Goal: Contribute content: Contribute content

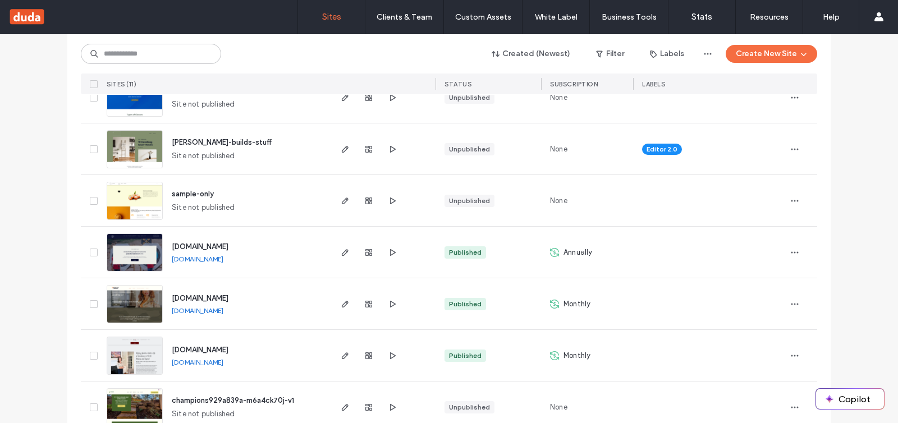
scroll to position [317, 0]
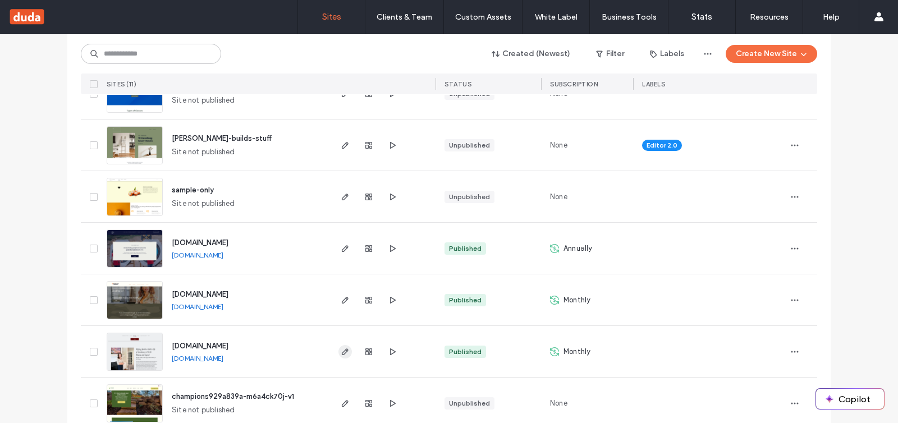
click at [342, 355] on icon "button" at bounding box center [345, 351] width 9 height 9
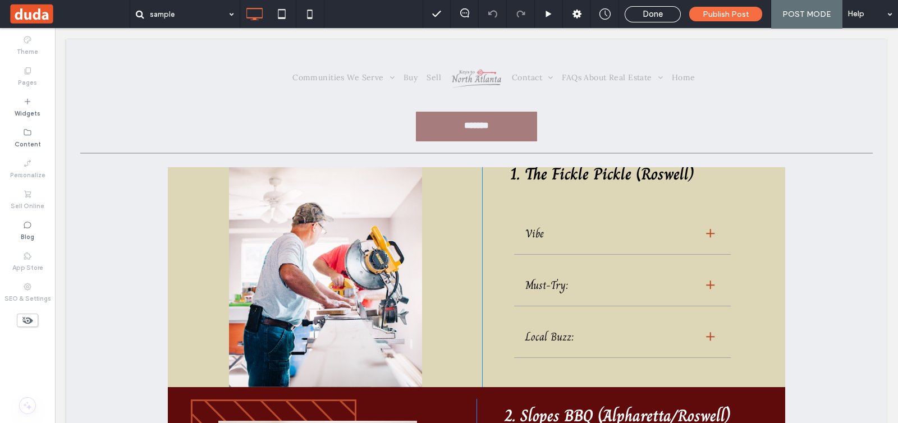
scroll to position [210, 0]
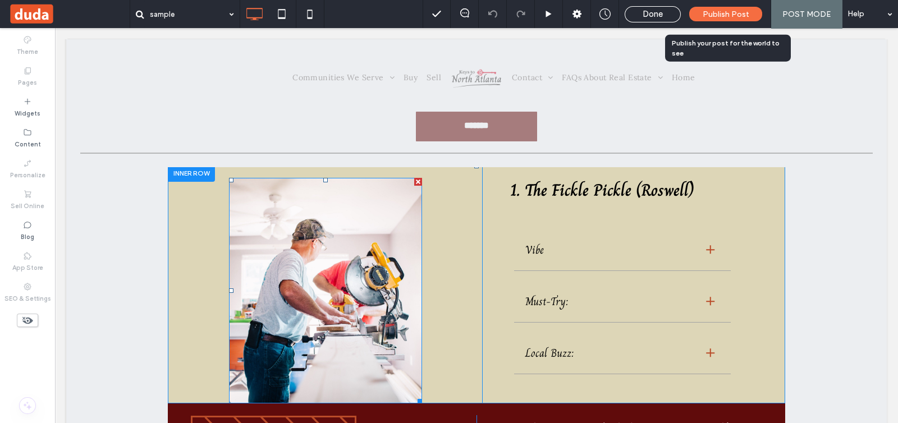
click at [393, 304] on img at bounding box center [325, 291] width 193 height 226
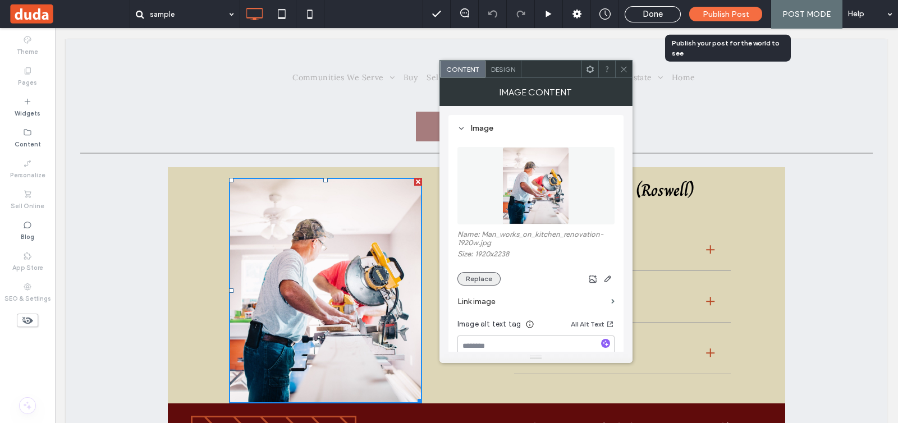
click at [488, 277] on button "Replace" at bounding box center [478, 278] width 43 height 13
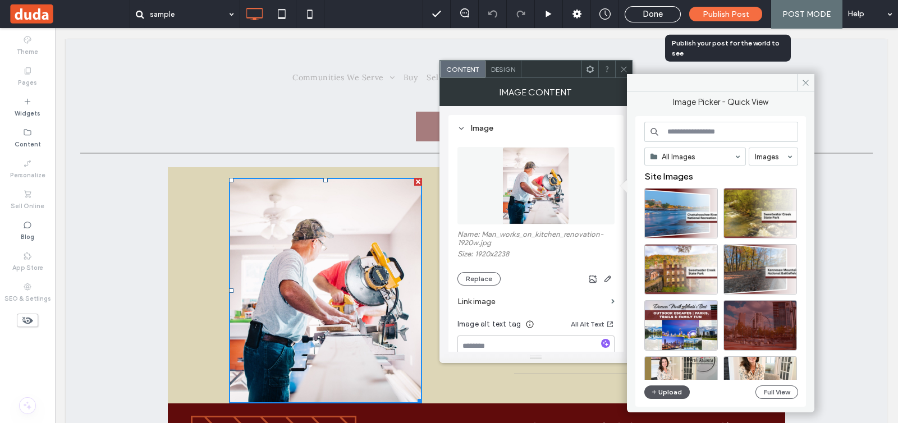
click at [663, 389] on button "Upload" at bounding box center [667, 391] width 46 height 13
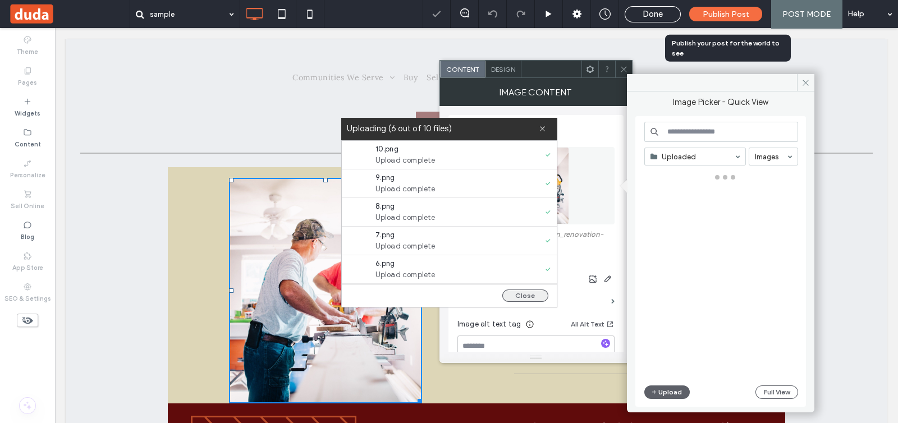
click at [531, 299] on button "Close" at bounding box center [525, 296] width 46 height 12
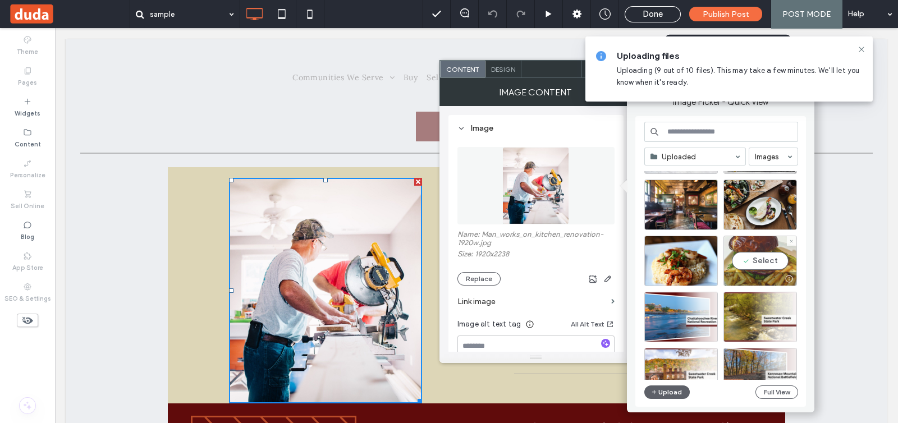
scroll to position [0, 0]
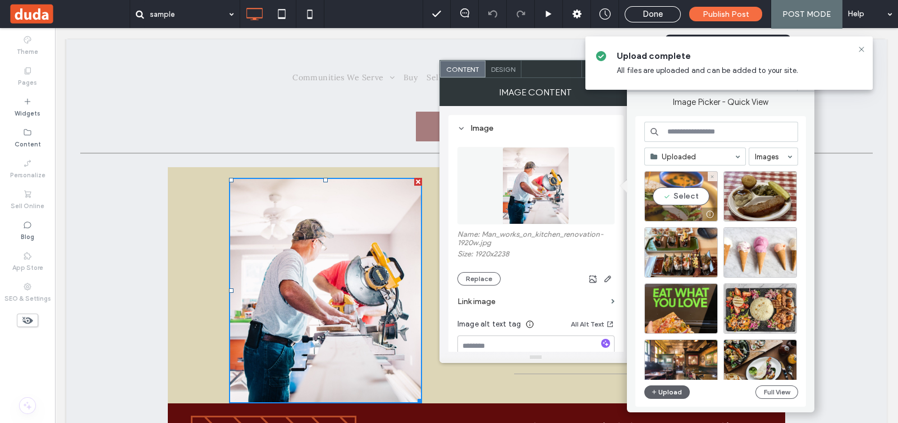
click at [687, 195] on div "Select" at bounding box center [681, 196] width 74 height 51
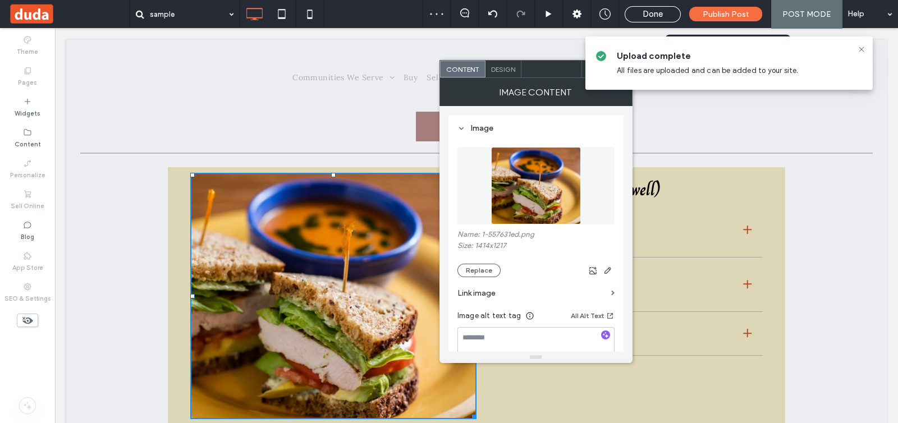
click at [561, 294] on label "Link image" at bounding box center [531, 293] width 149 height 21
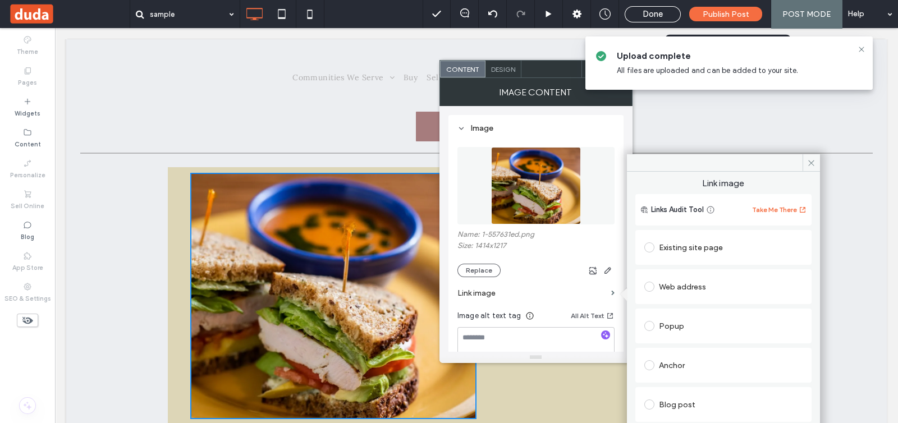
click at [667, 287] on div "Web address" at bounding box center [723, 287] width 158 height 18
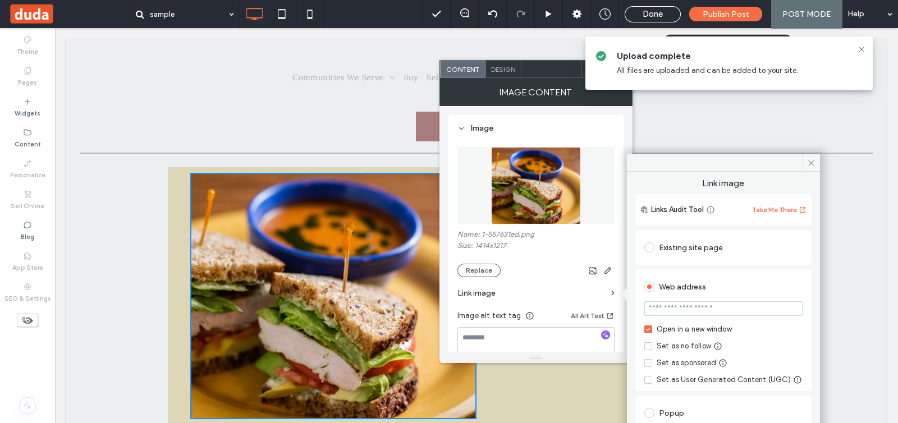
click at [685, 307] on input "url" at bounding box center [723, 308] width 158 height 15
paste input "**********"
type input "**********"
click at [563, 296] on label "Link image" at bounding box center [531, 293] width 149 height 21
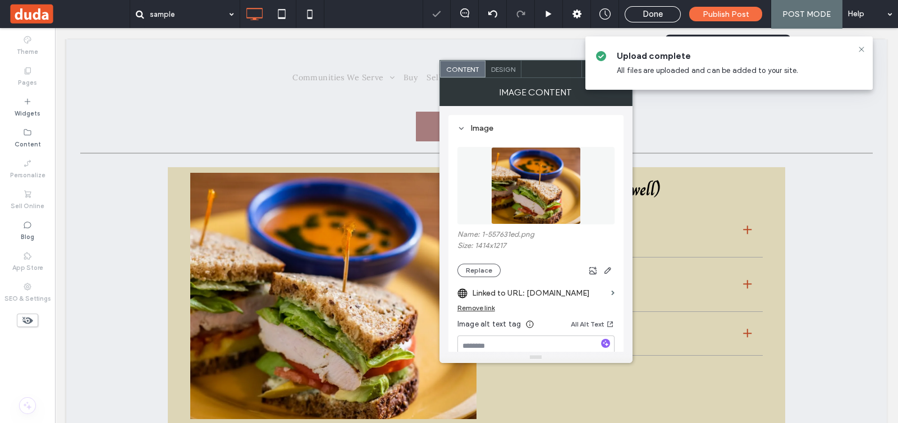
scroll to position [70, 0]
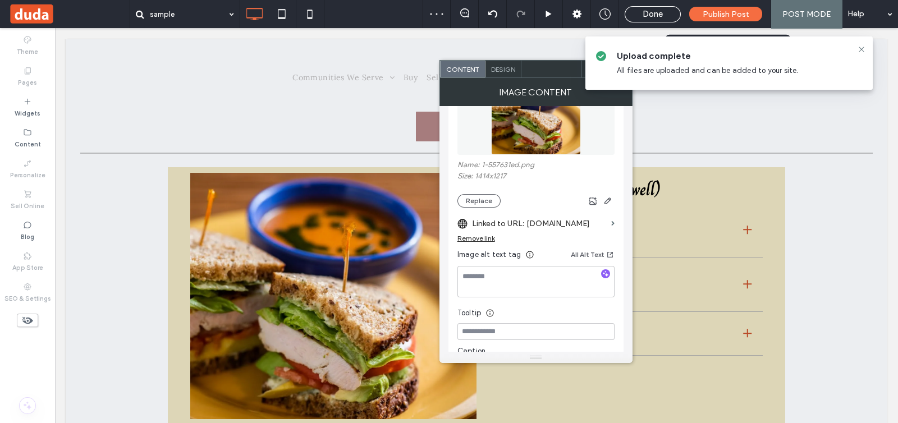
click at [575, 90] on div "Image Content" at bounding box center [535, 92] width 193 height 28
click at [860, 49] on icon at bounding box center [861, 49] width 9 height 9
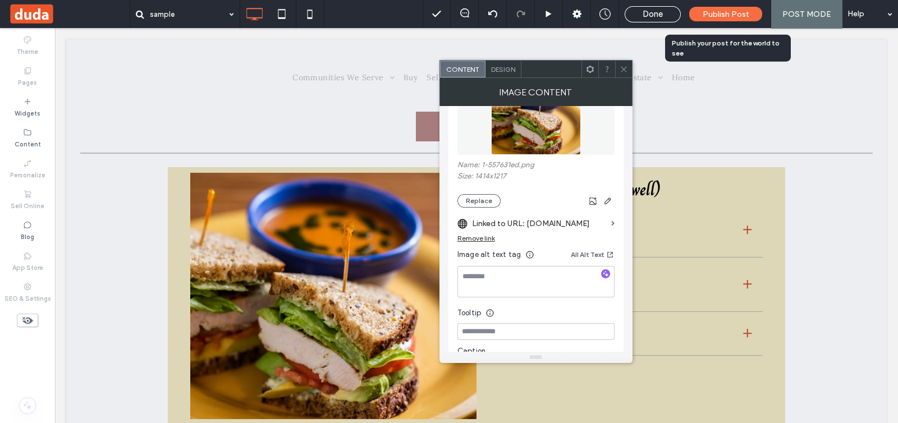
click at [625, 66] on icon at bounding box center [623, 69] width 8 height 8
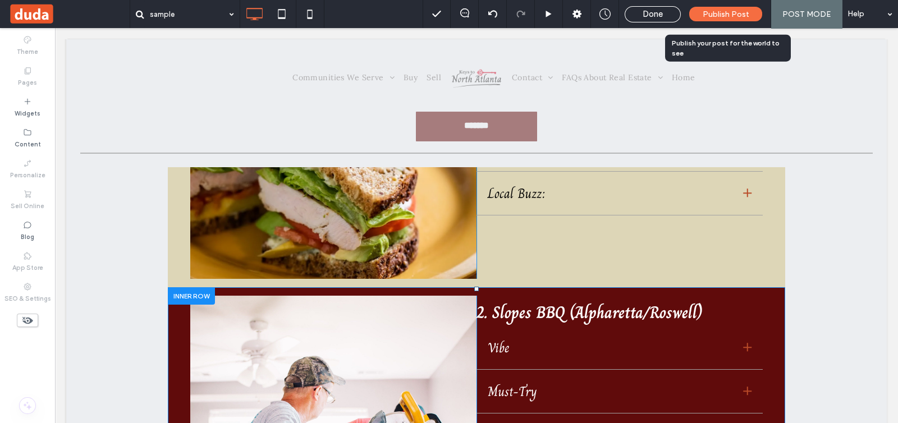
scroll to position [490, 0]
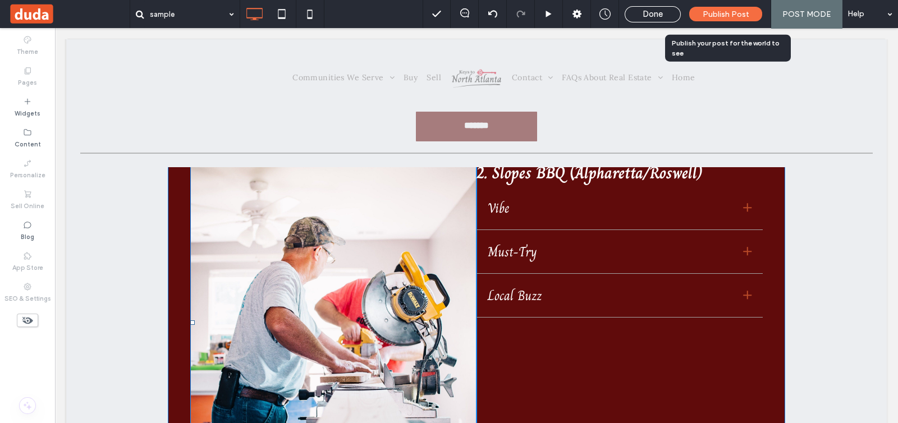
click at [444, 257] on img at bounding box center [333, 322] width 286 height 333
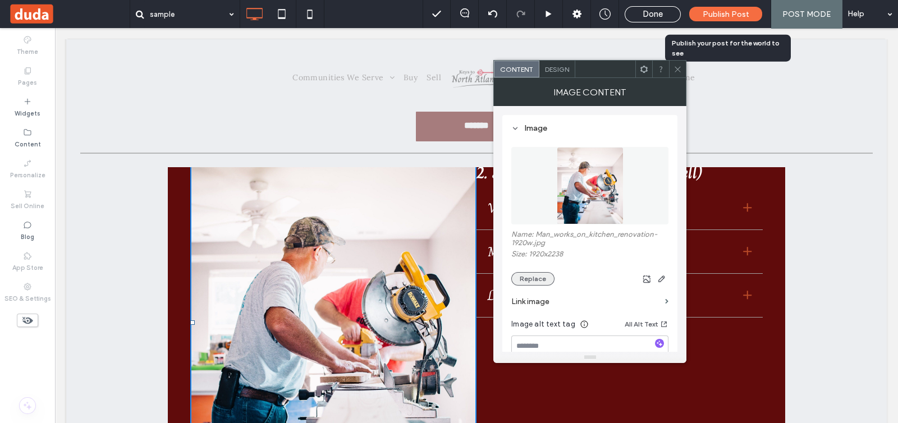
click at [533, 277] on button "Replace" at bounding box center [532, 278] width 43 height 13
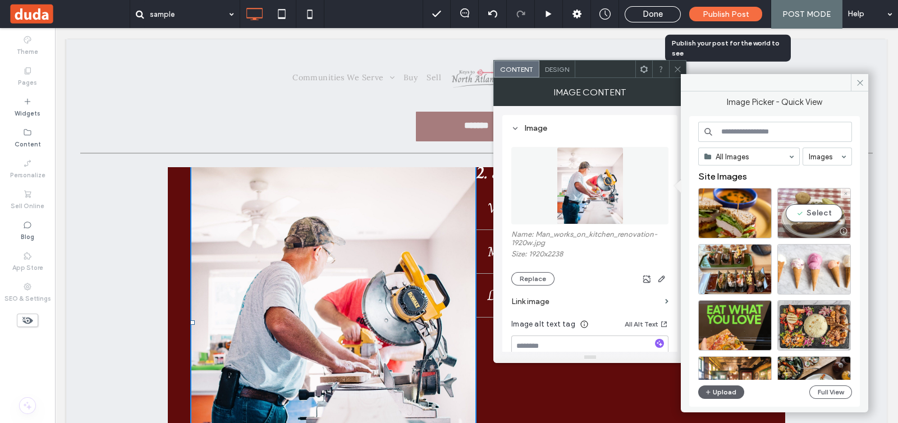
click at [804, 212] on div "Select" at bounding box center [814, 213] width 74 height 51
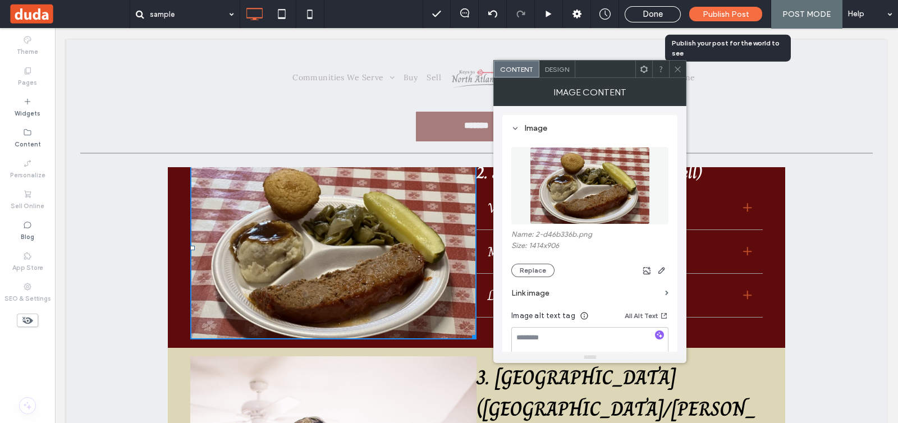
click at [576, 296] on label "Link image" at bounding box center [585, 293] width 149 height 21
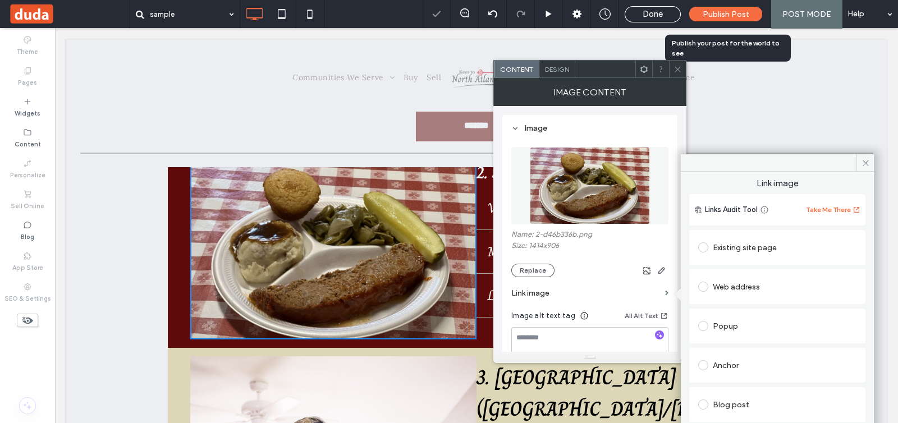
click at [714, 251] on div "Existing site page" at bounding box center [777, 247] width 158 height 18
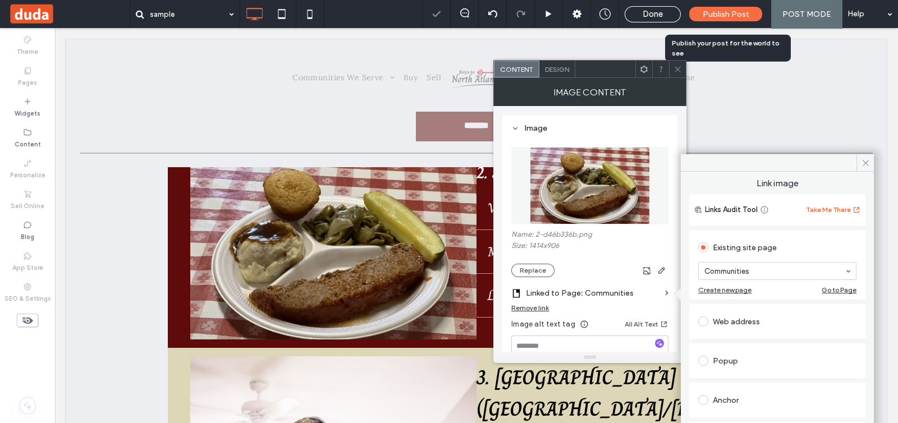
click at [727, 327] on div "Web address" at bounding box center [777, 322] width 158 height 18
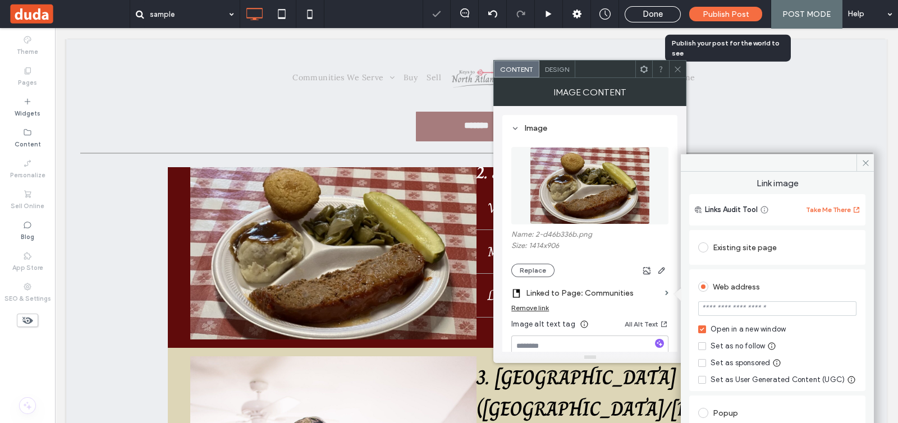
click at [736, 312] on input "url" at bounding box center [777, 308] width 158 height 15
paste input "**********"
type input "**********"
click at [627, 310] on div "Remove link" at bounding box center [589, 311] width 157 height 14
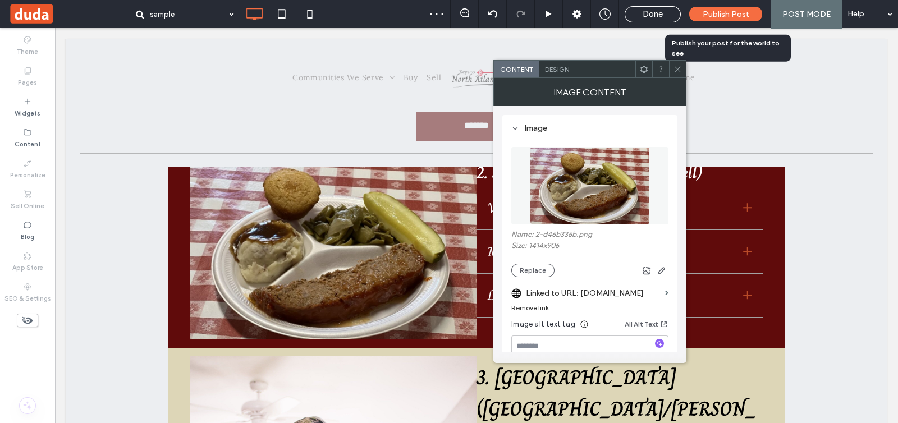
click at [674, 68] on icon at bounding box center [677, 69] width 8 height 8
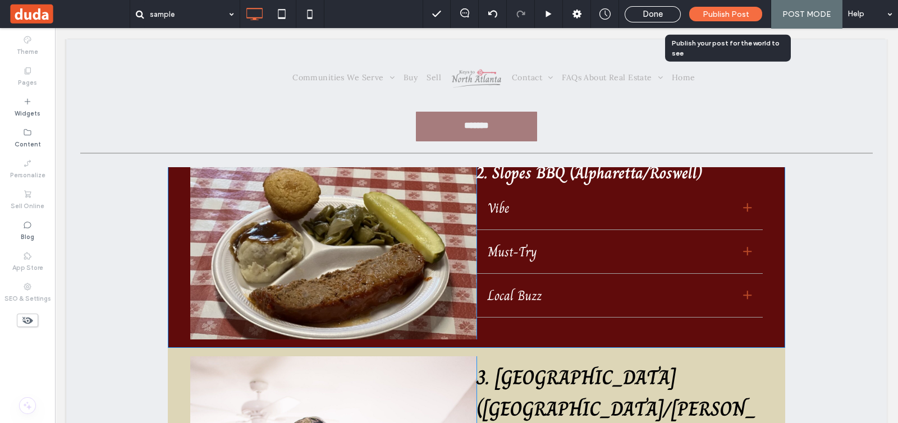
scroll to position [701, 0]
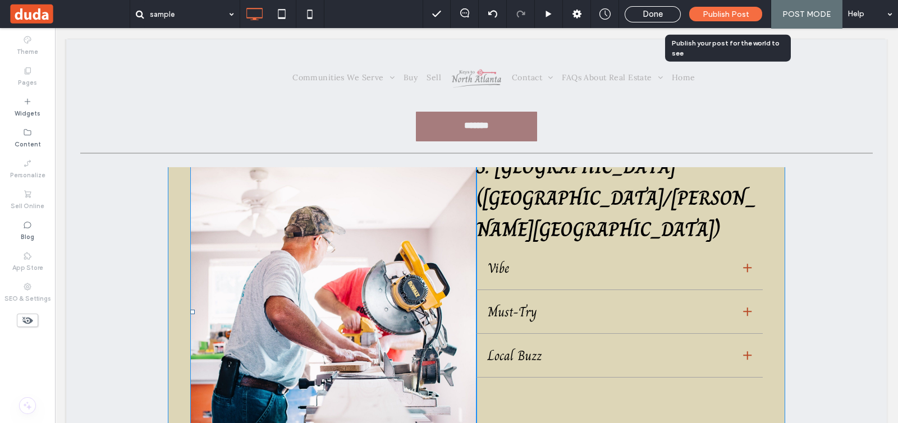
click at [443, 248] on img at bounding box center [333, 311] width 286 height 333
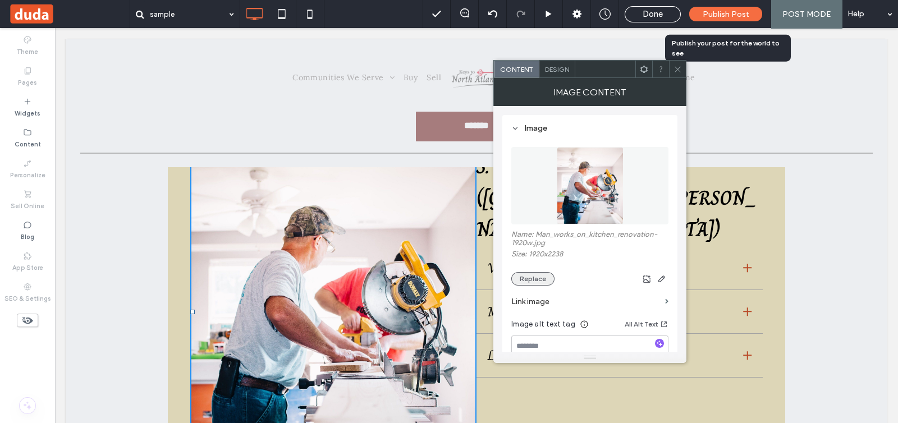
click at [552, 281] on button "Replace" at bounding box center [532, 278] width 43 height 13
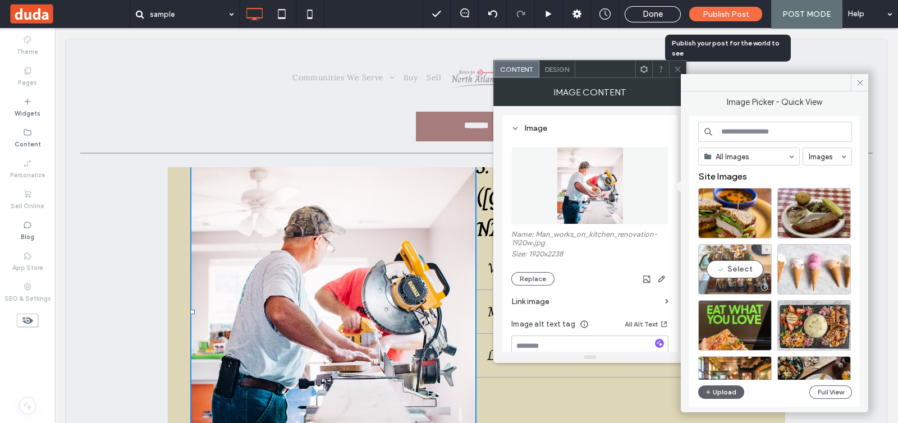
click at [746, 267] on div "Select" at bounding box center [735, 269] width 74 height 51
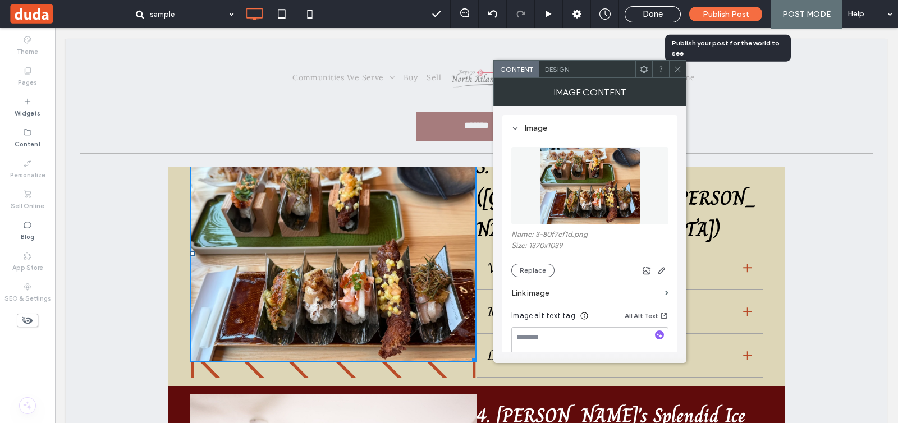
click at [580, 299] on label "Link image" at bounding box center [585, 293] width 149 height 21
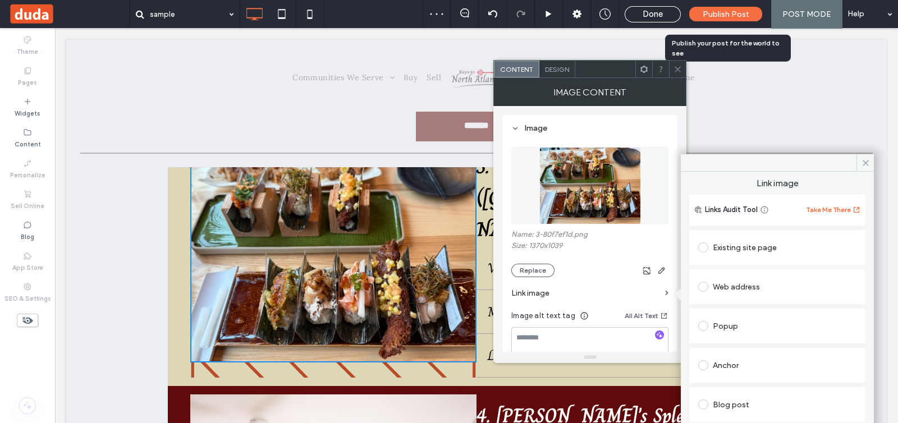
click at [740, 281] on div "Web address" at bounding box center [777, 287] width 158 height 18
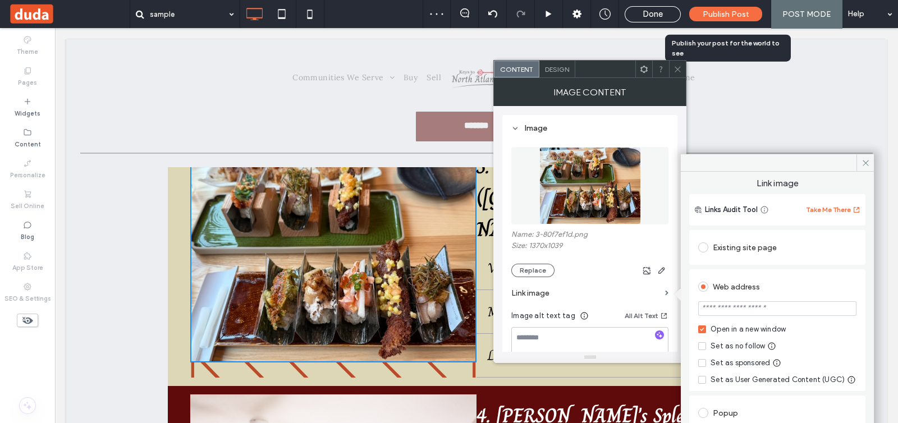
click at [729, 309] on input "url" at bounding box center [777, 308] width 158 height 15
paste input "**********"
type input "**********"
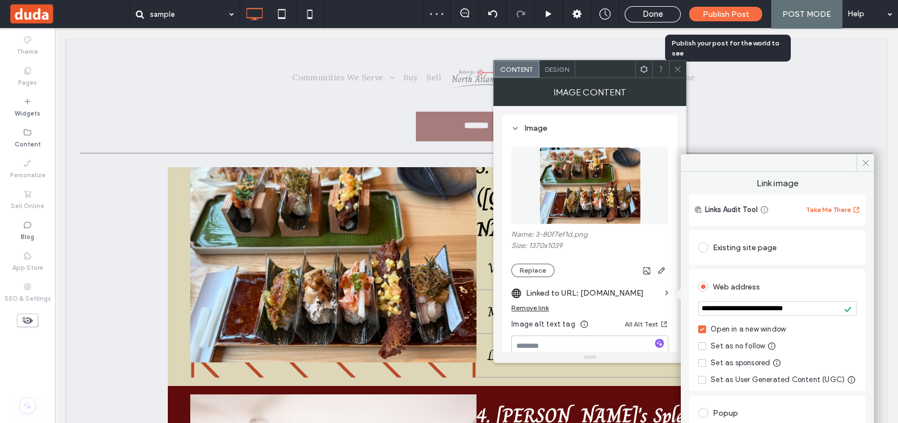
click at [678, 66] on icon at bounding box center [677, 69] width 8 height 8
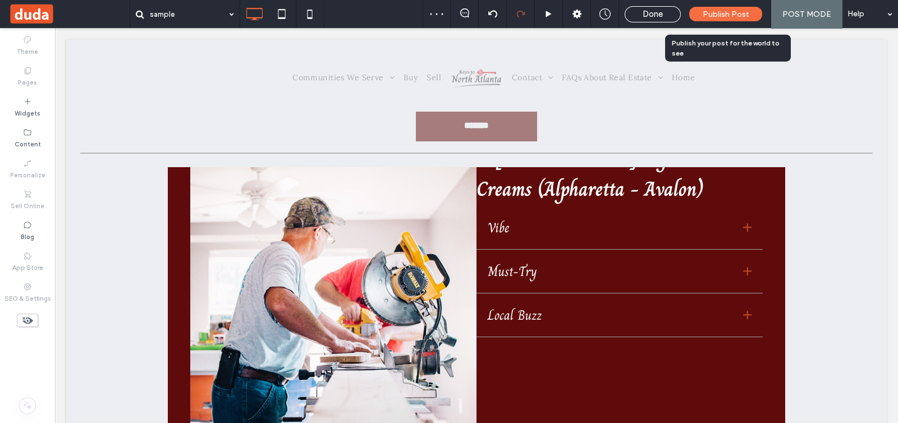
scroll to position [981, 0]
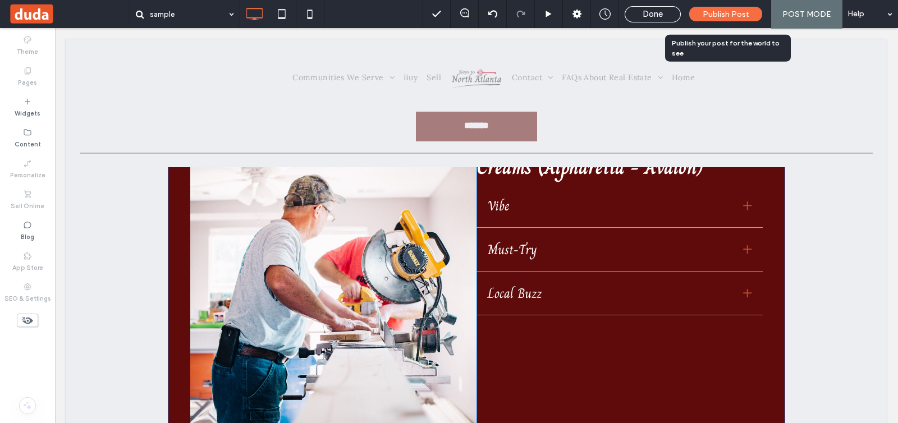
click at [434, 306] on img at bounding box center [333, 280] width 286 height 333
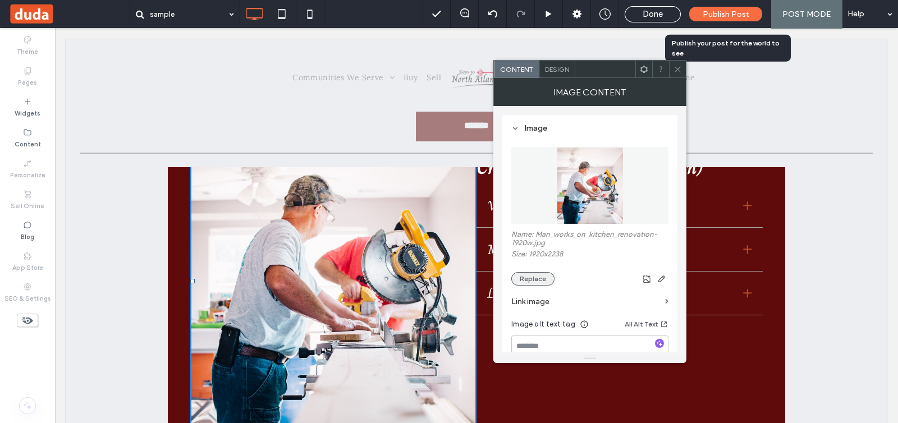
click at [537, 279] on button "Replace" at bounding box center [532, 278] width 43 height 13
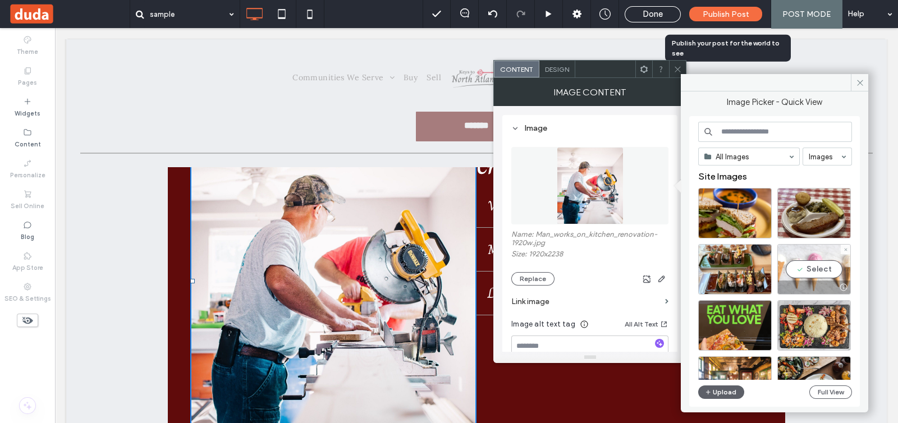
click at [802, 282] on div at bounding box center [814, 287] width 72 height 13
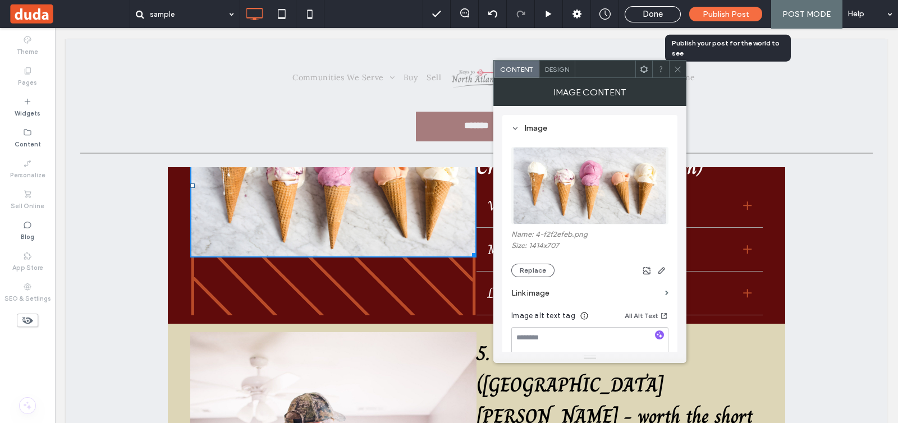
click at [588, 291] on label "Link image" at bounding box center [585, 293] width 149 height 21
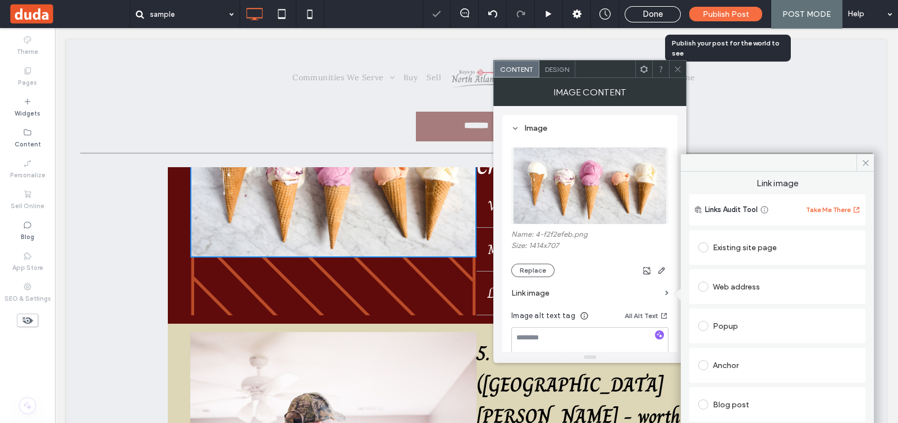
click at [730, 287] on div "Web address" at bounding box center [777, 287] width 158 height 18
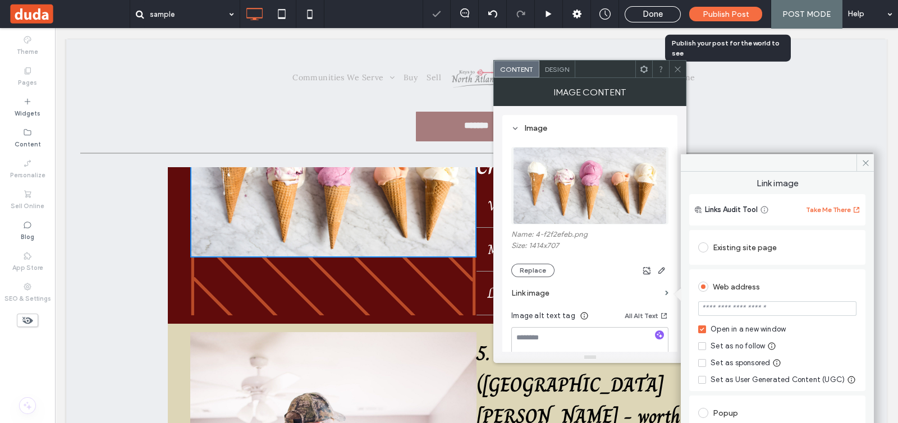
click at [740, 305] on input "url" at bounding box center [777, 308] width 158 height 15
paste input "**********"
type input "**********"
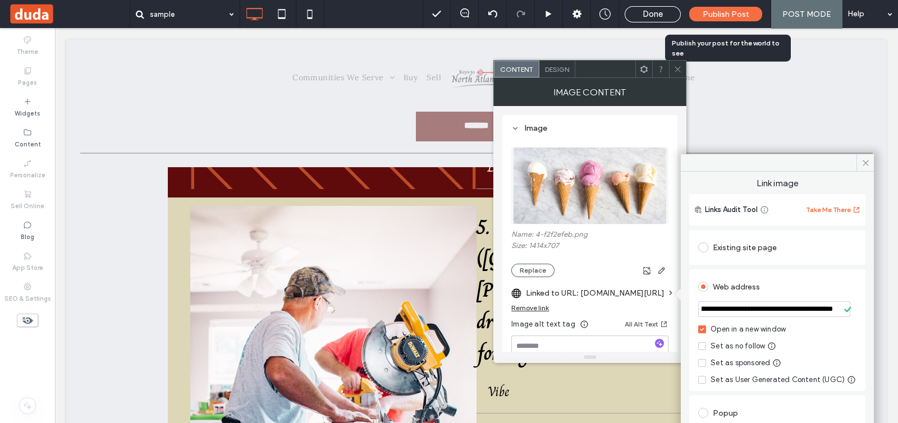
scroll to position [1122, 0]
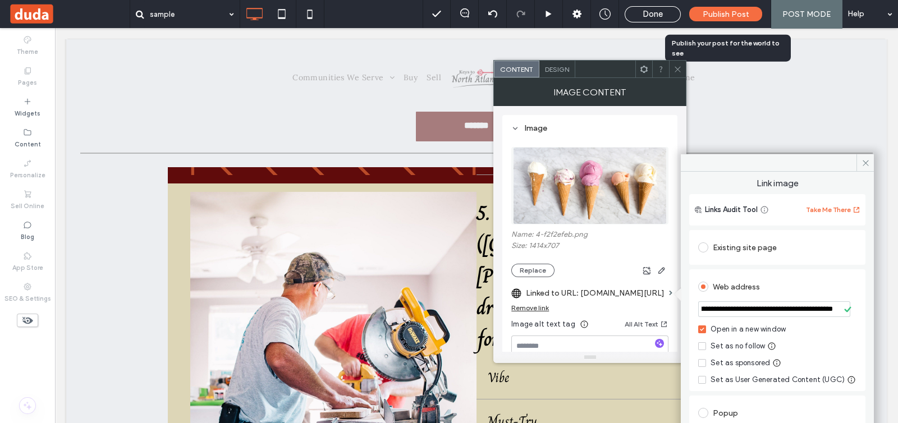
click at [348, 254] on img at bounding box center [333, 358] width 286 height 333
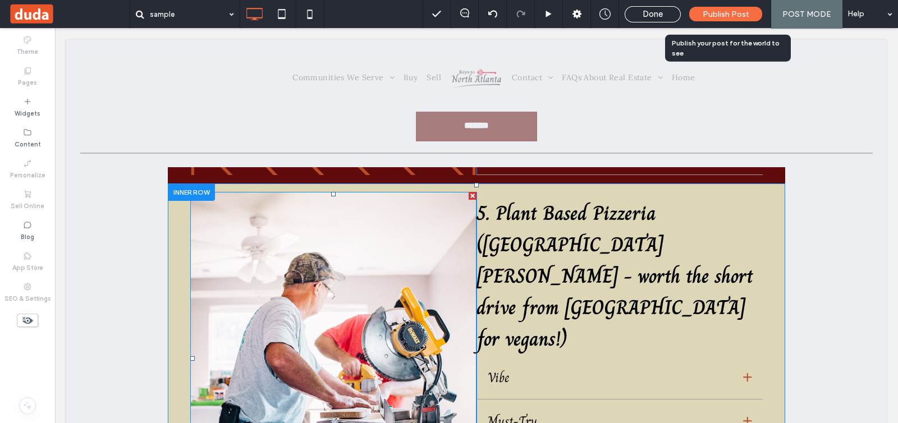
click at [351, 215] on img at bounding box center [333, 358] width 286 height 333
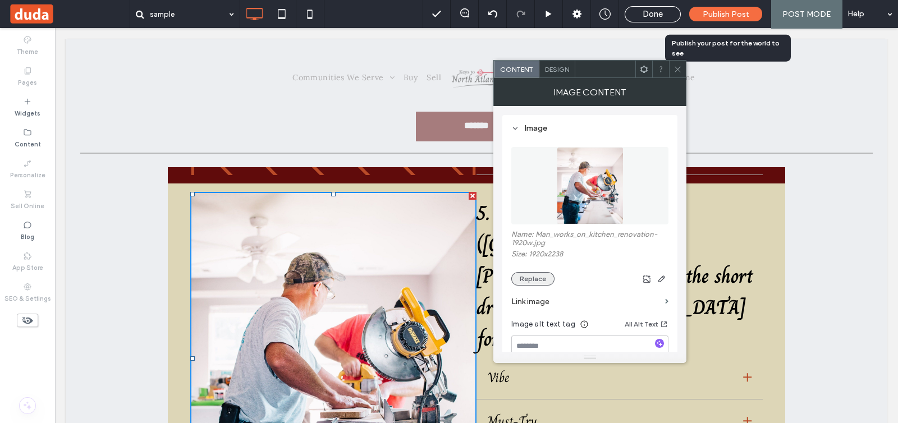
click at [533, 274] on button "Replace" at bounding box center [532, 278] width 43 height 13
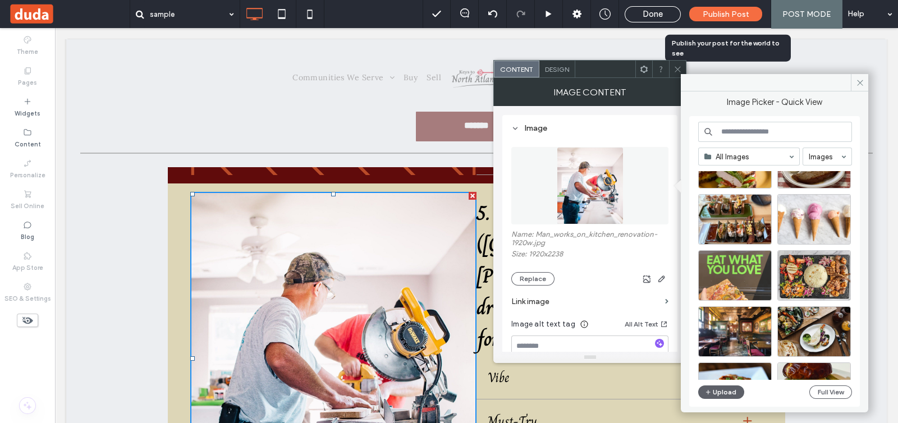
scroll to position [70, 0]
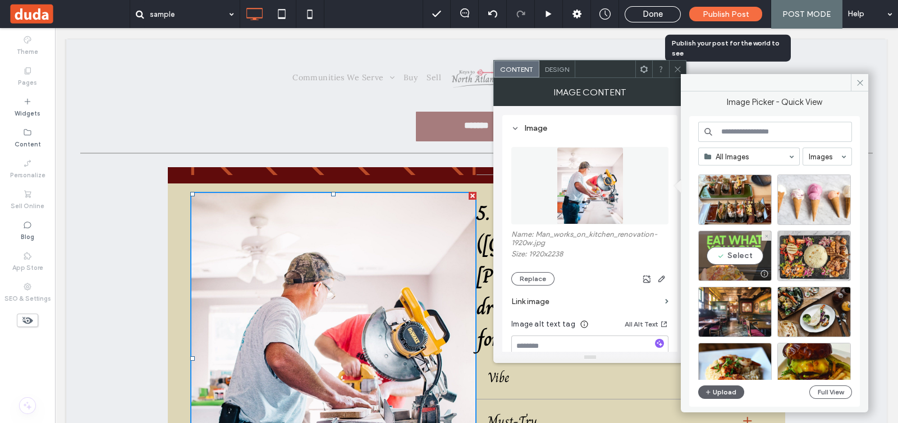
click at [728, 254] on div "Select" at bounding box center [735, 256] width 74 height 51
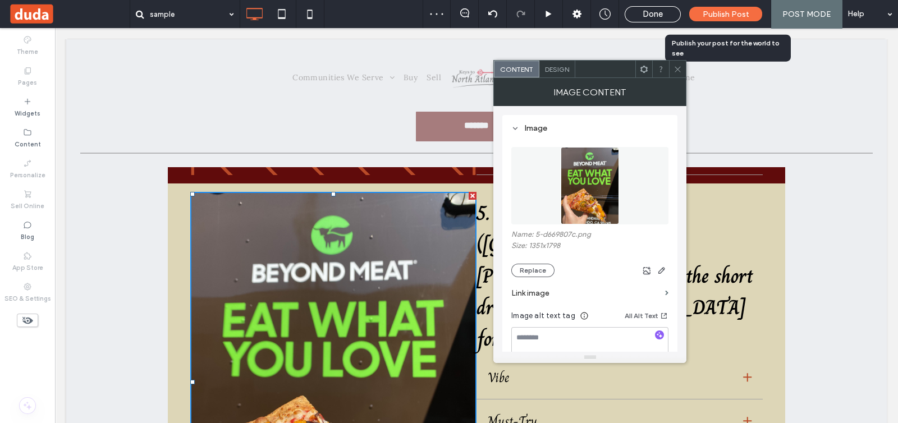
click at [558, 296] on label "Link image" at bounding box center [585, 293] width 149 height 21
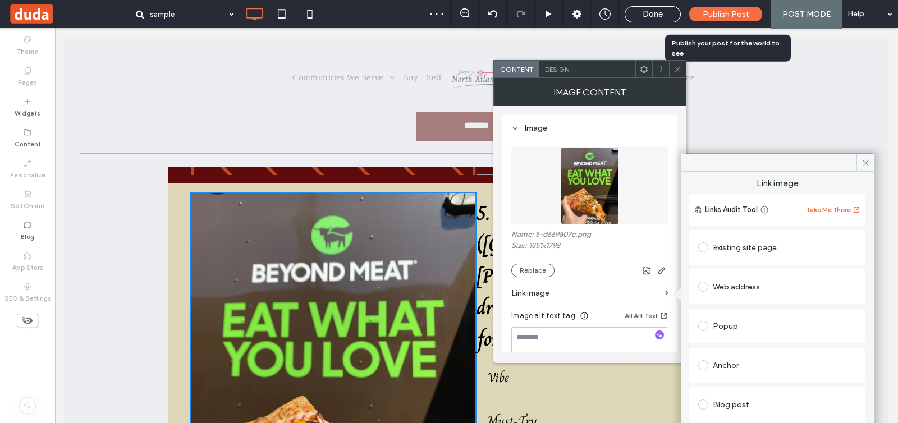
click at [731, 285] on div "Web address" at bounding box center [777, 287] width 158 height 18
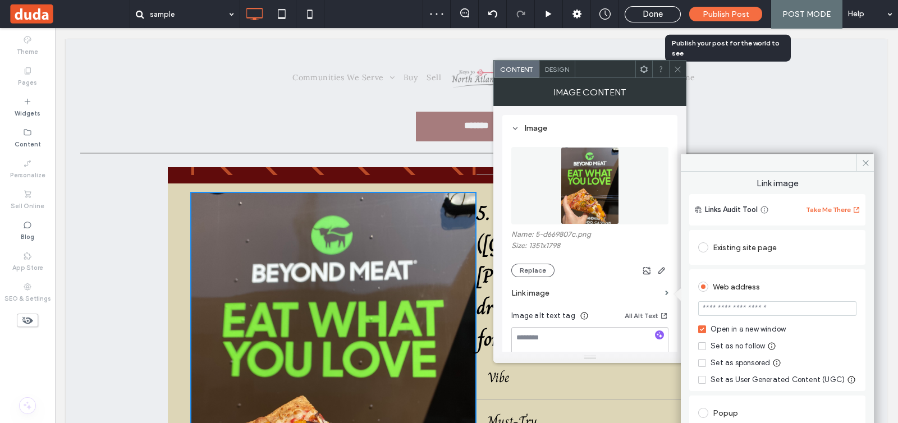
click at [736, 307] on input "url" at bounding box center [777, 308] width 158 height 15
paste input "**********"
type input "**********"
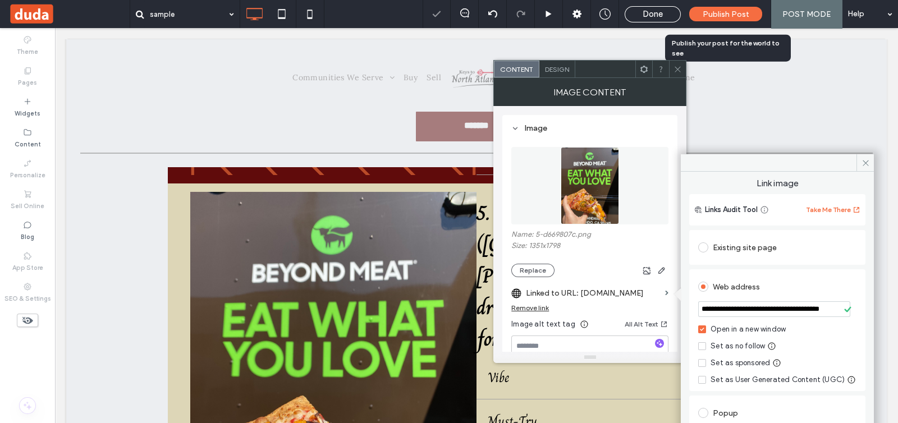
click at [678, 76] on span at bounding box center [677, 69] width 8 height 17
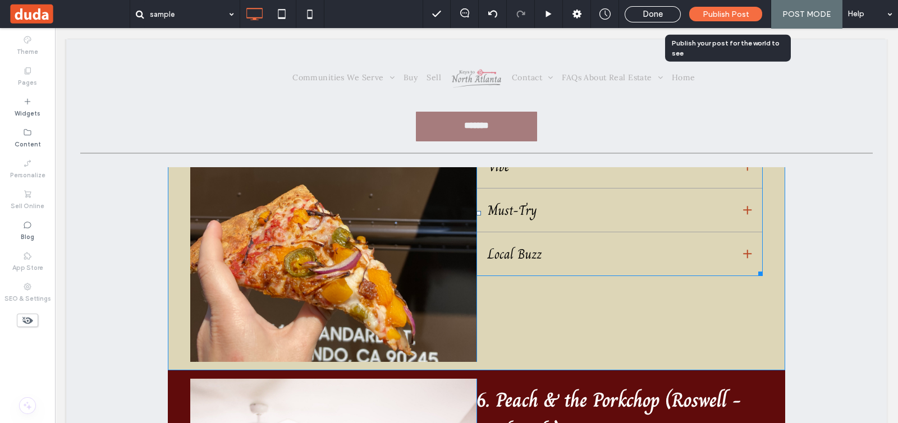
scroll to position [1473, 0]
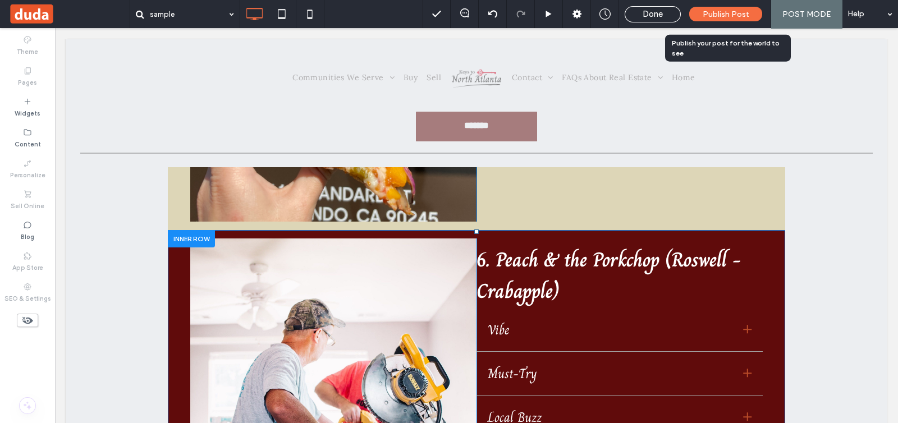
click at [352, 315] on img at bounding box center [333, 404] width 286 height 333
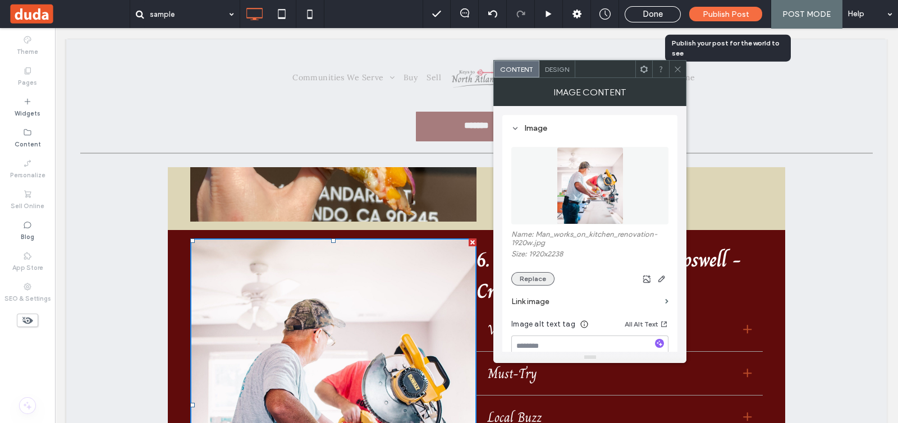
click at [531, 282] on button "Replace" at bounding box center [532, 278] width 43 height 13
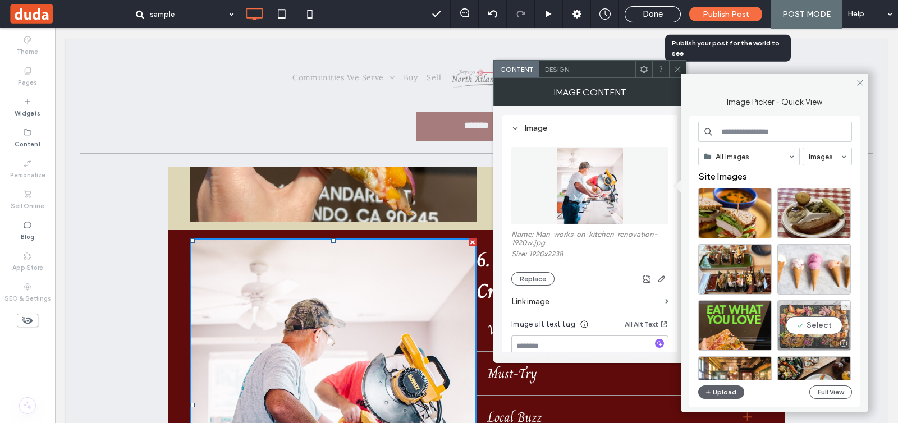
click at [809, 324] on div "Select" at bounding box center [814, 325] width 74 height 51
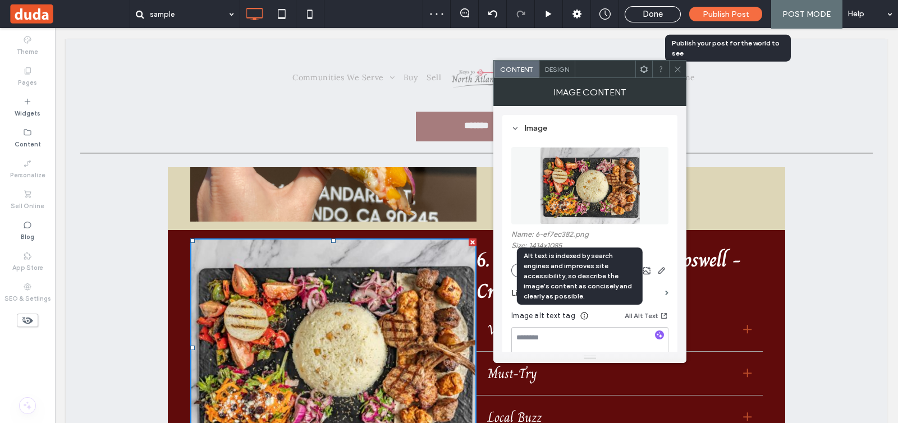
click at [665, 289] on section "Link image" at bounding box center [589, 293] width 157 height 32
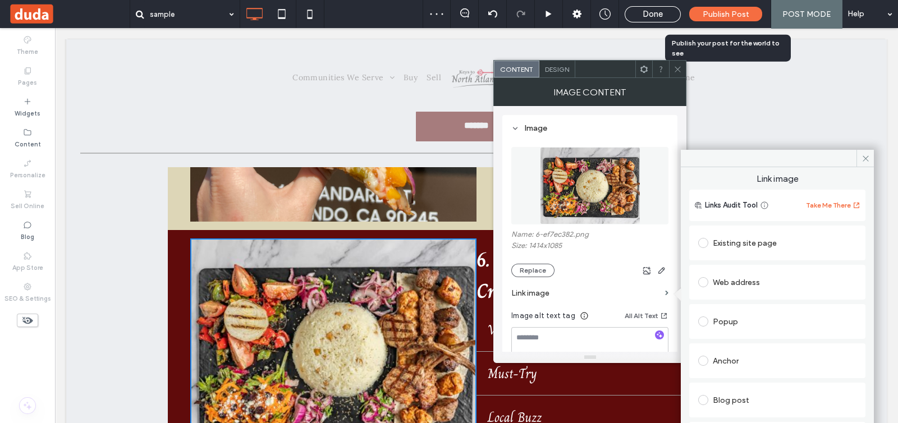
click at [715, 287] on div "Web address" at bounding box center [777, 282] width 158 height 18
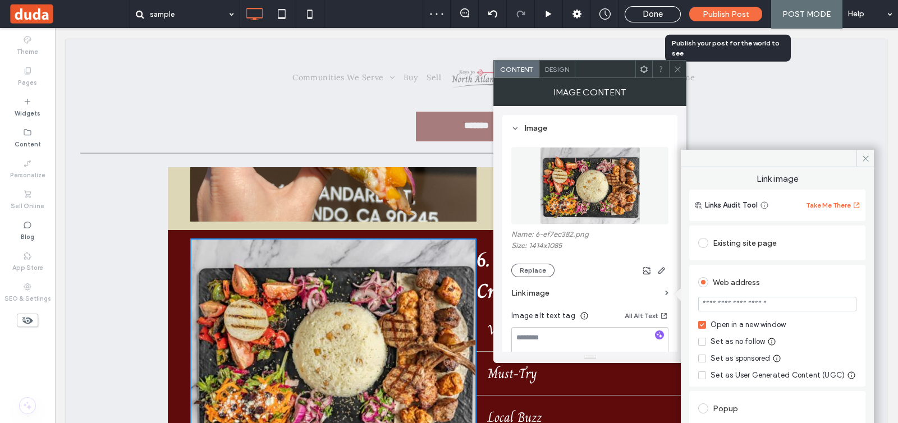
click at [722, 310] on input "url" at bounding box center [777, 304] width 158 height 15
paste input "**********"
type input "**********"
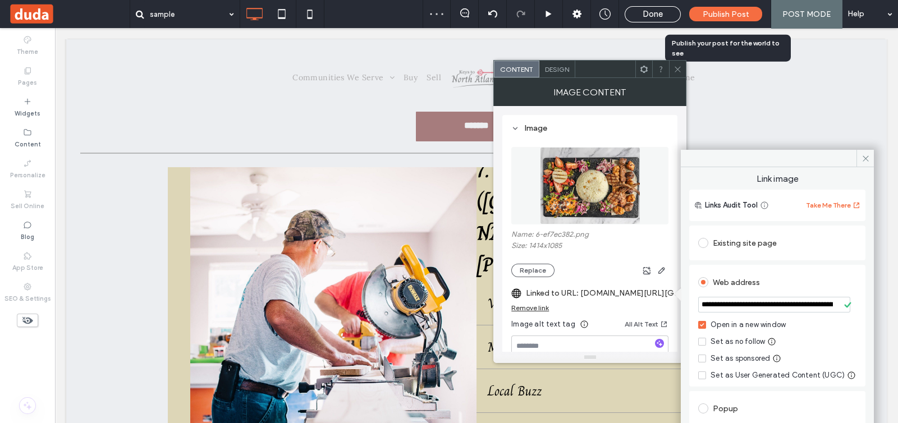
scroll to position [1823, 0]
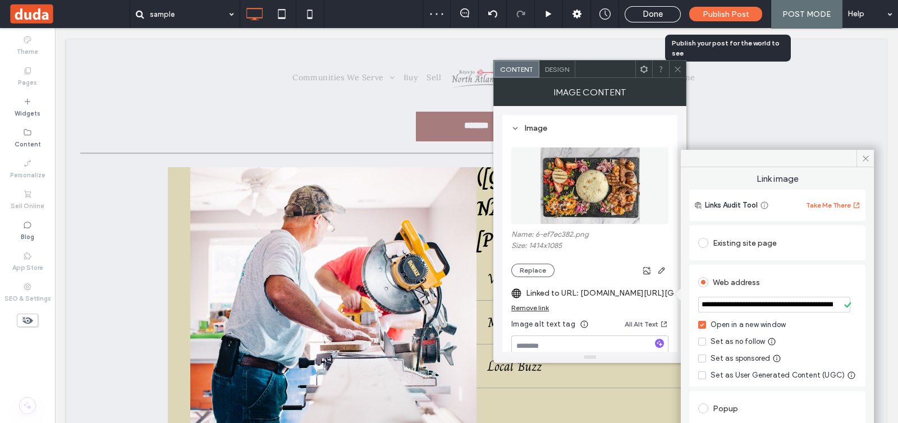
click at [398, 299] on img at bounding box center [333, 291] width 286 height 333
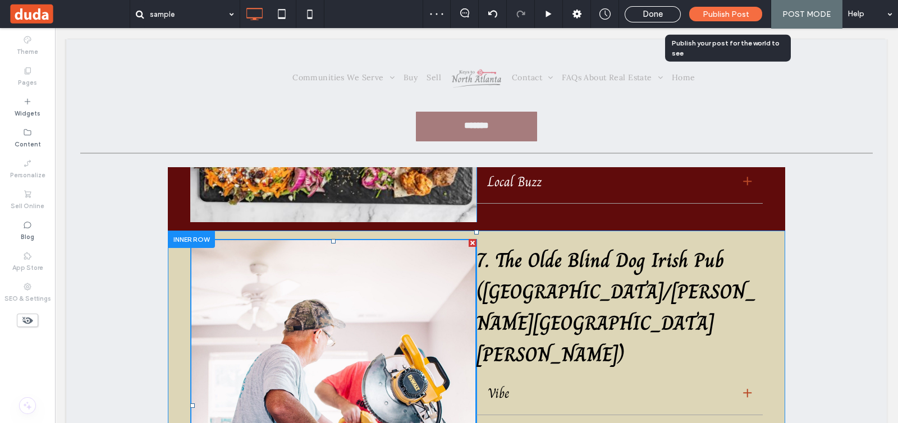
scroll to position [1753, 0]
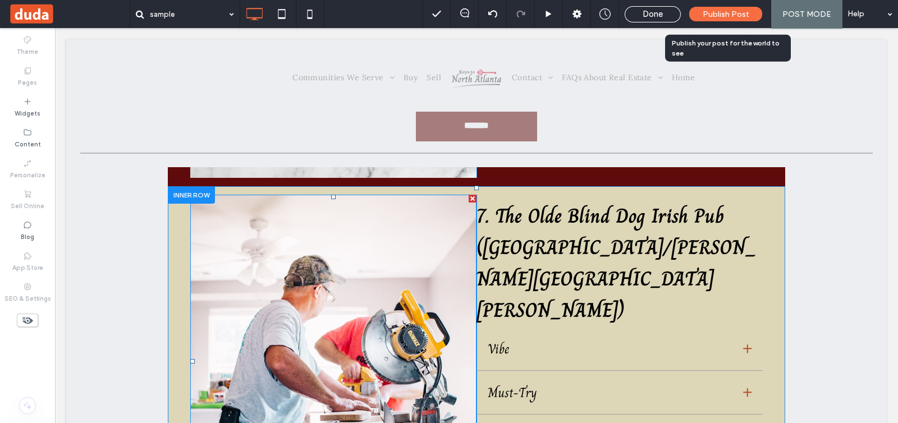
click at [449, 246] on img at bounding box center [333, 361] width 286 height 333
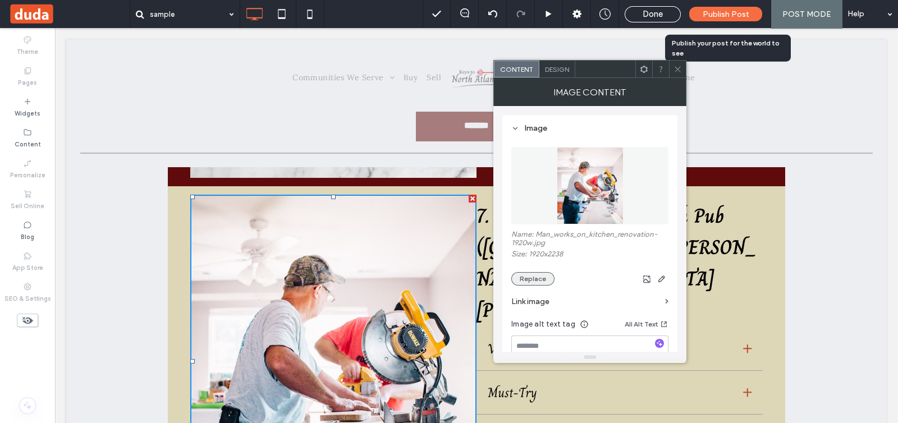
click at [536, 273] on button "Replace" at bounding box center [532, 278] width 43 height 13
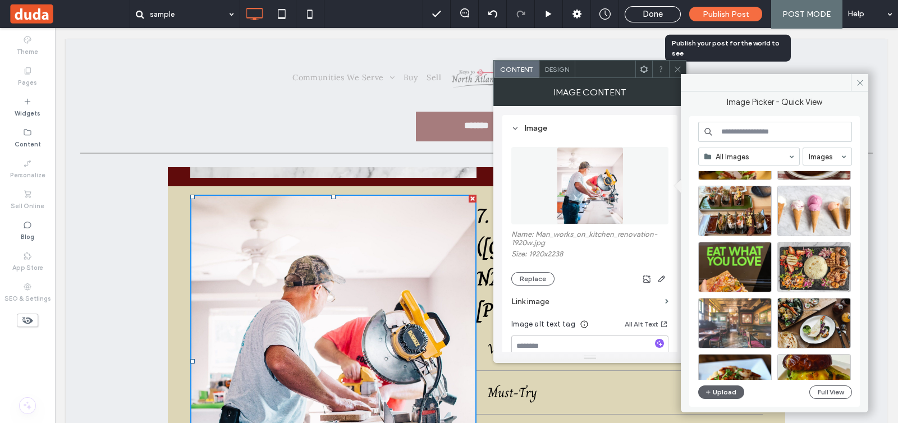
scroll to position [70, 0]
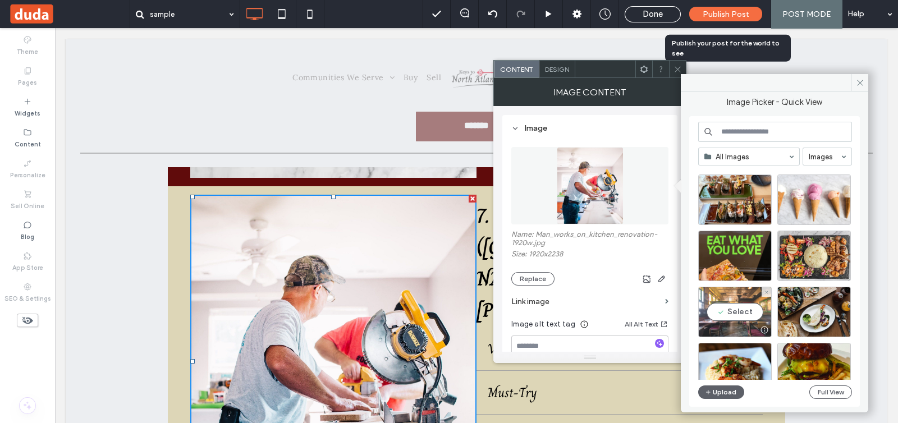
click at [740, 313] on div "Select" at bounding box center [735, 312] width 74 height 51
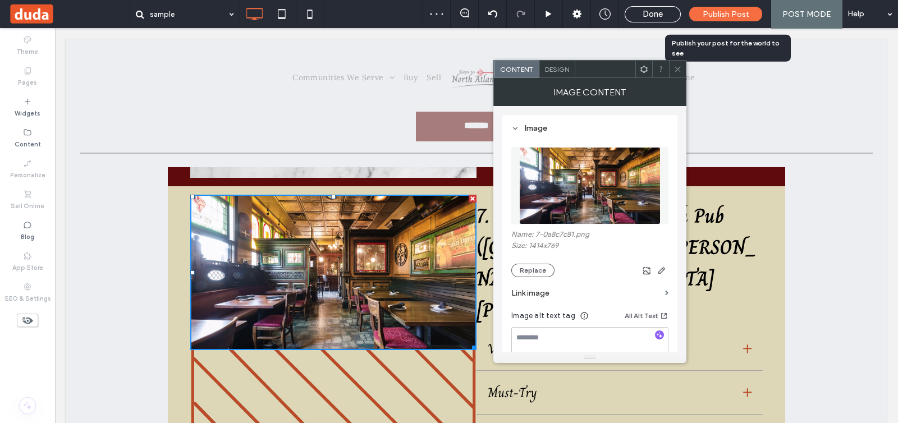
click at [584, 293] on label "Link image" at bounding box center [585, 293] width 149 height 21
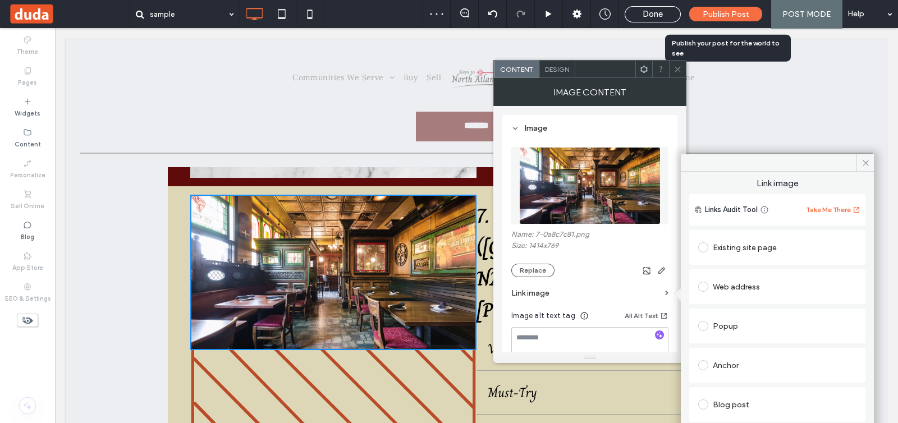
click at [734, 295] on div "Web address" at bounding box center [777, 287] width 158 height 18
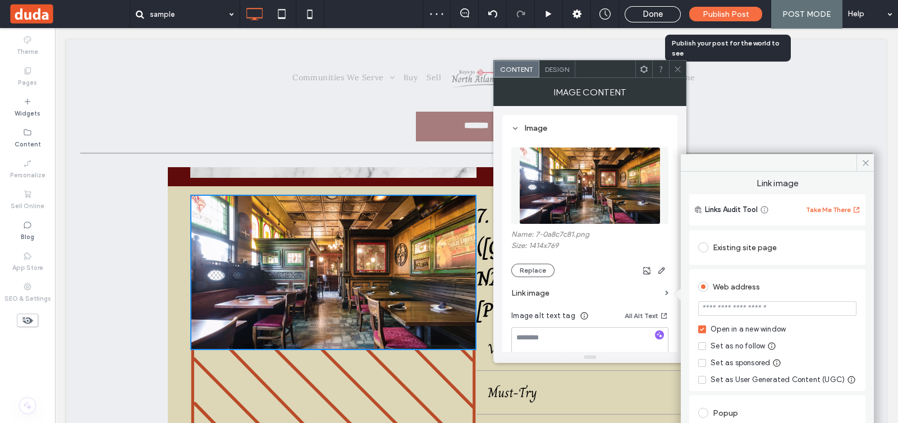
click at [738, 312] on input "url" at bounding box center [777, 308] width 158 height 15
paste input "**********"
type input "**********"
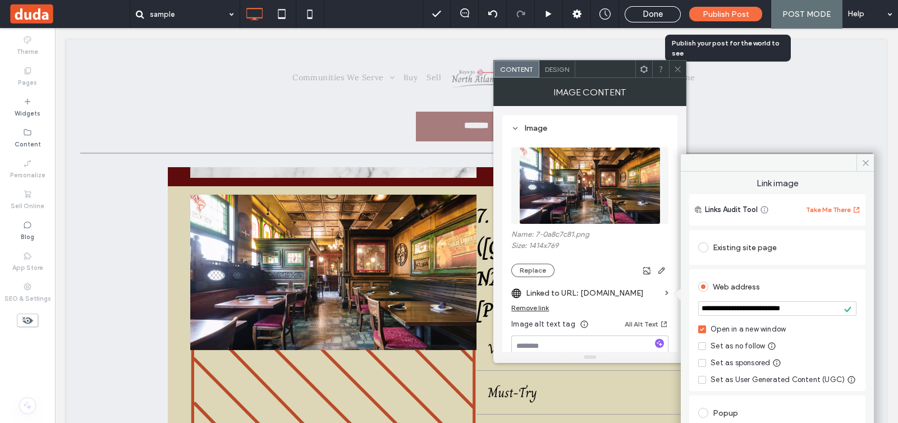
scroll to position [1963, 0]
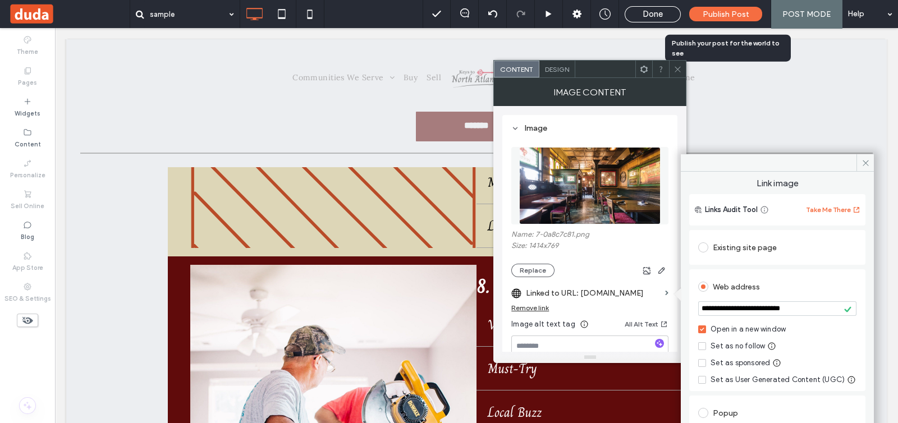
click at [404, 282] on img at bounding box center [333, 431] width 286 height 333
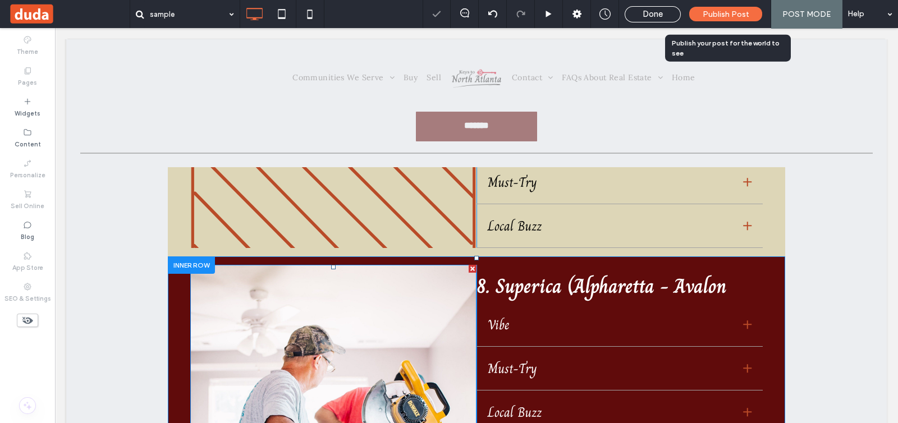
click at [382, 265] on img at bounding box center [333, 431] width 286 height 333
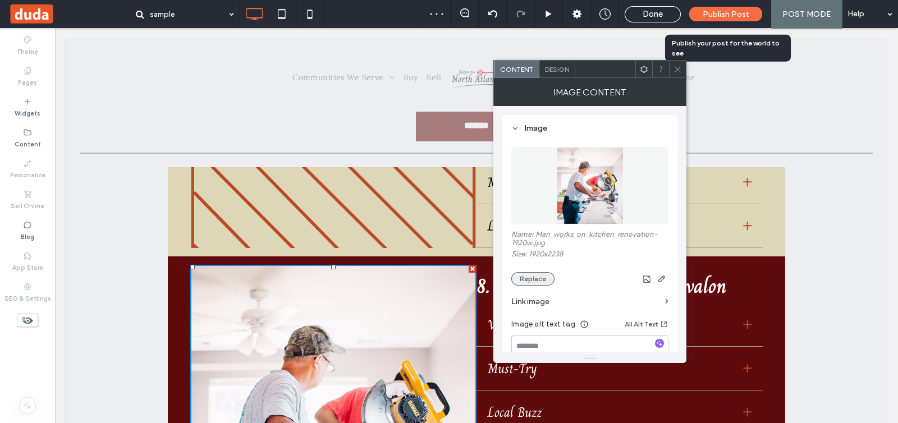
click at [533, 277] on button "Replace" at bounding box center [532, 278] width 43 height 13
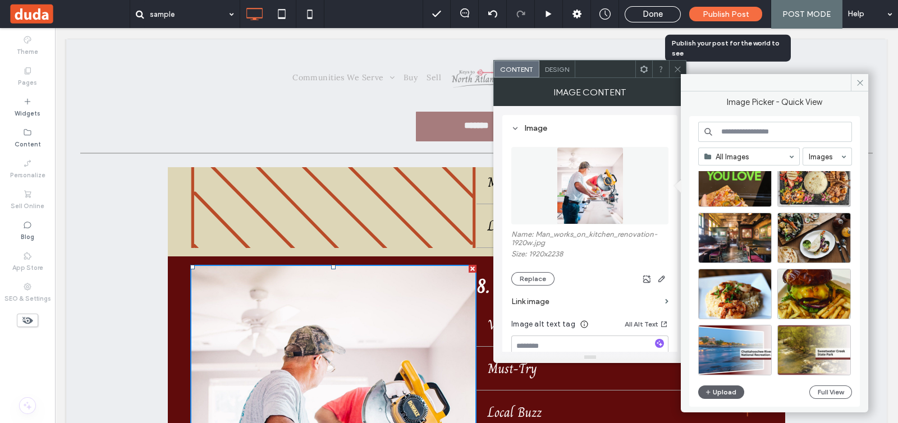
scroll to position [140, 0]
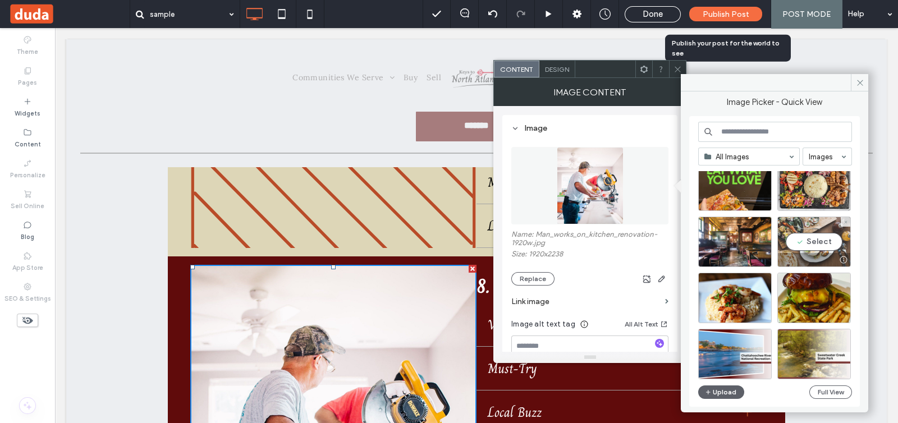
click at [806, 238] on div "Select" at bounding box center [814, 242] width 74 height 51
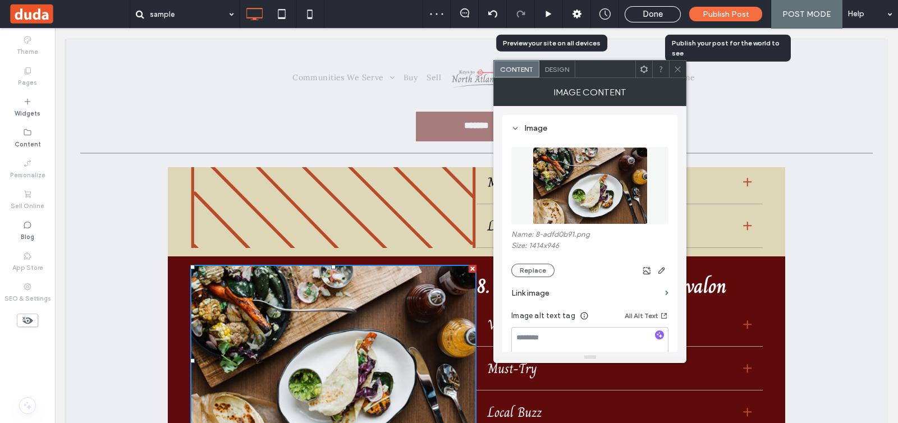
click at [580, 291] on label "Link image" at bounding box center [585, 293] width 149 height 21
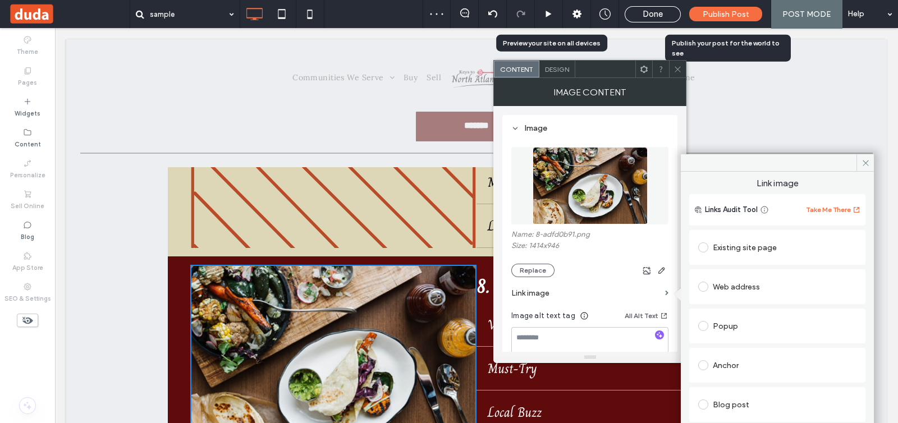
click at [738, 296] on div "Web address" at bounding box center [777, 287] width 158 height 24
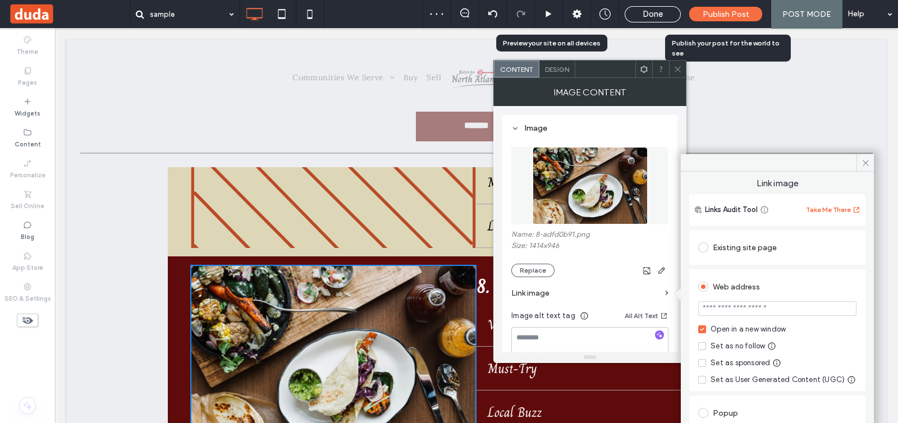
click at [748, 315] on input "url" at bounding box center [777, 308] width 158 height 15
paste input "**********"
type input "**********"
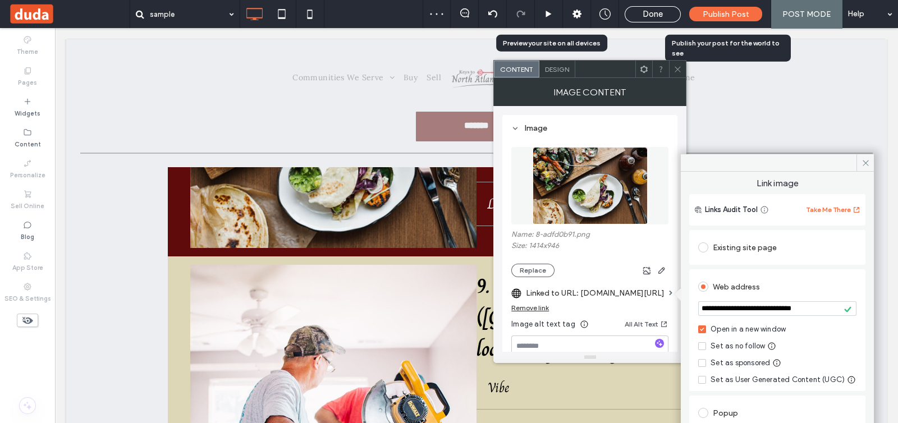
scroll to position [2315, 0]
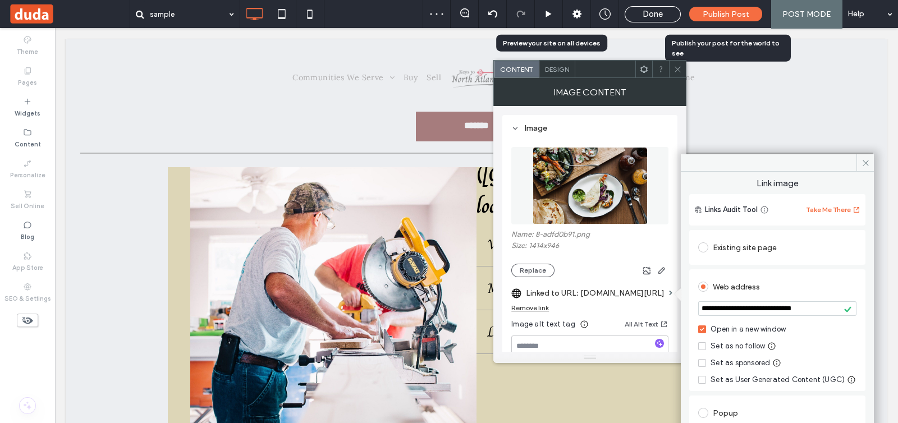
click at [396, 258] on img at bounding box center [333, 288] width 286 height 333
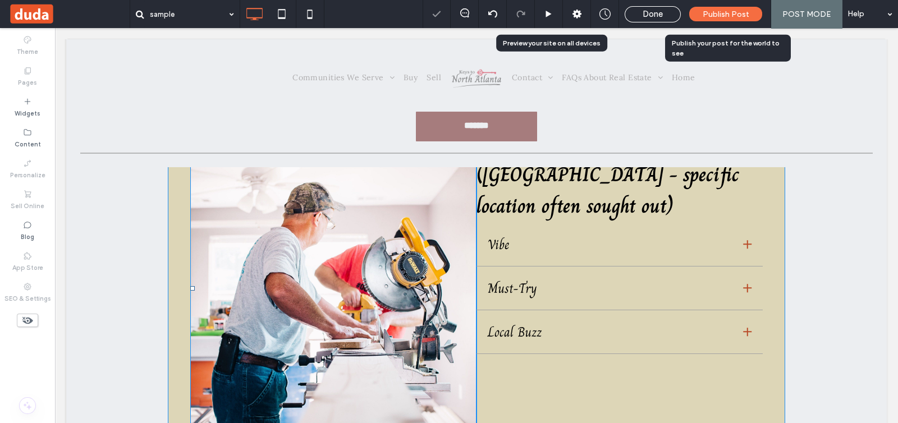
drag, startPoint x: 349, startPoint y: 273, endPoint x: 471, endPoint y: 256, distance: 123.5
click at [351, 273] on img at bounding box center [333, 288] width 286 height 333
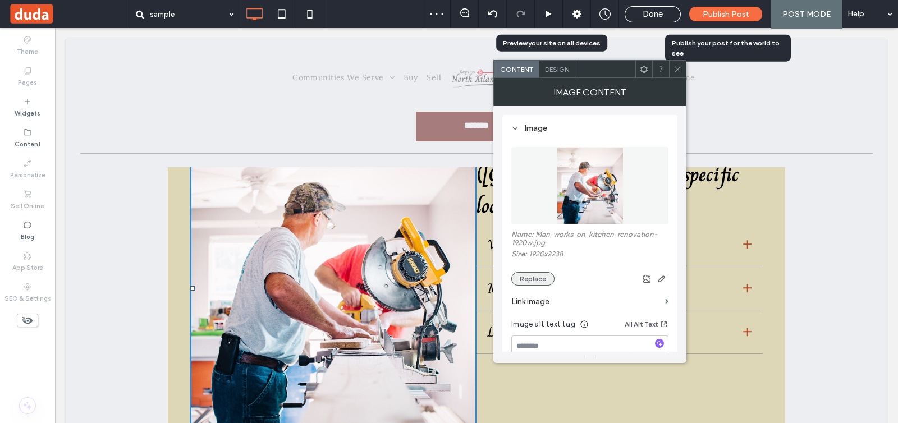
click at [532, 283] on button "Replace" at bounding box center [532, 278] width 43 height 13
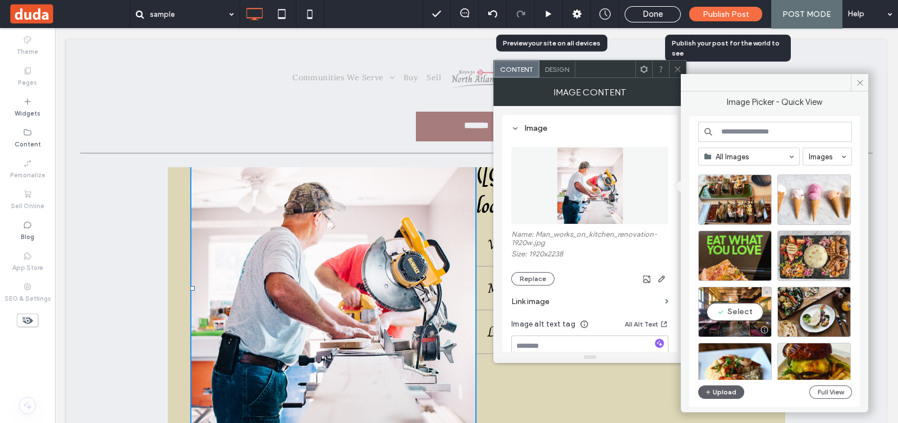
scroll to position [140, 0]
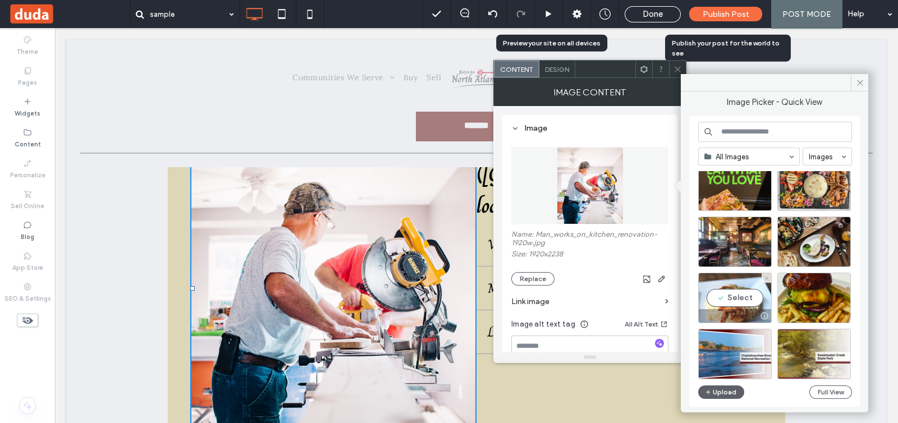
click at [724, 295] on div "Select" at bounding box center [735, 298] width 74 height 51
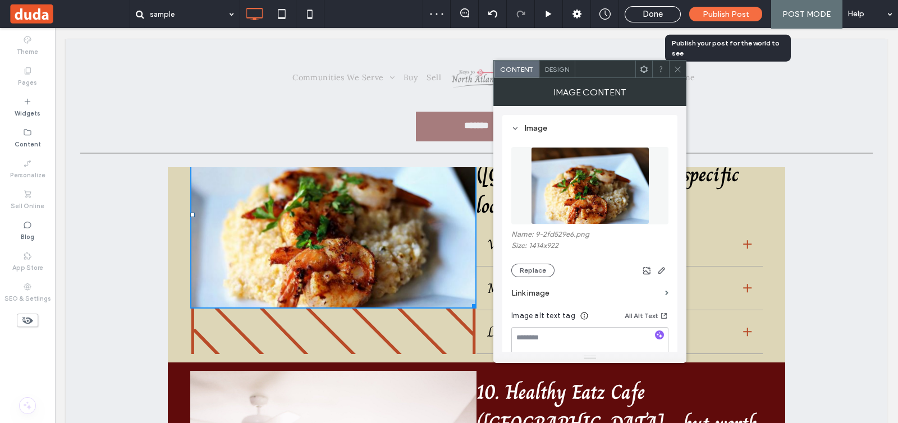
click at [617, 294] on label "Link image" at bounding box center [585, 293] width 149 height 21
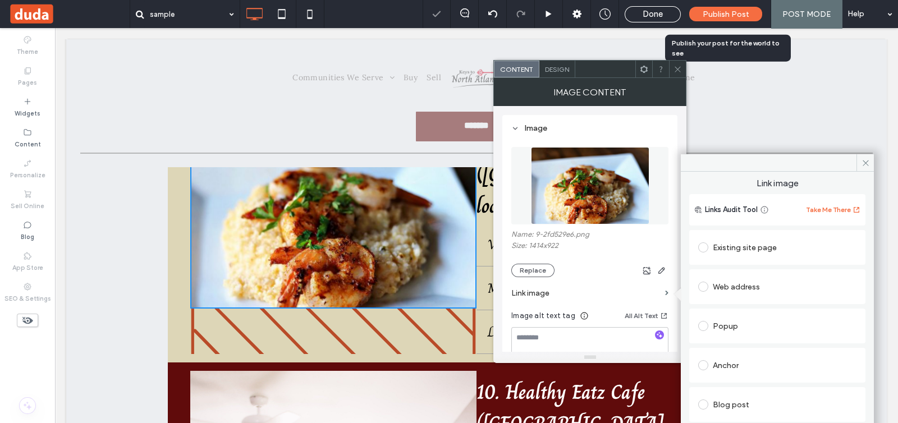
click at [718, 287] on div "Web address" at bounding box center [777, 287] width 158 height 18
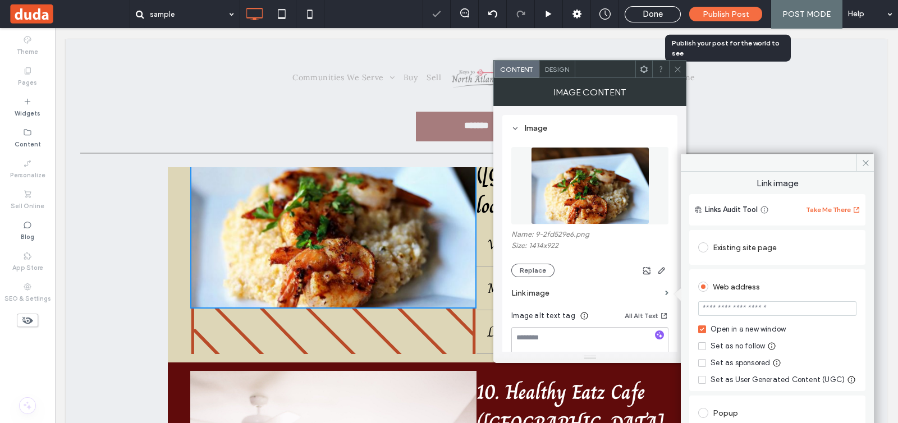
click at [728, 310] on input "url" at bounding box center [777, 308] width 158 height 15
paste input "**********"
type input "**********"
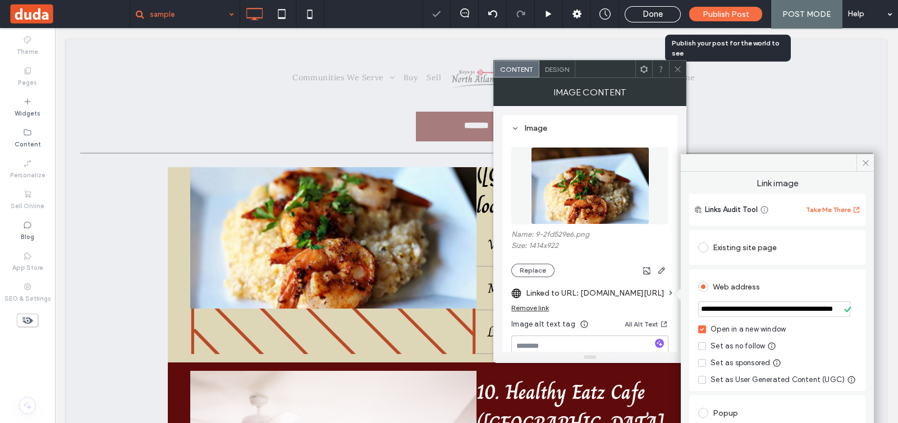
scroll to position [0, 0]
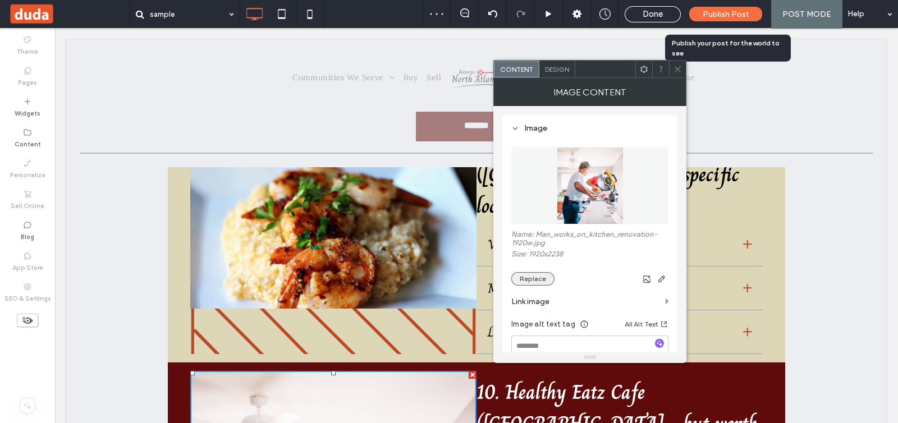
click at [538, 283] on button "Replace" at bounding box center [532, 278] width 43 height 13
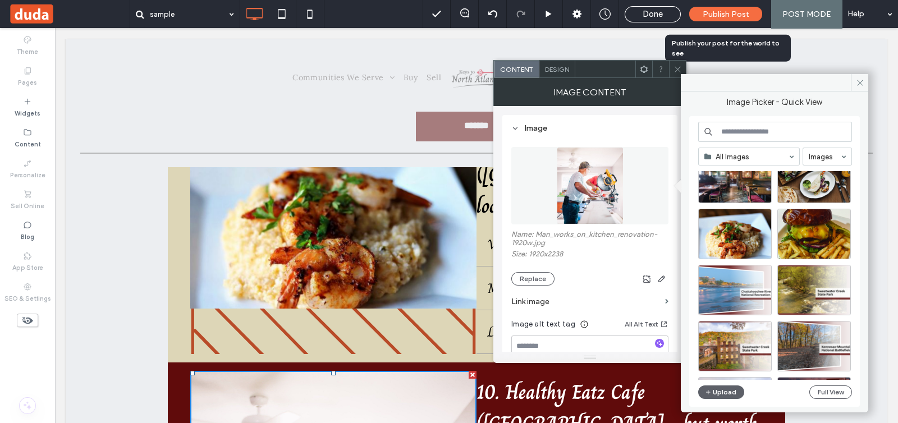
scroll to position [210, 0]
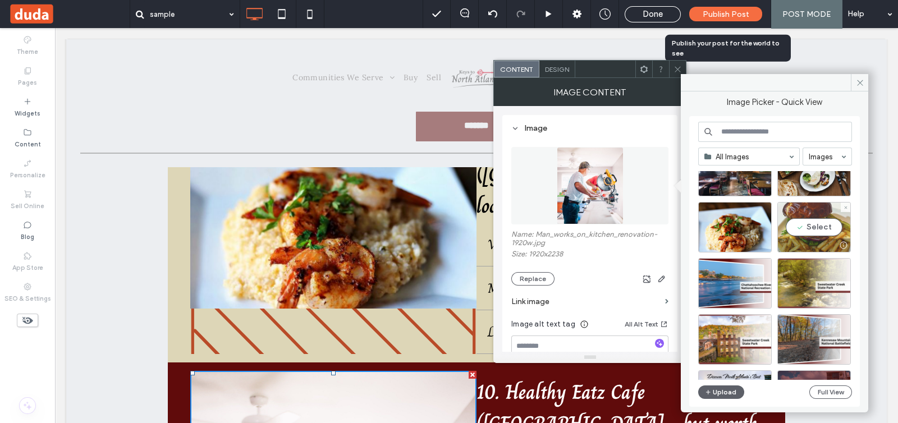
click at [807, 228] on div "Select" at bounding box center [814, 227] width 74 height 51
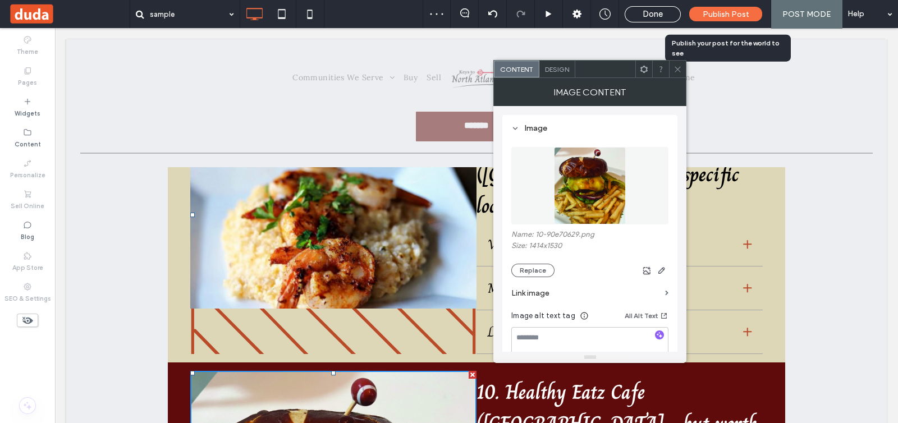
click at [627, 299] on label "Link image" at bounding box center [585, 293] width 149 height 21
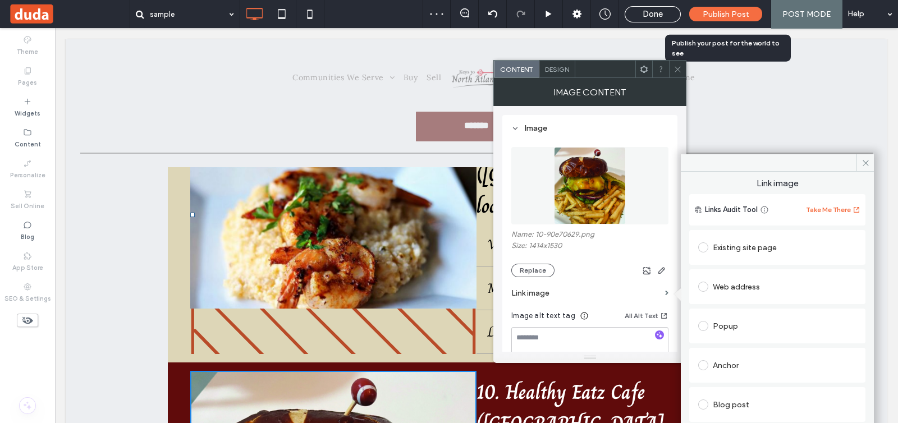
click at [738, 291] on div "Web address" at bounding box center [777, 287] width 158 height 18
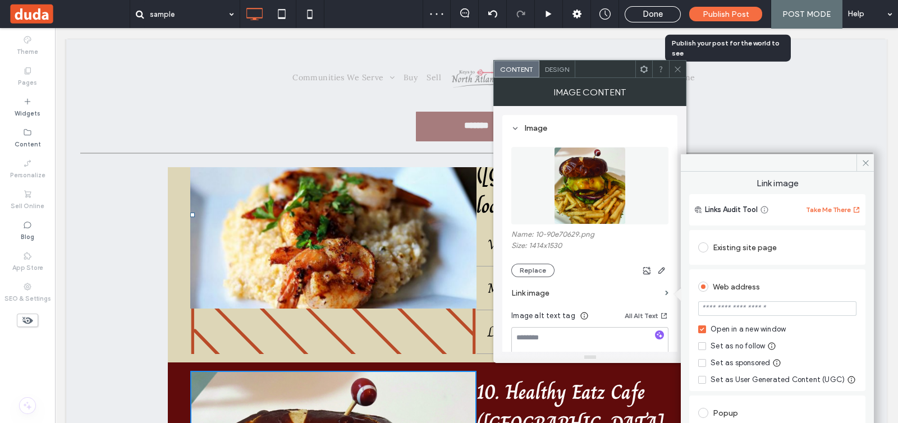
click at [741, 314] on input "url" at bounding box center [777, 308] width 158 height 15
paste input "**********"
type input "**********"
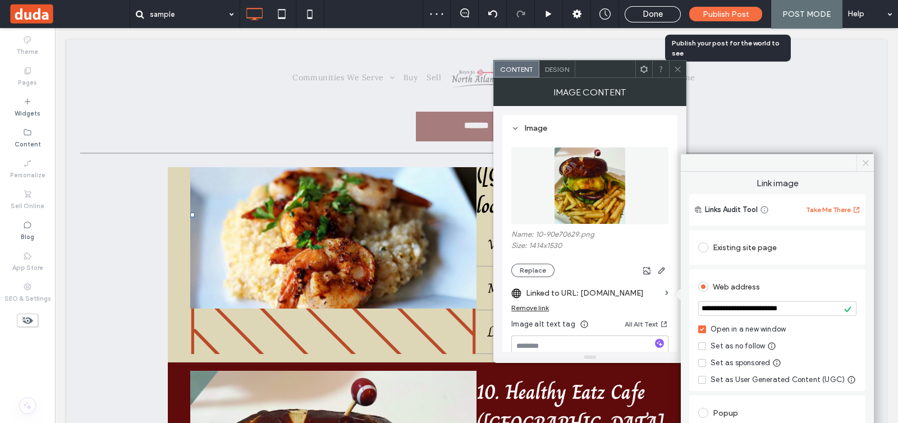
drag, startPoint x: 809, startPoint y: 125, endPoint x: 862, endPoint y: 159, distance: 64.1
click at [862, 159] on icon at bounding box center [865, 163] width 8 height 8
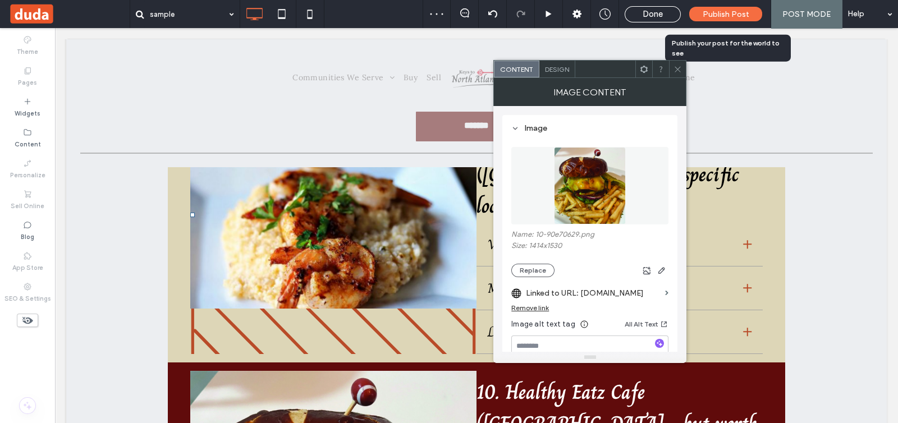
click at [674, 70] on icon at bounding box center [677, 69] width 8 height 8
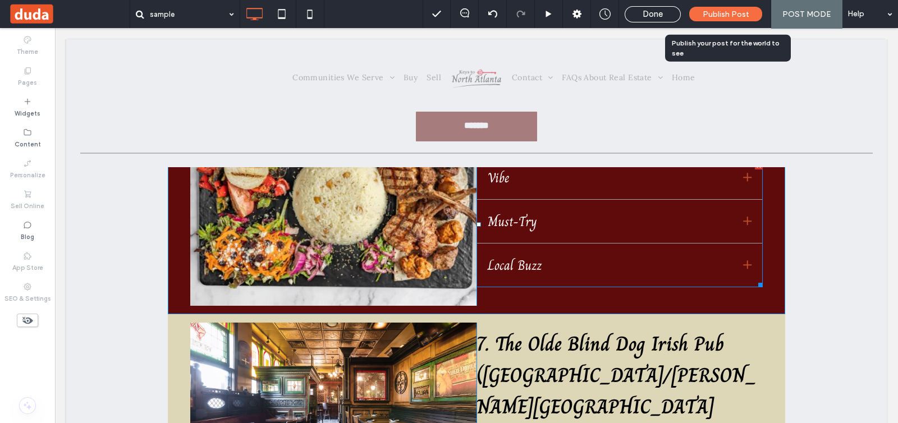
scroll to position [1613, 0]
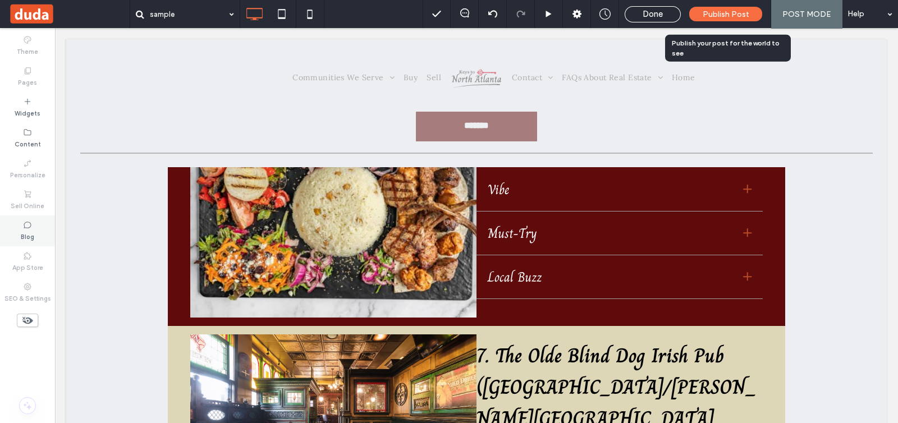
click at [25, 226] on icon at bounding box center [27, 225] width 9 height 9
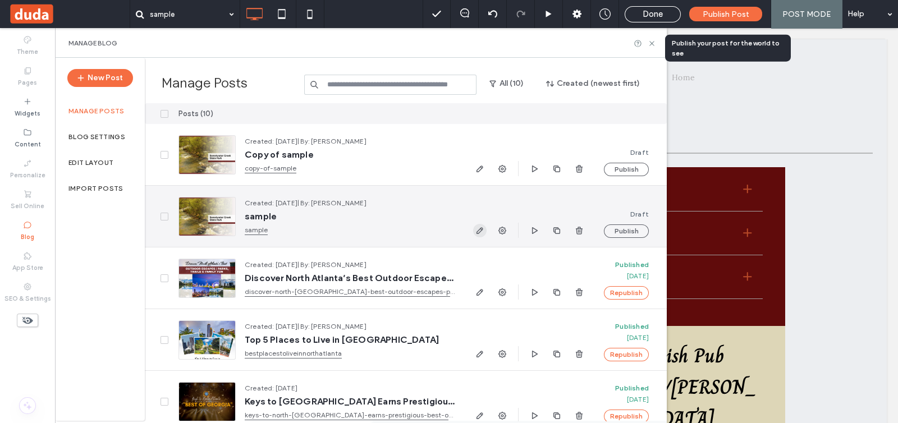
click at [479, 228] on icon "button" at bounding box center [479, 230] width 9 height 9
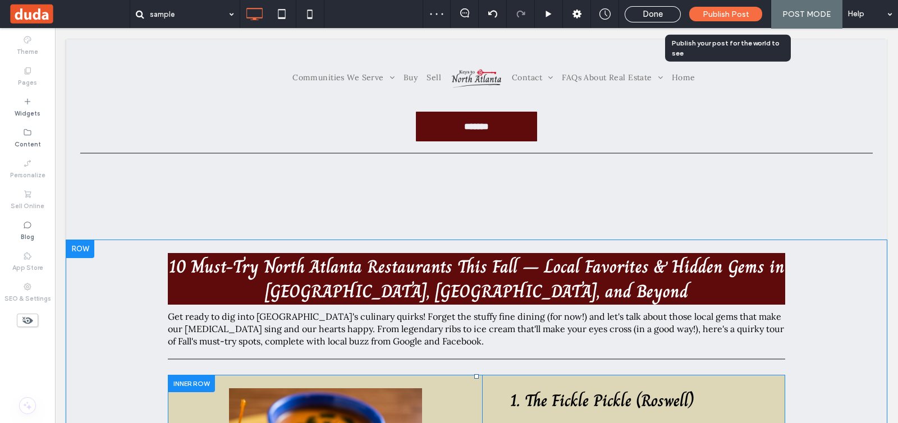
scroll to position [280, 0]
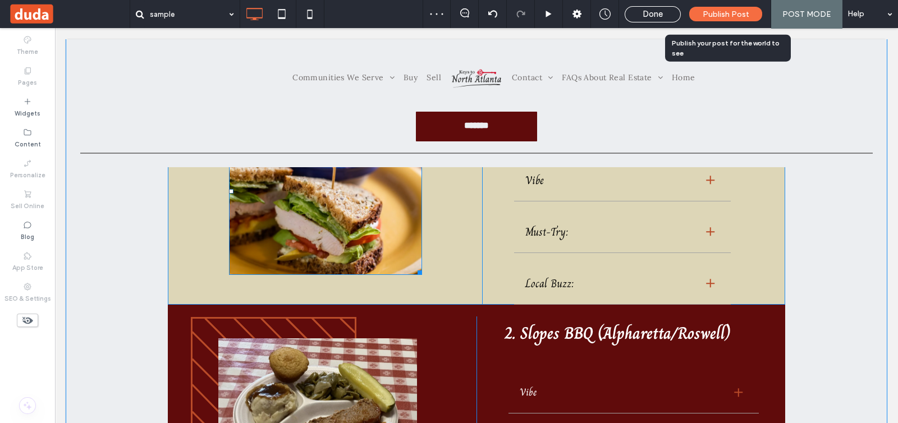
click at [337, 256] on img at bounding box center [325, 191] width 193 height 166
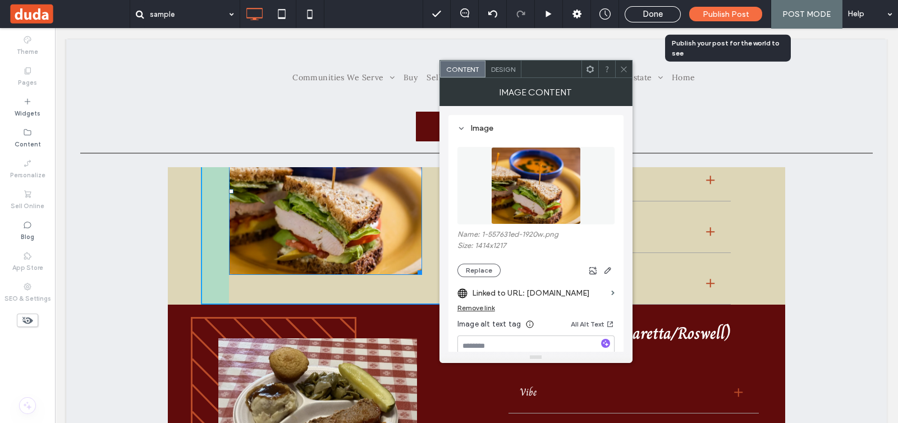
drag, startPoint x: 412, startPoint y: 272, endPoint x: 429, endPoint y: 288, distance: 23.4
click at [422, 274] on div "W:404.453 H:347.995" at bounding box center [325, 191] width 193 height 166
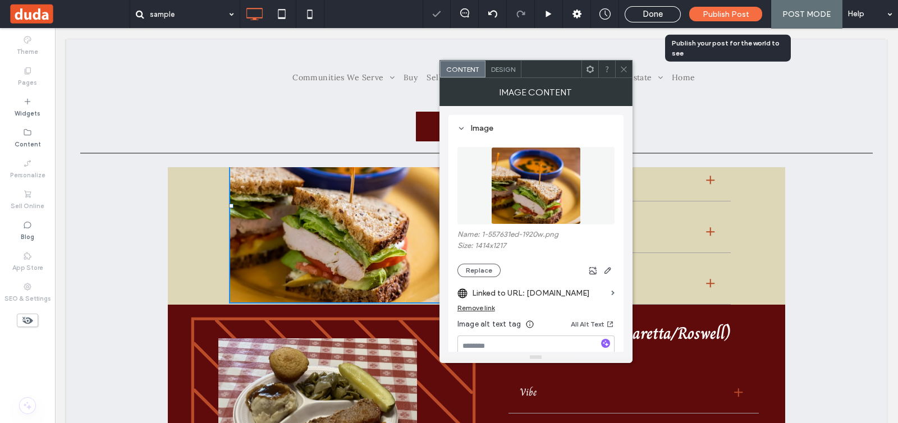
click at [624, 71] on icon at bounding box center [623, 69] width 8 height 8
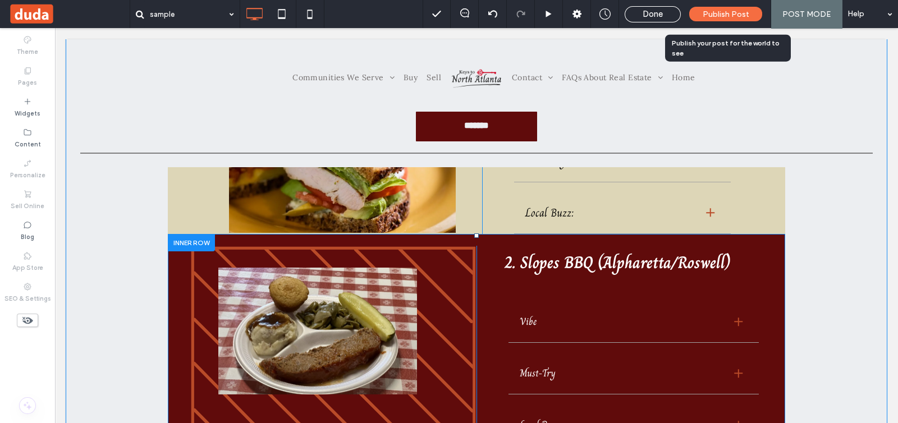
scroll to position [421, 0]
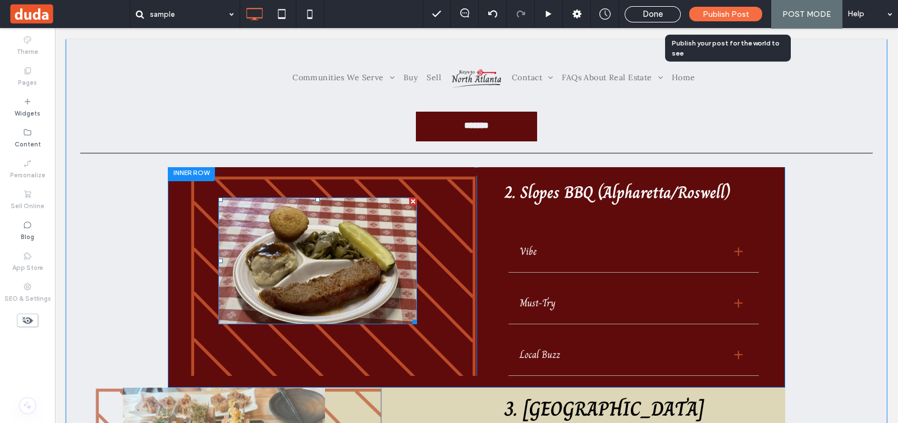
click at [405, 300] on img at bounding box center [317, 261] width 199 height 127
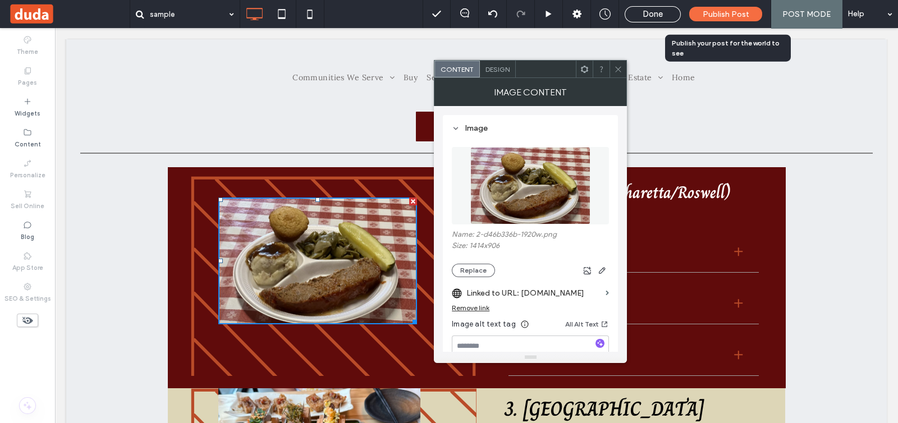
click at [339, 235] on img at bounding box center [317, 261] width 199 height 127
drag, startPoint x: 408, startPoint y: 322, endPoint x: 426, endPoint y: 348, distance: 31.6
click at [426, 348] on div "Click To Paste" at bounding box center [333, 276] width 286 height 200
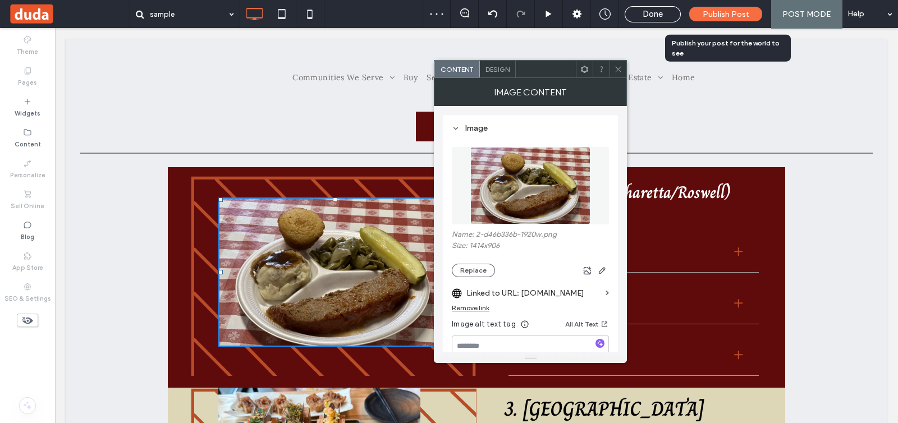
click at [614, 67] on icon at bounding box center [618, 69] width 8 height 8
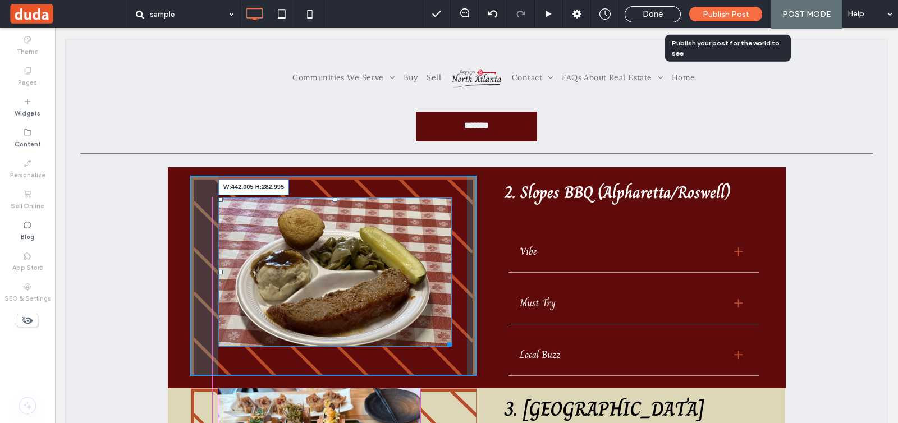
drag, startPoint x: 442, startPoint y: 342, endPoint x: 437, endPoint y: 369, distance: 28.0
click at [437, 369] on div "W:442.005 H:282.995 Click To Paste" at bounding box center [333, 276] width 286 height 200
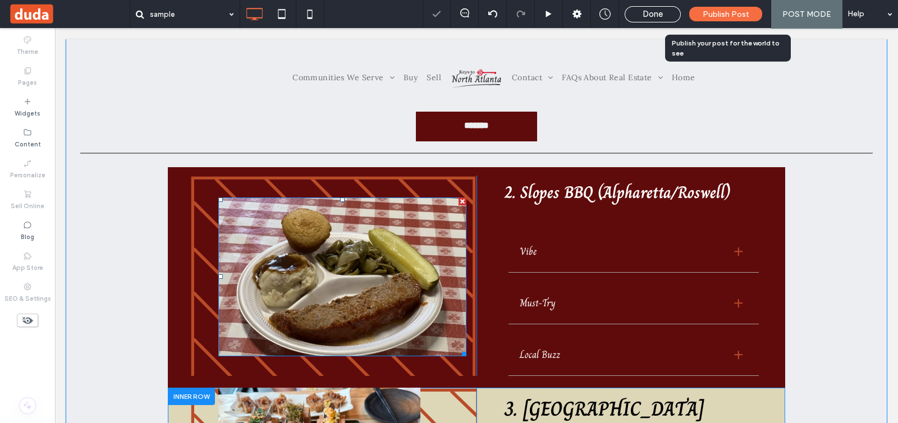
scroll to position [631, 0]
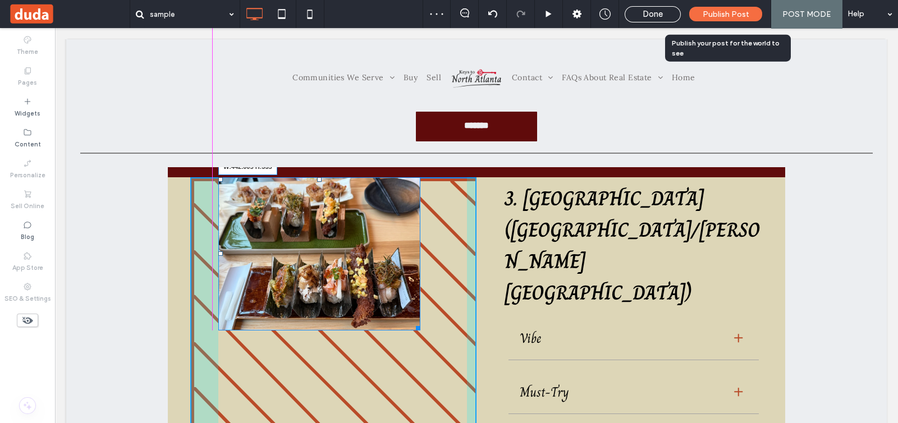
drag, startPoint x: 412, startPoint y: 326, endPoint x: 432, endPoint y: 382, distance: 59.1
click at [432, 382] on div "W:442.005 H:335 Click To Paste" at bounding box center [333, 322] width 286 height 291
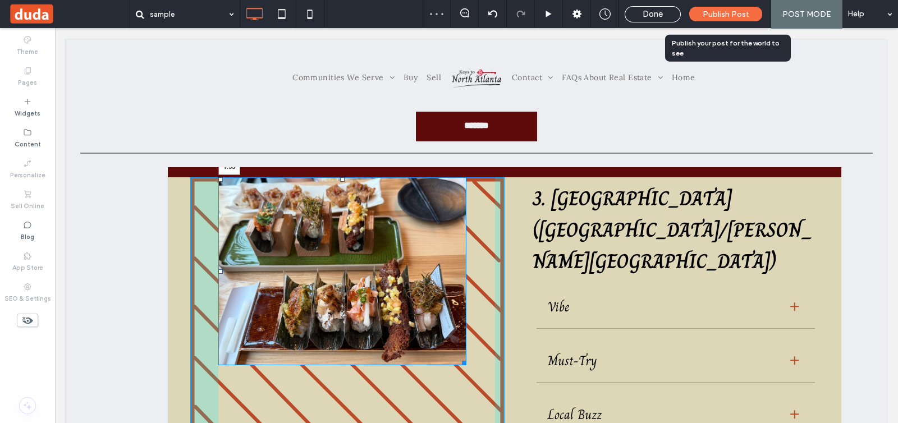
drag, startPoint x: 336, startPoint y: 178, endPoint x: 387, endPoint y: 224, distance: 69.1
click at [332, 196] on div "T:33" at bounding box center [342, 271] width 248 height 188
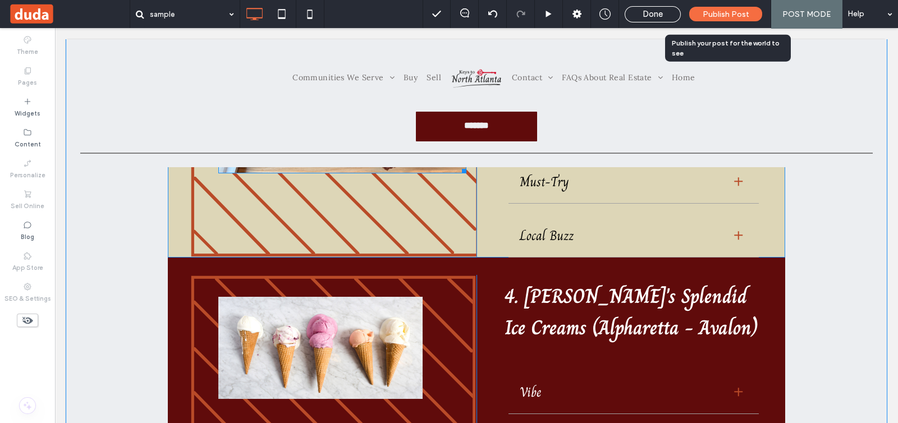
scroll to position [701, 0]
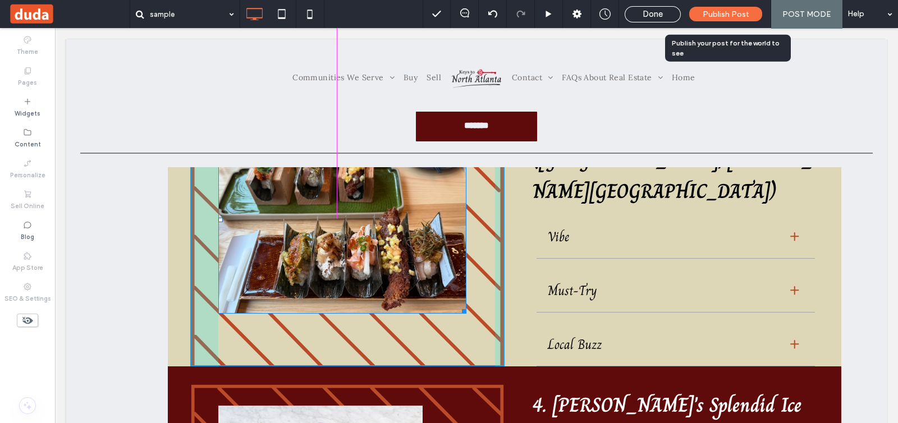
drag, startPoint x: 215, startPoint y: 218, endPoint x: 257, endPoint y: 247, distance: 51.1
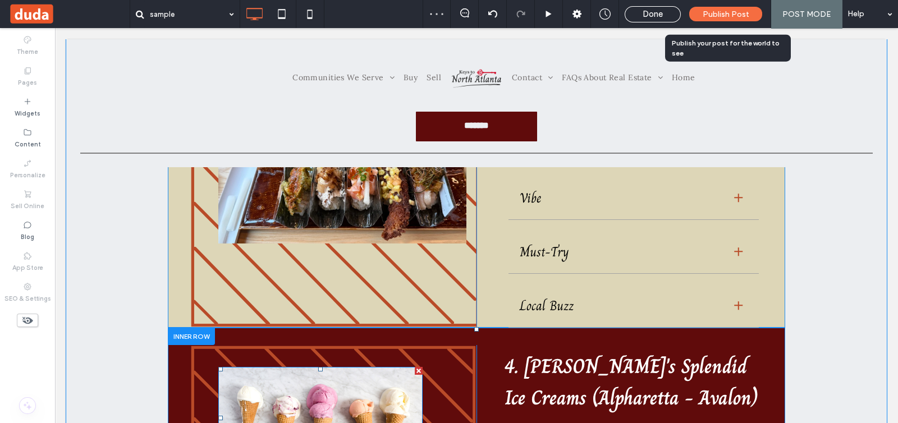
scroll to position [911, 0]
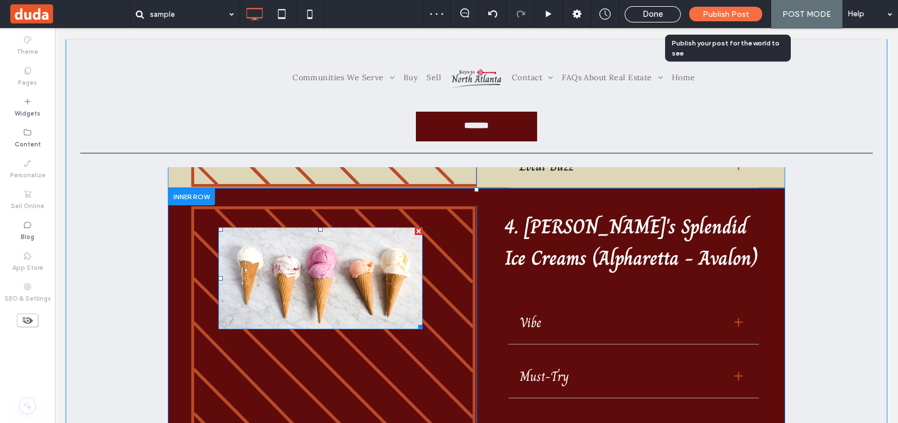
click at [406, 242] on img at bounding box center [320, 278] width 204 height 102
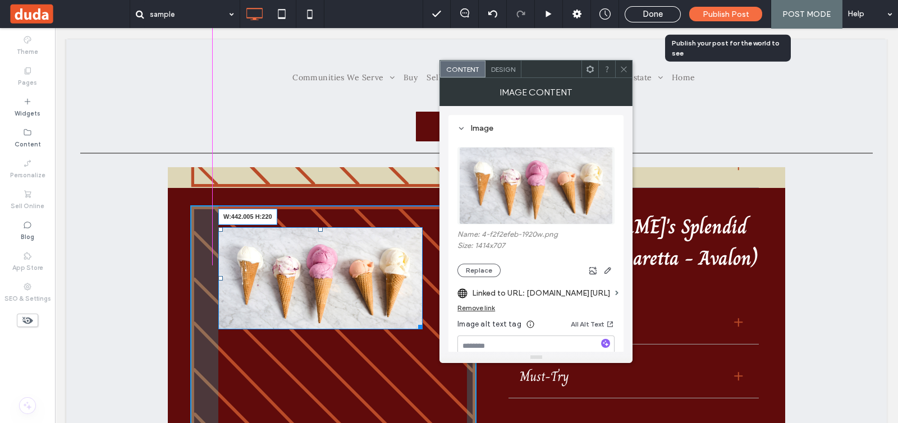
drag, startPoint x: 412, startPoint y: 259, endPoint x: 430, endPoint y: 327, distance: 69.5
click at [430, 327] on div "W:442.005 H:220 Click To Paste" at bounding box center [333, 328] width 286 height 247
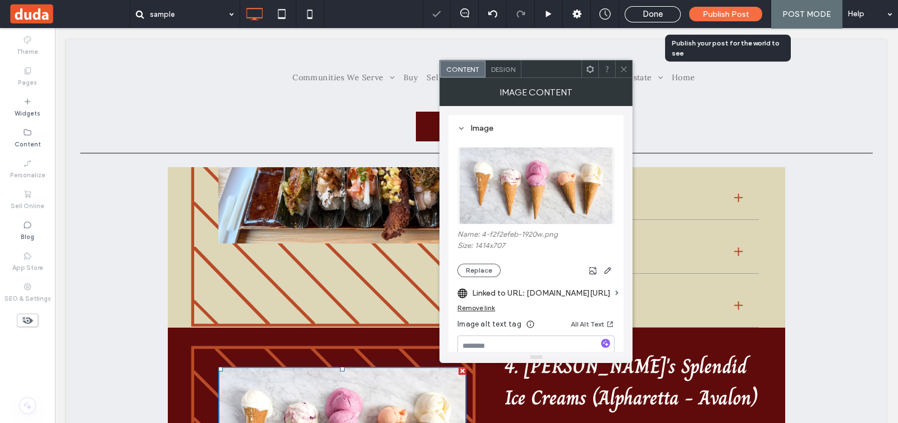
scroll to position [772, 0]
click at [620, 70] on icon at bounding box center [623, 69] width 8 height 8
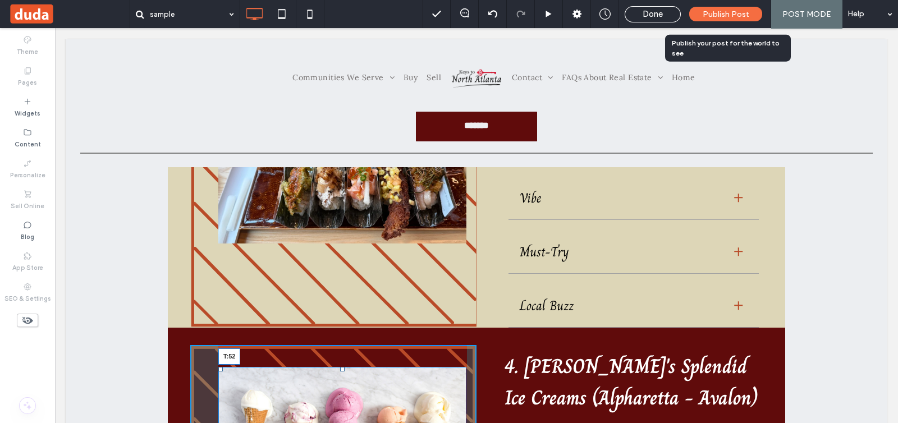
drag, startPoint x: 337, startPoint y: 304, endPoint x: 386, endPoint y: 339, distance: 60.6
click at [330, 367] on div "T:52" at bounding box center [342, 429] width 248 height 124
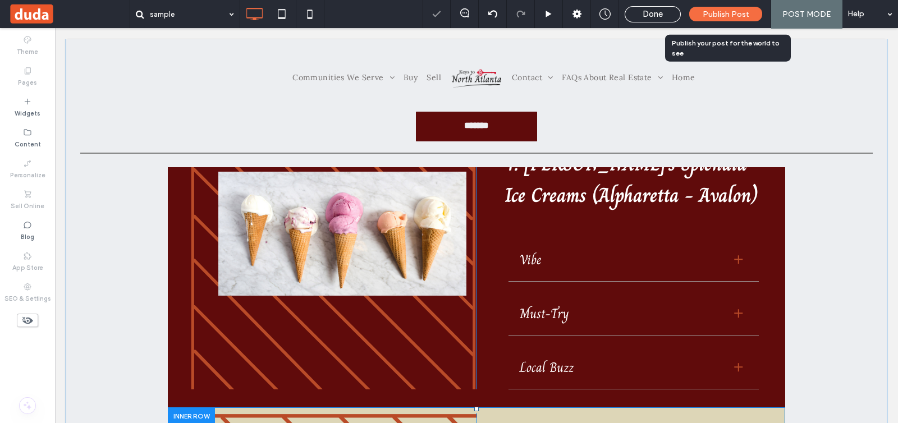
scroll to position [1122, 0]
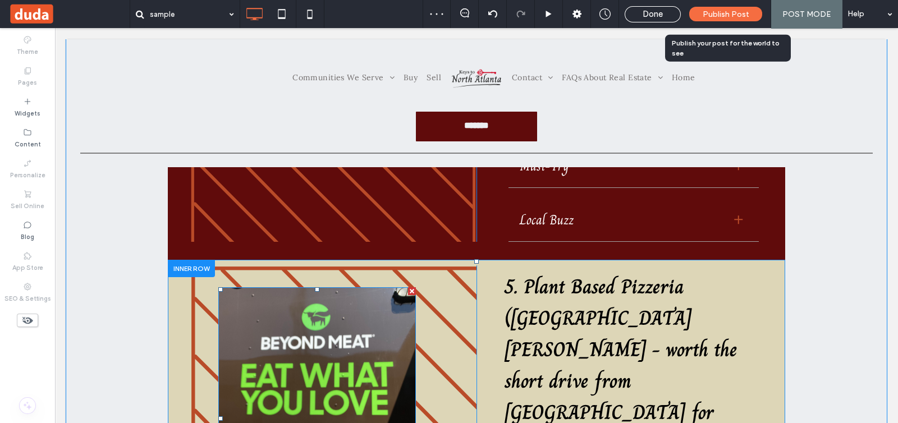
click at [374, 307] on img at bounding box center [317, 418] width 198 height 263
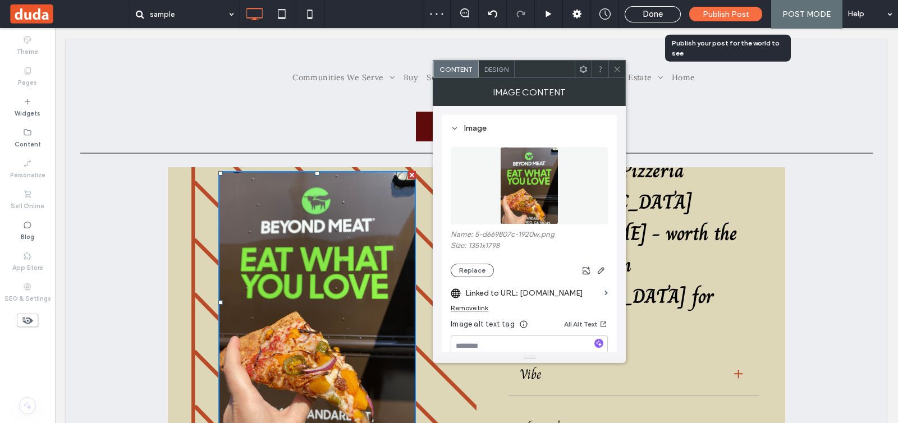
scroll to position [1263, 0]
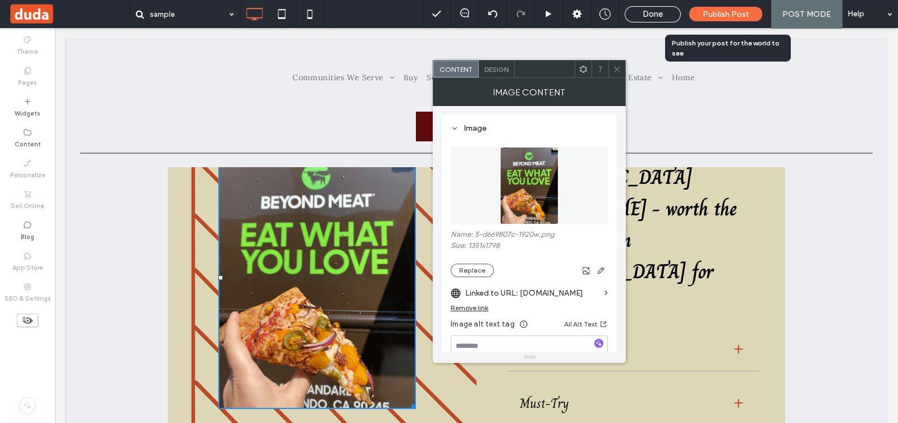
click at [617, 74] on span at bounding box center [617, 69] width 8 height 17
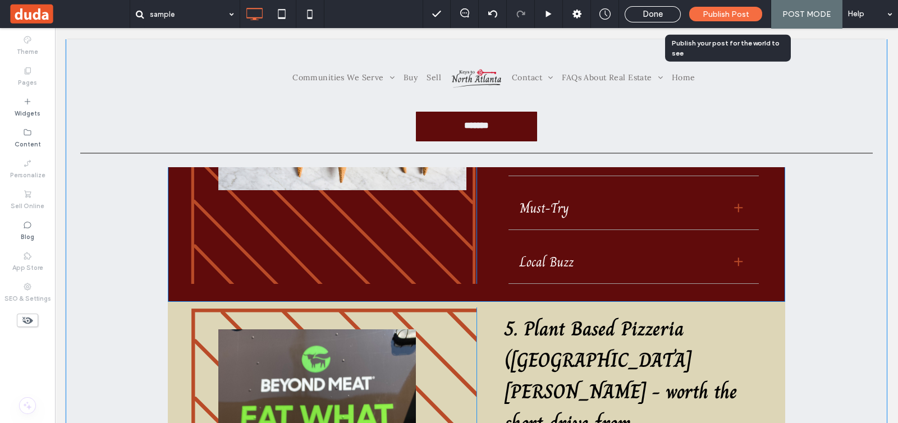
scroll to position [1052, 0]
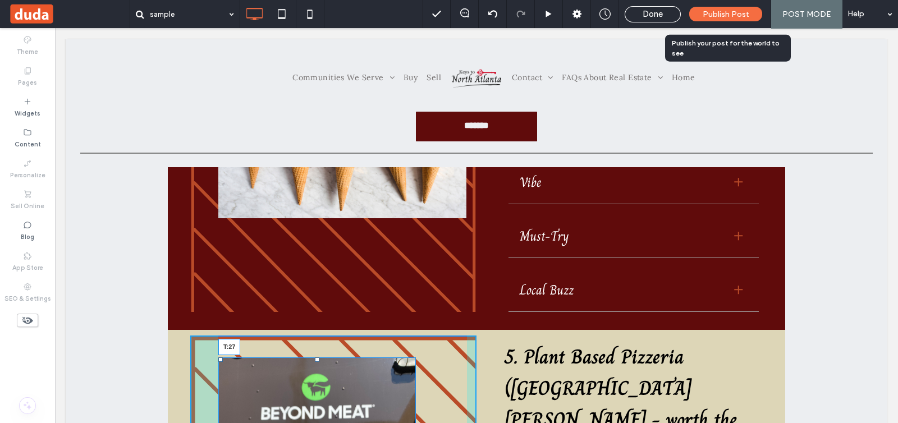
drag, startPoint x: 311, startPoint y: 293, endPoint x: 413, endPoint y: 315, distance: 104.4
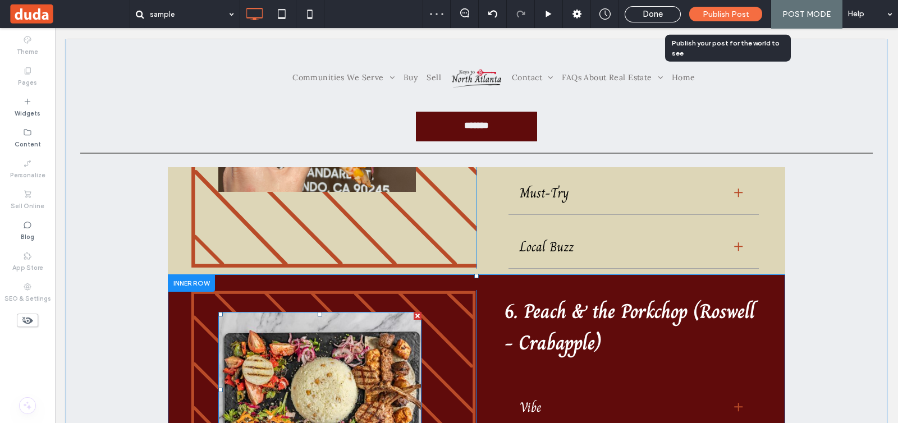
scroll to position [1543, 0]
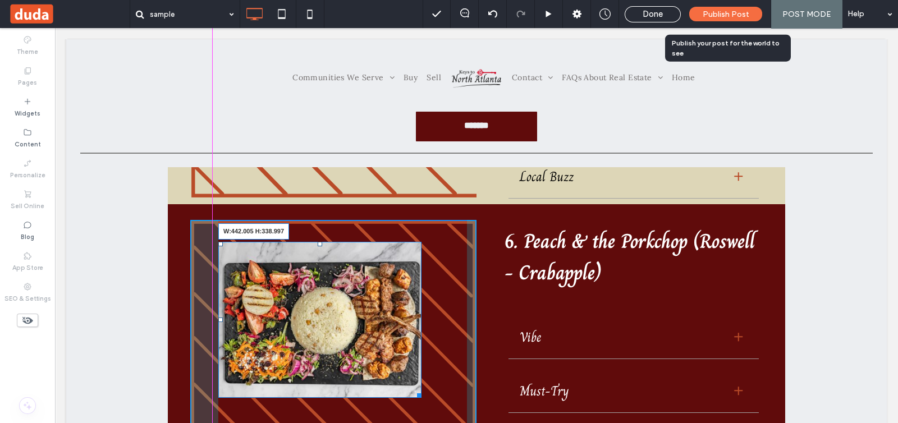
drag, startPoint x: 415, startPoint y: 265, endPoint x: 493, endPoint y: 334, distance: 104.9
click at [438, 306] on div "W:442.005 H:338.997 Click To Paste" at bounding box center [333, 343] width 286 height 247
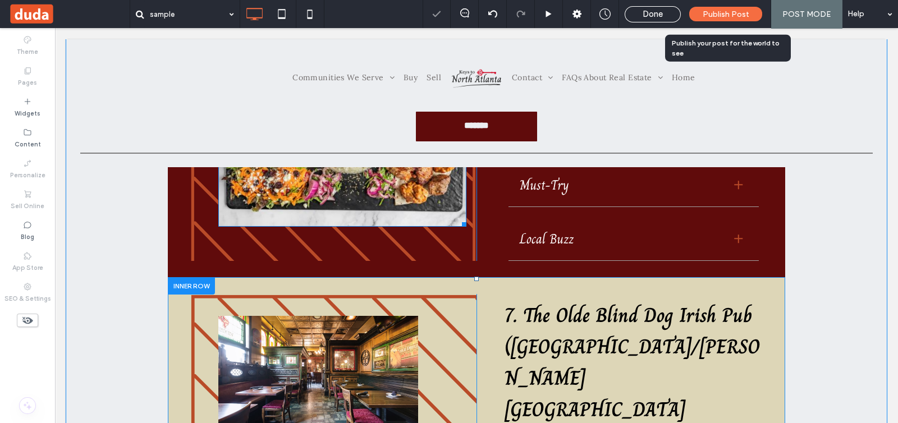
scroll to position [1753, 0]
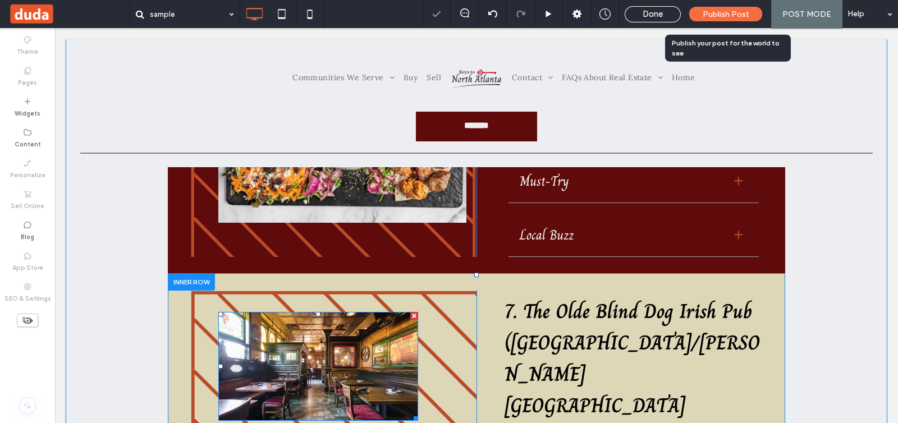
click at [393, 312] on img at bounding box center [318, 366] width 200 height 109
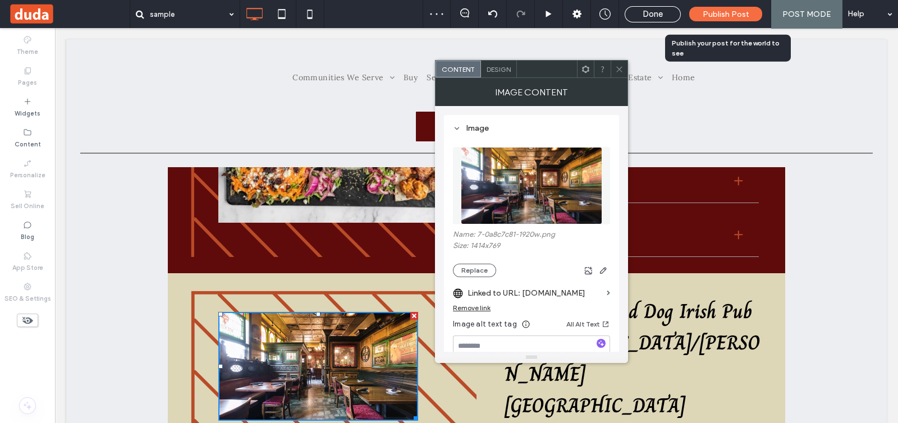
drag, startPoint x: 476, startPoint y: 378, endPoint x: 421, endPoint y: 349, distance: 62.0
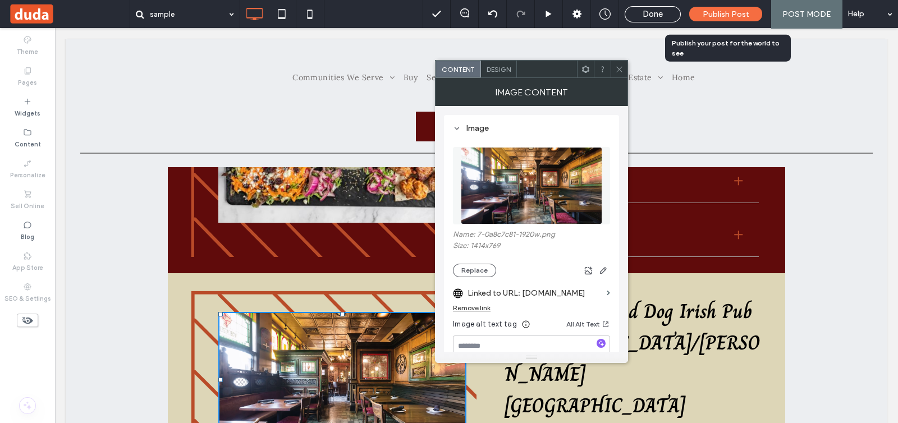
click at [609, 67] on div at bounding box center [602, 69] width 17 height 17
click at [625, 71] on div at bounding box center [618, 69] width 17 height 17
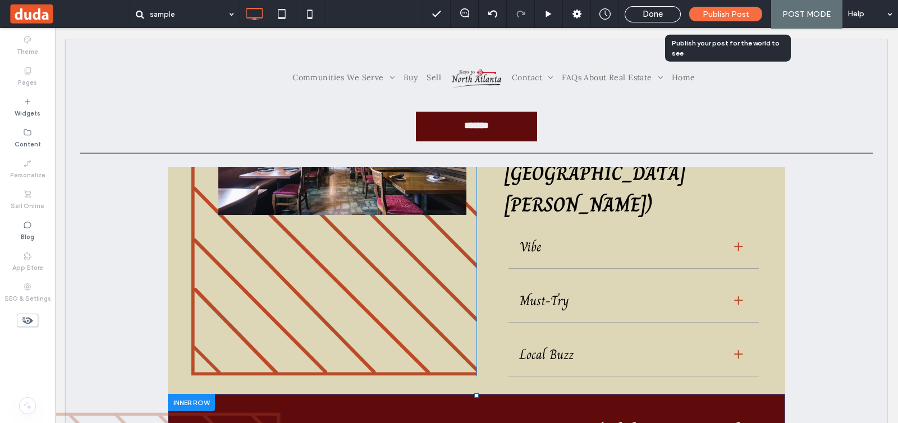
scroll to position [2033, 0]
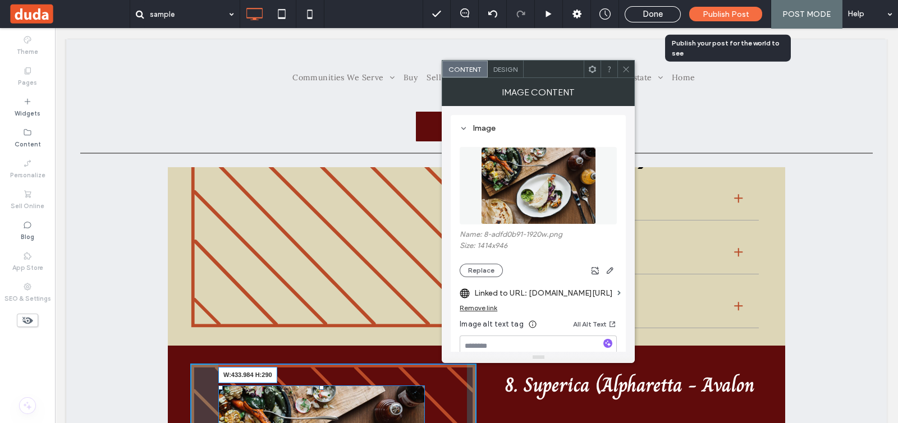
drag, startPoint x: 415, startPoint y: 323, endPoint x: 486, endPoint y: 377, distance: 89.7
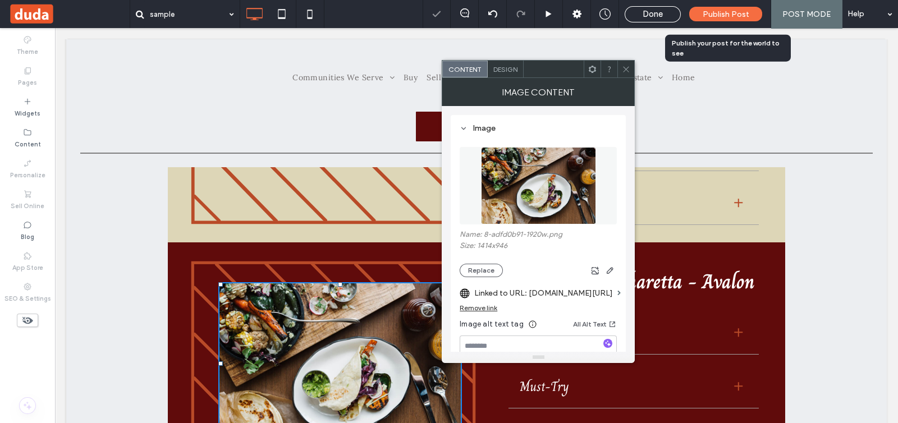
scroll to position [2244, 0]
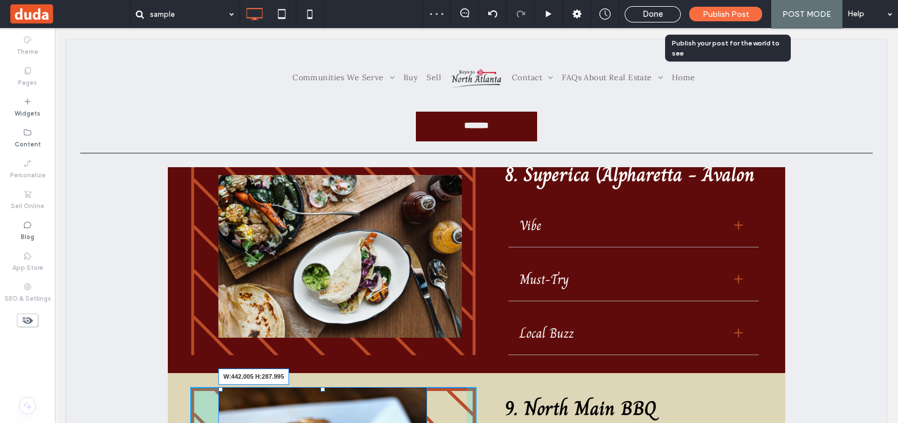
drag, startPoint x: 418, startPoint y: 325, endPoint x: 495, endPoint y: 390, distance: 101.2
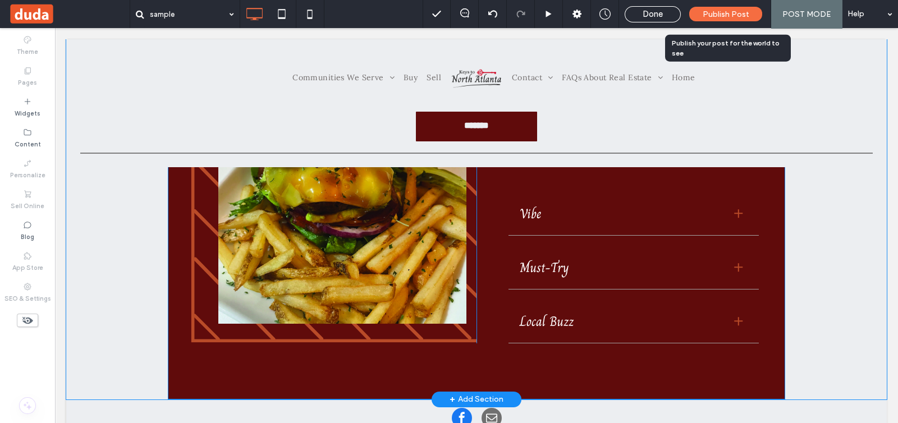
scroll to position [3016, 0]
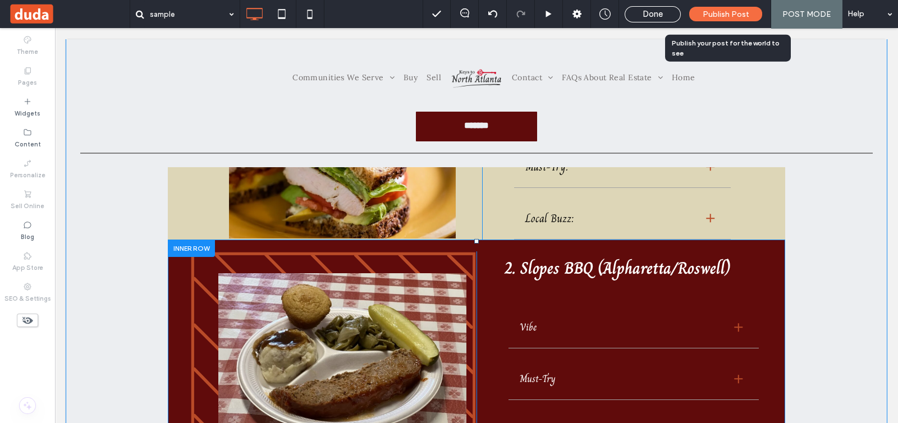
scroll to position [351, 0]
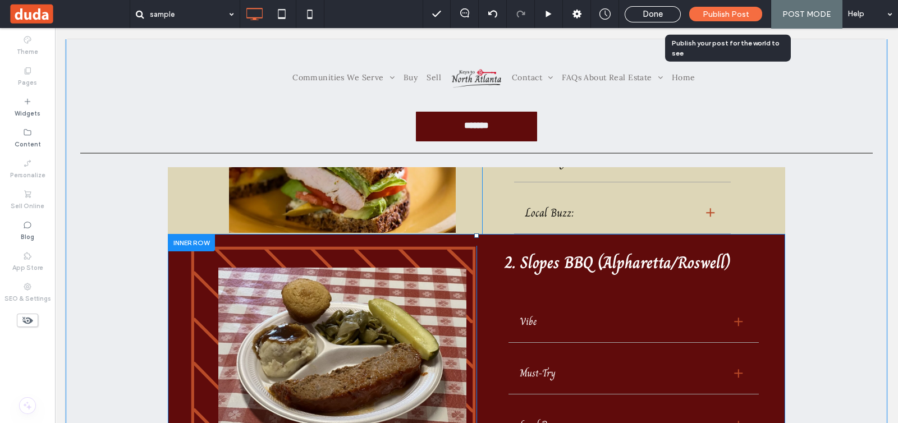
click at [311, 252] on div "Click To Paste" at bounding box center [333, 346] width 286 height 200
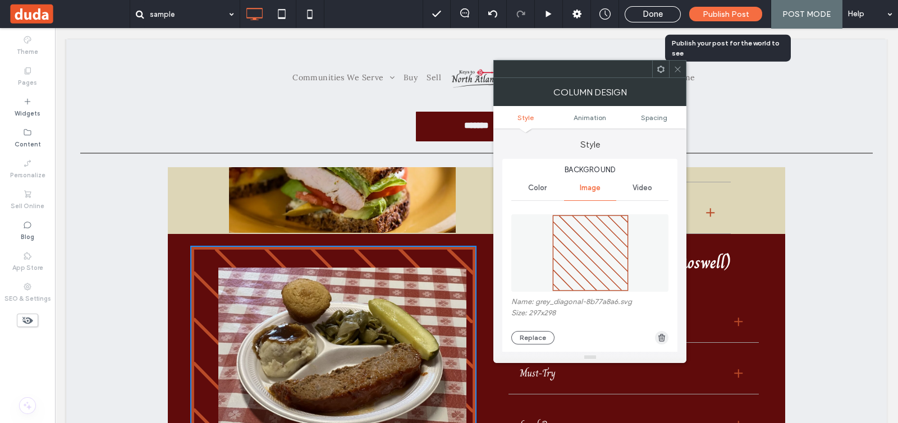
click at [657, 339] on span "button" at bounding box center [661, 337] width 13 height 13
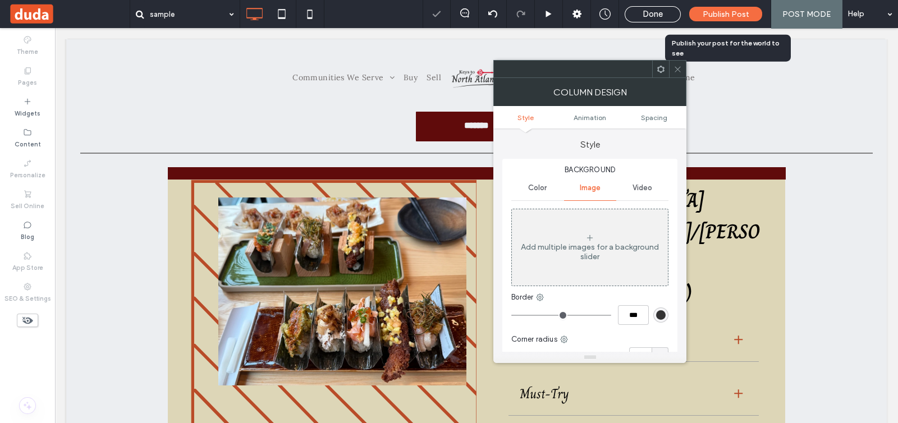
scroll to position [631, 0]
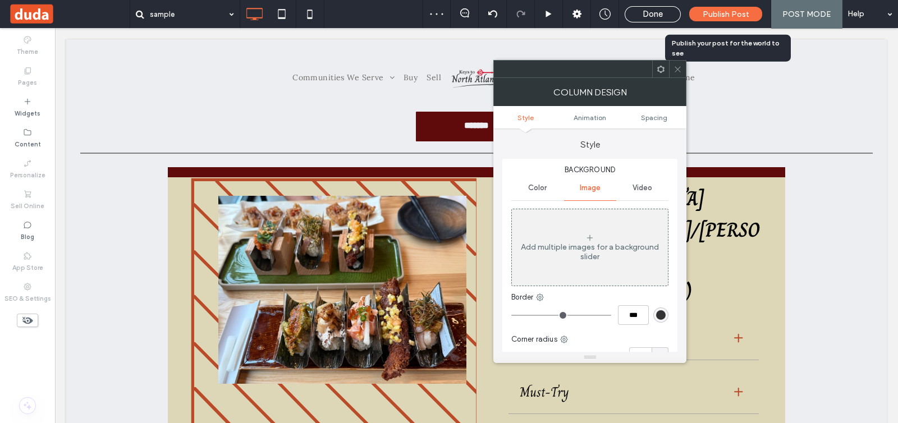
click at [428, 388] on div "Click To Paste" at bounding box center [333, 322] width 286 height 291
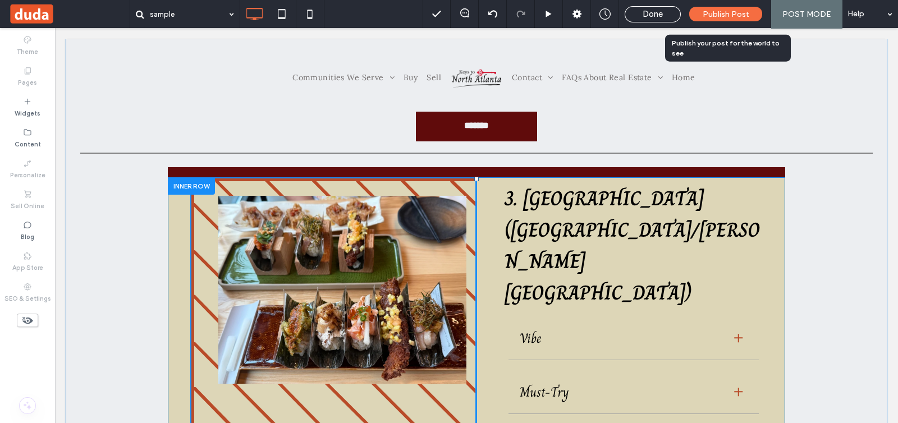
click at [274, 181] on div "Click To Paste" at bounding box center [333, 322] width 286 height 291
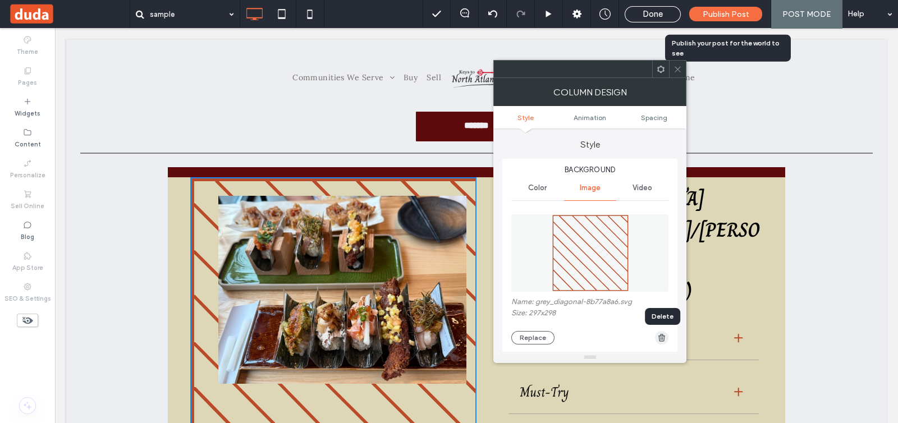
click at [664, 339] on use "button" at bounding box center [661, 337] width 7 height 7
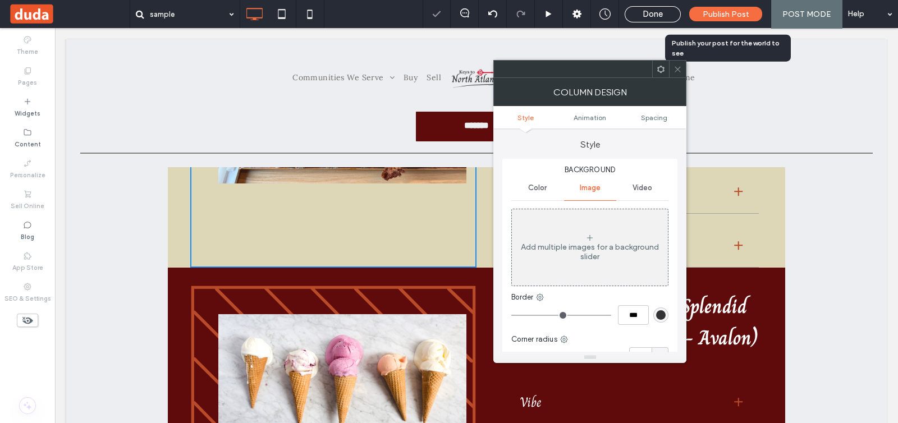
scroll to position [911, 0]
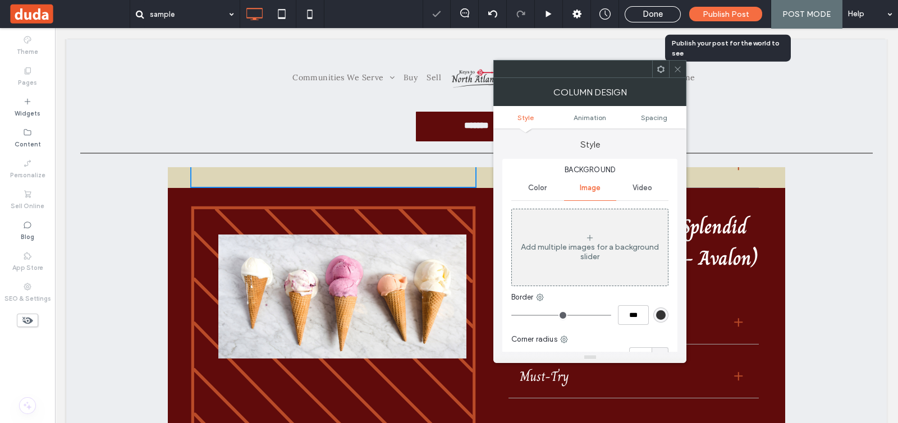
click at [426, 332] on div "Click To Paste" at bounding box center [333, 328] width 286 height 247
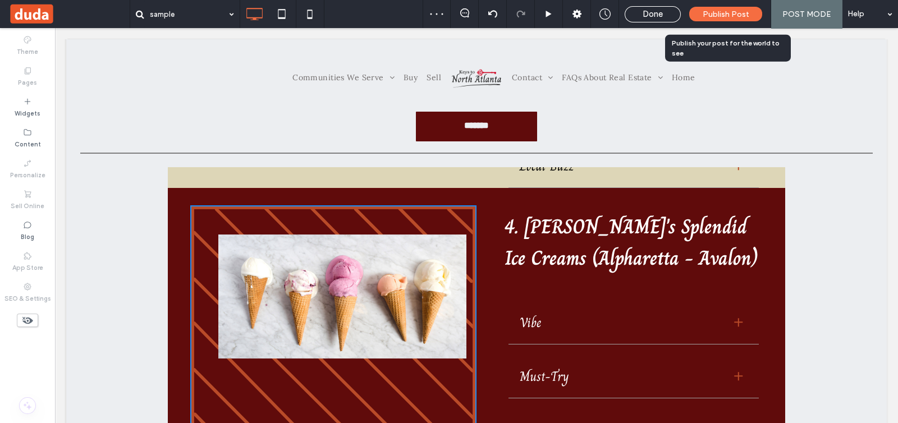
click at [427, 332] on div "Click To Paste" at bounding box center [333, 328] width 286 height 247
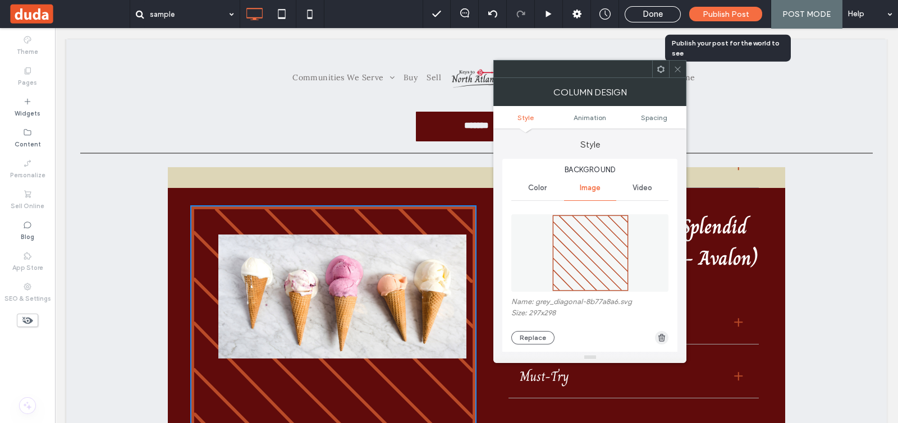
click at [665, 338] on icon "button" at bounding box center [661, 337] width 9 height 9
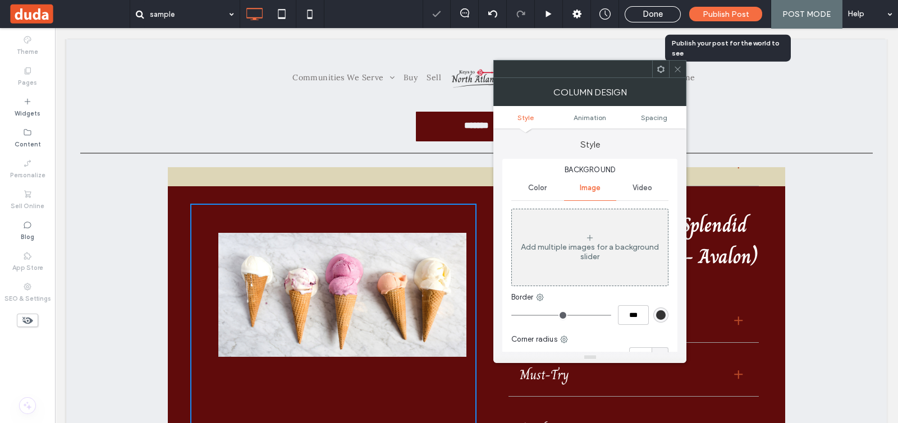
scroll to position [1052, 0]
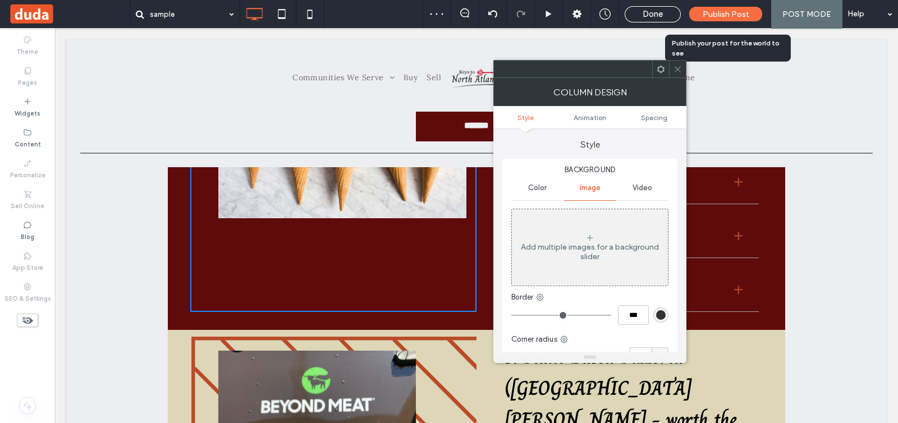
click at [677, 72] on icon at bounding box center [677, 69] width 8 height 8
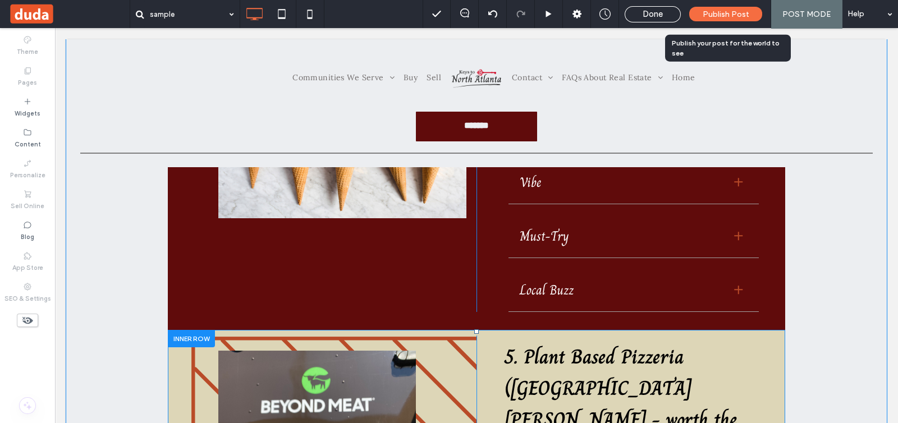
scroll to position [1192, 0]
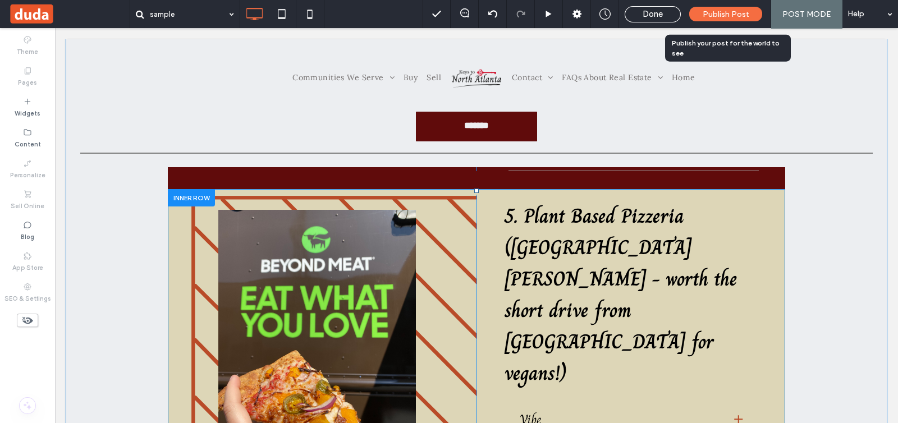
click at [457, 300] on div "Click To Paste" at bounding box center [333, 372] width 286 height 355
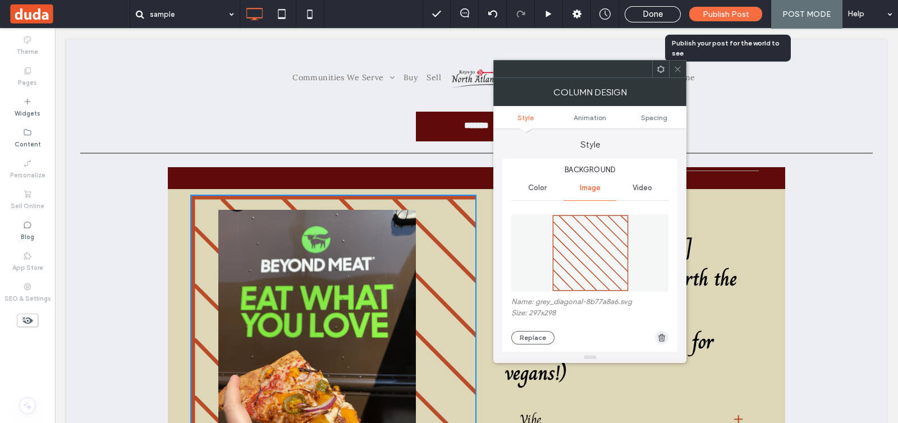
click at [660, 336] on use "button" at bounding box center [661, 337] width 7 height 7
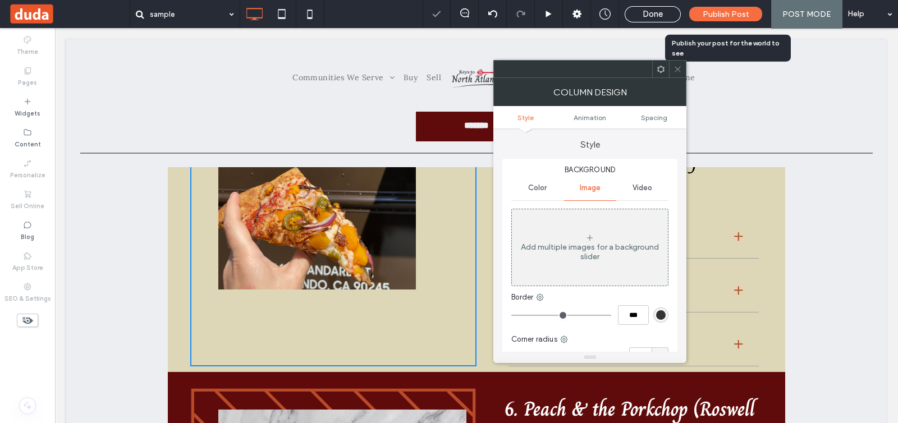
scroll to position [1403, 0]
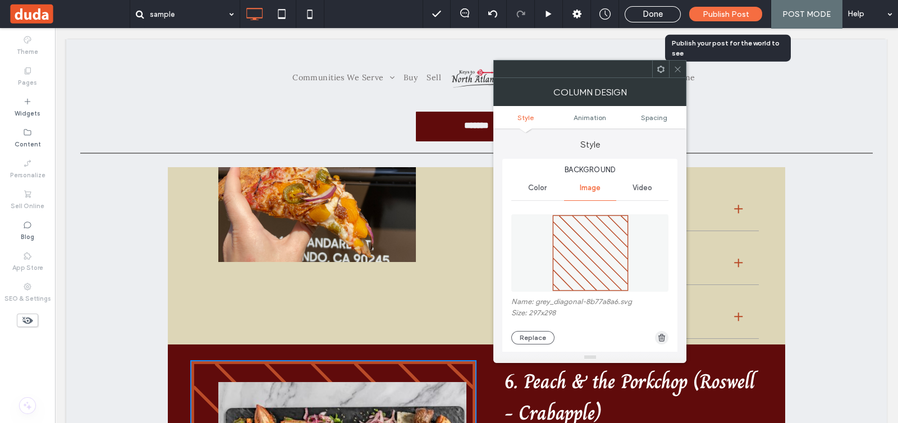
click at [657, 339] on icon "button" at bounding box center [661, 337] width 9 height 9
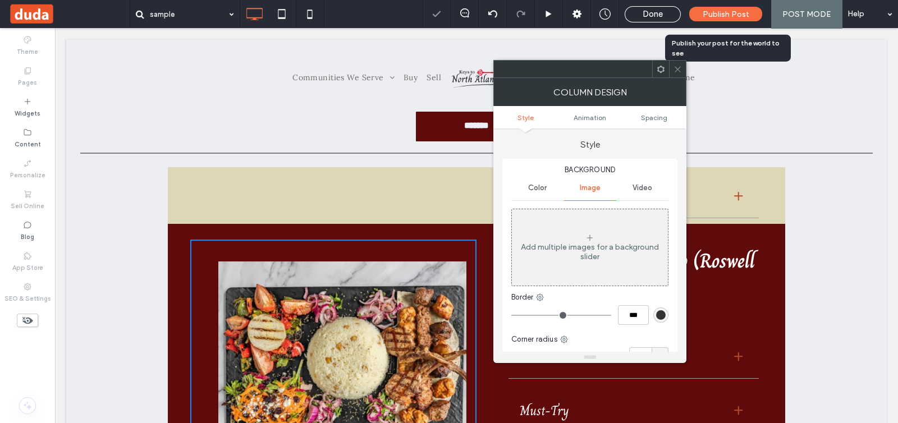
scroll to position [1613, 0]
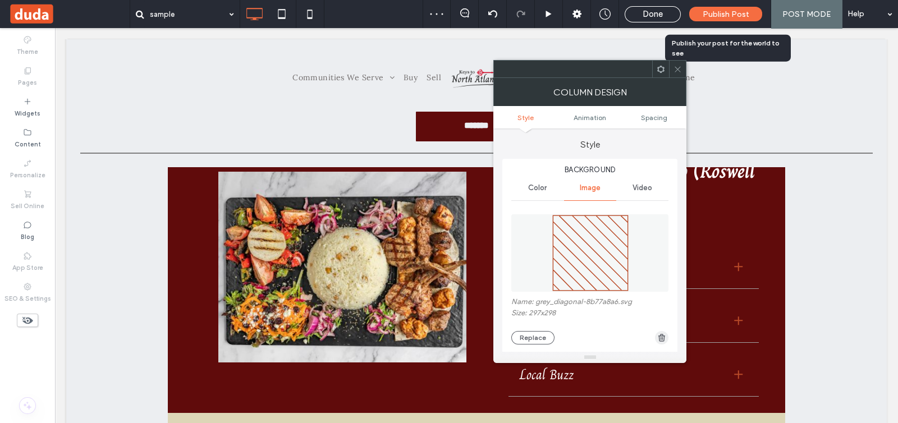
click at [662, 338] on use "button" at bounding box center [661, 337] width 7 height 7
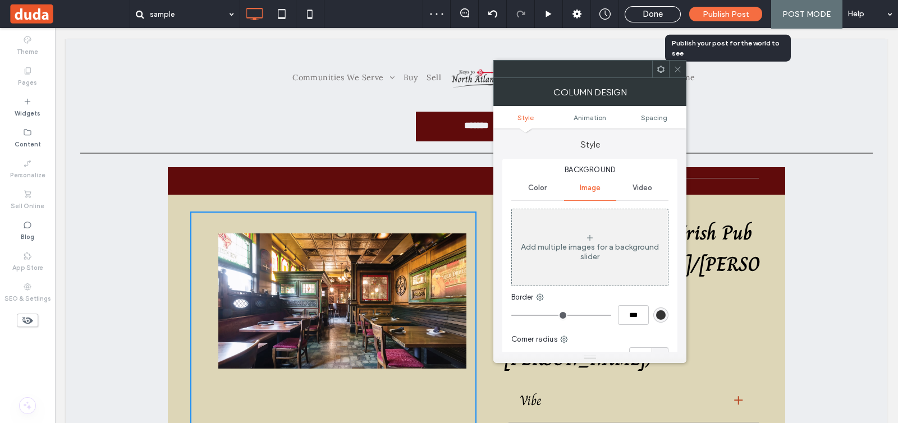
scroll to position [1893, 0]
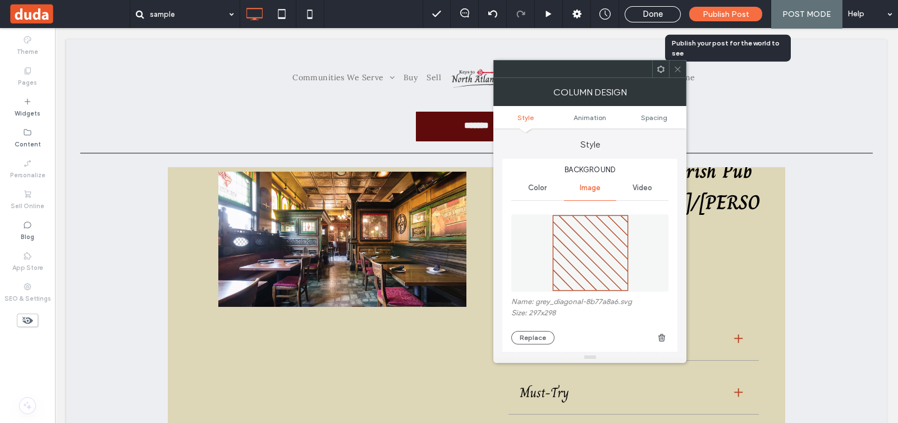
click at [660, 336] on use "button" at bounding box center [661, 337] width 7 height 7
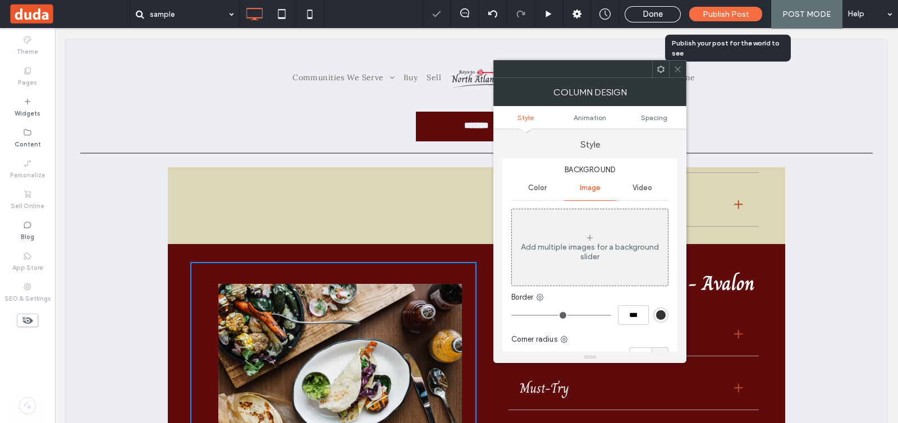
scroll to position [2174, 0]
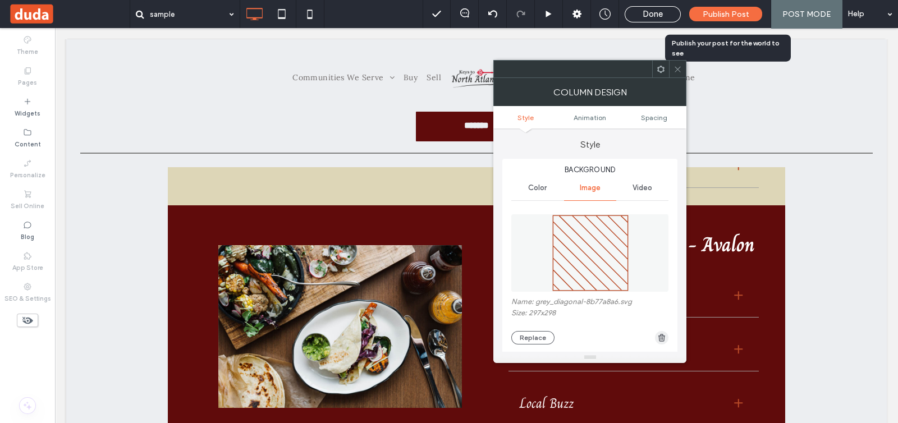
click at [661, 341] on icon "button" at bounding box center [661, 337] width 9 height 9
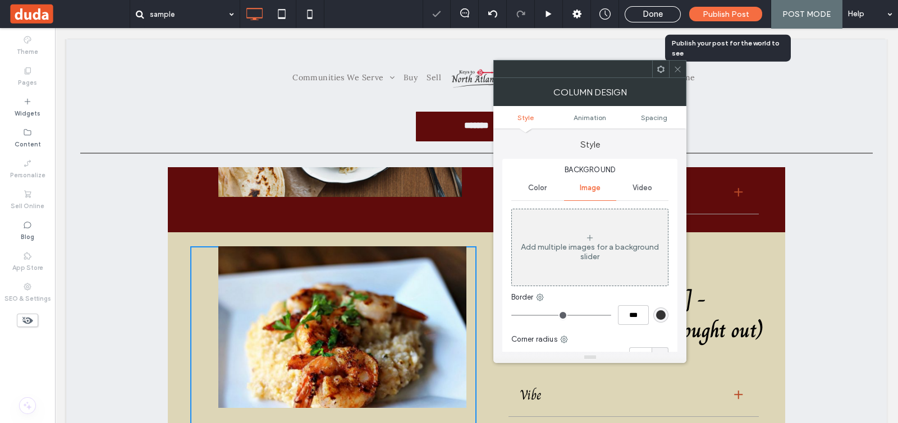
scroll to position [2455, 0]
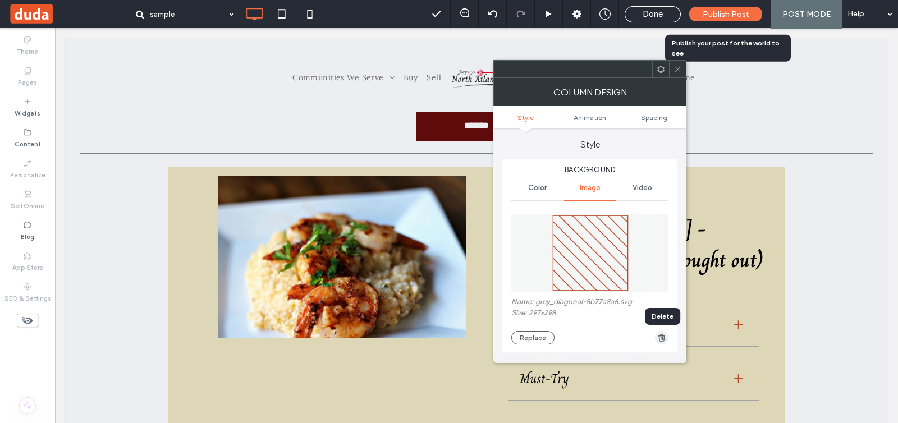
click at [661, 341] on icon "button" at bounding box center [661, 337] width 9 height 9
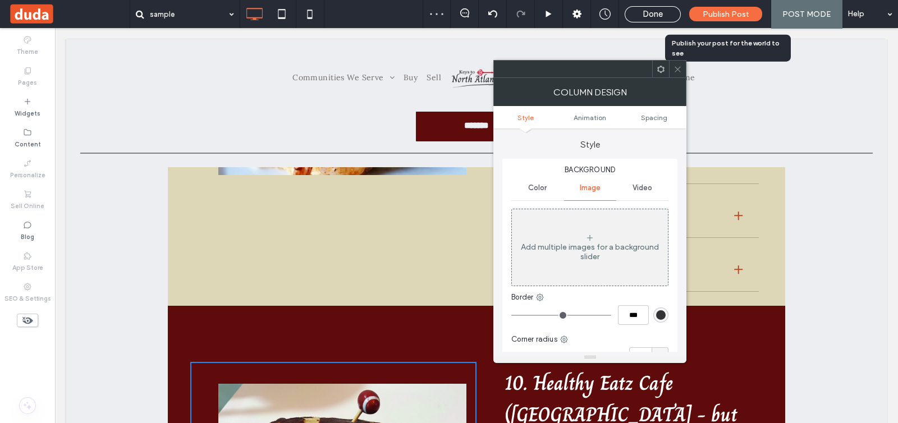
scroll to position [2525, 0]
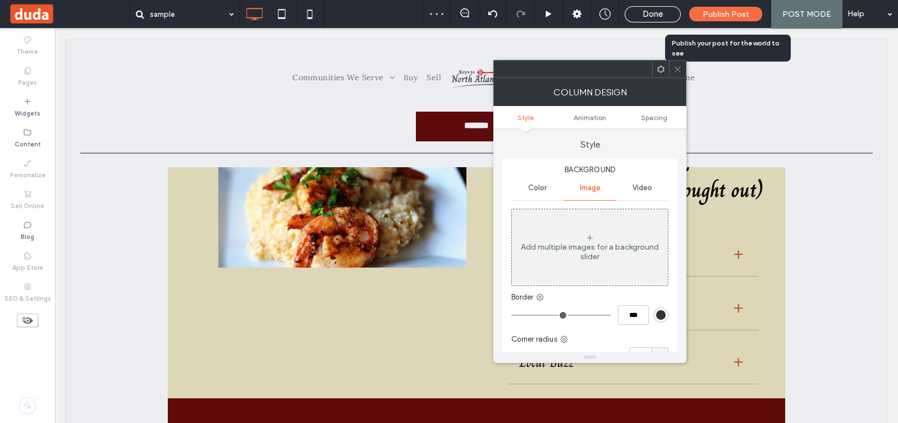
click at [679, 69] on icon at bounding box center [677, 69] width 8 height 8
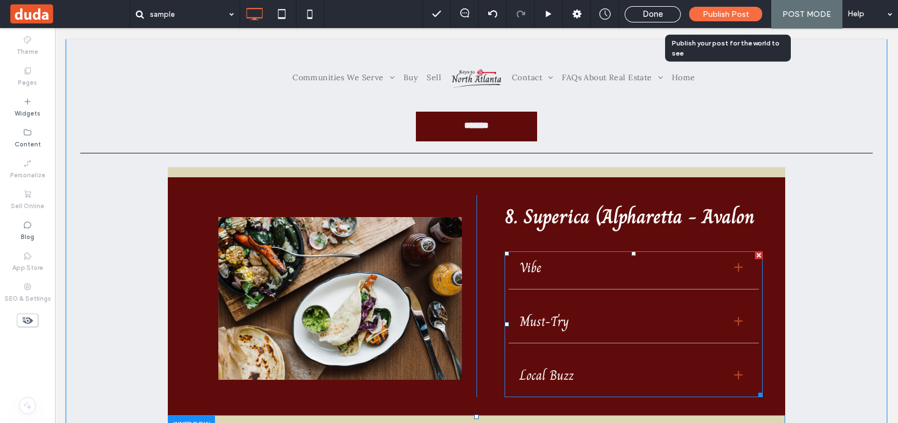
scroll to position [2244, 0]
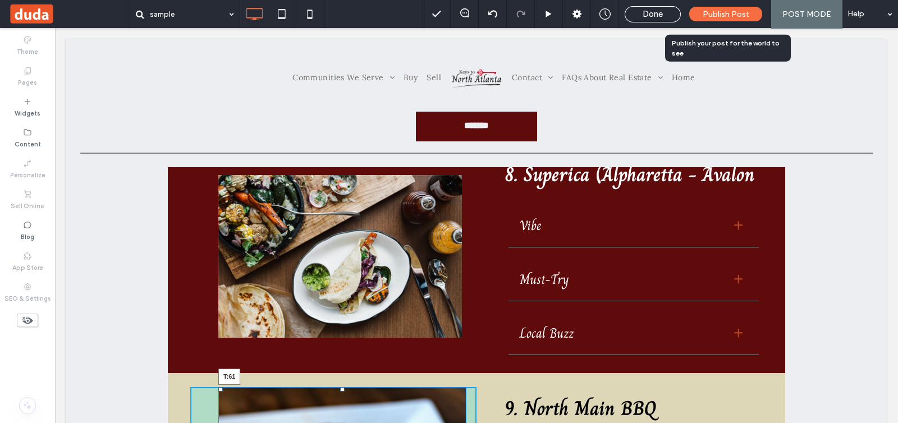
drag, startPoint x: 337, startPoint y: 192, endPoint x: 381, endPoint y: 254, distance: 76.4
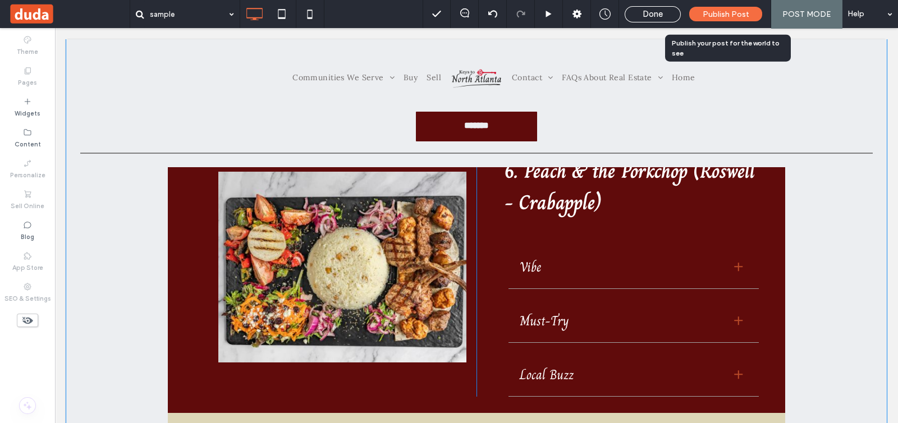
scroll to position [1613, 0]
drag, startPoint x: 336, startPoint y: 321, endPoint x: 332, endPoint y: 327, distance: 6.8
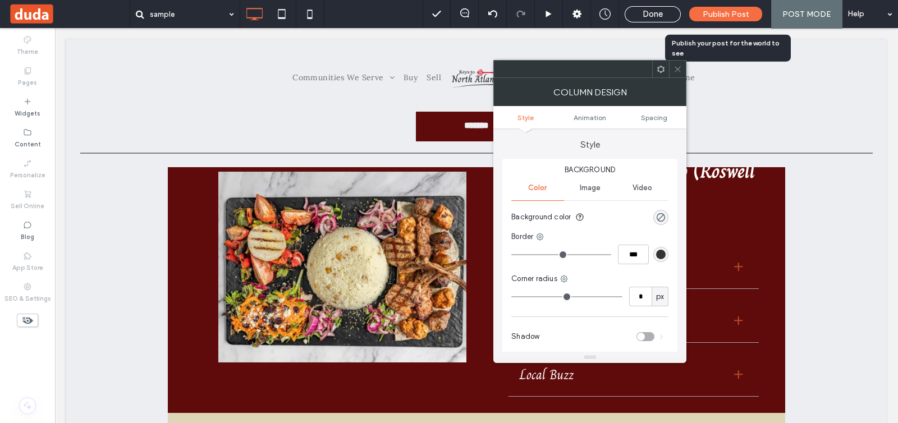
click at [678, 65] on icon at bounding box center [677, 69] width 8 height 8
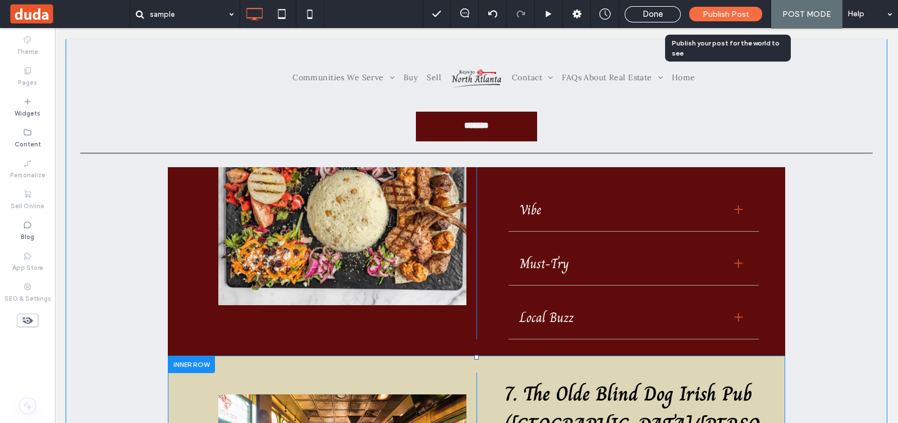
scroll to position [1683, 0]
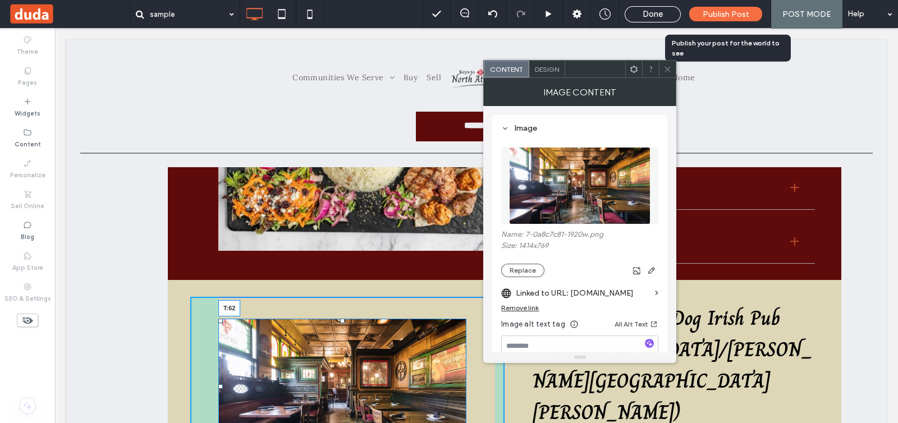
drag, startPoint x: 338, startPoint y: 254, endPoint x: 394, endPoint y: 294, distance: 68.4
click at [340, 319] on div at bounding box center [342, 321] width 4 height 4
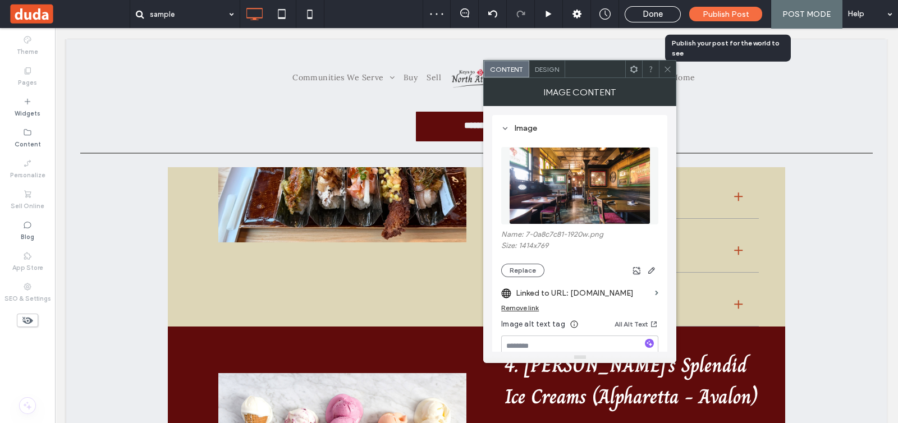
scroll to position [772, 0]
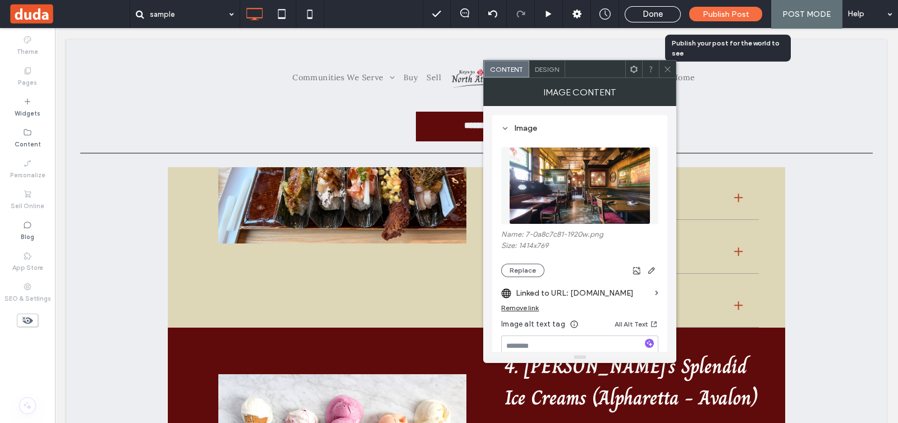
click at [669, 66] on icon at bounding box center [667, 69] width 8 height 8
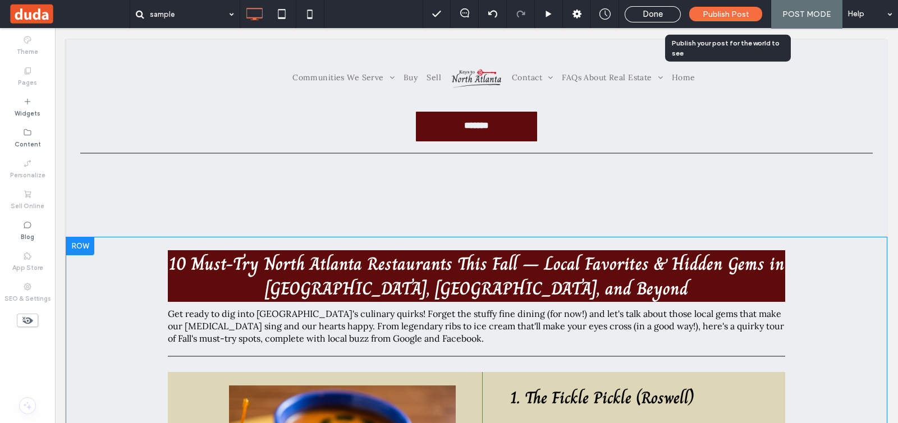
scroll to position [0, 0]
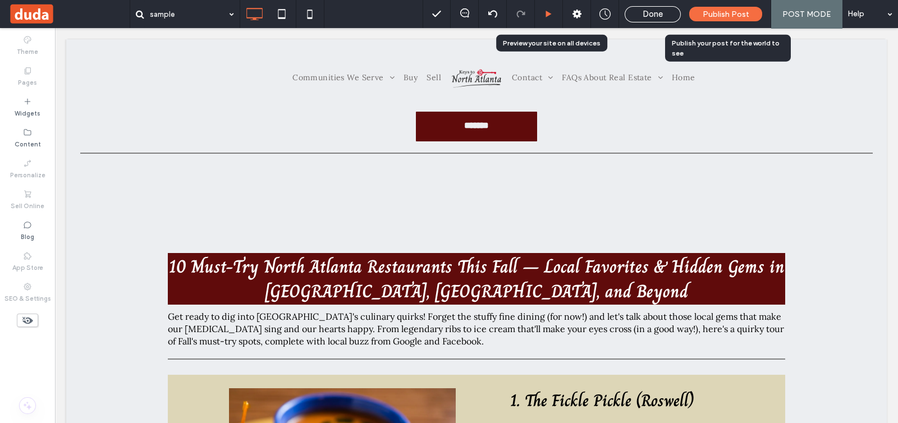
click at [543, 15] on div at bounding box center [548, 14] width 27 height 8
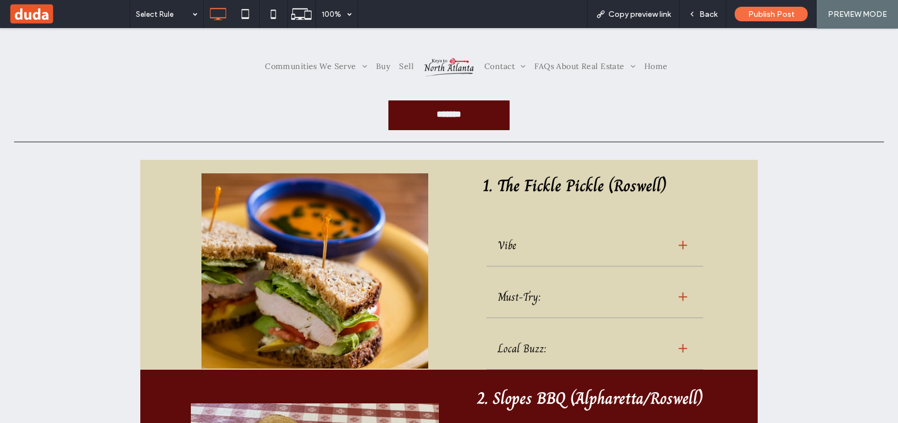
scroll to position [210, 0]
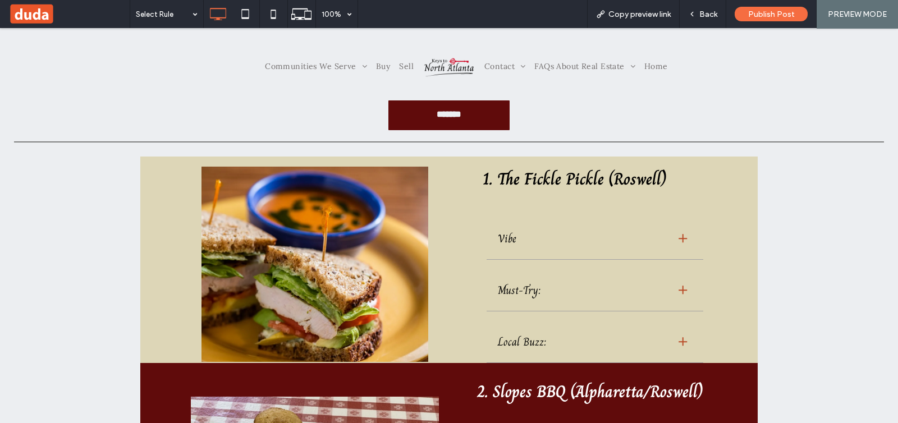
click at [678, 241] on div at bounding box center [682, 239] width 8 height 8
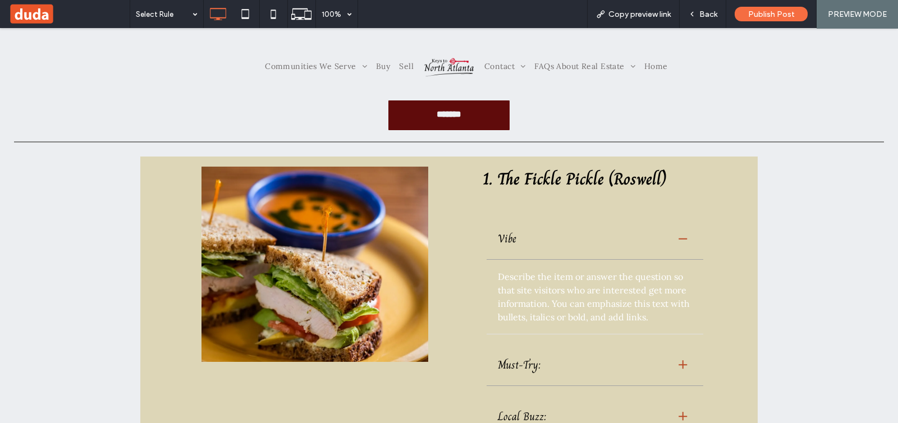
click at [678, 238] on div at bounding box center [682, 238] width 8 height 1
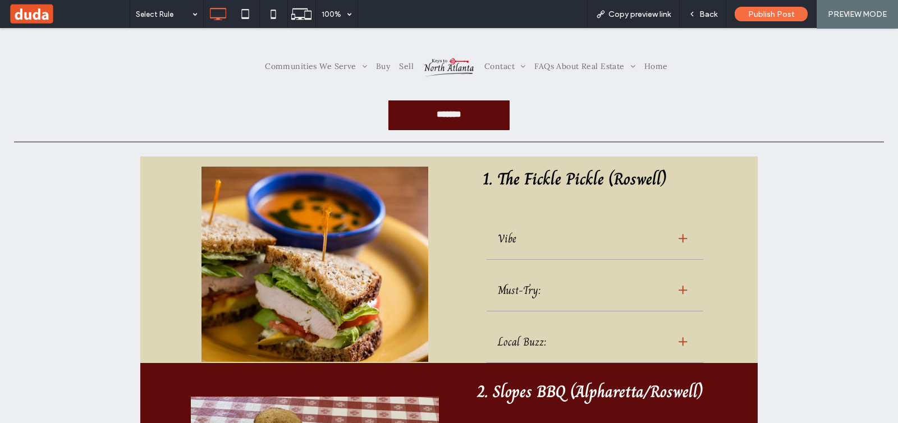
click at [681, 288] on div at bounding box center [682, 290] width 8 height 8
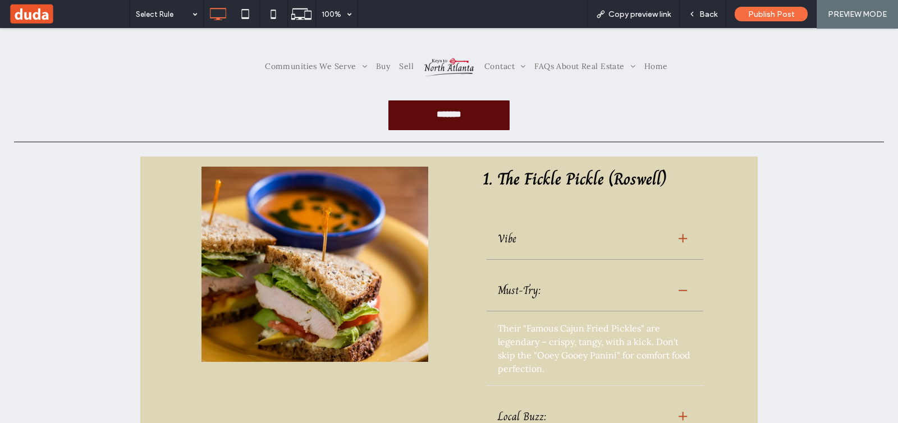
click at [678, 233] on div at bounding box center [682, 238] width 19 height 19
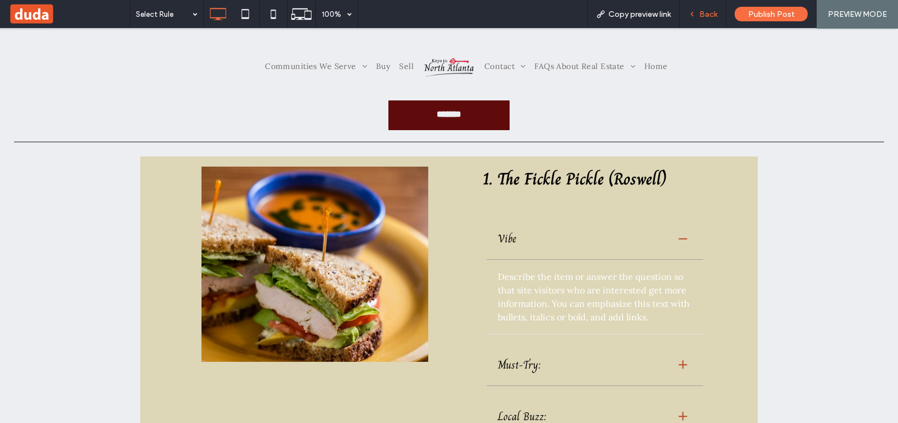
click at [693, 19] on div "Back" at bounding box center [703, 14] width 47 height 28
click at [694, 21] on div "Back" at bounding box center [703, 14] width 47 height 28
click at [694, 15] on icon at bounding box center [692, 14] width 8 height 8
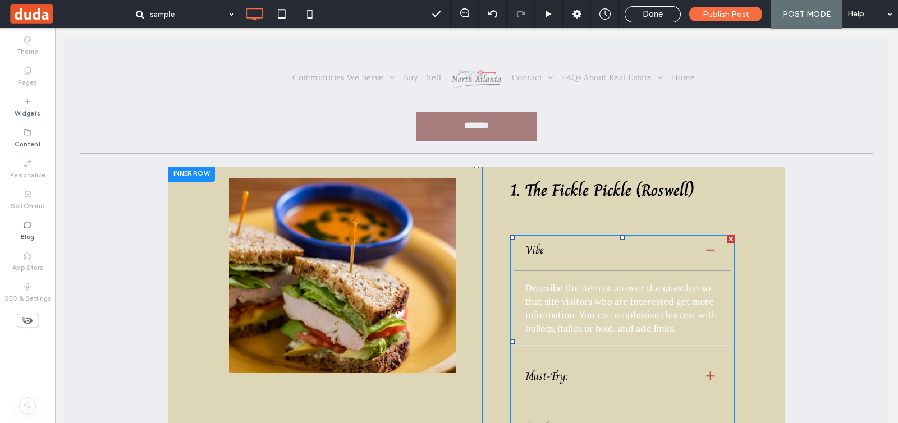
click at [584, 306] on span at bounding box center [622, 342] width 224 height 214
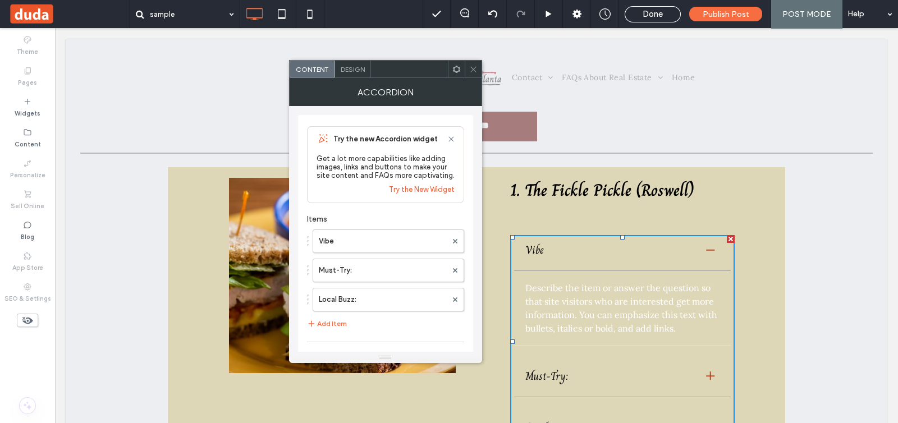
click at [584, 306] on div "Describe the item or answer the question so that site visitors who are interest…" at bounding box center [622, 308] width 217 height 75
click at [406, 244] on label "Vibe" at bounding box center [383, 241] width 128 height 22
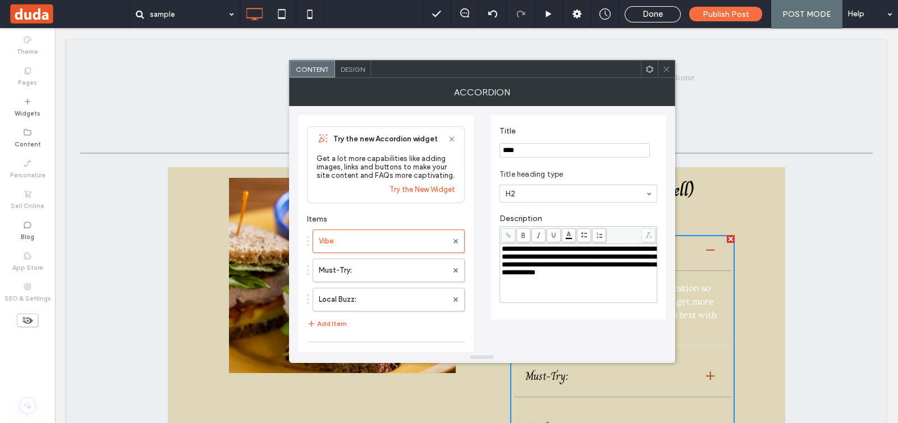
click at [601, 295] on div "**********" at bounding box center [579, 273] width 154 height 56
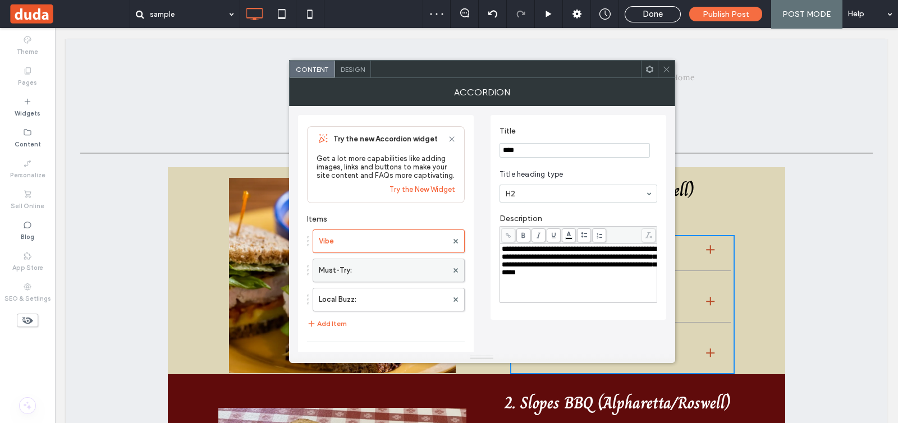
click at [354, 272] on label "Must-Try:" at bounding box center [383, 270] width 128 height 22
click at [524, 249] on span "**********" at bounding box center [579, 256] width 154 height 23
click at [521, 248] on span "**********" at bounding box center [579, 256] width 154 height 23
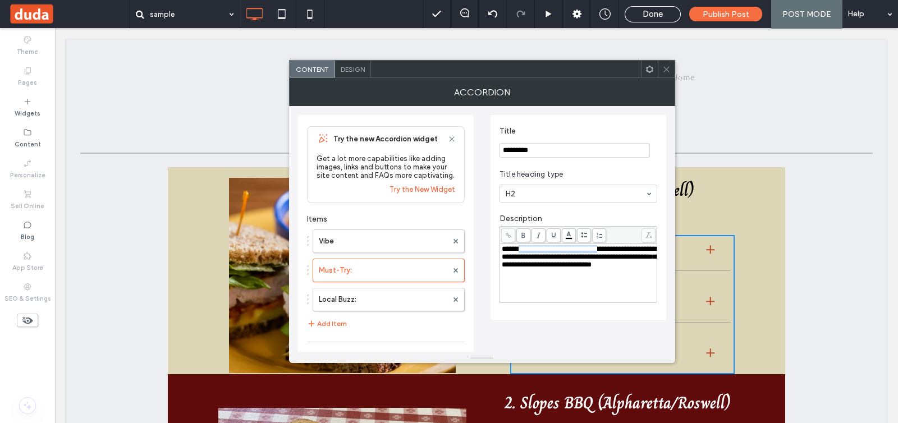
drag, startPoint x: 521, startPoint y: 248, endPoint x: 614, endPoint y: 252, distance: 93.8
click at [614, 252] on span "**********" at bounding box center [579, 256] width 154 height 23
click at [522, 232] on use at bounding box center [522, 235] width 3 height 6
click at [668, 67] on use at bounding box center [666, 69] width 6 height 6
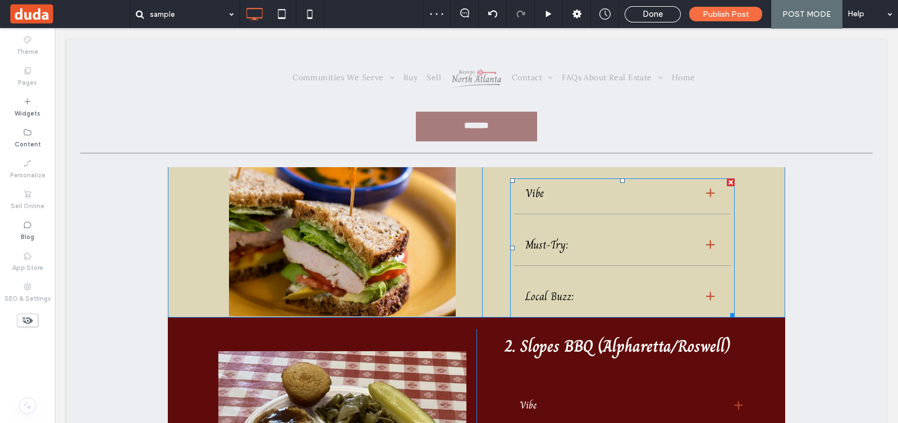
scroll to position [280, 0]
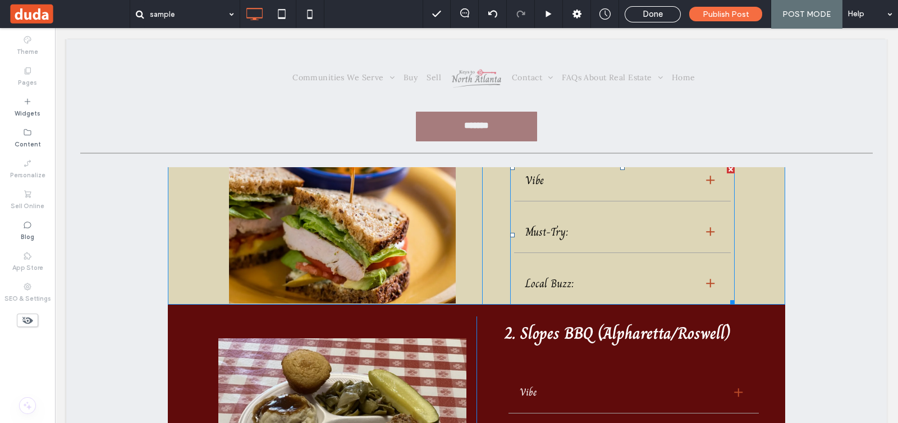
click at [567, 273] on span at bounding box center [622, 235] width 224 height 139
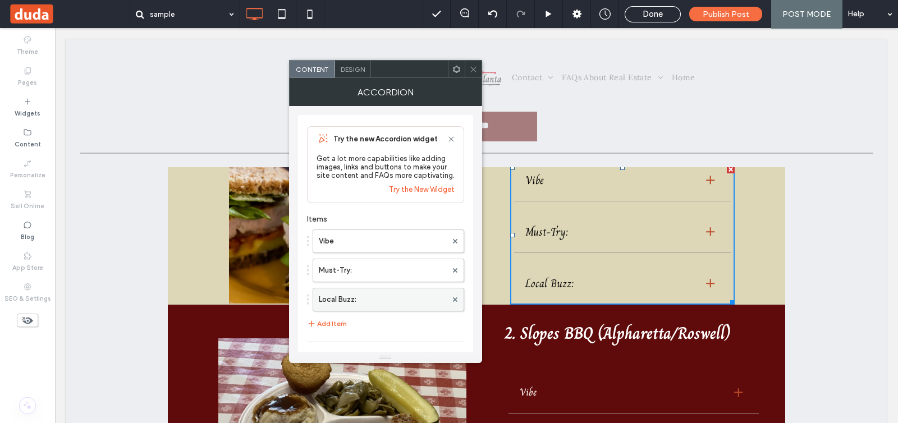
click at [365, 304] on label "Local Buzz:" at bounding box center [383, 299] width 128 height 22
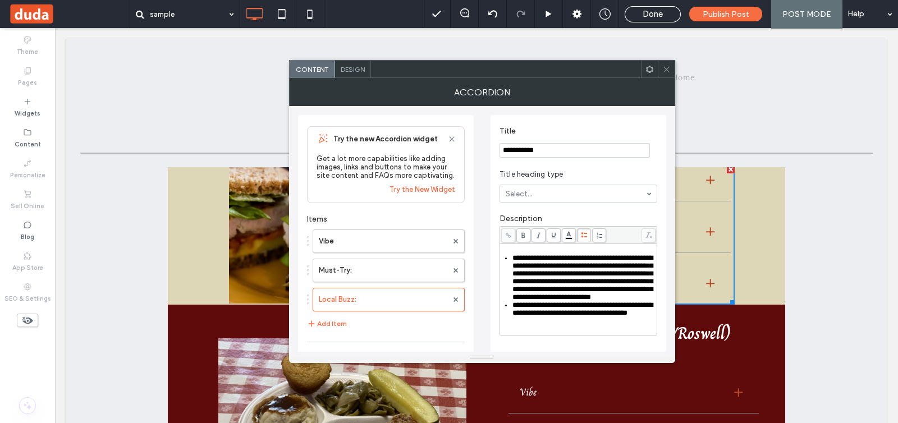
click at [581, 301] on span "**********" at bounding box center [582, 277] width 140 height 47
drag, startPoint x: 567, startPoint y: 258, endPoint x: 515, endPoint y: 259, distance: 52.2
click at [515, 259] on span "**********" at bounding box center [582, 277] width 140 height 47
click at [525, 235] on icon at bounding box center [523, 235] width 6 height 6
click at [547, 301] on span "**********" at bounding box center [583, 277] width 143 height 47
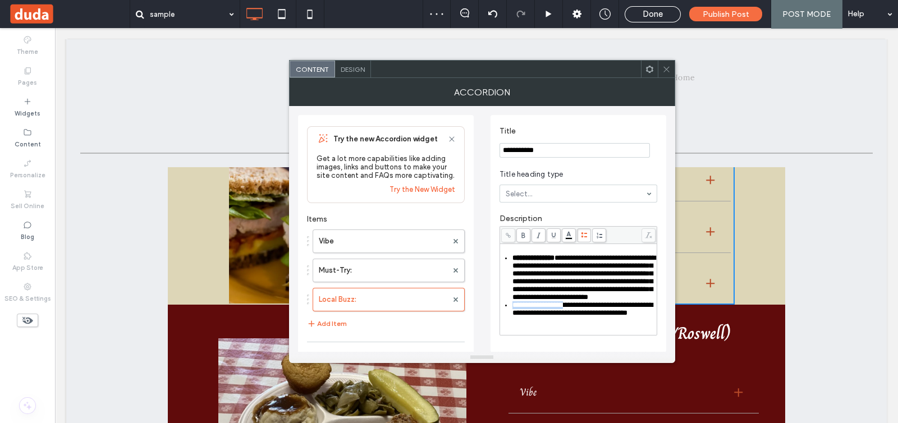
drag, startPoint x: 582, startPoint y: 320, endPoint x: 516, endPoint y: 324, distance: 66.4
click at [514, 316] on span "**********" at bounding box center [582, 308] width 140 height 15
click at [522, 230] on span at bounding box center [523, 235] width 14 height 14
click at [517, 309] on span "**********" at bounding box center [541, 304] width 48 height 7
drag, startPoint x: 516, startPoint y: 321, endPoint x: 519, endPoint y: 314, distance: 7.3
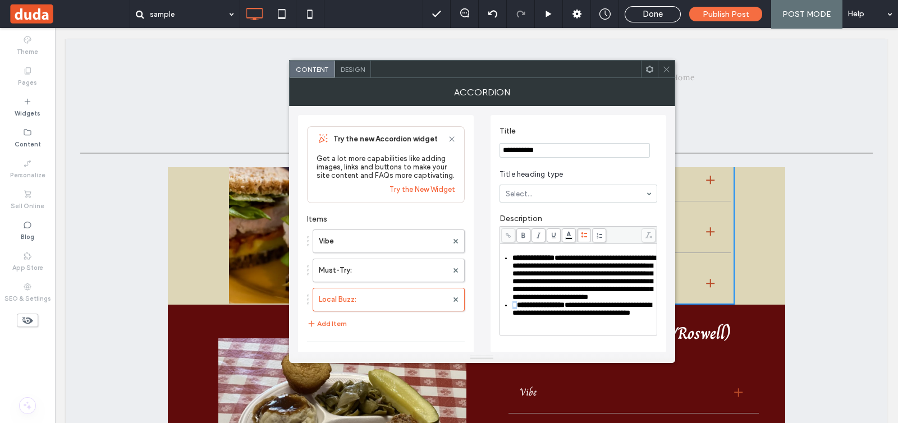
click at [513, 317] on div "**********" at bounding box center [583, 309] width 143 height 16
click at [523, 233] on icon at bounding box center [523, 235] width 6 height 6
click at [669, 70] on icon at bounding box center [666, 69] width 8 height 8
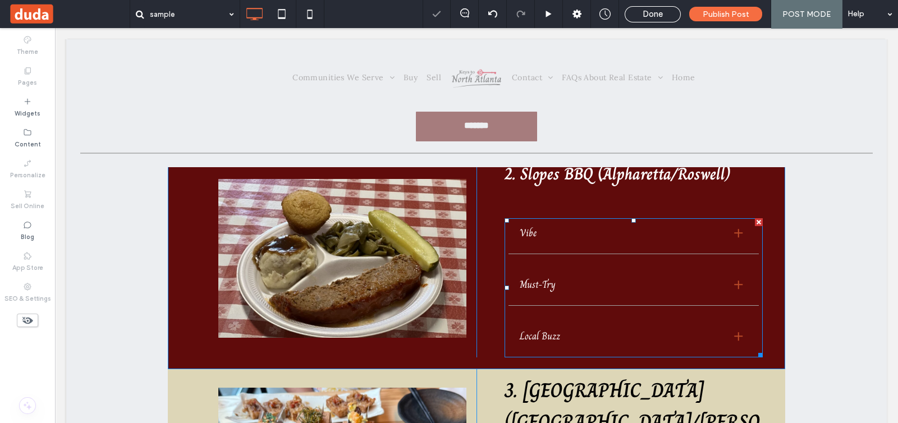
scroll to position [421, 0]
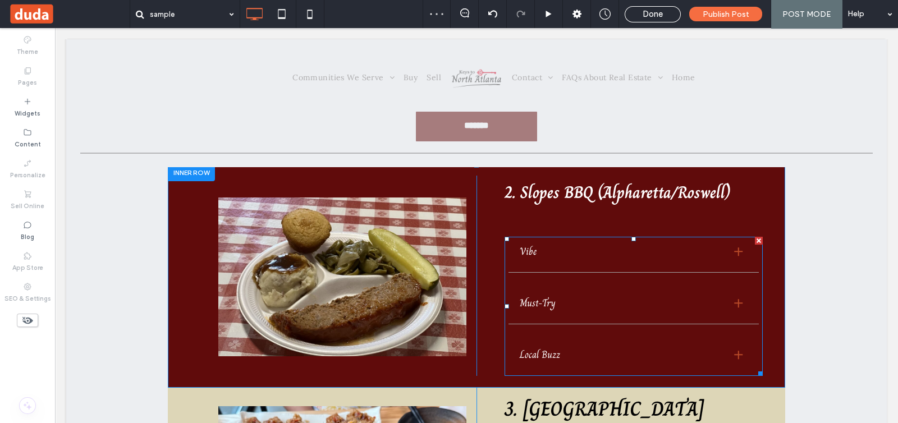
click at [616, 253] on span at bounding box center [633, 306] width 258 height 139
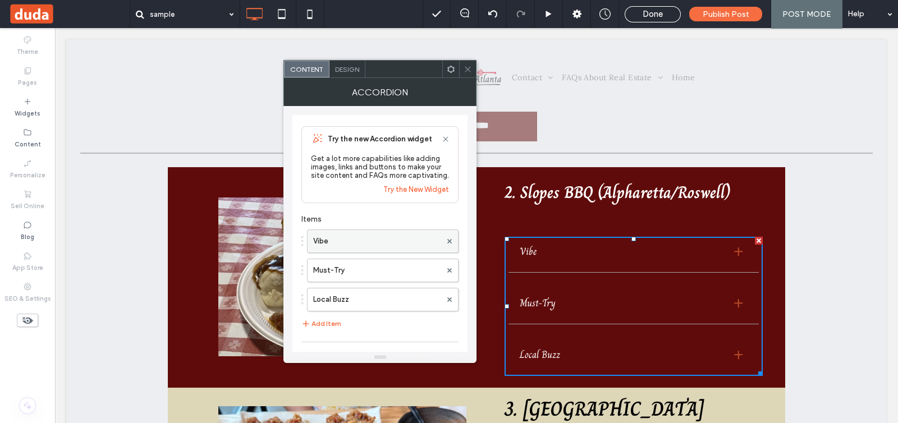
click at [388, 233] on label "Vibe" at bounding box center [377, 241] width 128 height 22
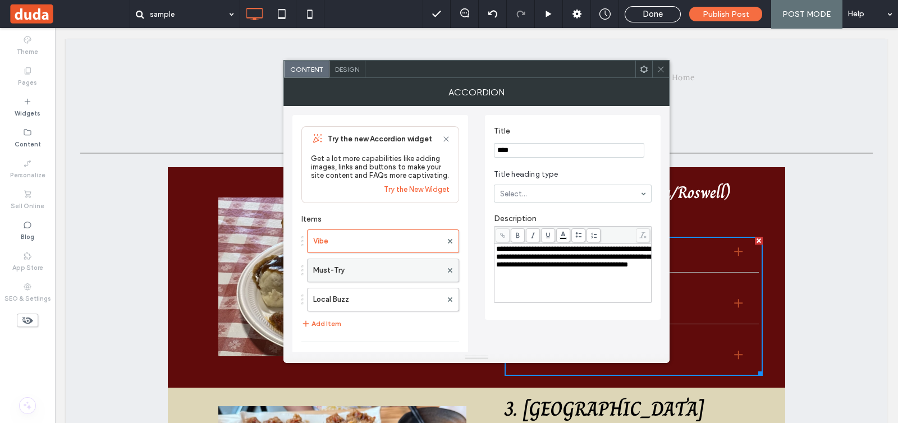
click at [402, 278] on label "Must-Try" at bounding box center [377, 270] width 128 height 22
click at [520, 250] on span "**********" at bounding box center [573, 256] width 154 height 23
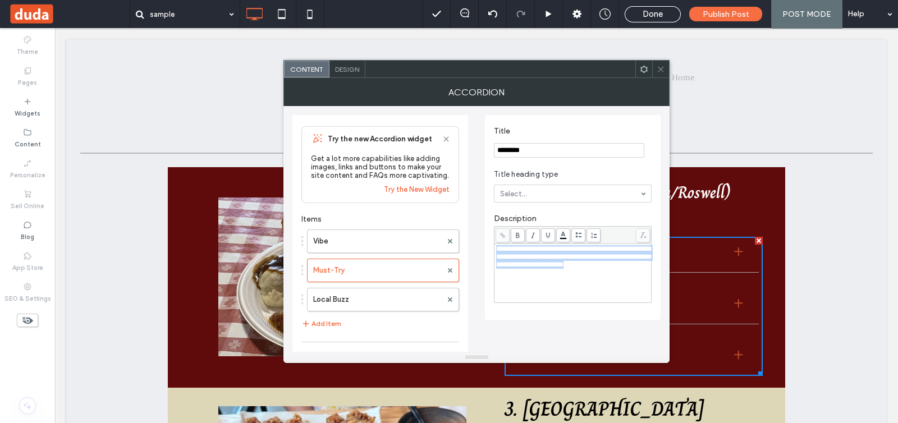
click at [520, 250] on span "**********" at bounding box center [573, 256] width 154 height 23
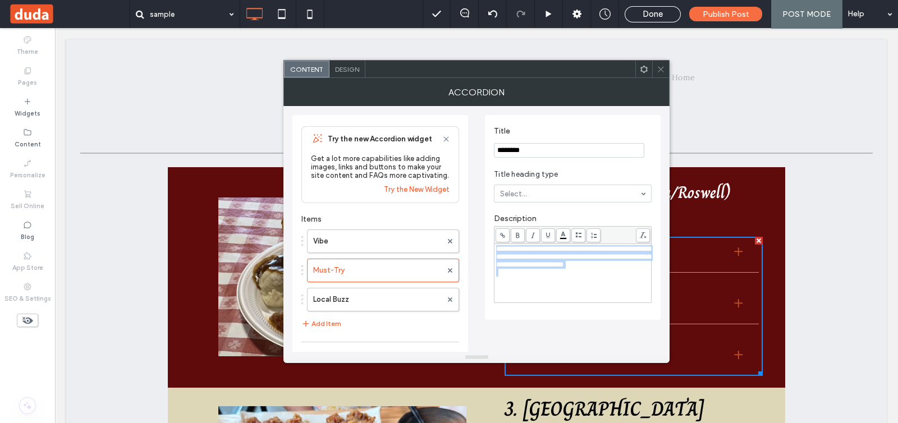
click at [521, 249] on span "**********" at bounding box center [573, 256] width 154 height 23
click at [518, 235] on use at bounding box center [517, 235] width 3 height 6
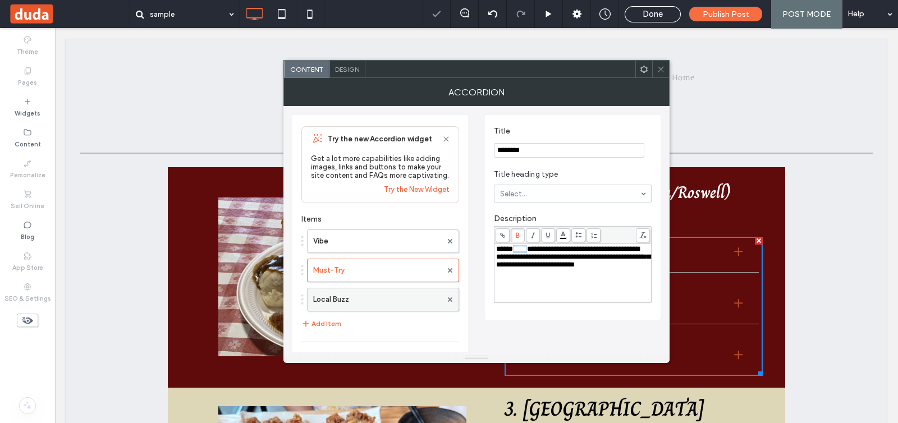
click at [354, 305] on label "Local Buzz" at bounding box center [377, 299] width 128 height 22
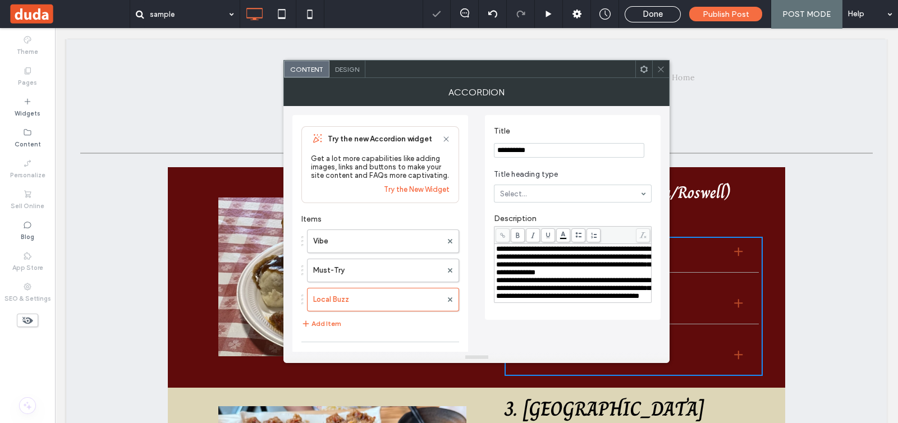
click at [511, 271] on span "**********" at bounding box center [573, 260] width 154 height 31
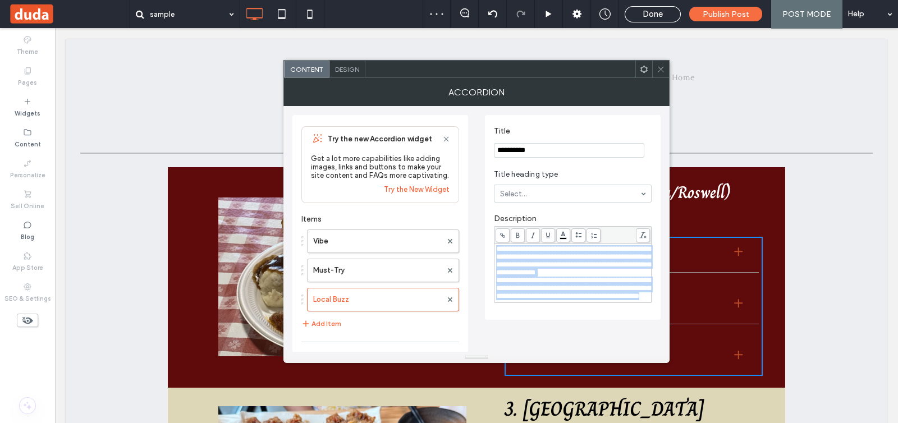
click at [576, 233] on use at bounding box center [579, 234] width 7 height 5
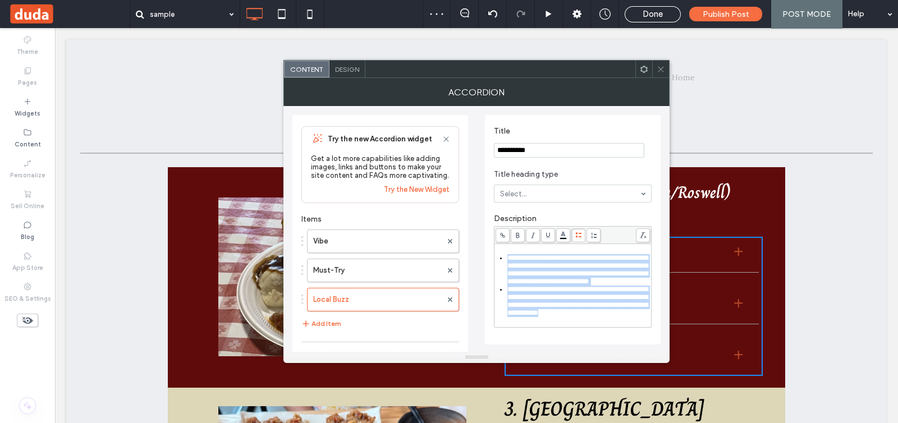
click at [543, 272] on span "**********" at bounding box center [577, 269] width 140 height 31
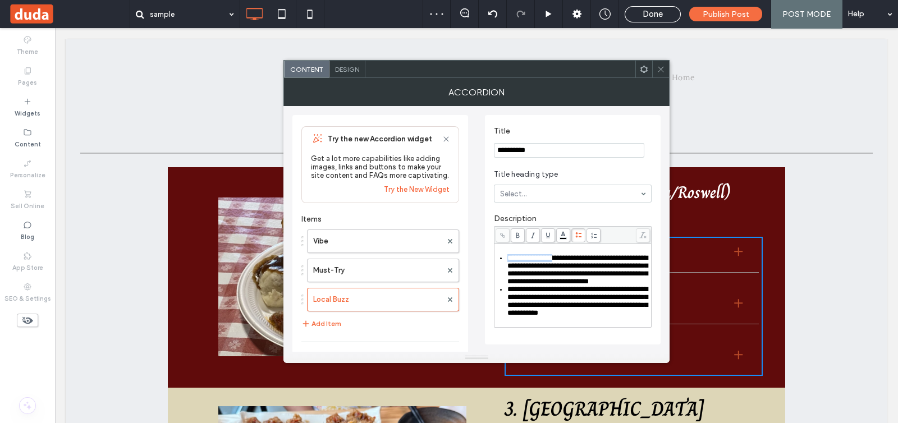
drag, startPoint x: 564, startPoint y: 257, endPoint x: 516, endPoint y: 251, distance: 48.1
click at [516, 251] on div "**********" at bounding box center [572, 285] width 157 height 83
click at [521, 233] on span at bounding box center [518, 235] width 14 height 14
click at [544, 301] on span "**********" at bounding box center [577, 301] width 140 height 31
drag, startPoint x: 576, startPoint y: 303, endPoint x: 508, endPoint y: 301, distance: 68.5
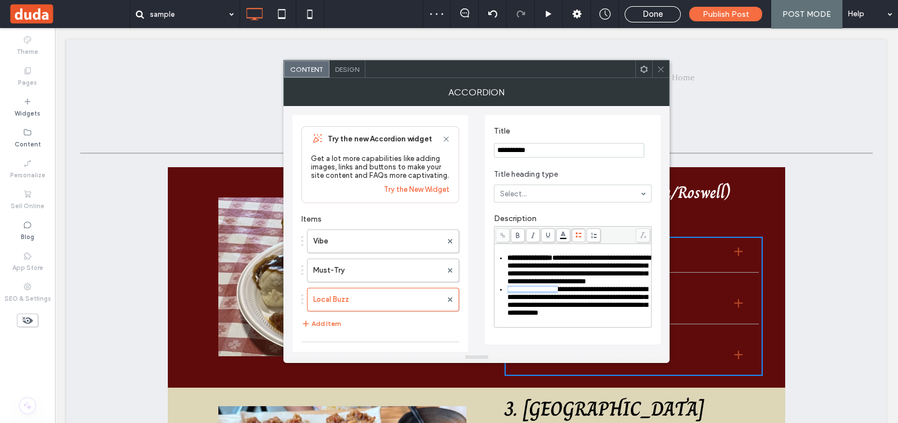
click at [508, 301] on span "**********" at bounding box center [577, 301] width 140 height 31
click at [512, 235] on span at bounding box center [518, 235] width 14 height 14
click at [659, 67] on icon at bounding box center [661, 69] width 8 height 8
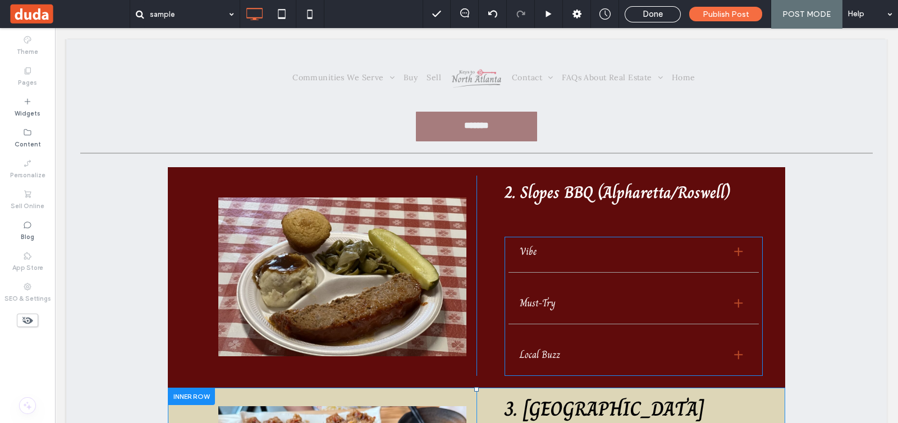
scroll to position [701, 0]
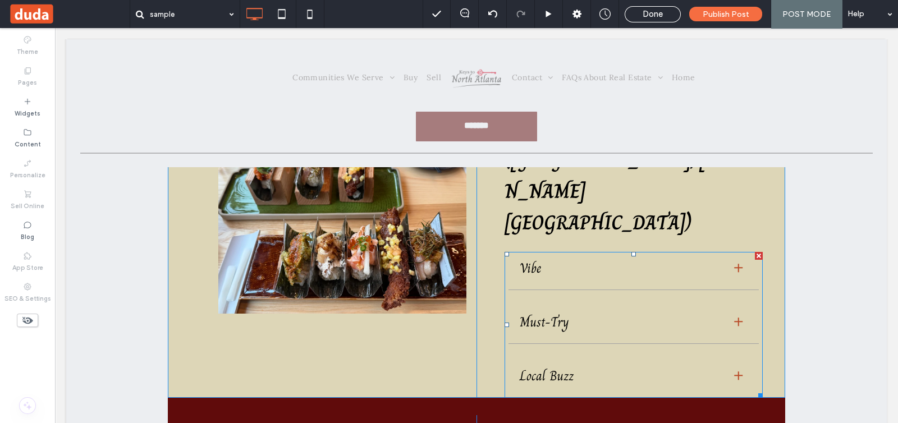
click at [553, 252] on span at bounding box center [633, 325] width 258 height 146
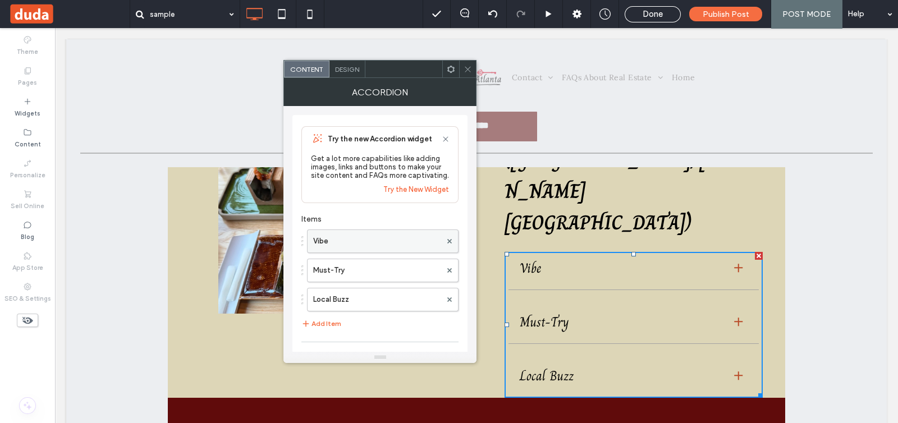
click at [394, 247] on label "Vibe" at bounding box center [377, 241] width 128 height 22
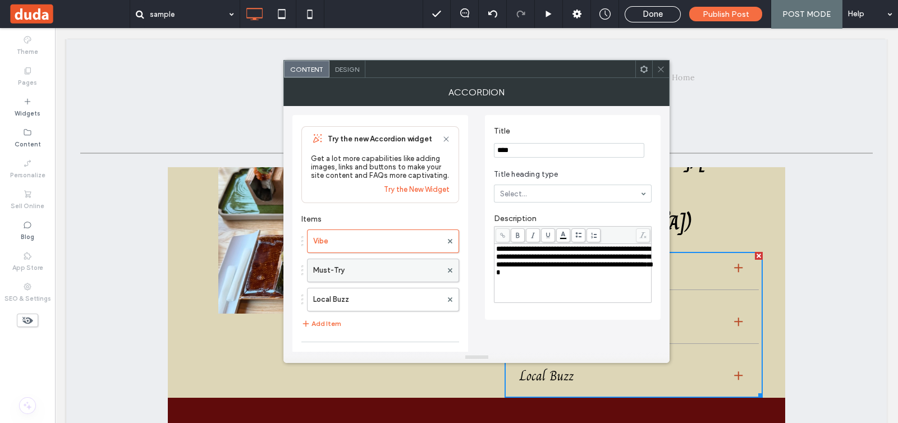
click at [374, 263] on label "Must-Try" at bounding box center [377, 270] width 128 height 22
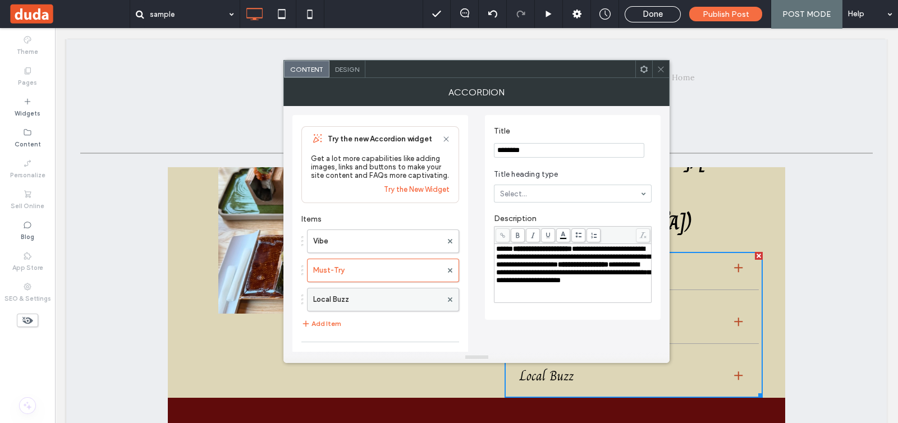
click at [381, 299] on label "Local Buzz" at bounding box center [377, 299] width 128 height 22
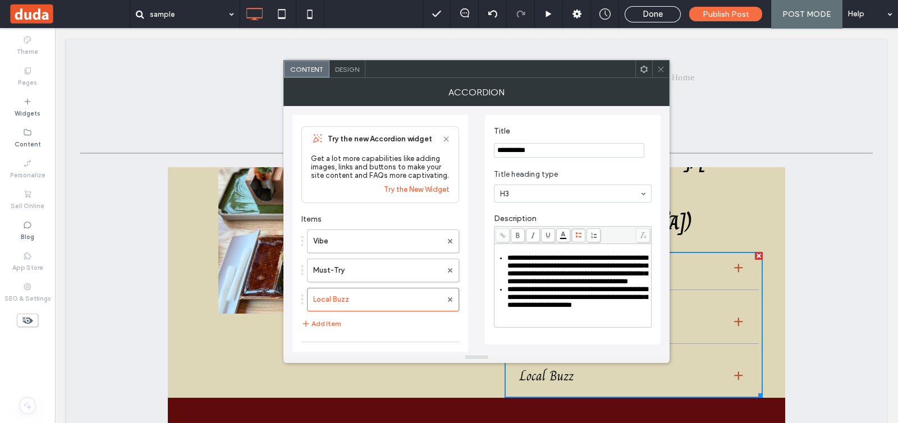
click at [550, 270] on span "**********" at bounding box center [577, 269] width 140 height 31
drag, startPoint x: 582, startPoint y: 259, endPoint x: 508, endPoint y: 258, distance: 74.1
click at [507, 259] on span "**********" at bounding box center [577, 269] width 140 height 31
click at [516, 234] on use at bounding box center [517, 235] width 3 height 6
click at [533, 305] on span "**********" at bounding box center [577, 297] width 140 height 23
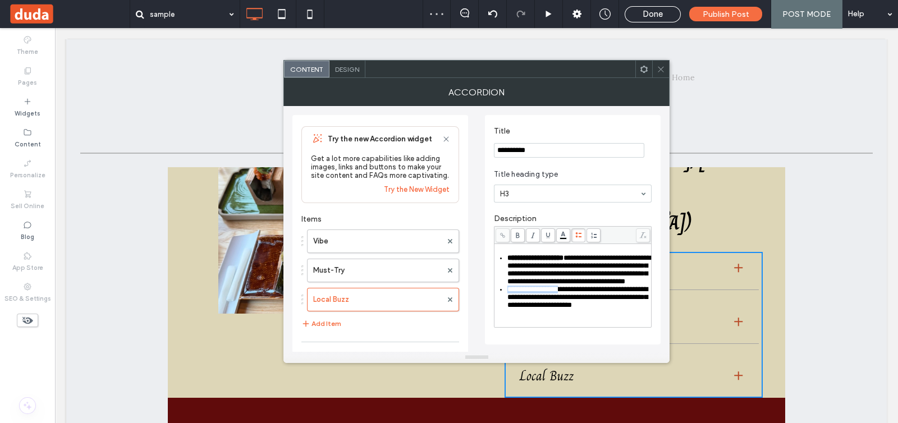
drag, startPoint x: 576, startPoint y: 302, endPoint x: 507, endPoint y: 305, distance: 69.1
click at [507, 305] on span "**********" at bounding box center [577, 297] width 140 height 23
click at [520, 233] on icon at bounding box center [518, 235] width 6 height 6
click at [662, 70] on icon at bounding box center [661, 69] width 8 height 8
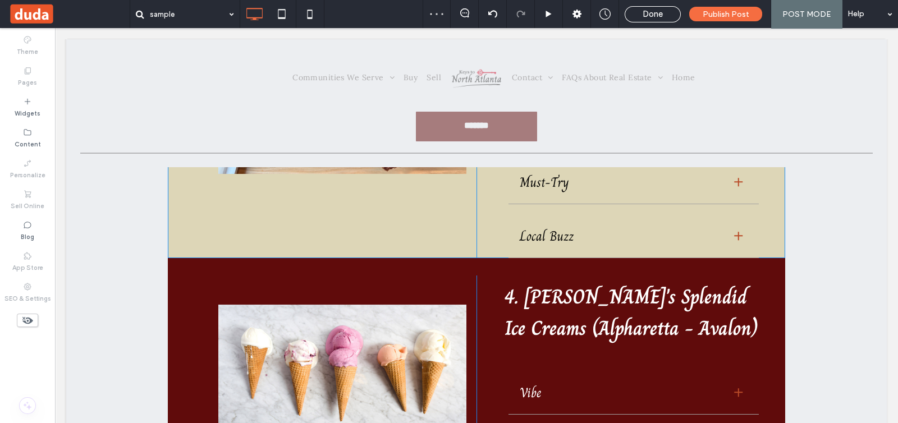
scroll to position [842, 0]
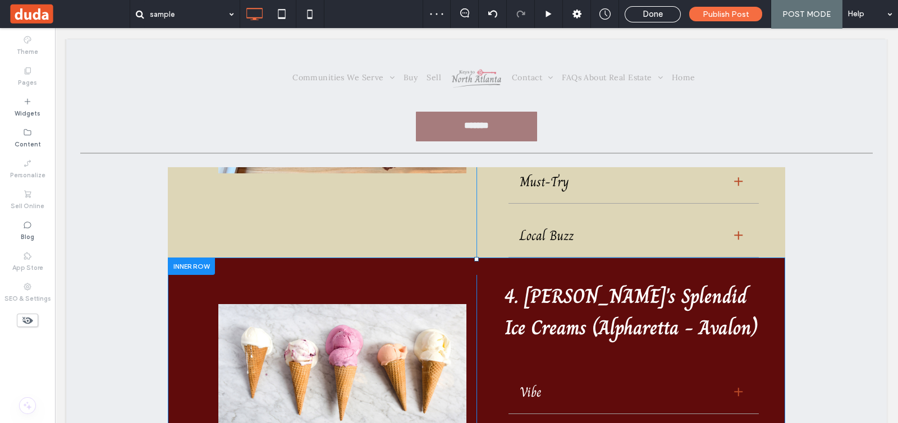
click at [520, 301] on div "4. Jeni's Splendid Ice Creams (Alpharetta - Avalon) Vibe While part of a larger…" at bounding box center [619, 398] width 286 height 247
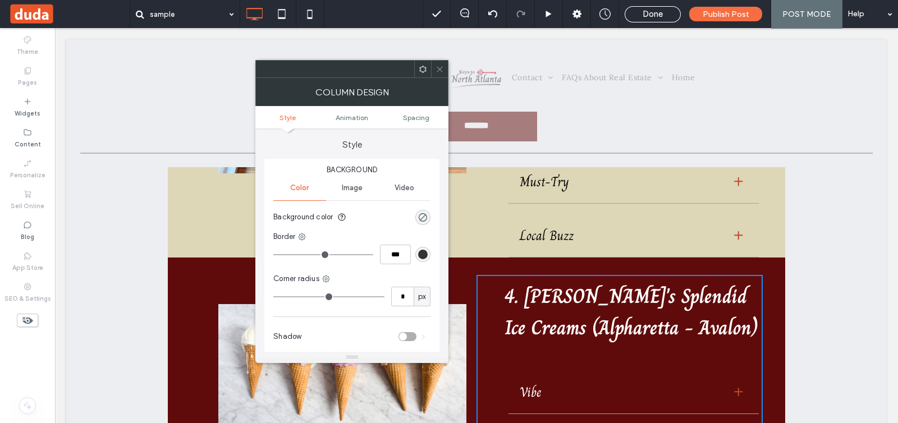
click at [529, 294] on div "4. Jeni's Splendid Ice Creams (Alpharetta - Avalon) Vibe While part of a larger…" at bounding box center [619, 398] width 286 height 247
click at [541, 382] on div "Vibe" at bounding box center [620, 392] width 201 height 21
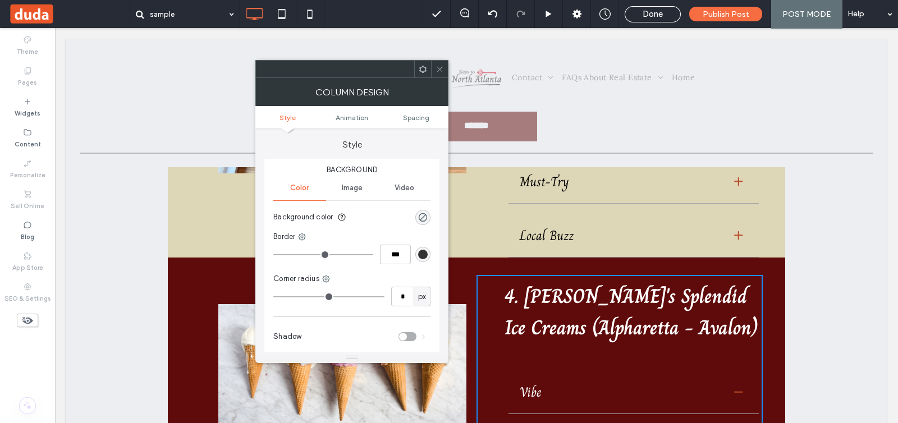
click at [440, 74] on span at bounding box center [439, 69] width 8 height 17
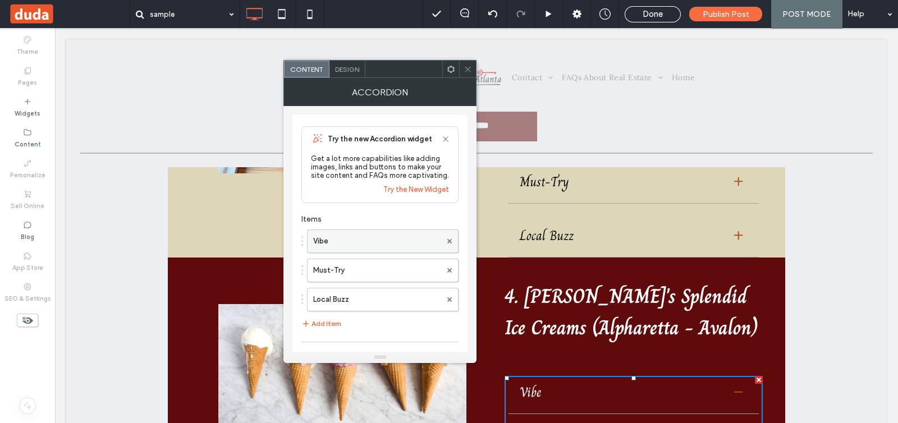
click at [396, 248] on label "Vibe" at bounding box center [377, 241] width 128 height 22
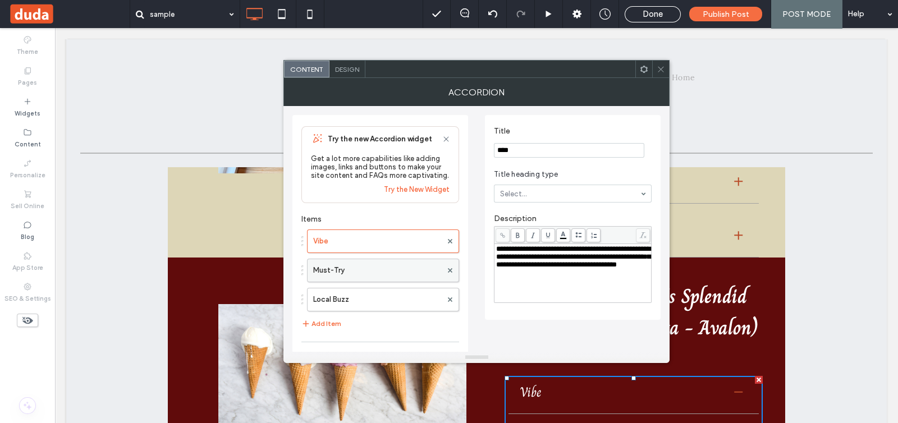
click at [356, 274] on label "Must-Try" at bounding box center [377, 270] width 128 height 22
click at [600, 259] on span "**********" at bounding box center [573, 260] width 154 height 31
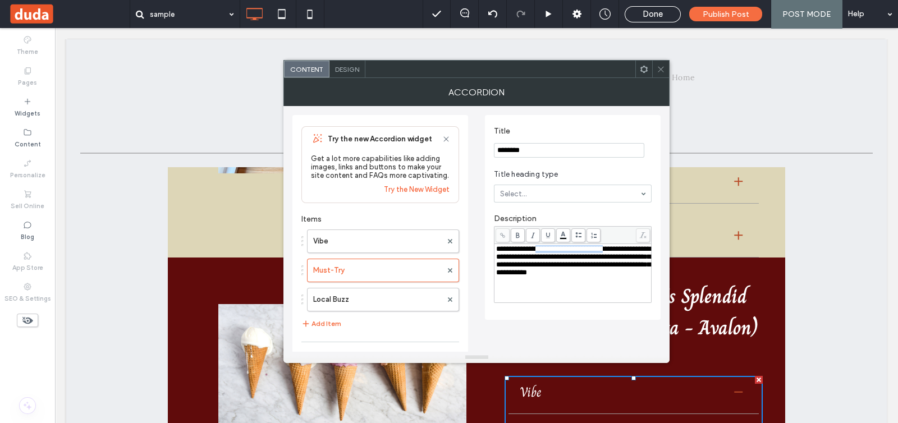
drag, startPoint x: 626, startPoint y: 250, endPoint x: 543, endPoint y: 250, distance: 83.0
click at [543, 250] on span "**********" at bounding box center [573, 260] width 154 height 31
click at [516, 233] on icon at bounding box center [518, 235] width 6 height 6
click at [398, 298] on label "Local Buzz" at bounding box center [377, 299] width 128 height 22
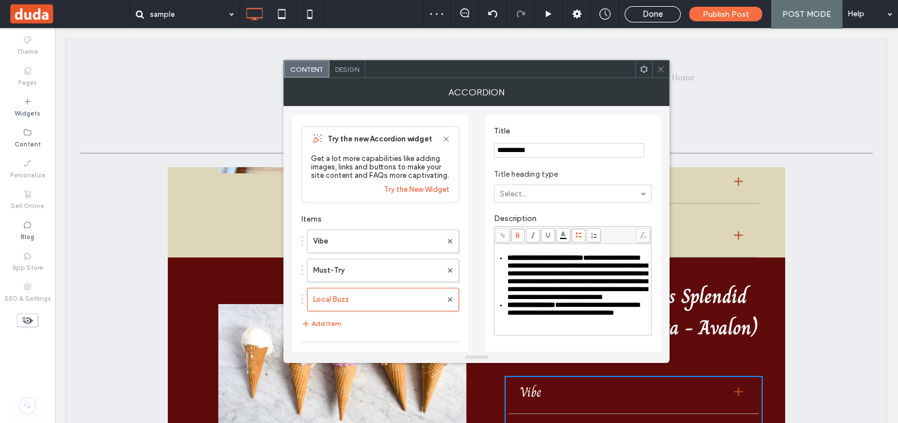
click at [662, 75] on span at bounding box center [661, 69] width 8 height 17
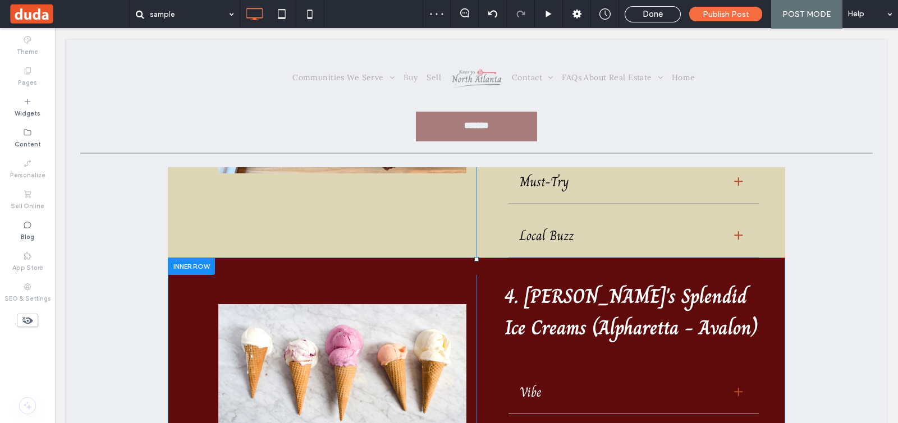
scroll to position [1122, 0]
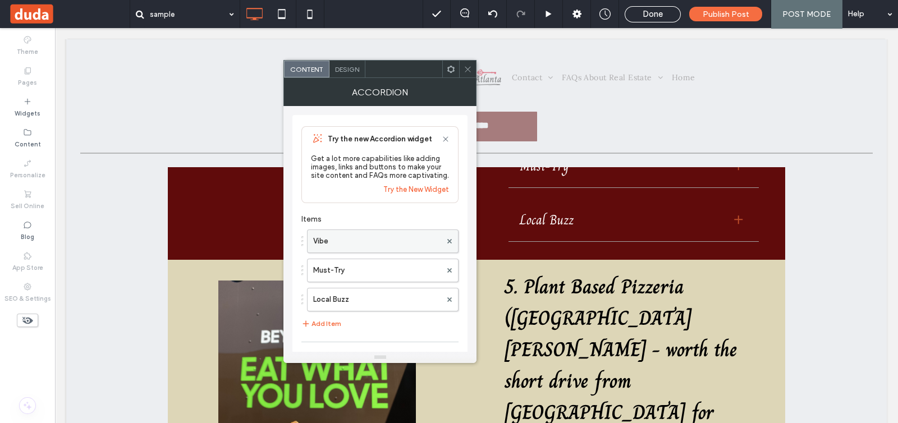
click at [389, 253] on label "Vibe" at bounding box center [377, 241] width 128 height 22
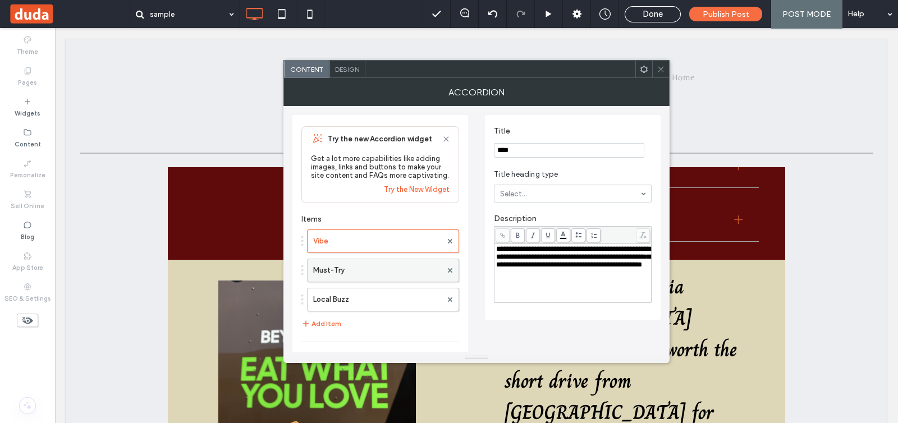
click at [418, 278] on label "Must-Try" at bounding box center [377, 270] width 128 height 22
click at [547, 247] on span "**********" at bounding box center [574, 260] width 157 height 31
drag, startPoint x: 556, startPoint y: 250, endPoint x: 513, endPoint y: 249, distance: 42.6
click at [513, 249] on span "**********" at bounding box center [574, 260] width 157 height 31
click at [517, 231] on span at bounding box center [518, 235] width 14 height 14
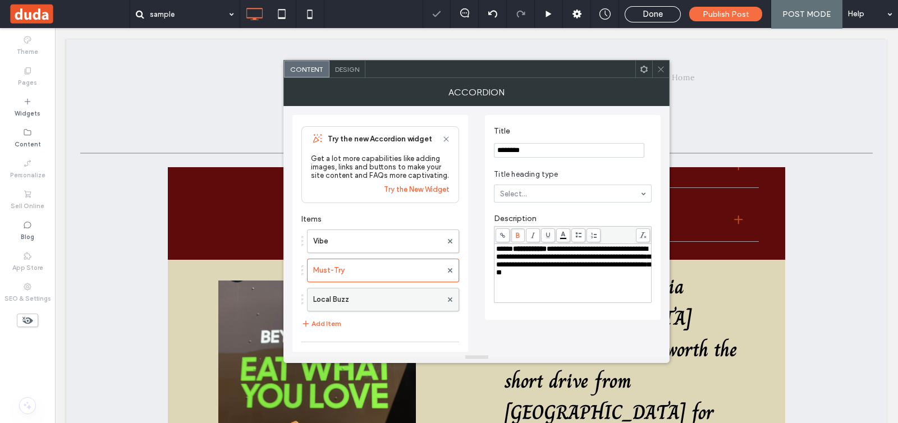
click at [404, 297] on label "Local Buzz" at bounding box center [377, 299] width 128 height 22
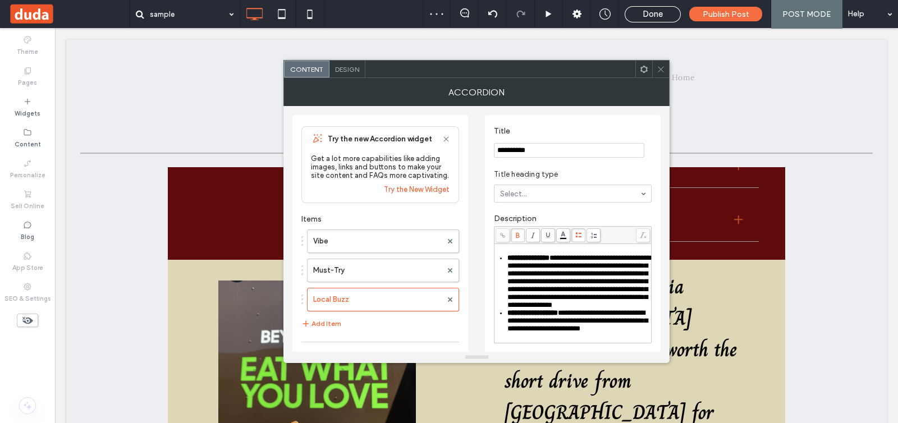
click at [659, 70] on use at bounding box center [661, 69] width 6 height 6
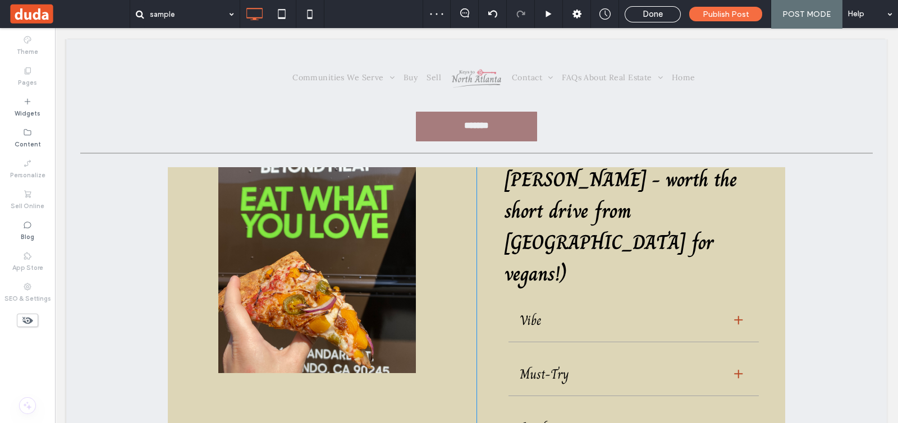
scroll to position [1473, 0]
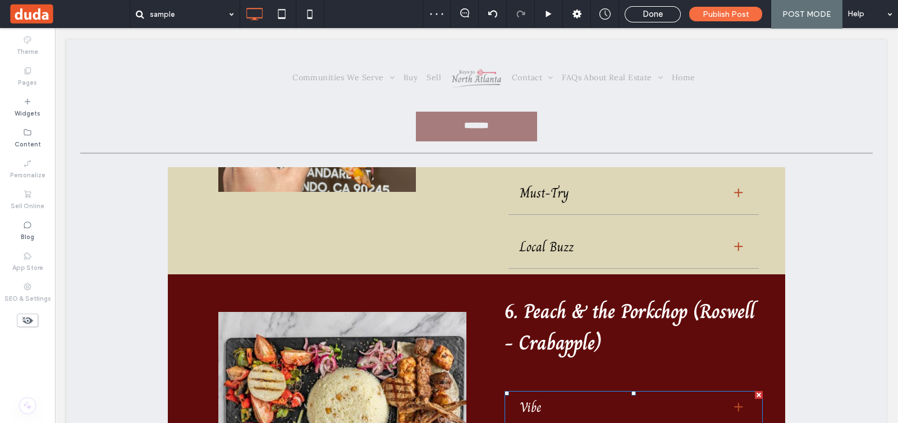
click at [504, 391] on span at bounding box center [504, 391] width 0 height 0
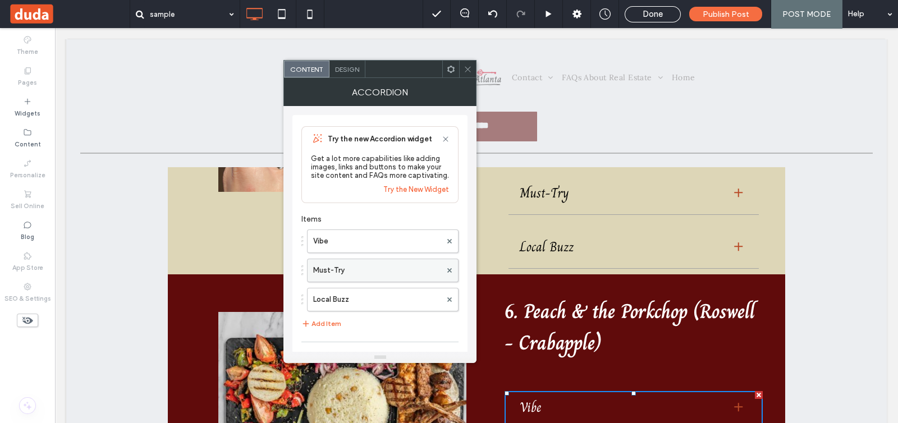
click at [363, 262] on label "Must-Try" at bounding box center [377, 270] width 128 height 22
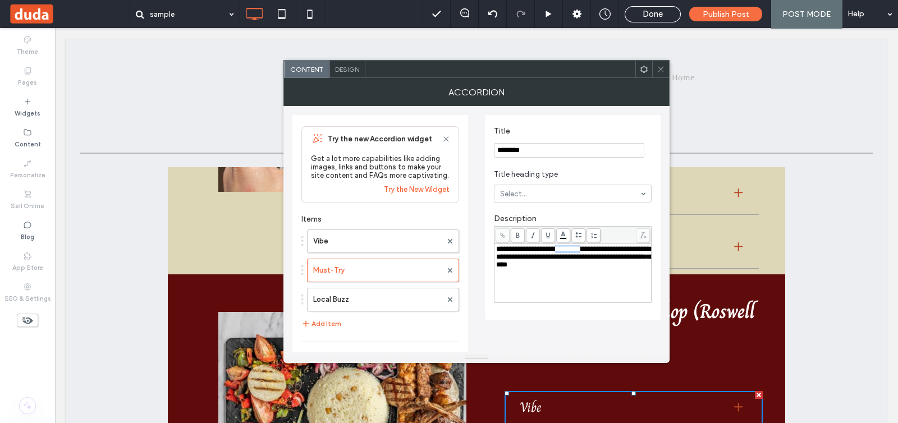
drag, startPoint x: 570, startPoint y: 250, endPoint x: 600, endPoint y: 251, distance: 30.9
click at [600, 251] on span "**********" at bounding box center [573, 256] width 154 height 23
click at [519, 235] on icon at bounding box center [518, 235] width 6 height 6
drag, startPoint x: 497, startPoint y: 259, endPoint x: 569, endPoint y: 259, distance: 72.4
click at [569, 259] on span "**********" at bounding box center [573, 256] width 154 height 23
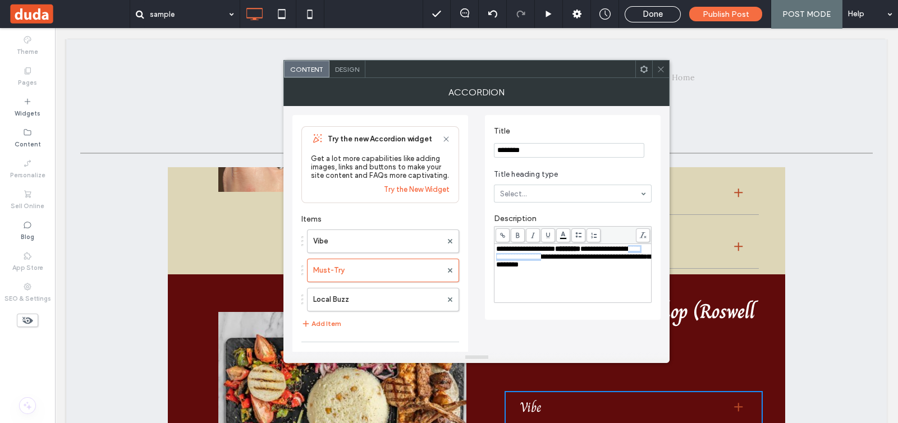
click at [518, 234] on use at bounding box center [517, 235] width 3 height 6
click at [407, 293] on label "Local Buzz" at bounding box center [377, 299] width 128 height 22
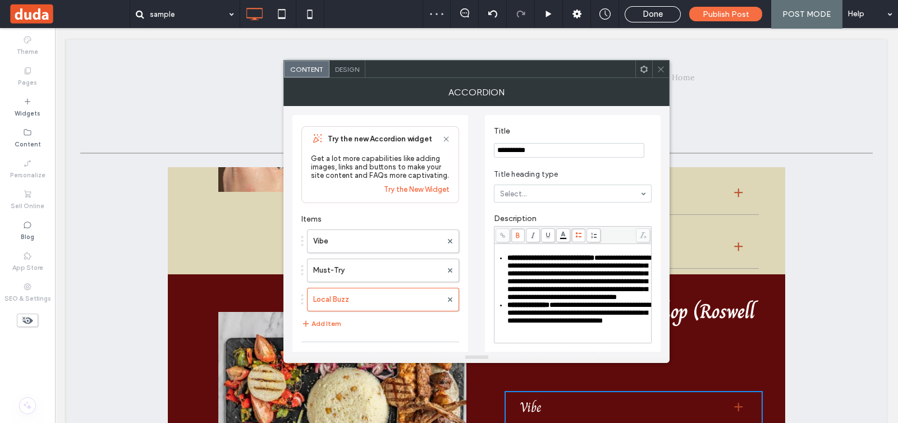
click at [662, 66] on icon at bounding box center [661, 69] width 8 height 8
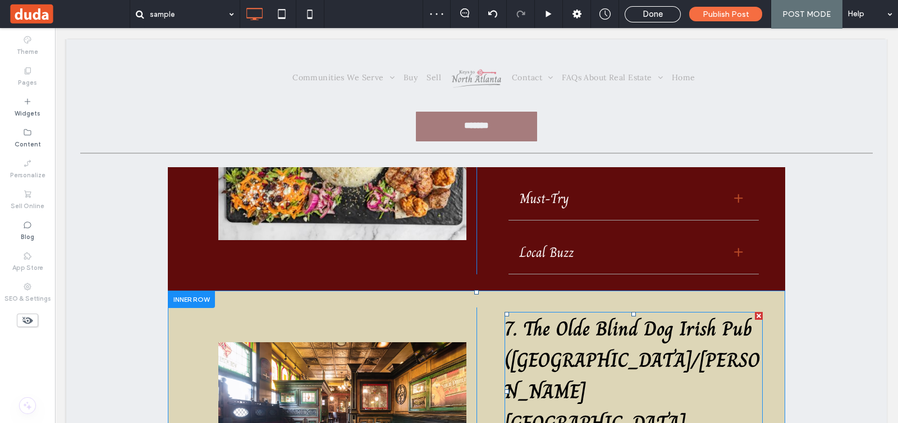
scroll to position [1893, 0]
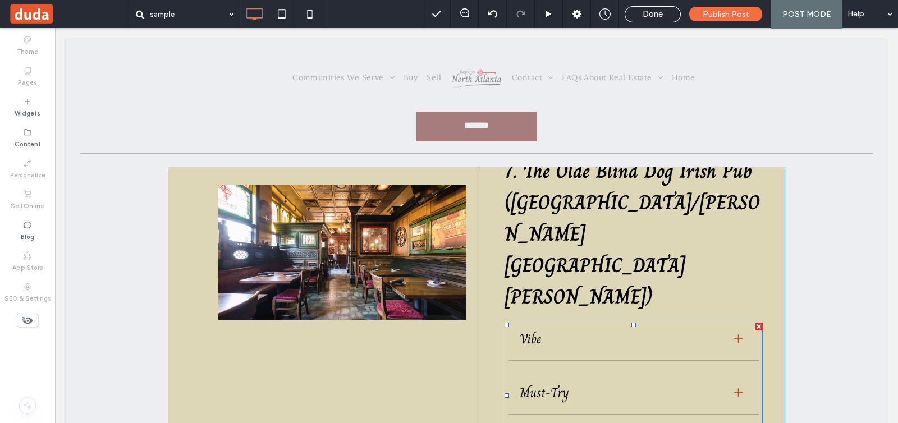
click at [593, 323] on span at bounding box center [633, 396] width 258 height 146
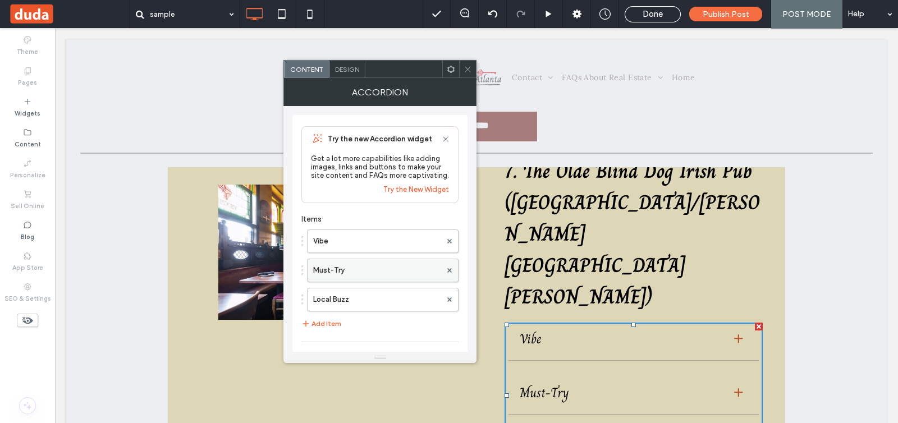
click at [403, 269] on label "Must-Try" at bounding box center [377, 270] width 128 height 22
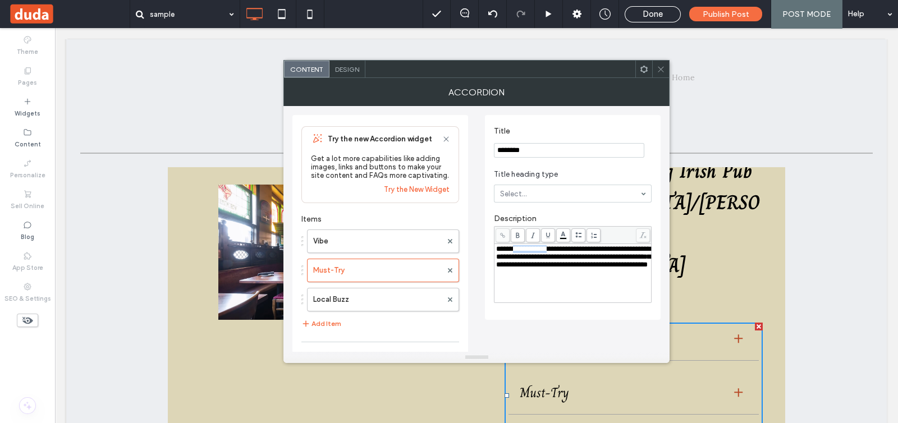
drag, startPoint x: 514, startPoint y: 247, endPoint x: 556, endPoint y: 250, distance: 41.6
click at [556, 250] on span "**********" at bounding box center [573, 256] width 154 height 23
click at [516, 232] on use at bounding box center [517, 235] width 3 height 6
drag, startPoint x: 497, startPoint y: 268, endPoint x: 570, endPoint y: 270, distance: 73.0
click at [570, 270] on span "**********" at bounding box center [573, 260] width 154 height 31
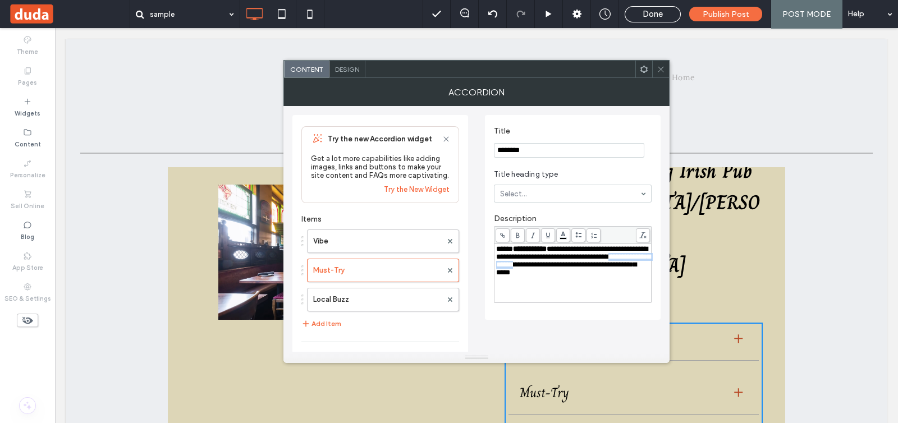
click at [513, 233] on span at bounding box center [518, 235] width 14 height 14
click at [396, 304] on label "Local Buzz" at bounding box center [377, 299] width 128 height 22
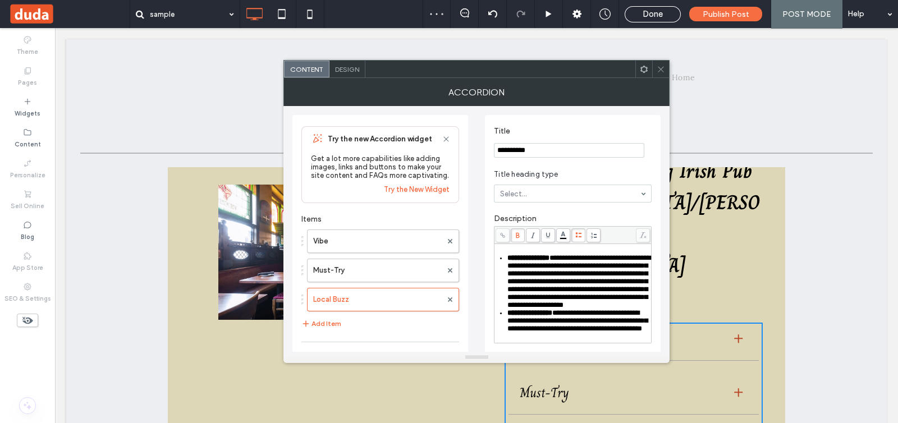
click at [661, 65] on icon at bounding box center [661, 69] width 8 height 8
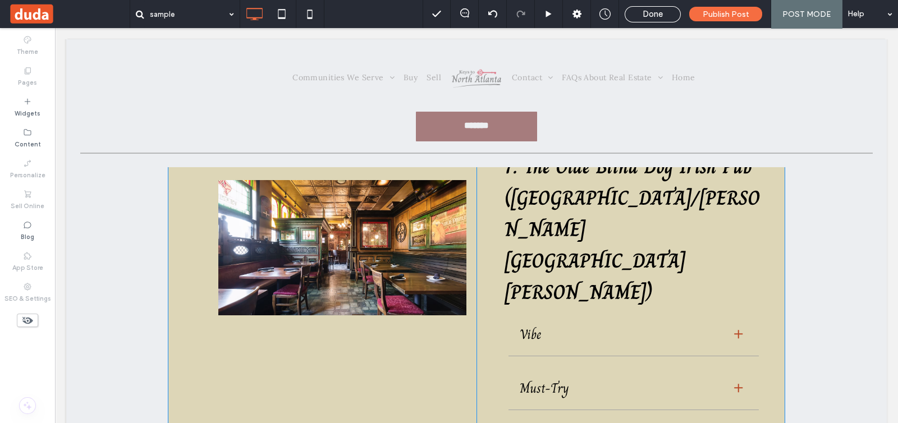
scroll to position [2104, 0]
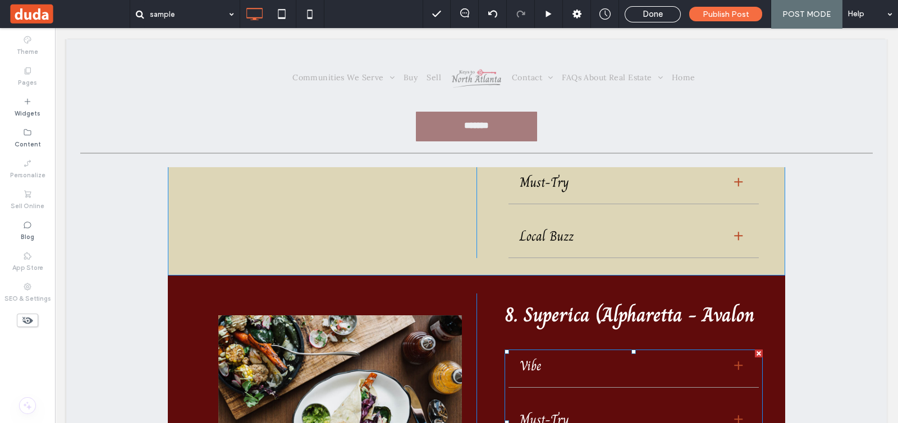
click at [504, 350] on span at bounding box center [504, 350] width 0 height 0
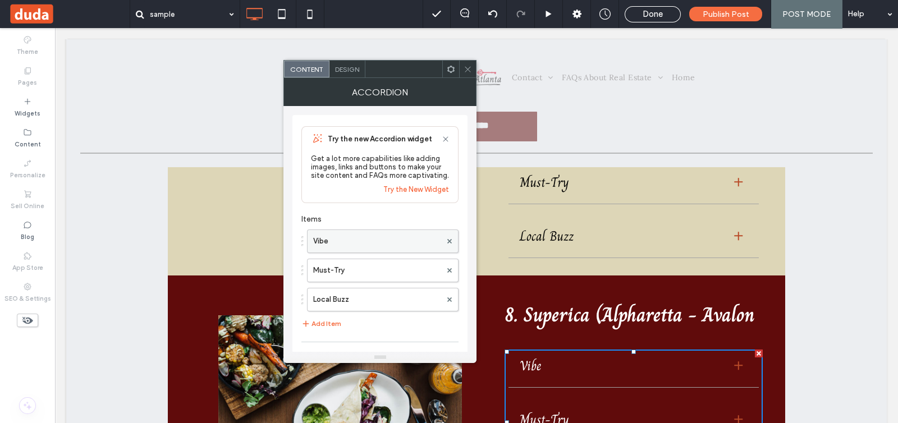
click at [408, 247] on label "Vibe" at bounding box center [377, 241] width 128 height 22
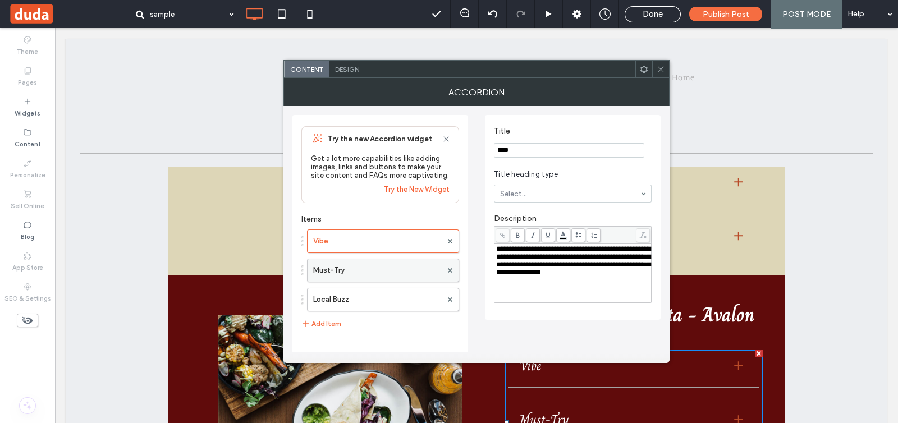
click at [377, 273] on label "Must-Try" at bounding box center [377, 270] width 128 height 22
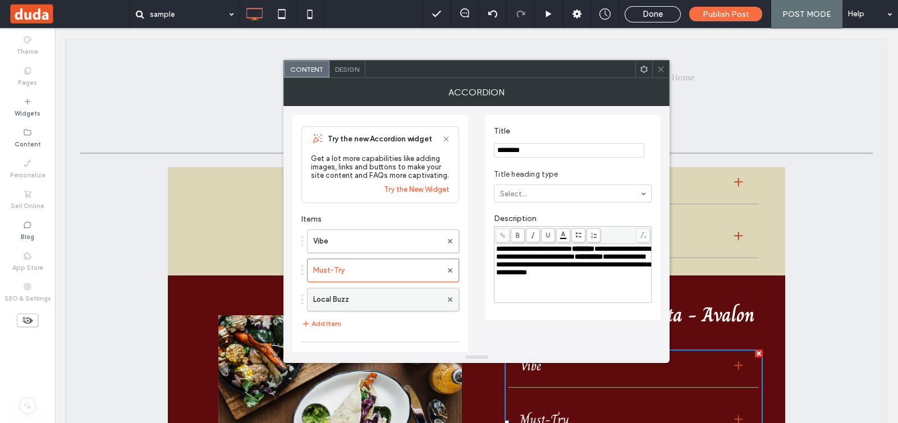
click at [382, 311] on label "Local Buzz" at bounding box center [377, 299] width 128 height 22
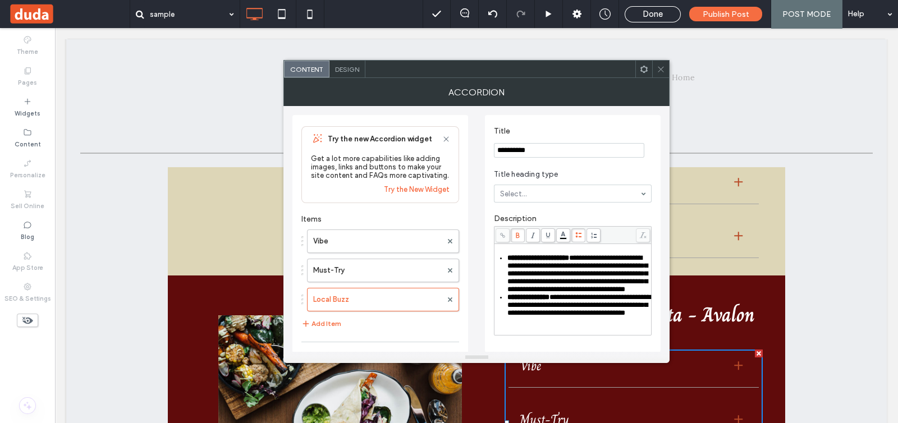
click at [664, 70] on icon at bounding box center [661, 69] width 8 height 8
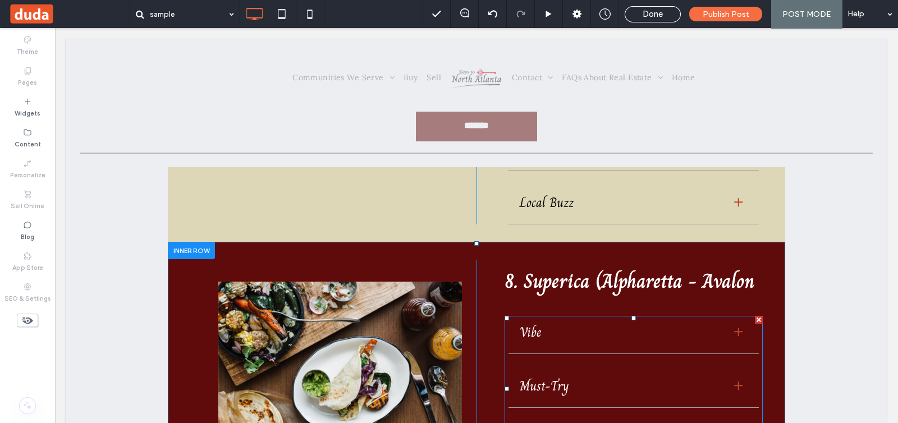
scroll to position [2244, 0]
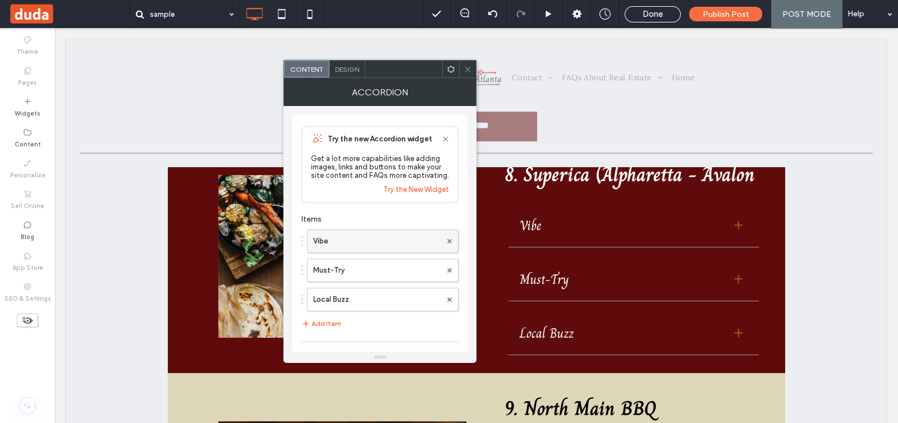
click at [371, 238] on label "Vibe" at bounding box center [377, 241] width 128 height 22
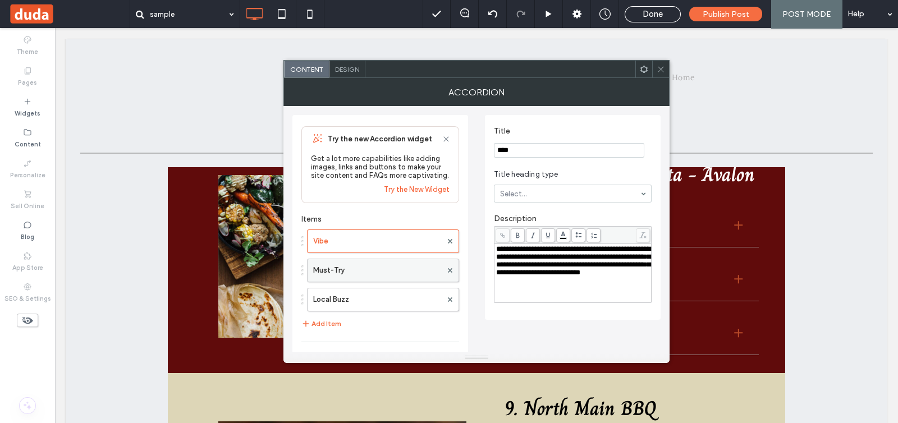
click at [379, 275] on label "Must-Try" at bounding box center [377, 270] width 128 height 22
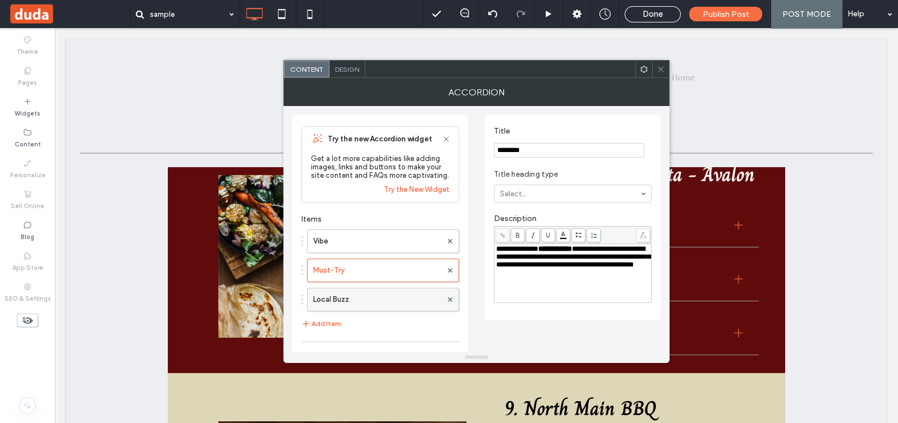
click at [393, 302] on label "Local Buzz" at bounding box center [377, 299] width 128 height 22
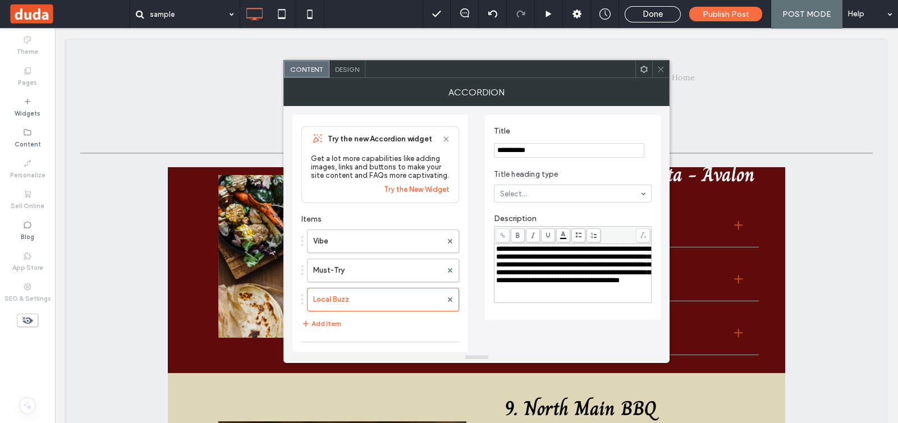
click at [660, 76] on span at bounding box center [661, 69] width 8 height 17
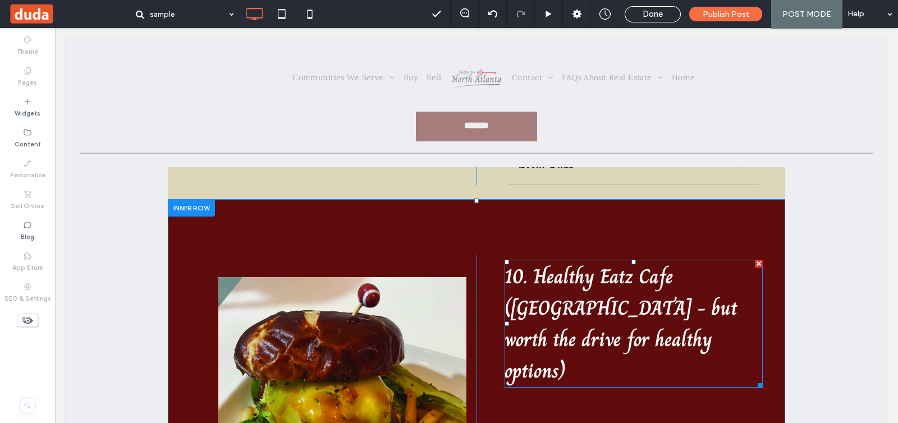
scroll to position [2735, 0]
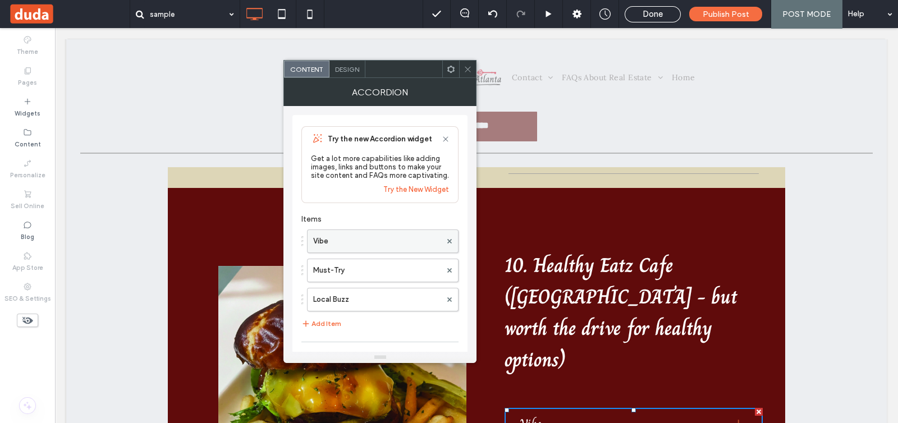
click at [406, 253] on label "Vibe" at bounding box center [377, 241] width 128 height 22
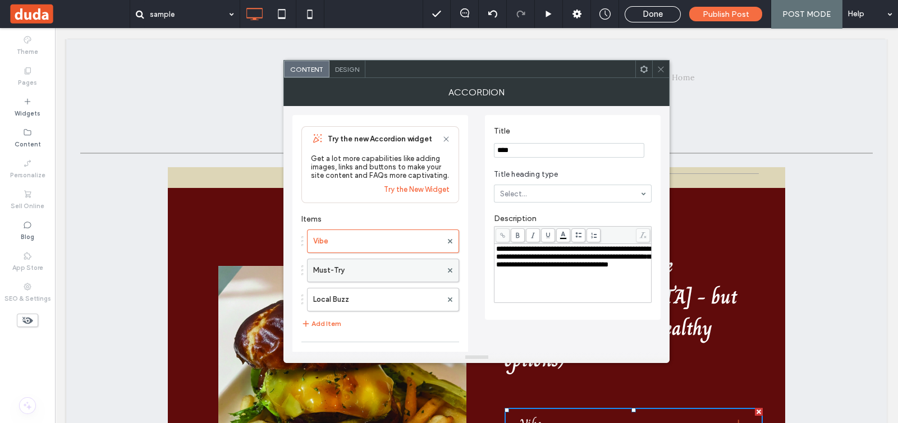
click at [403, 268] on label "Must-Try" at bounding box center [377, 270] width 128 height 22
click at [381, 306] on label "Local Buzz" at bounding box center [377, 299] width 128 height 22
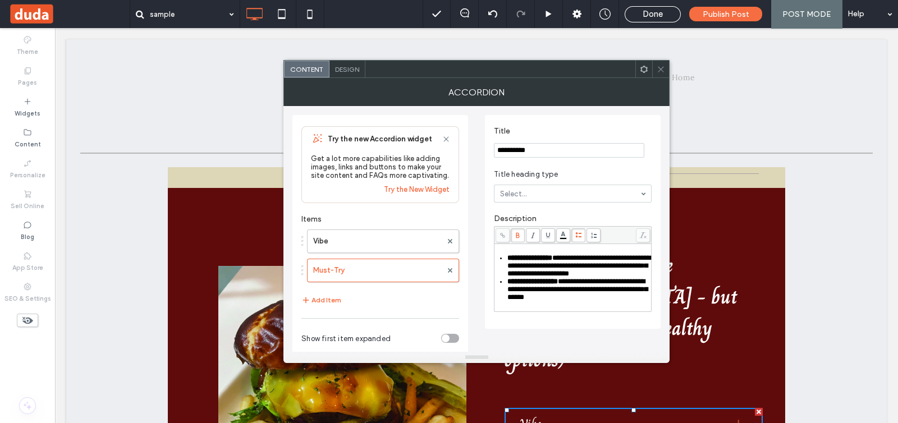
click at [662, 70] on use at bounding box center [661, 69] width 6 height 6
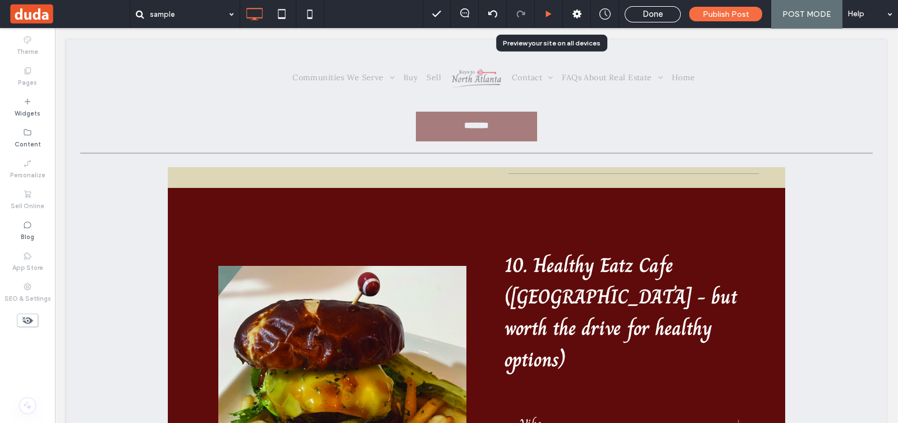
drag, startPoint x: 556, startPoint y: 11, endPoint x: 507, endPoint y: 41, distance: 56.7
click at [556, 11] on div at bounding box center [548, 14] width 27 height 8
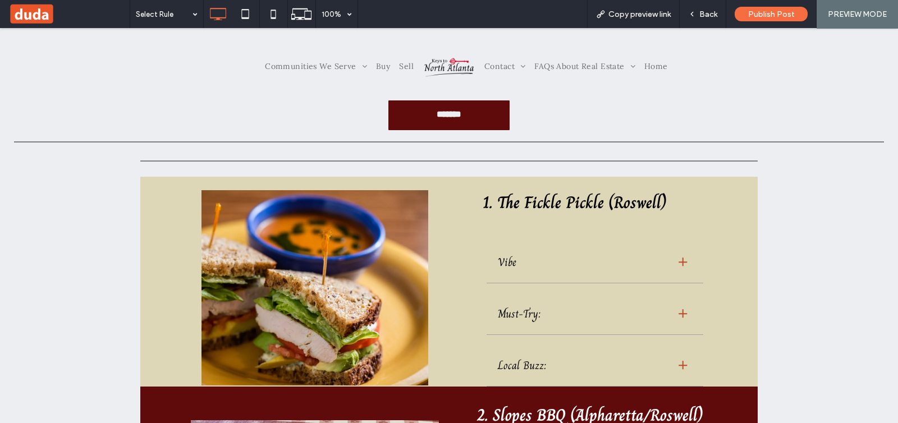
scroll to position [210, 0]
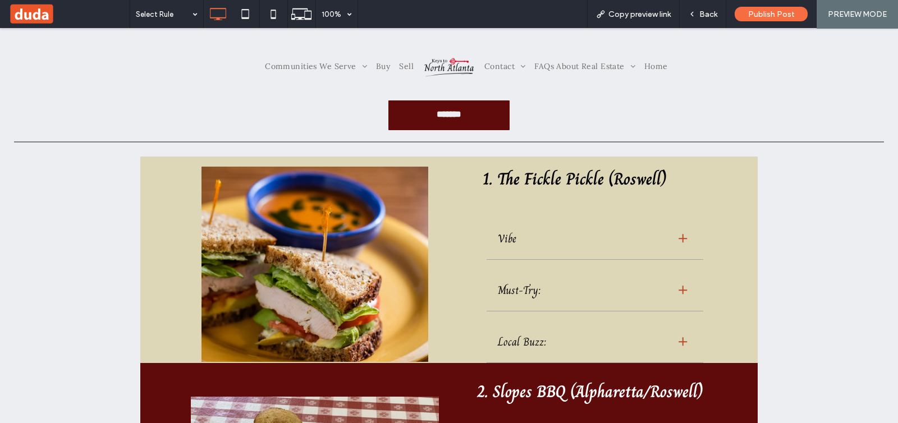
click at [682, 242] on div at bounding box center [682, 239] width 1 height 8
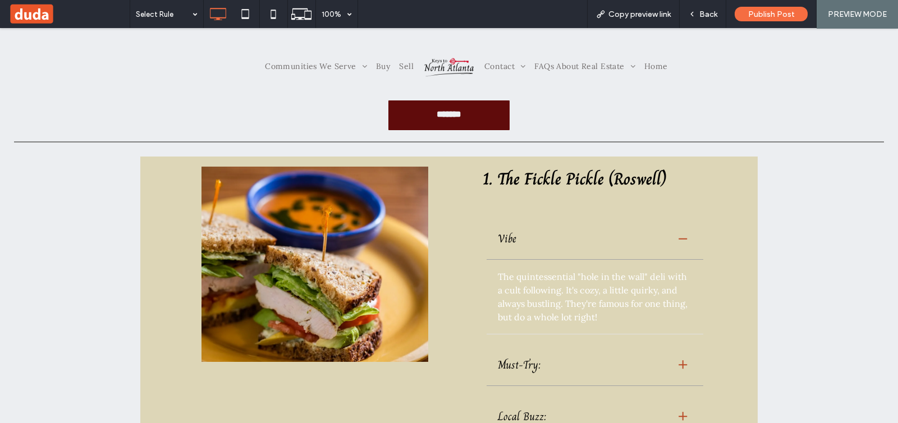
click at [682, 242] on div at bounding box center [682, 239] width 1 height 8
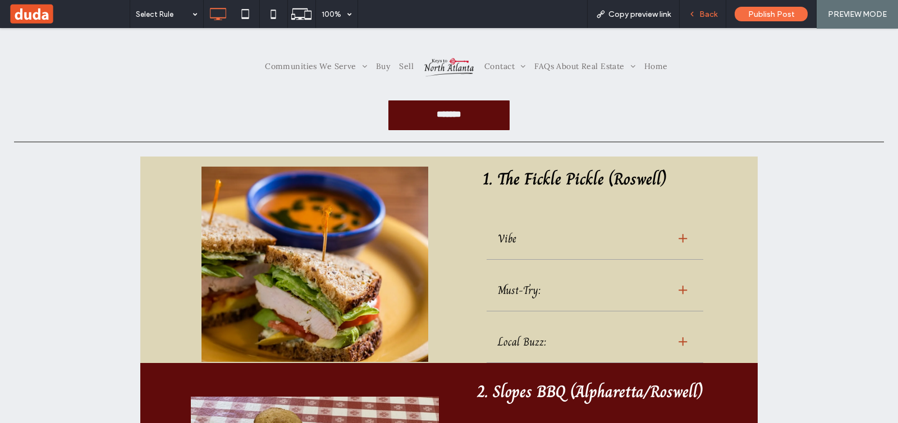
click at [705, 14] on span "Back" at bounding box center [708, 15] width 18 height 10
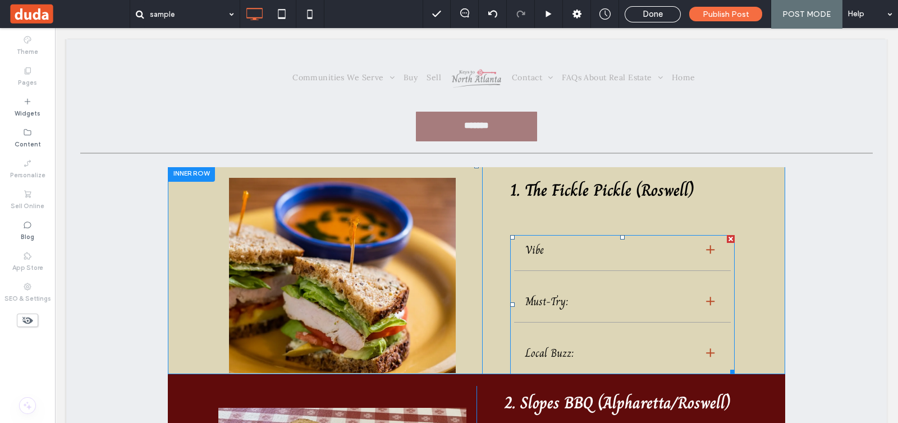
click at [612, 285] on span at bounding box center [622, 304] width 224 height 139
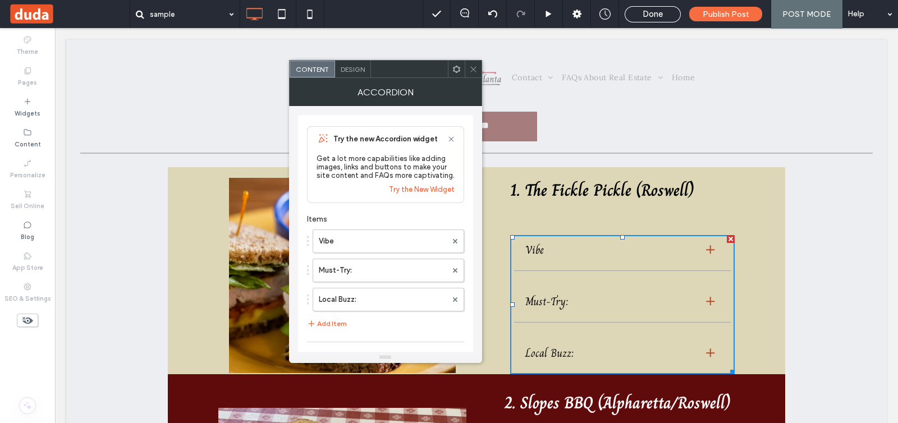
click at [356, 75] on div "Design" at bounding box center [353, 69] width 36 height 17
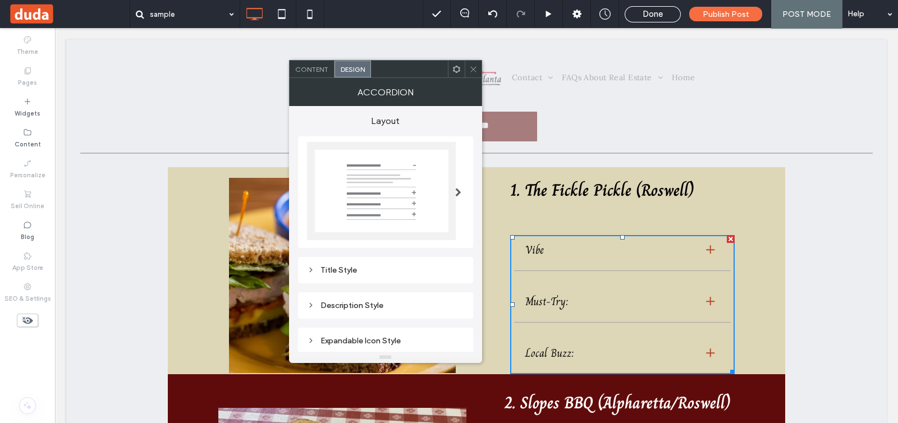
click at [394, 270] on div "Title Style" at bounding box center [385, 270] width 157 height 10
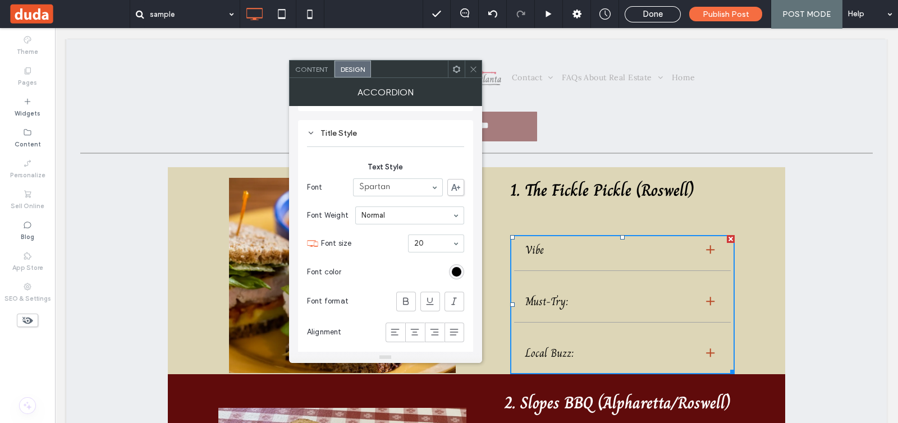
scroll to position [140, 0]
click at [356, 137] on div "Title Style Text Style Font Spartan Font Weight Normal Font size 20 Font color …" at bounding box center [385, 316] width 157 height 386
click at [329, 124] on div "Title Style" at bounding box center [385, 130] width 157 height 15
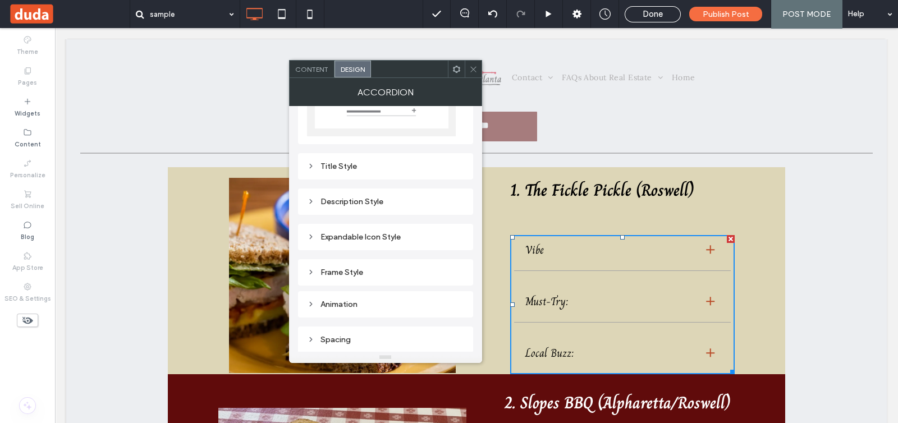
click at [370, 206] on div "Description Style" at bounding box center [385, 201] width 157 height 15
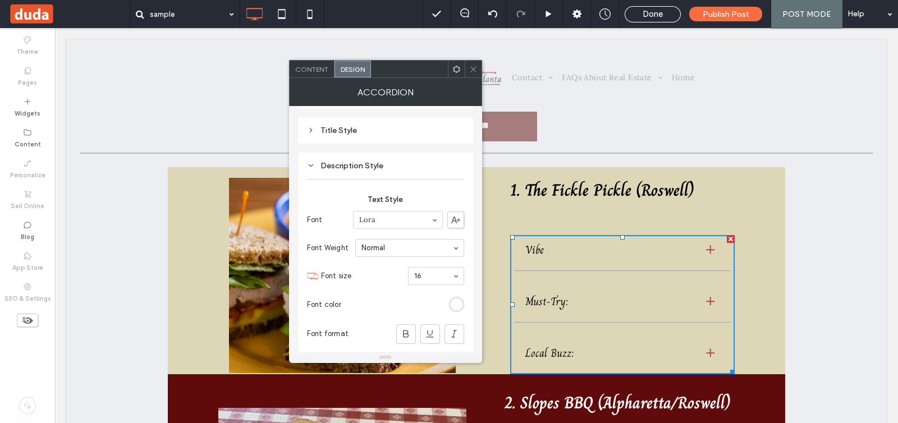
click at [455, 303] on div "rgb(255, 255, 255)" at bounding box center [457, 305] width 10 height 10
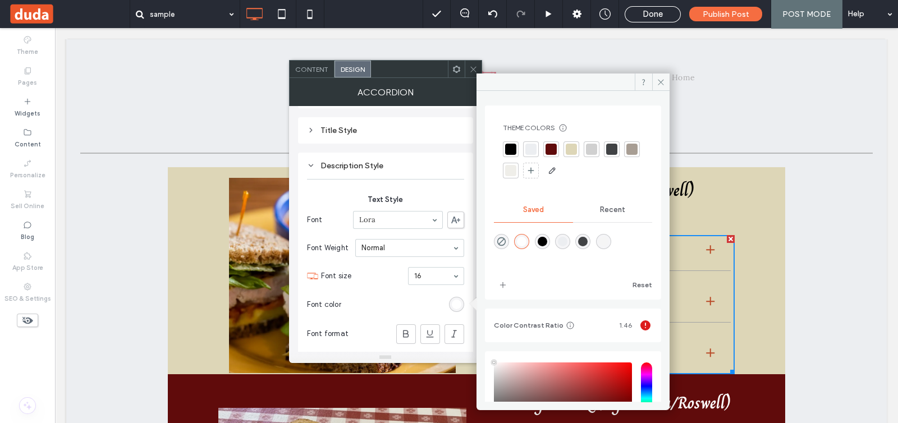
click at [508, 148] on div at bounding box center [510, 149] width 11 height 11
type input "*"
click at [443, 192] on div "Text Style Font Lora Font Weight Normal Font size 16 Font color Font format Ali…" at bounding box center [385, 298] width 157 height 226
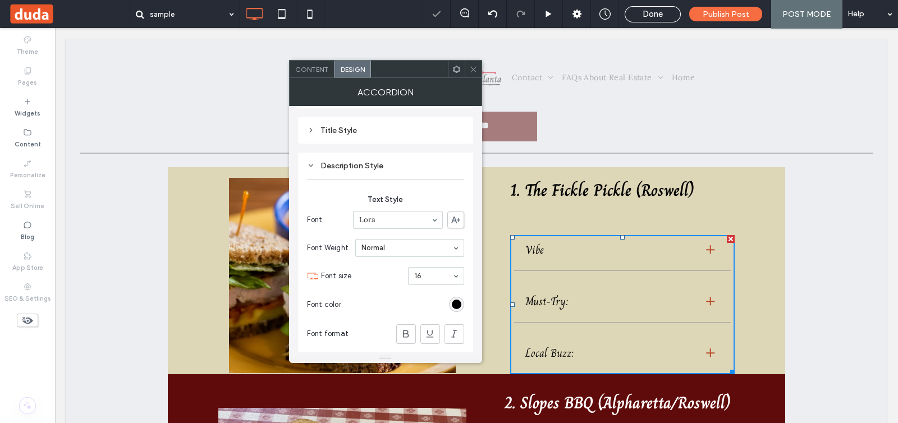
click at [472, 68] on icon at bounding box center [473, 69] width 8 height 8
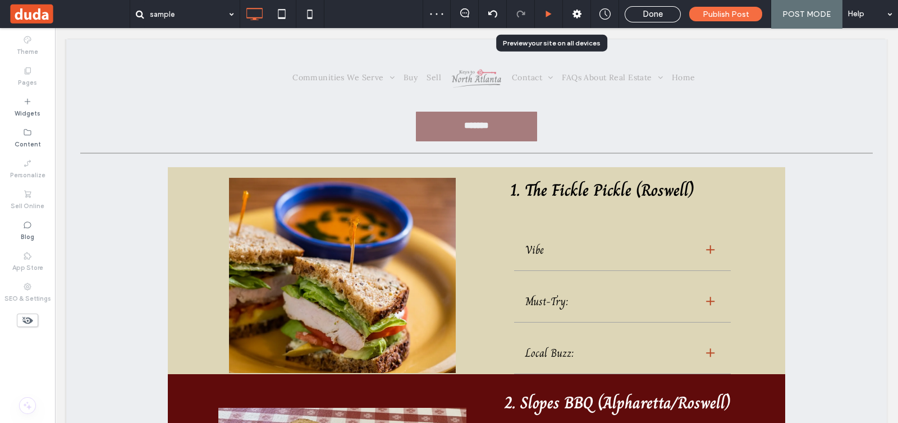
click at [556, 13] on div at bounding box center [548, 14] width 27 height 8
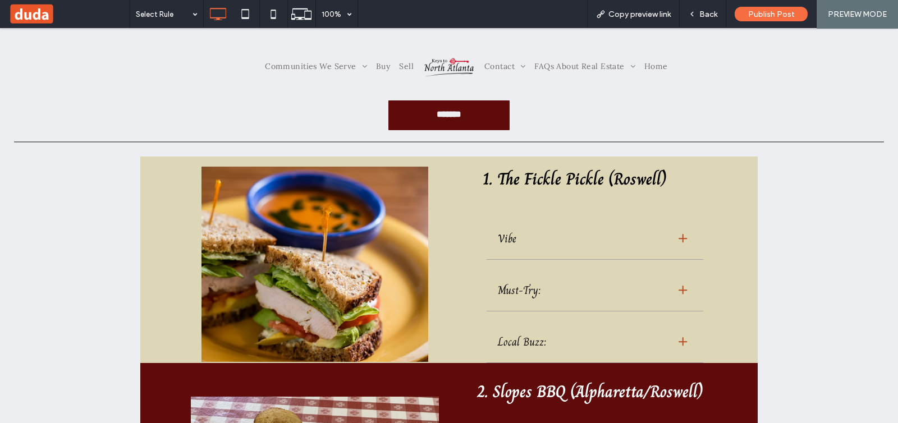
click at [653, 236] on div "Vibe" at bounding box center [581, 238] width 167 height 17
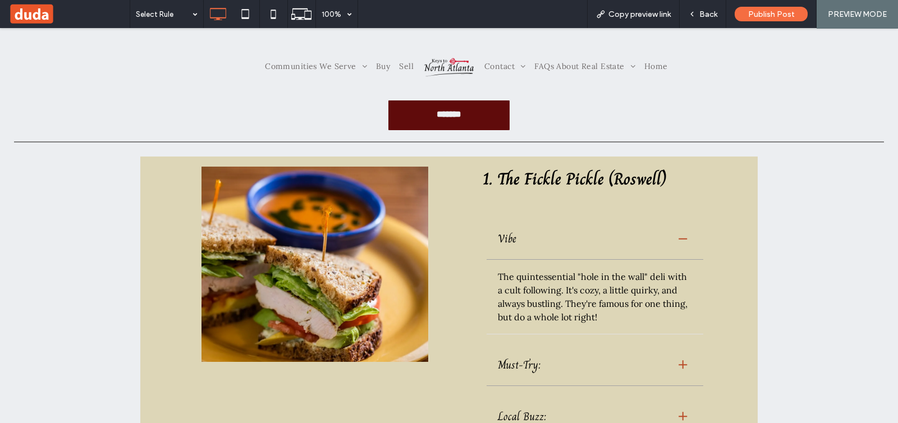
click at [656, 243] on div "Vibe" at bounding box center [581, 238] width 167 height 17
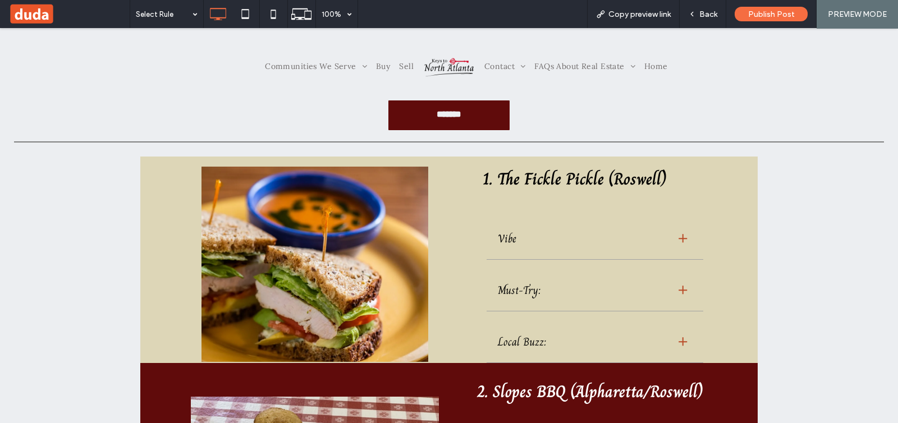
click at [673, 295] on div at bounding box center [682, 290] width 19 height 19
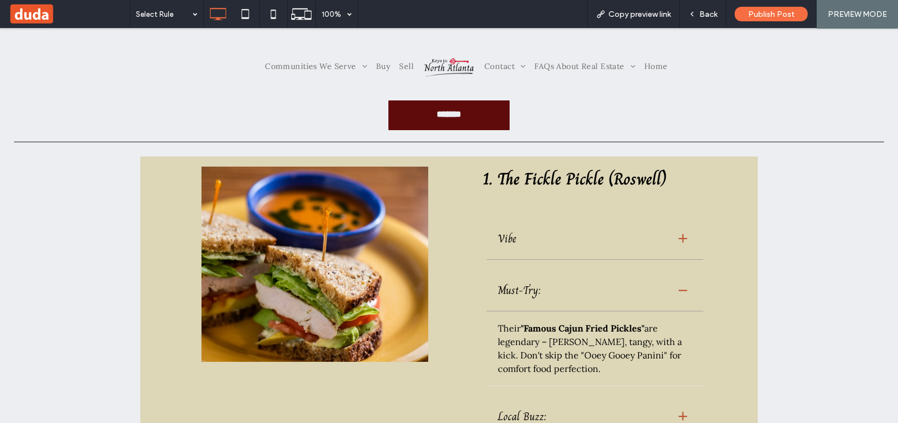
scroll to position [351, 0]
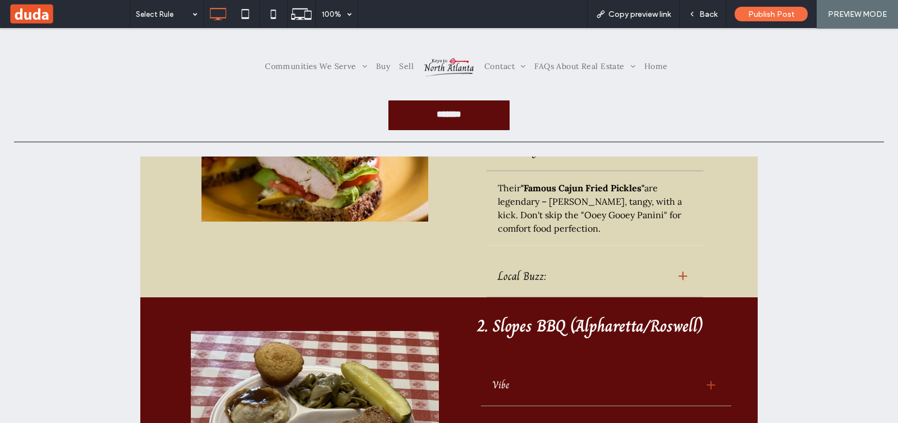
click at [673, 281] on div at bounding box center [682, 276] width 19 height 19
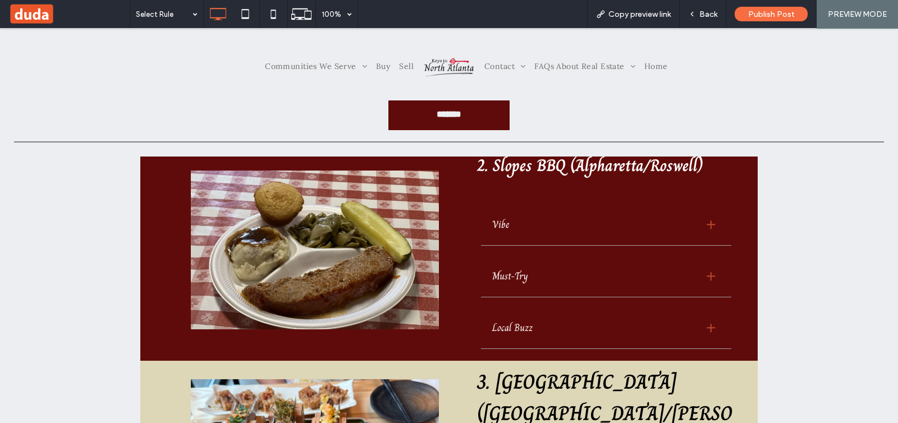
scroll to position [631, 0]
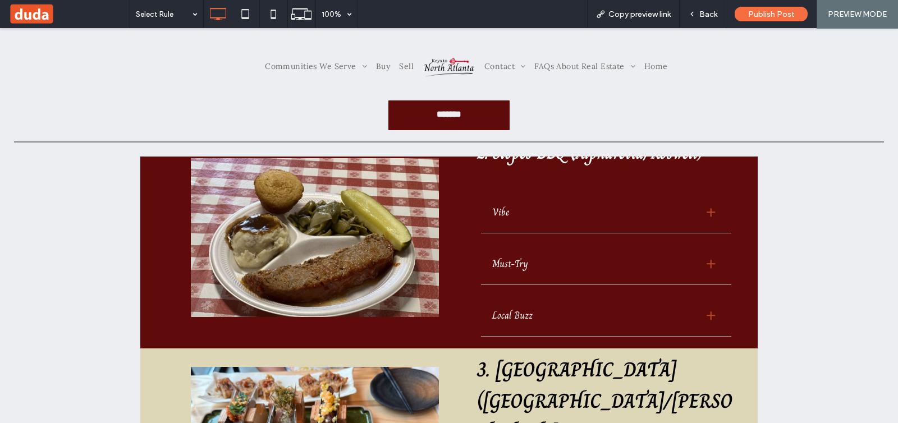
click at [673, 217] on div "Vibe" at bounding box center [592, 212] width 201 height 16
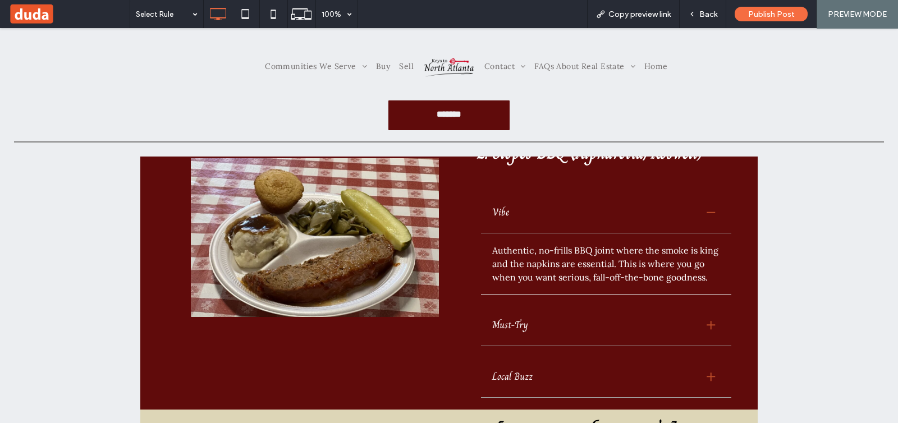
click at [682, 325] on div "Must-Try" at bounding box center [592, 325] width 201 height 16
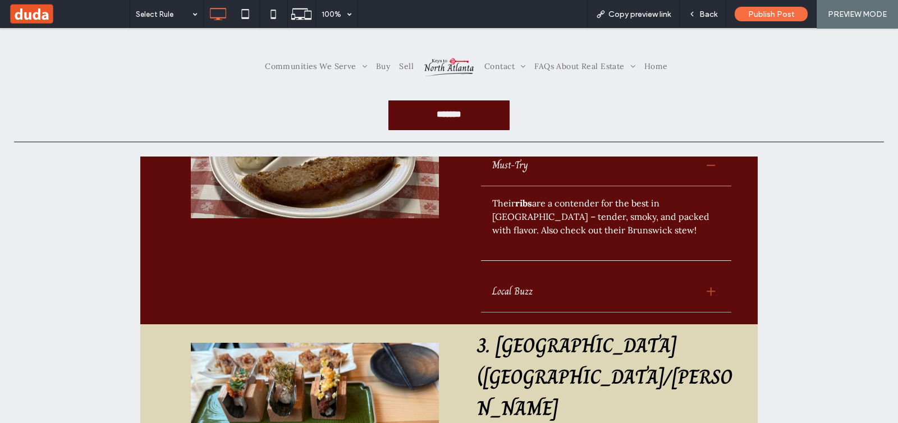
scroll to position [772, 0]
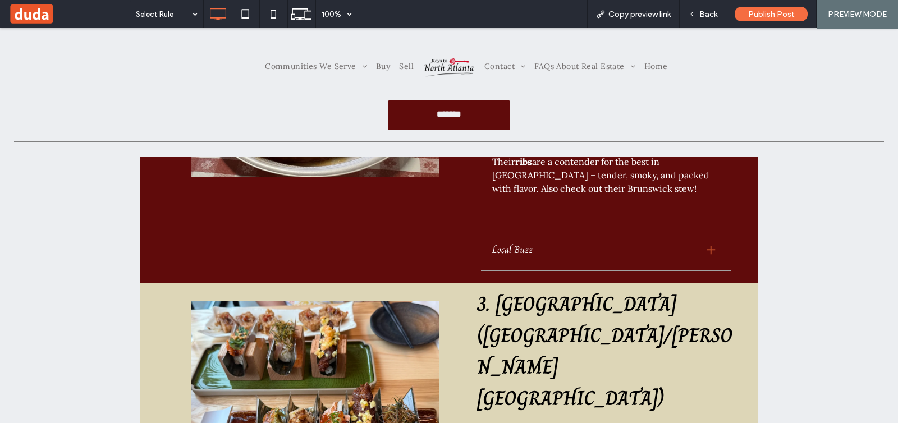
click at [676, 235] on div "Local Buzz" at bounding box center [606, 253] width 250 height 36
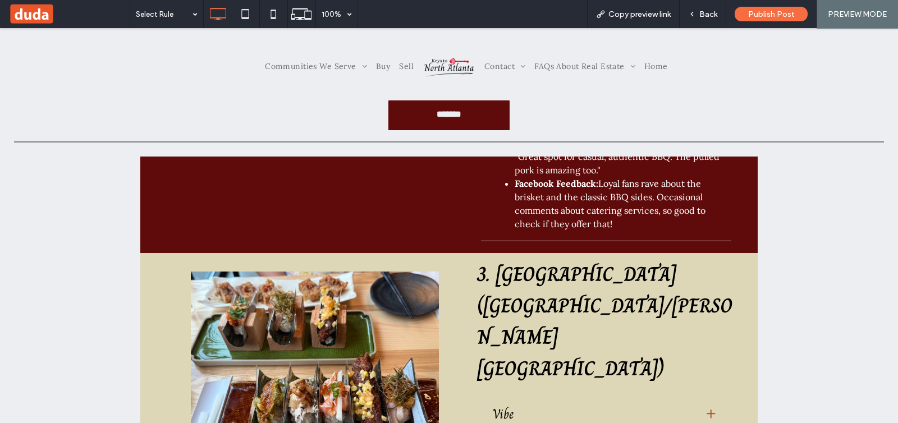
scroll to position [981, 0]
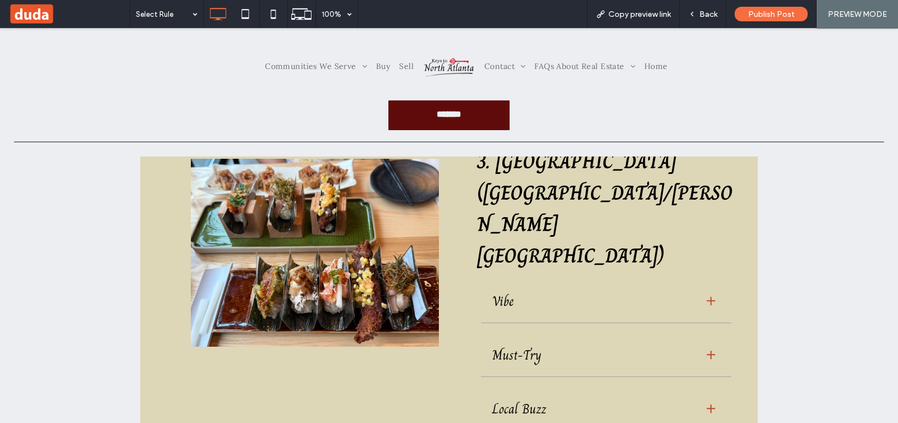
click at [680, 291] on div "Vibe" at bounding box center [592, 301] width 201 height 21
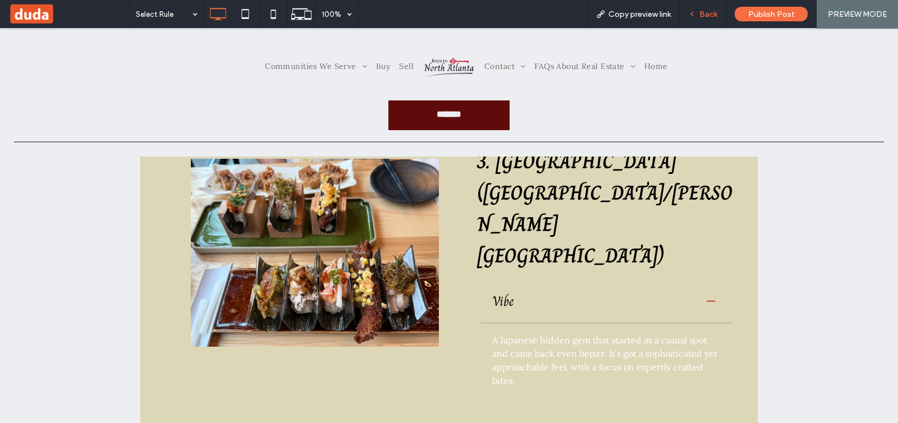
click at [696, 10] on div "Back" at bounding box center [703, 15] width 46 height 10
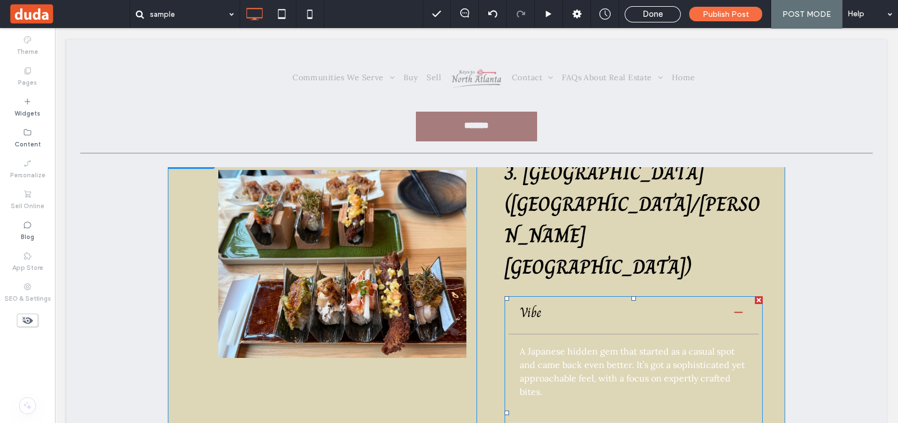
click at [511, 296] on span at bounding box center [633, 413] width 258 height 234
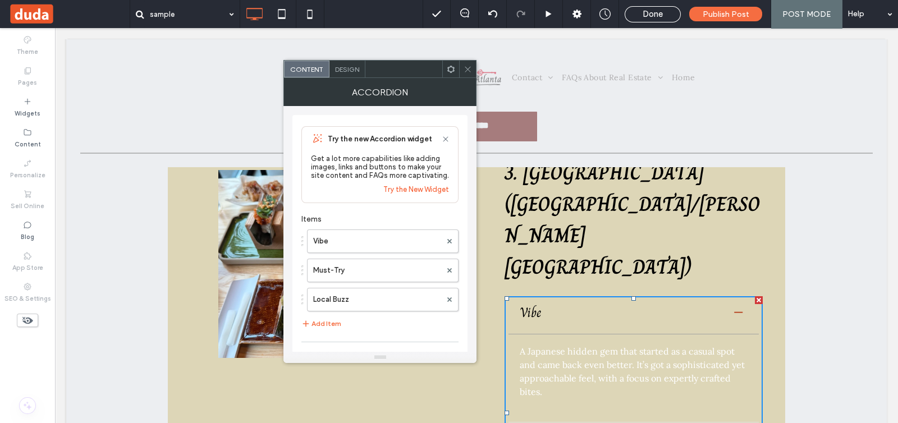
click at [350, 74] on div "Design" at bounding box center [347, 69] width 36 height 17
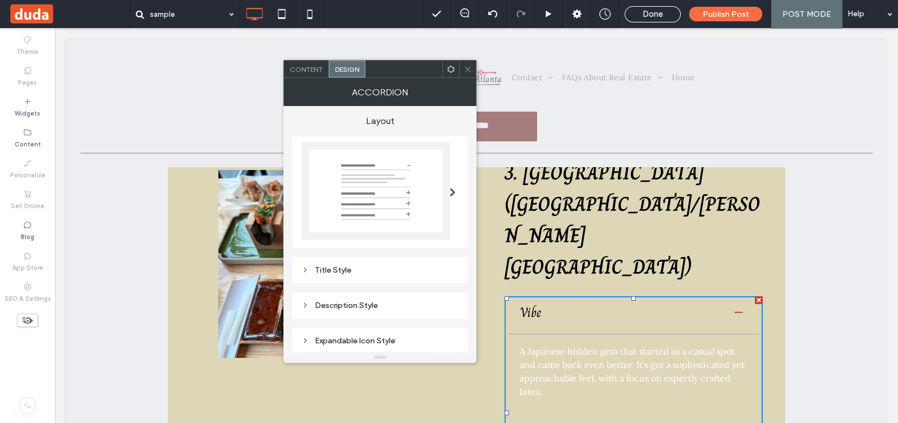
click at [384, 301] on div "Description Style" at bounding box center [379, 306] width 157 height 10
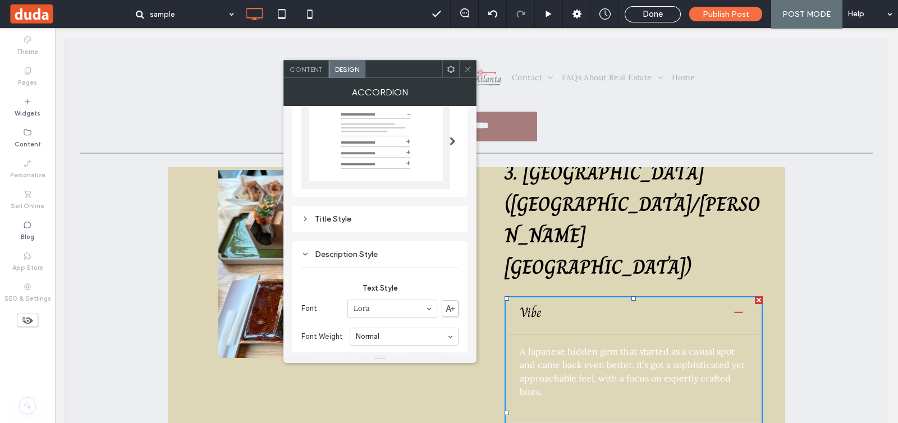
scroll to position [140, 0]
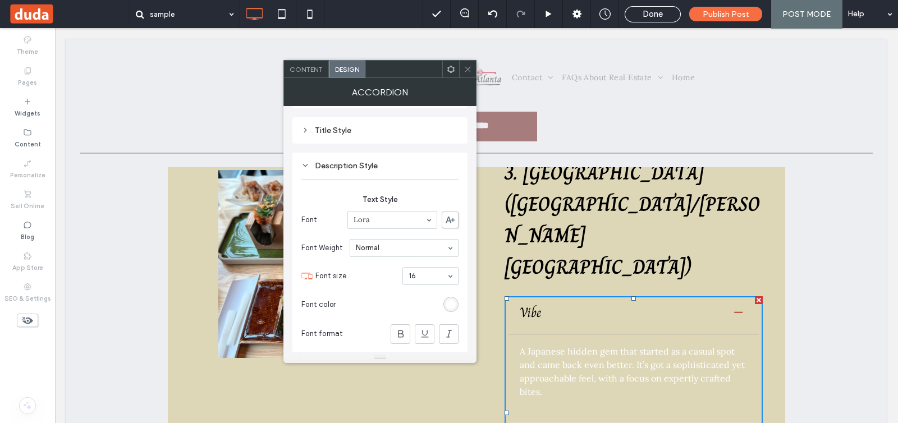
drag, startPoint x: 449, startPoint y: 305, endPoint x: 444, endPoint y: 297, distance: 9.3
click at [449, 305] on div "rgb(255, 255, 255)" at bounding box center [451, 305] width 10 height 10
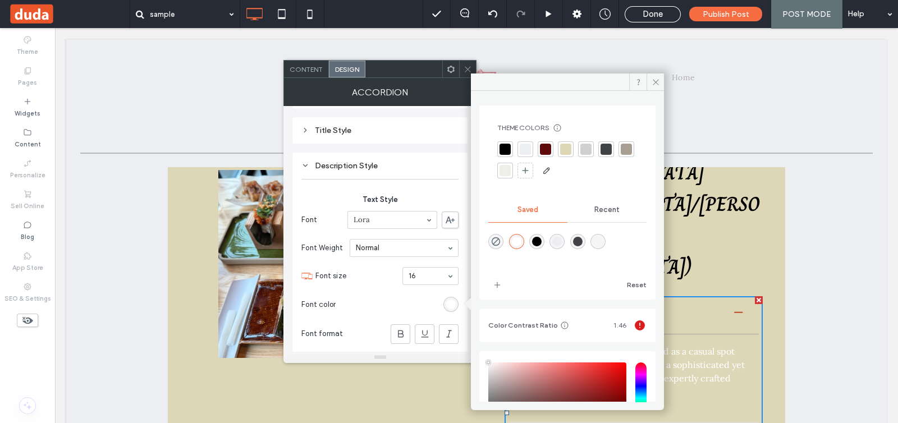
click at [538, 241] on div "rgba(0,0,0,1)" at bounding box center [537, 242] width 10 height 10
type input "*"
type input "*******"
drag, startPoint x: 655, startPoint y: 84, endPoint x: 600, endPoint y: 58, distance: 61.0
click at [655, 84] on icon at bounding box center [655, 82] width 8 height 8
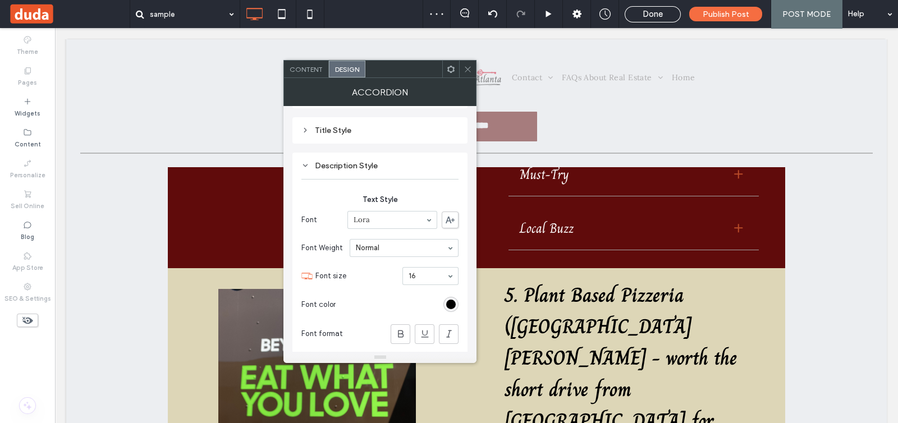
scroll to position [1543, 0]
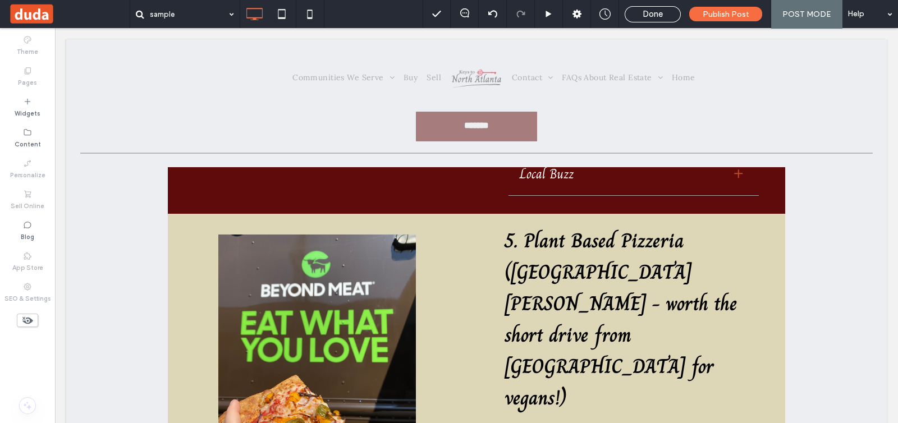
scroll to position [1683, 0]
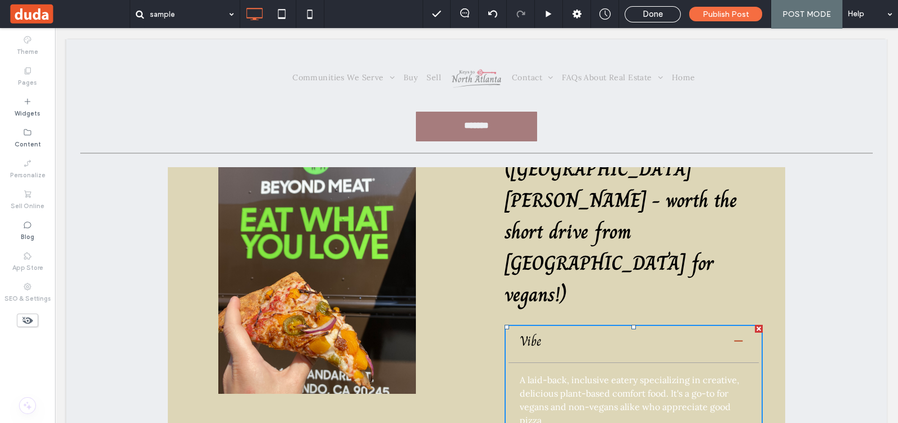
click at [570, 373] on p "A laid-back, inclusive eatery specializing in creative, delicious plant-based c…" at bounding box center [634, 400] width 228 height 54
click at [584, 373] on p "A laid-back, inclusive eatery specializing in creative, delicious plant-based c…" at bounding box center [634, 400] width 228 height 54
click at [486, 240] on div "5. Plant Based Pizzeria (Old Fourth Ward - worth the short drive from North Atl…" at bounding box center [619, 330] width 286 height 429
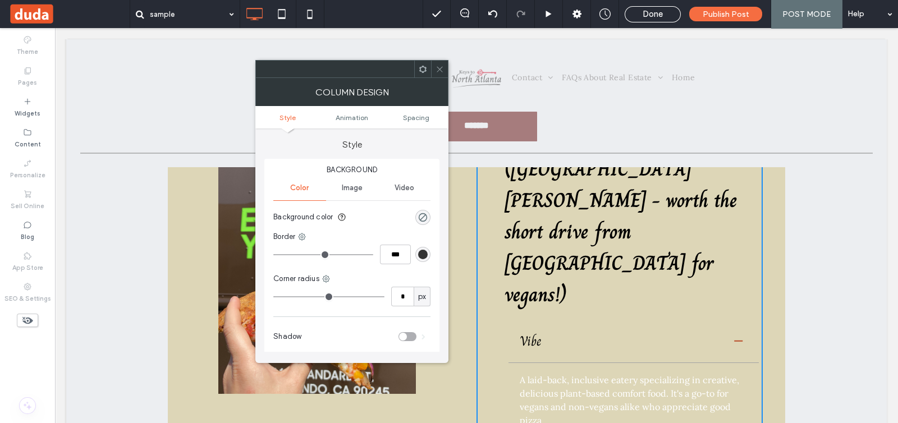
click at [619, 373] on p "A laid-back, inclusive eatery specializing in creative, delicious plant-based c…" at bounding box center [634, 400] width 228 height 54
click at [440, 68] on icon at bounding box center [439, 69] width 8 height 8
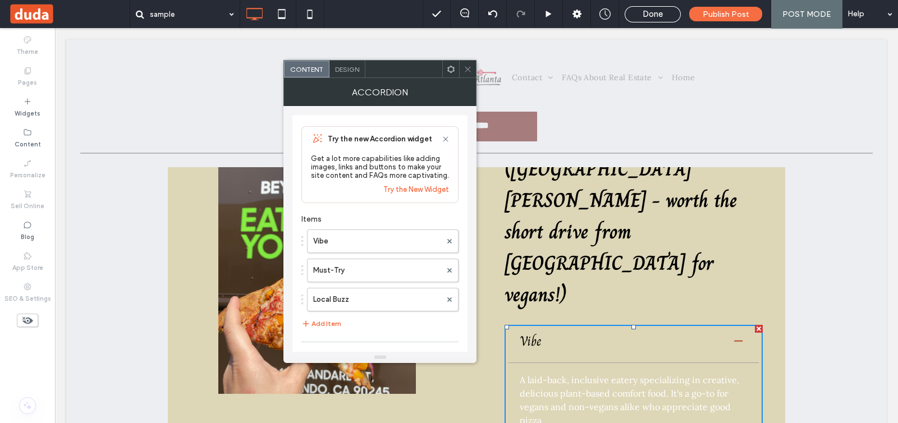
click at [353, 75] on div "Design" at bounding box center [347, 69] width 36 height 17
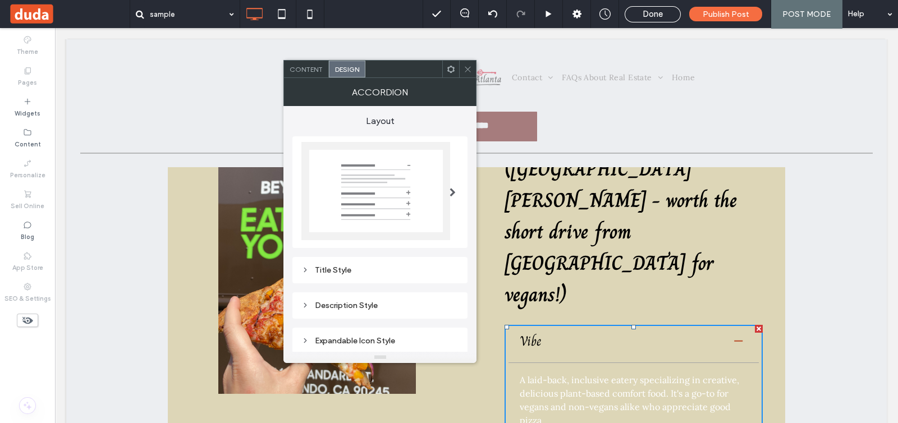
click at [384, 298] on div "Description Style" at bounding box center [379, 305] width 157 height 15
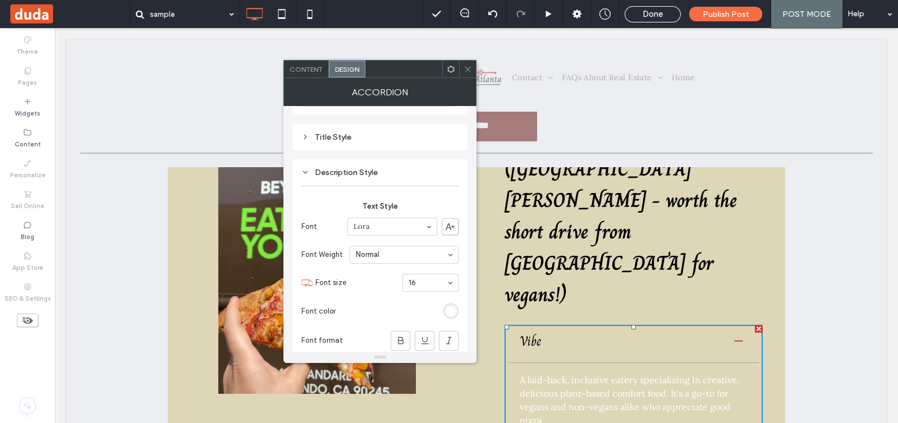
scroll to position [140, 0]
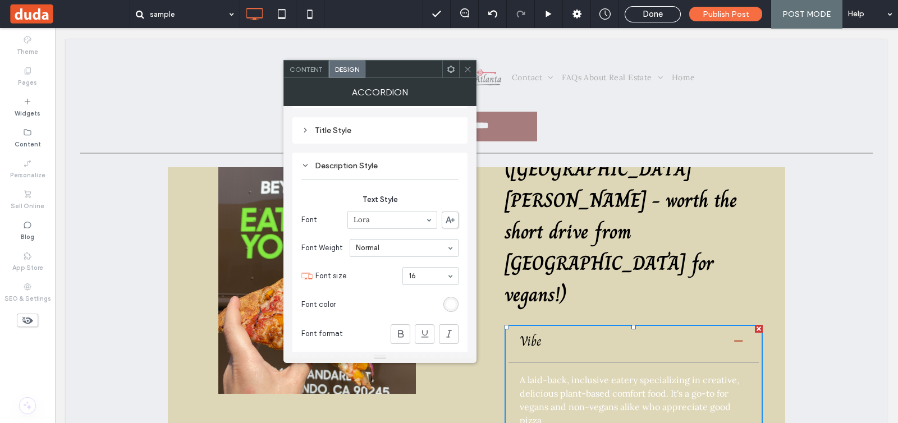
click at [449, 301] on div "rgb(255, 255, 255)" at bounding box center [451, 305] width 10 height 10
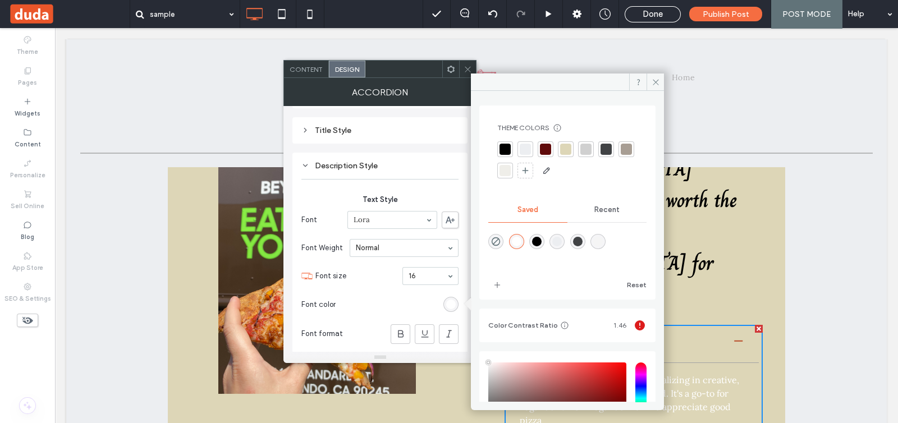
click at [506, 145] on div at bounding box center [504, 149] width 11 height 11
type input "*"
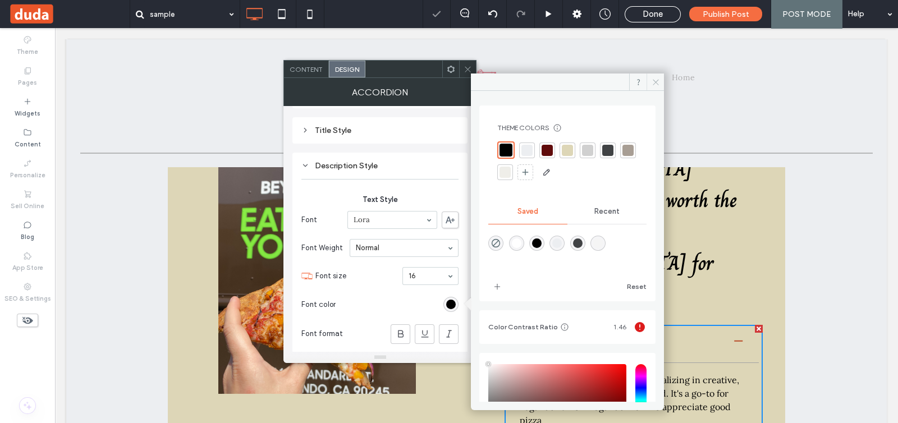
drag, startPoint x: 658, startPoint y: 83, endPoint x: 446, endPoint y: 45, distance: 215.5
click at [658, 83] on icon at bounding box center [655, 82] width 8 height 8
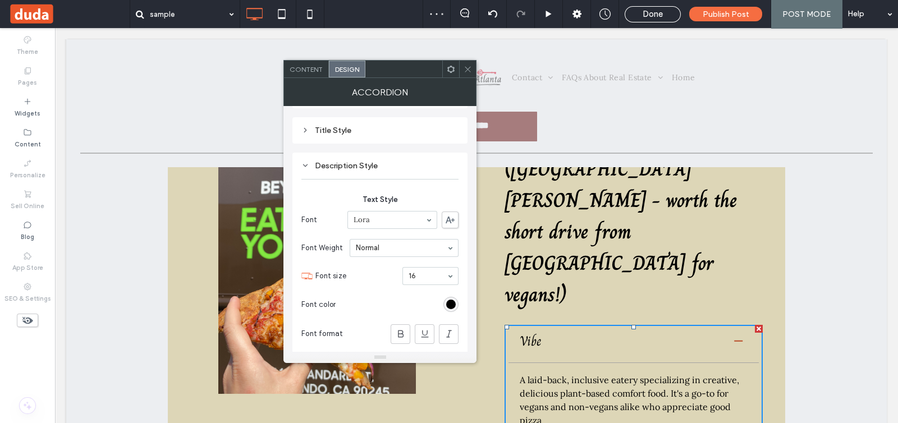
click at [465, 66] on icon at bounding box center [467, 69] width 8 height 8
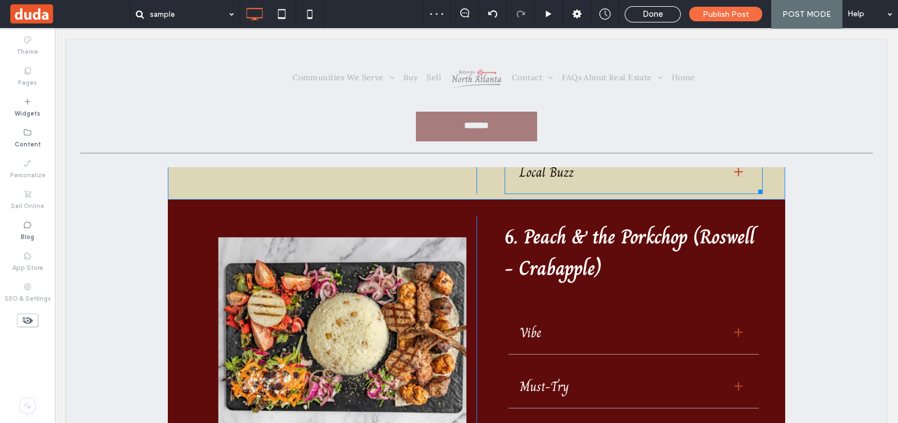
scroll to position [2174, 0]
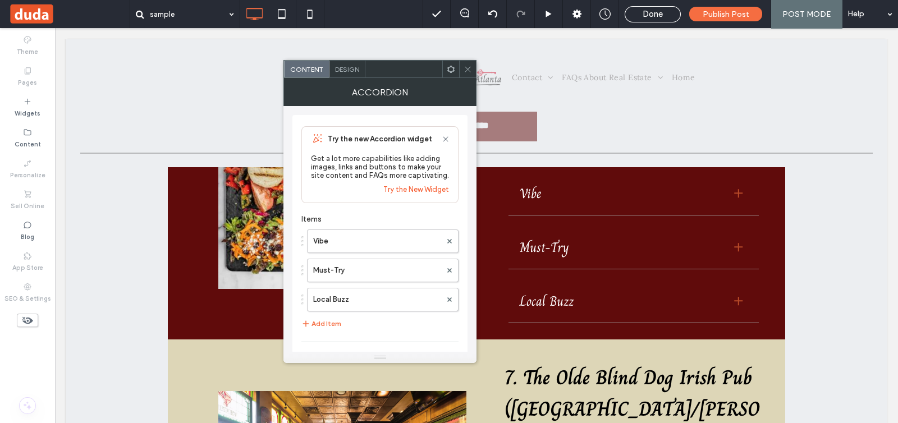
click at [351, 70] on span "Design" at bounding box center [347, 69] width 24 height 8
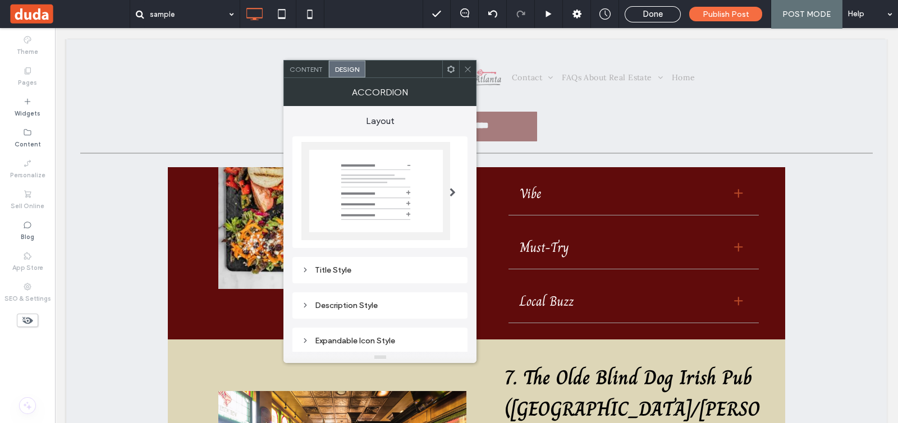
click at [348, 301] on div "Description Style" at bounding box center [379, 306] width 157 height 10
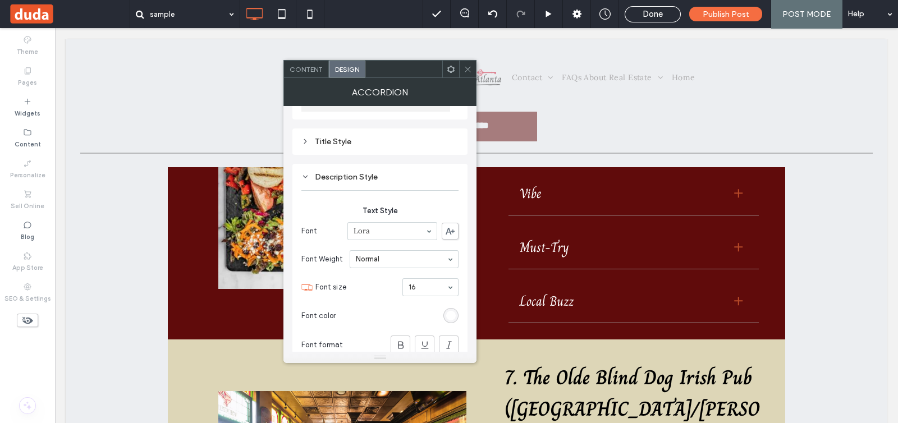
scroll to position [140, 0]
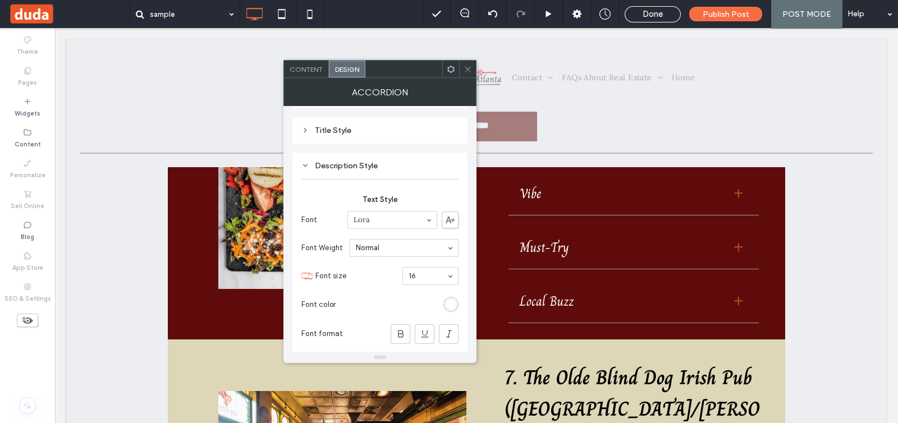
click at [451, 302] on div "rgb(255, 255, 255)" at bounding box center [451, 305] width 10 height 10
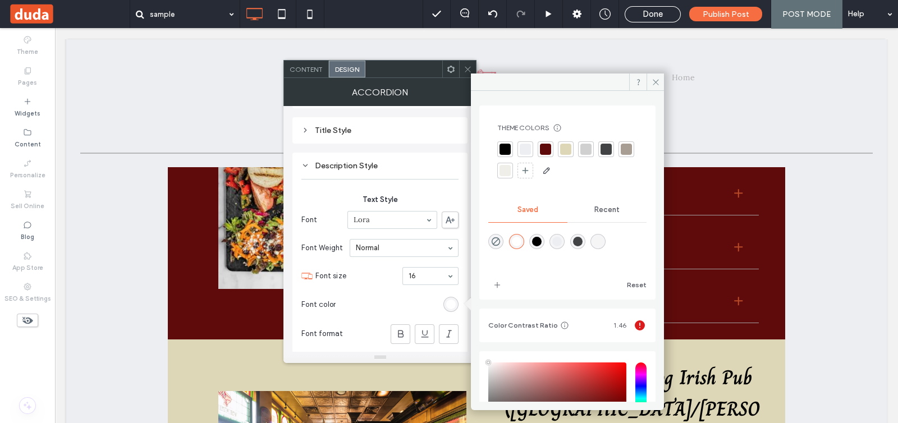
click at [503, 149] on div at bounding box center [504, 149] width 11 height 11
type input "*"
click at [468, 63] on span at bounding box center [467, 69] width 8 height 17
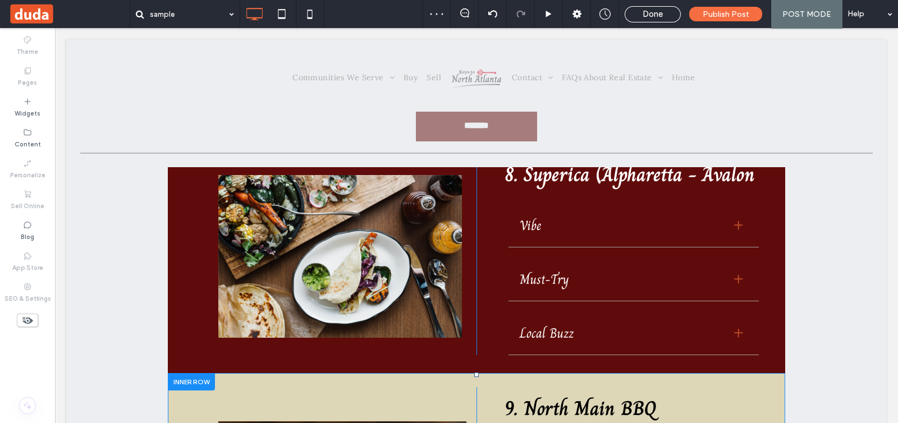
scroll to position [2735, 0]
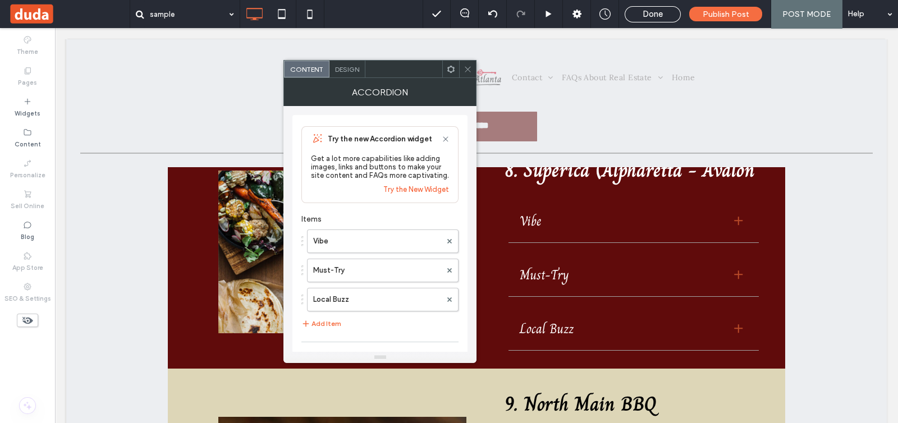
click at [356, 71] on span "Design" at bounding box center [347, 69] width 24 height 8
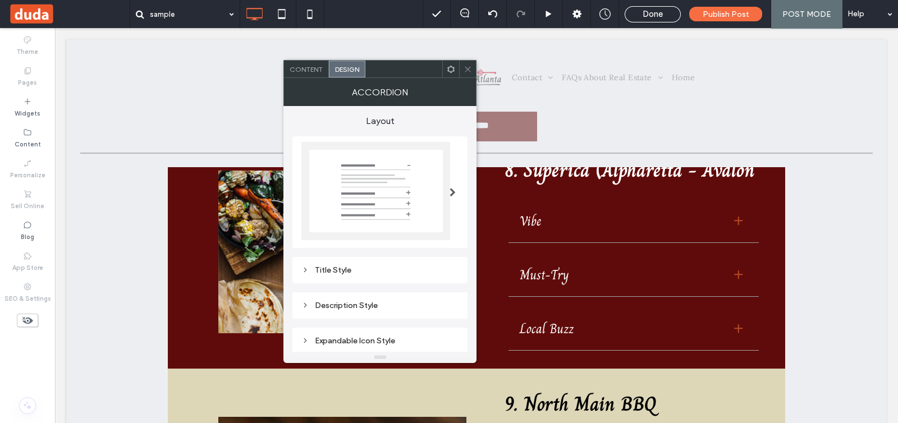
click at [401, 301] on div "Description Style" at bounding box center [379, 306] width 157 height 10
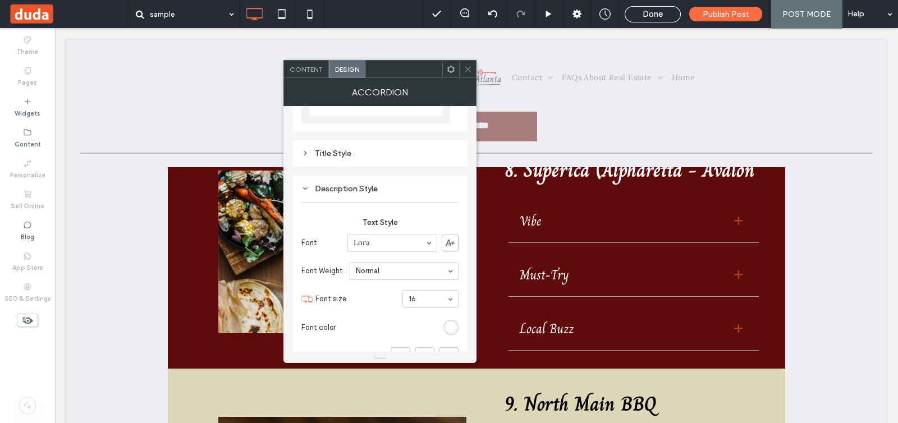
scroll to position [140, 0]
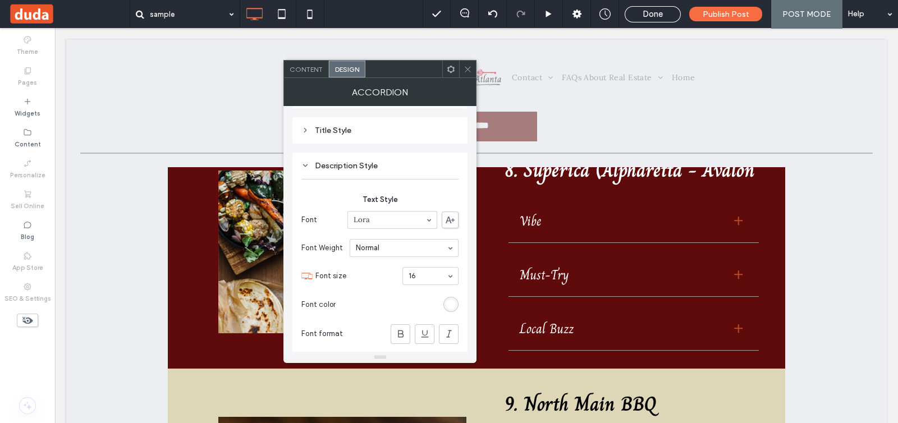
click at [452, 307] on div "rgb(255, 255, 255)" at bounding box center [450, 304] width 15 height 15
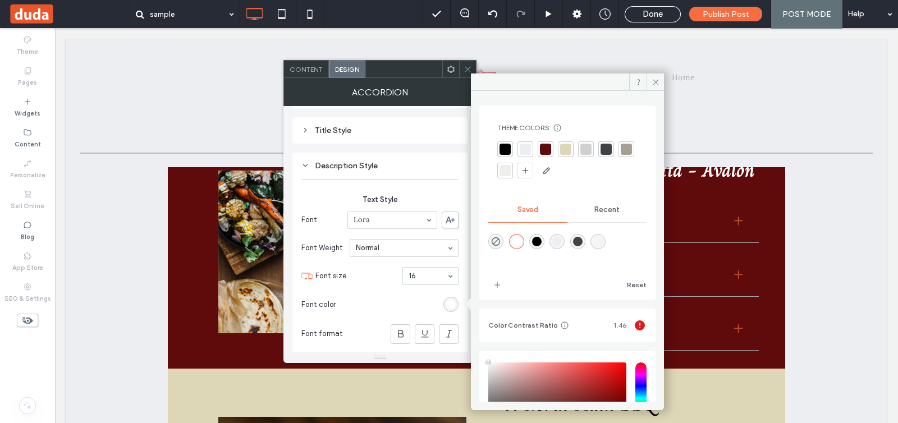
click at [510, 146] on div at bounding box center [504, 149] width 11 height 11
type input "*"
click at [466, 68] on icon at bounding box center [467, 69] width 8 height 8
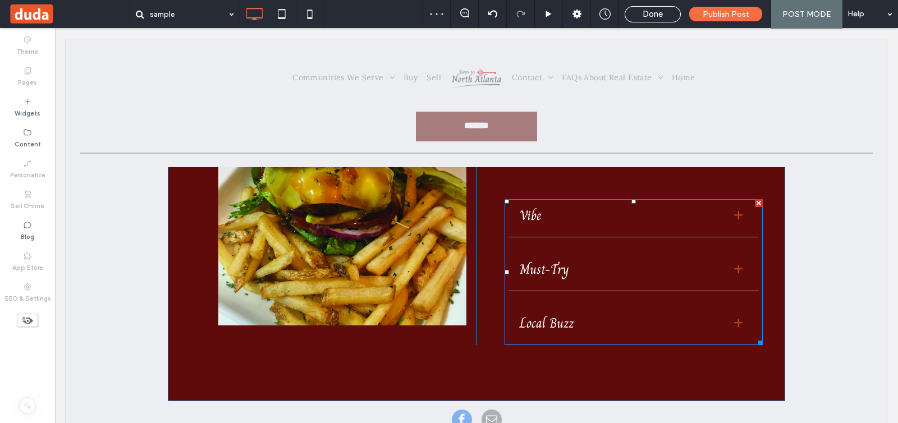
scroll to position [3437, 0]
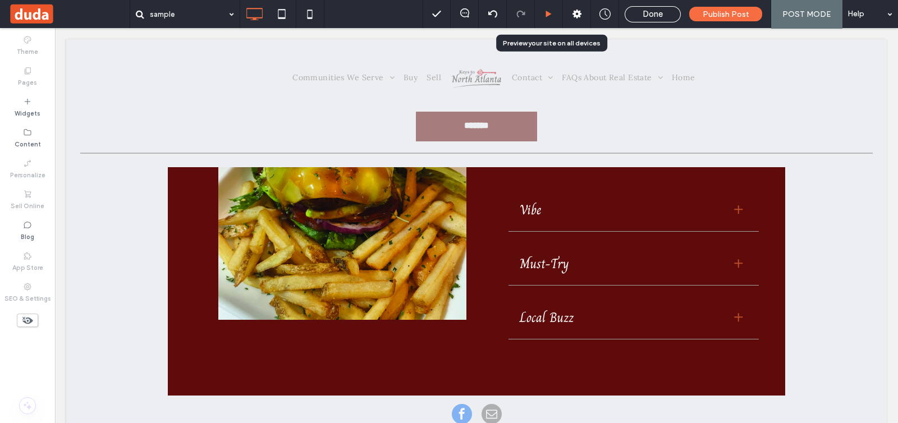
click at [547, 10] on icon at bounding box center [548, 14] width 8 height 8
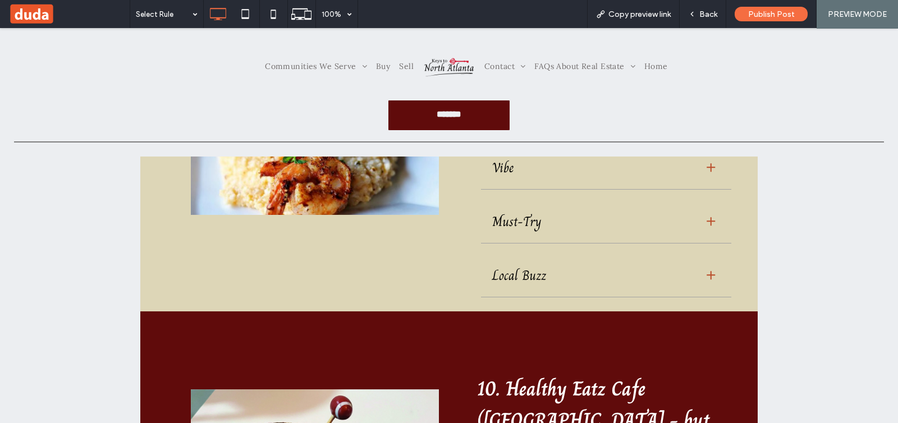
scroll to position [3086, 0]
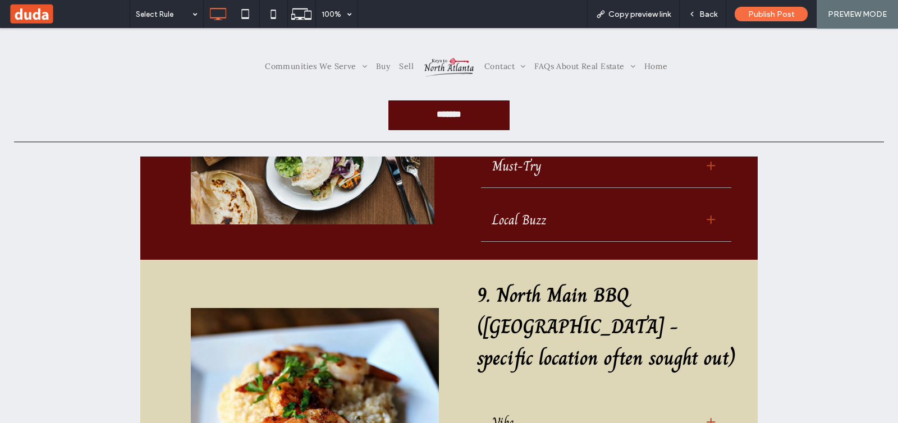
scroll to position [2806, 0]
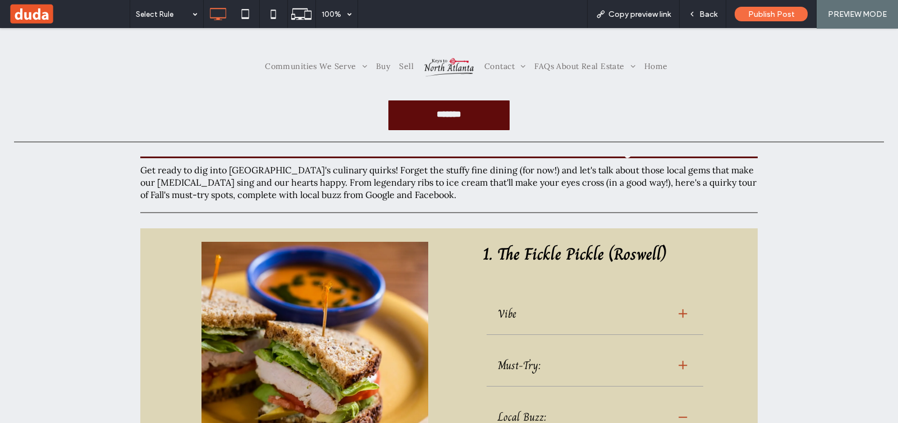
scroll to position [210, 0]
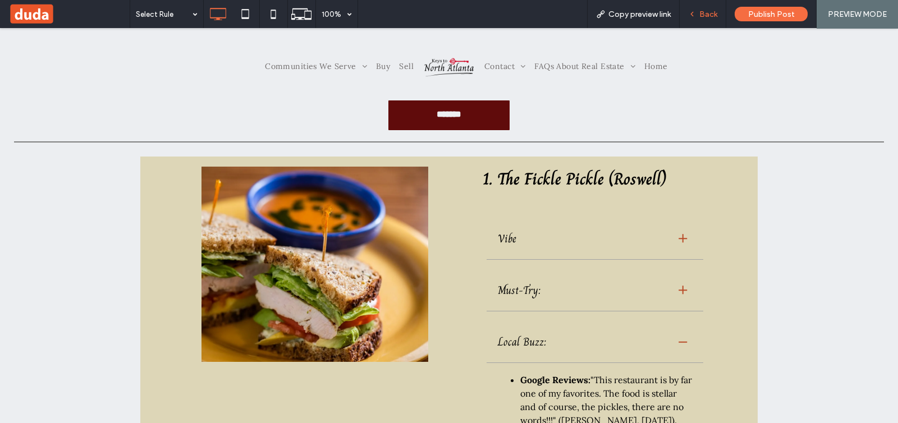
click at [702, 20] on div "Back" at bounding box center [703, 14] width 47 height 28
click at [695, 14] on icon at bounding box center [692, 14] width 8 height 8
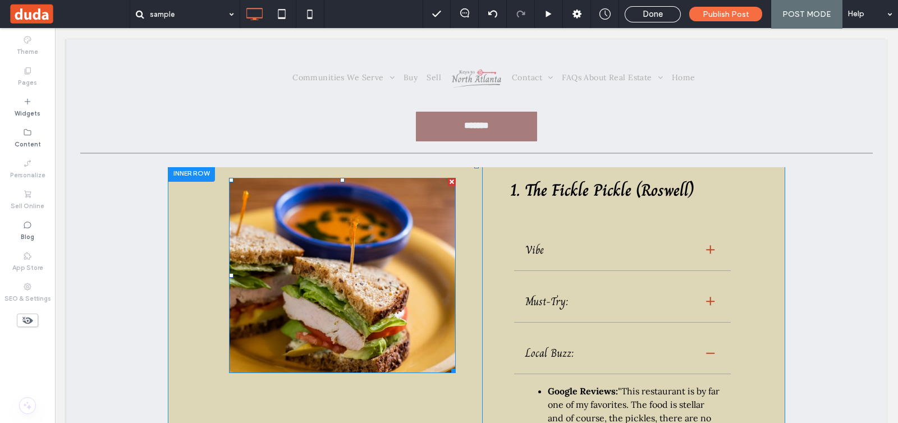
click at [356, 297] on img at bounding box center [342, 275] width 227 height 195
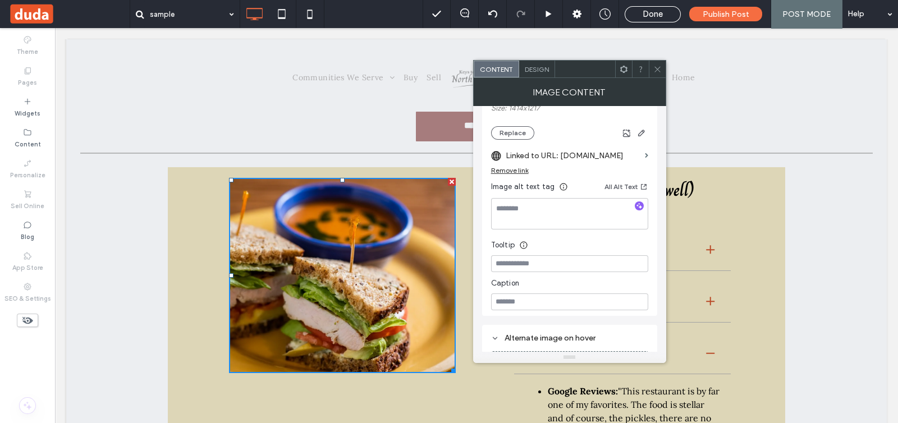
scroll to position [140, 0]
click at [544, 217] on textarea at bounding box center [569, 211] width 157 height 31
paste textarea "**********"
type textarea "**********"
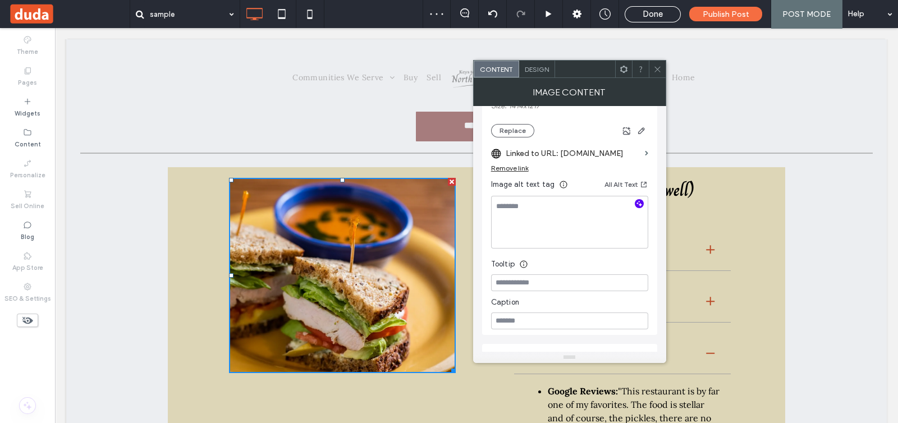
click at [641, 203] on icon "button" at bounding box center [639, 204] width 8 height 8
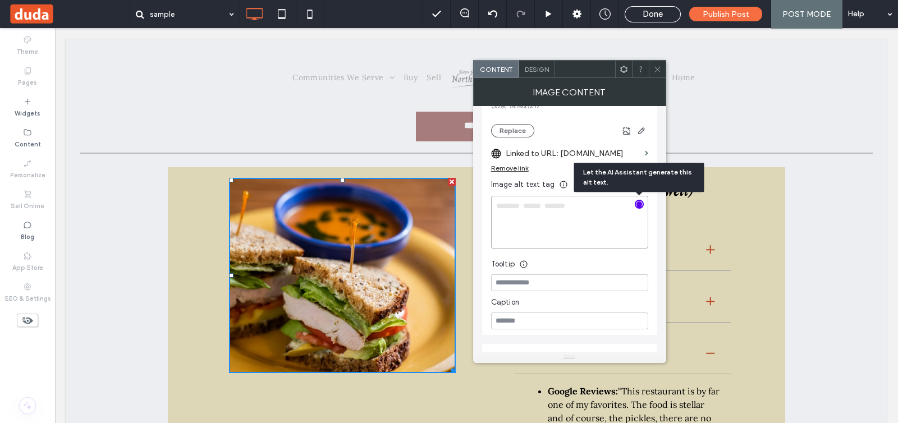
type textarea "**********"
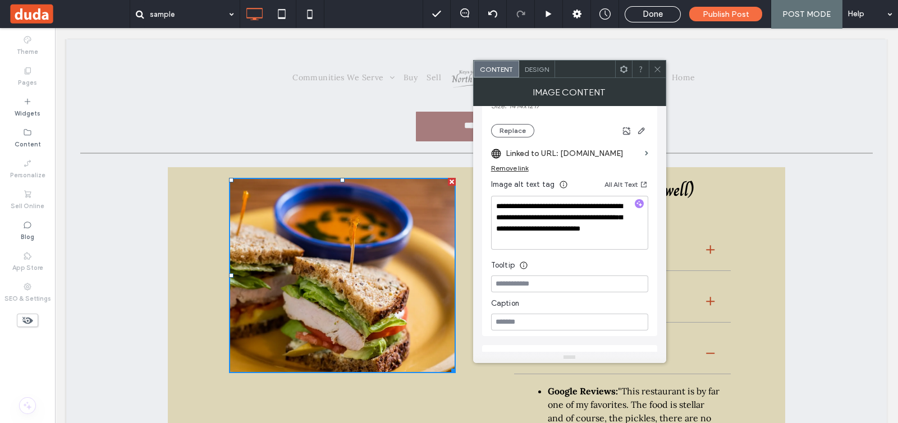
click at [659, 70] on use at bounding box center [657, 69] width 6 height 6
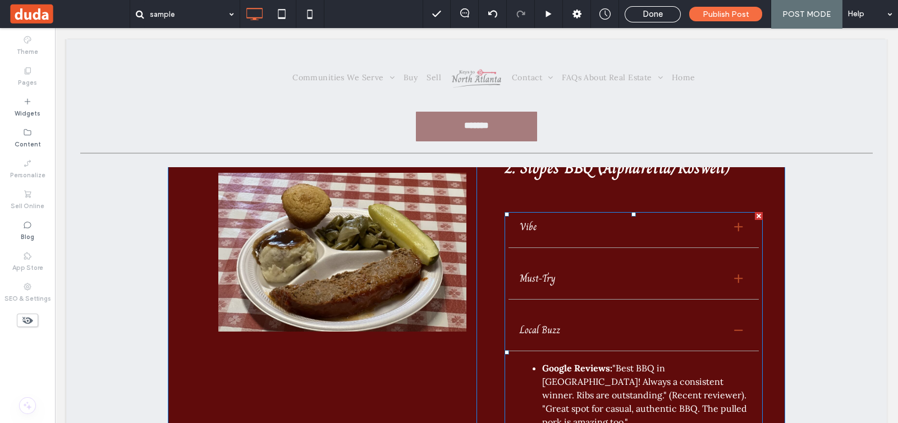
scroll to position [631, 0]
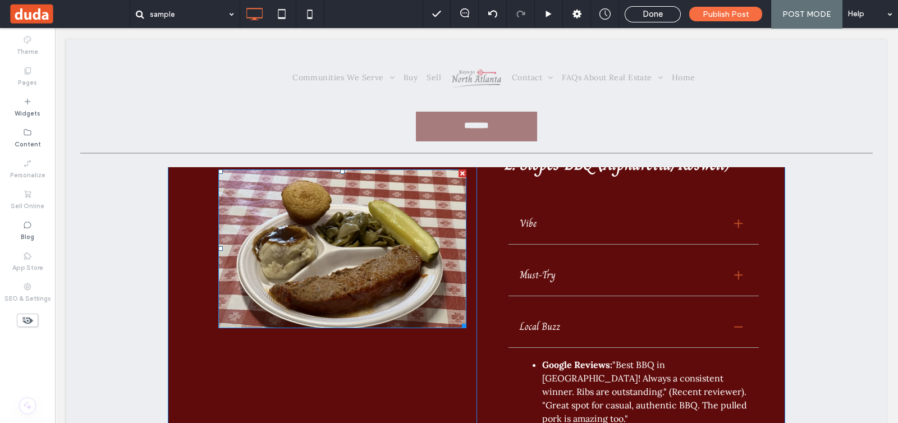
click at [435, 256] on img at bounding box center [342, 248] width 248 height 159
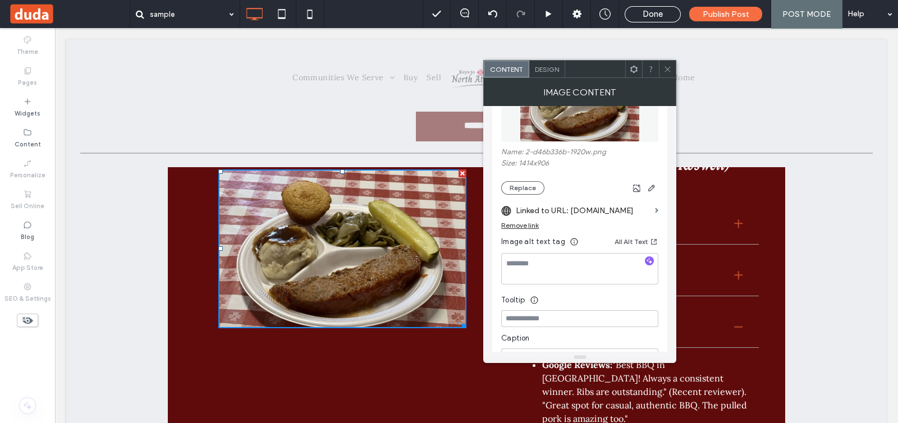
scroll to position [70, 0]
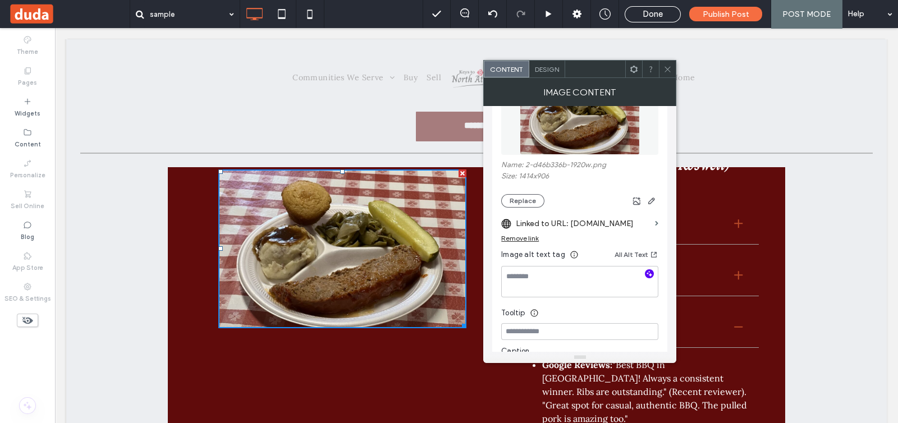
click at [645, 272] on icon "button" at bounding box center [649, 274] width 8 height 8
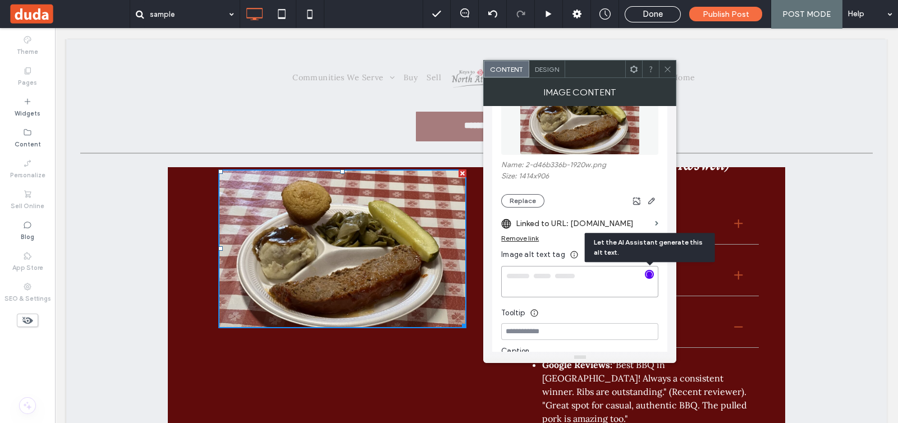
type textarea "**********"
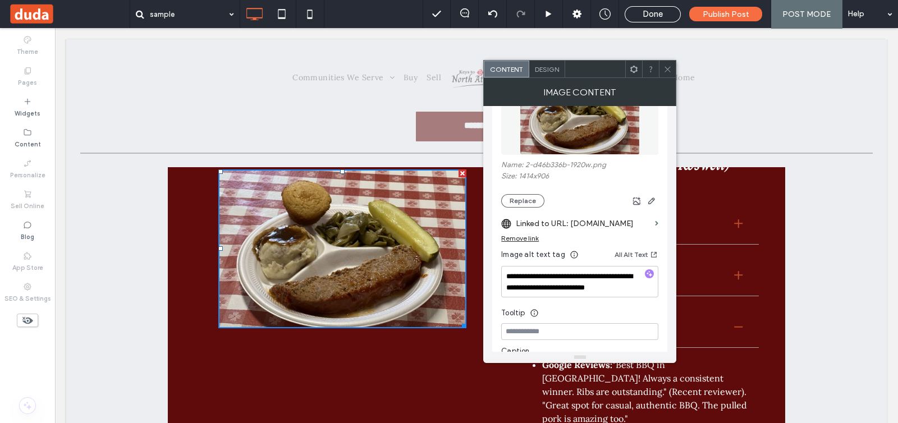
click at [667, 71] on icon at bounding box center [667, 69] width 8 height 8
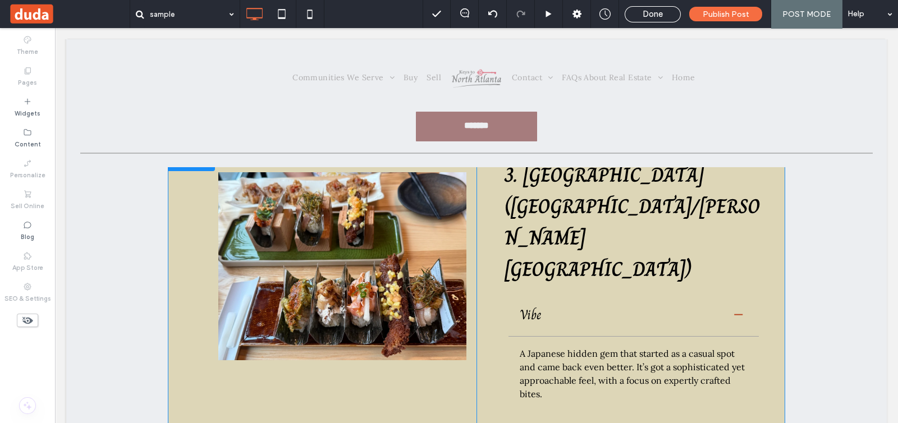
scroll to position [981, 0]
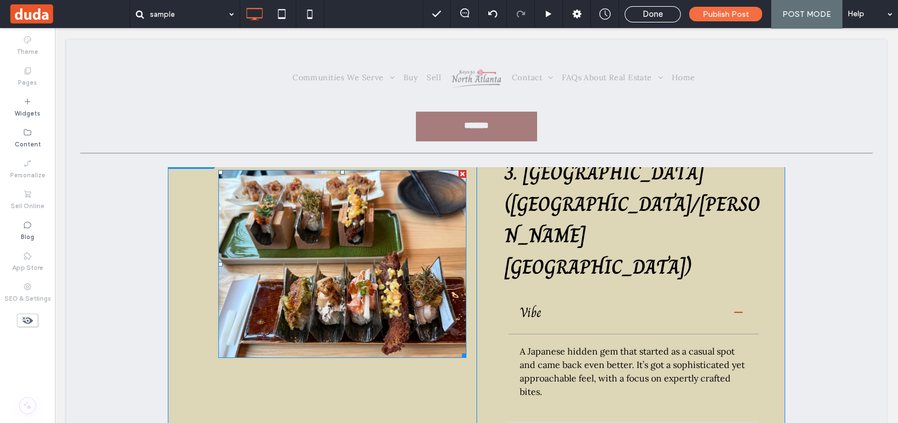
click at [435, 279] on img at bounding box center [342, 264] width 248 height 188
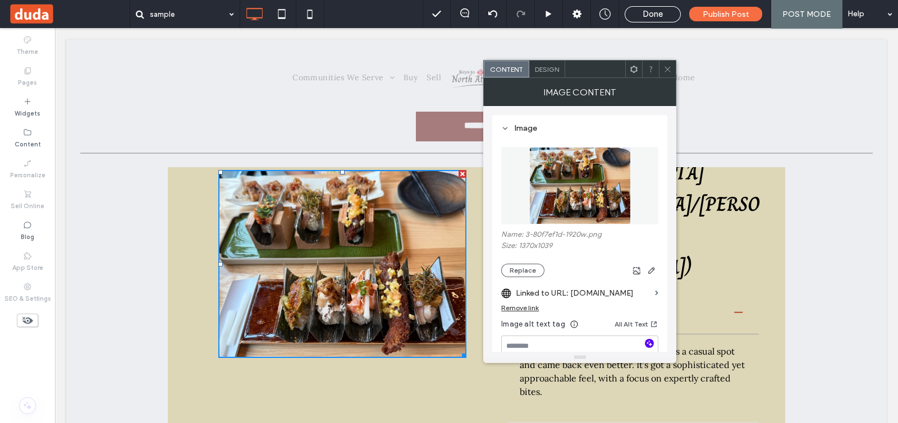
click at [649, 345] on icon "button" at bounding box center [649, 343] width 8 height 8
type textarea "**********"
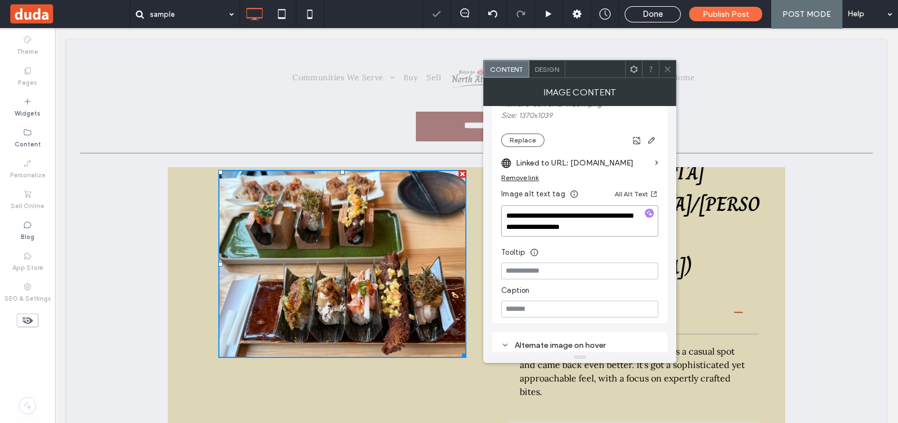
scroll to position [140, 0]
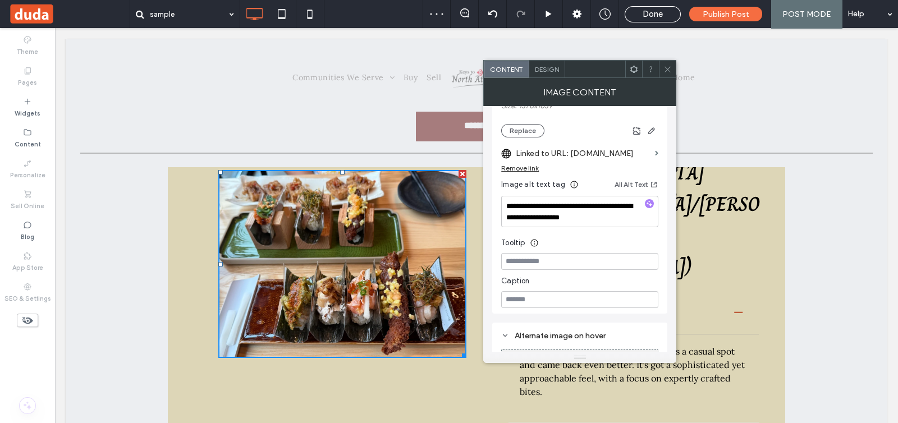
click at [668, 71] on icon at bounding box center [667, 69] width 8 height 8
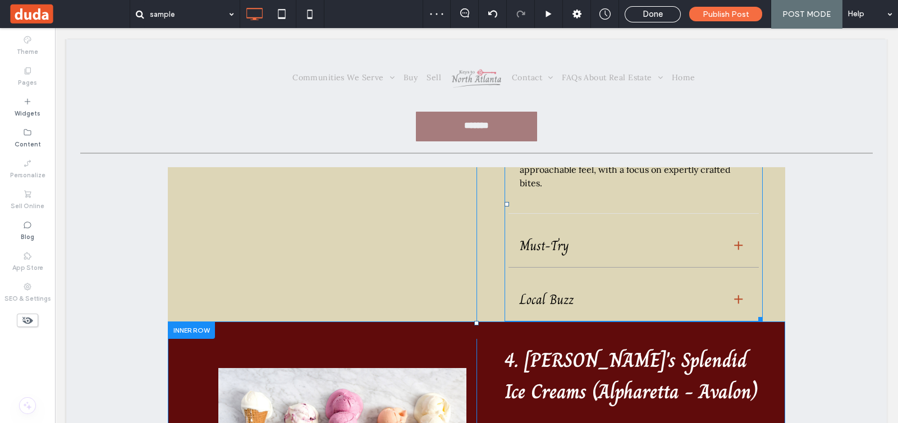
scroll to position [1192, 0]
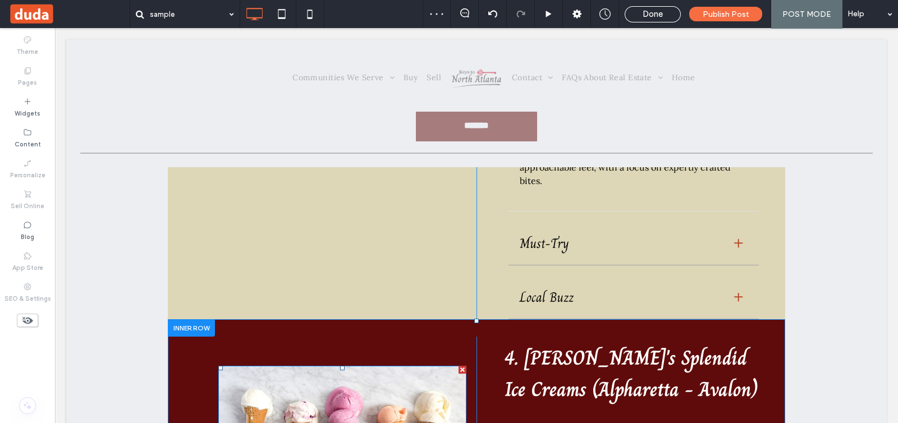
click at [456, 366] on img at bounding box center [342, 428] width 248 height 124
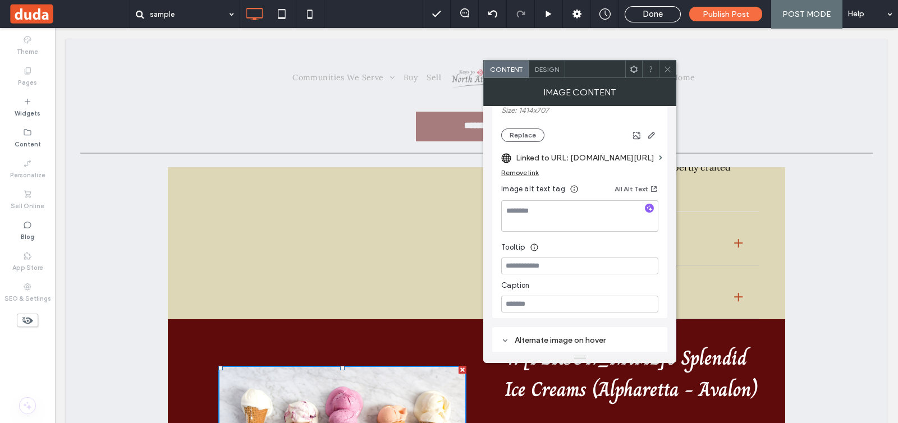
scroll to position [140, 0]
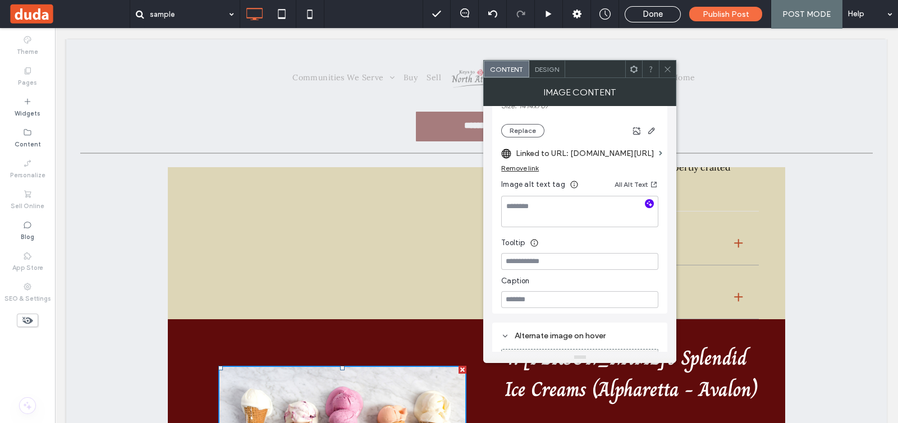
click at [648, 203] on use "button" at bounding box center [649, 204] width 6 height 6
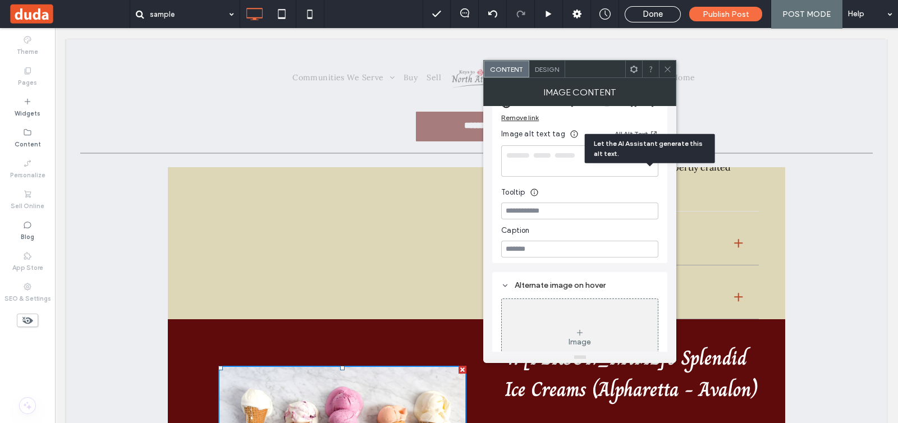
scroll to position [210, 0]
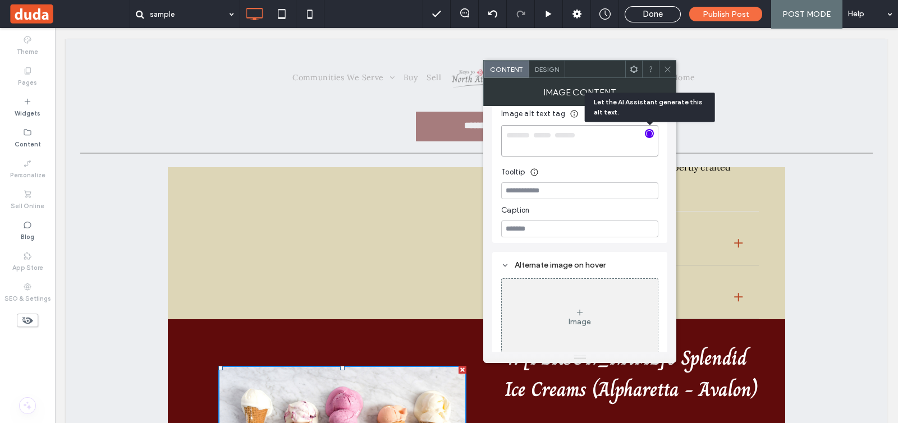
type textarea "**********"
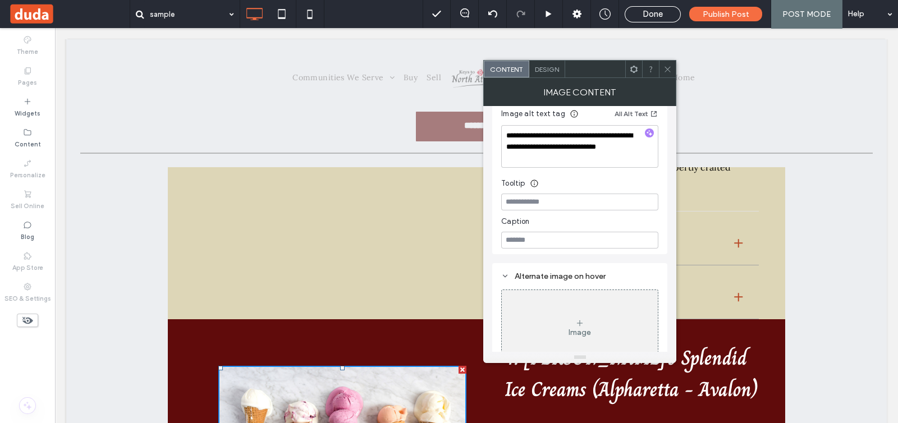
click at [671, 71] on icon at bounding box center [667, 69] width 8 height 8
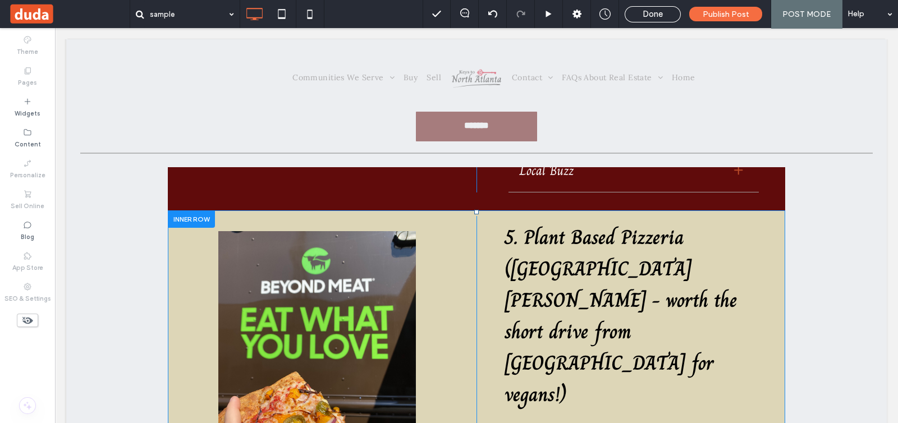
scroll to position [1613, 0]
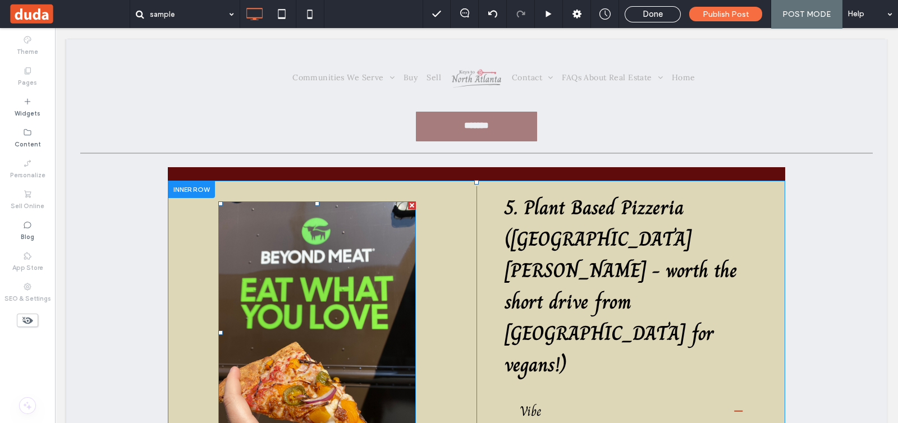
click at [335, 249] on img at bounding box center [317, 332] width 198 height 263
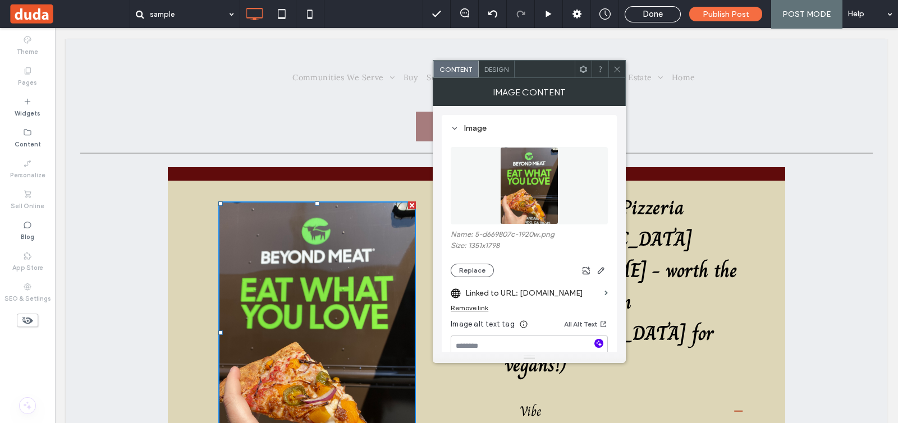
click at [599, 342] on icon "button" at bounding box center [599, 343] width 8 height 8
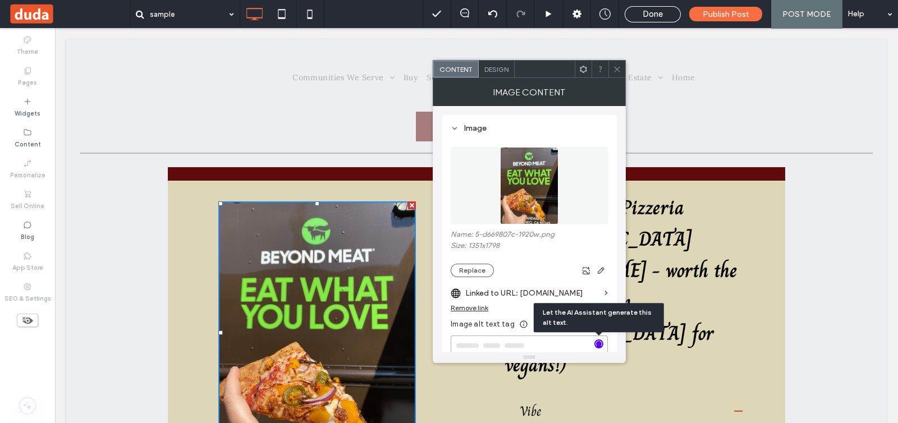
type textarea "**********"
click at [619, 68] on icon at bounding box center [617, 69] width 8 height 8
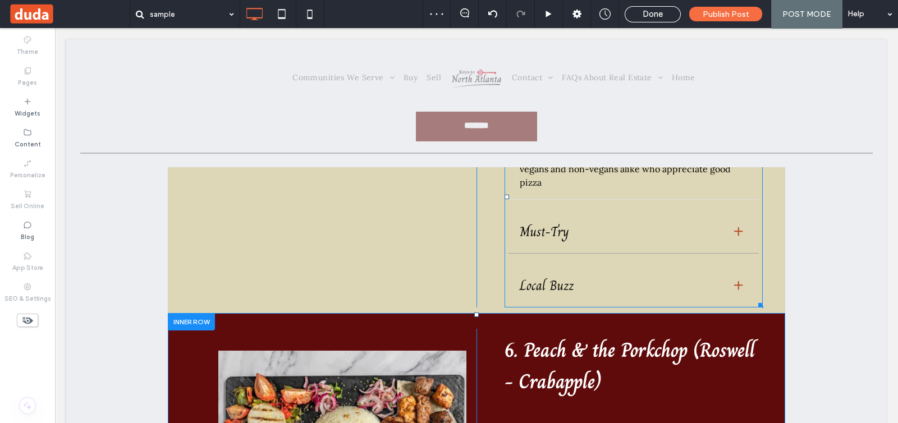
scroll to position [1963, 0]
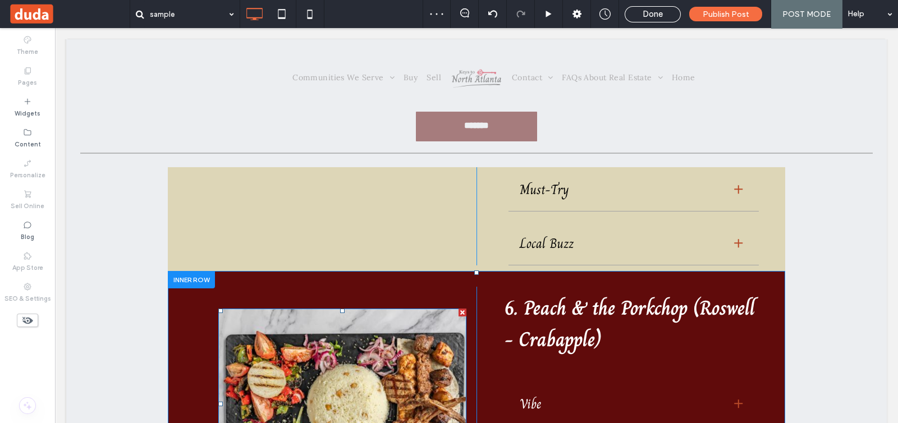
click at [416, 309] on img at bounding box center [342, 404] width 248 height 190
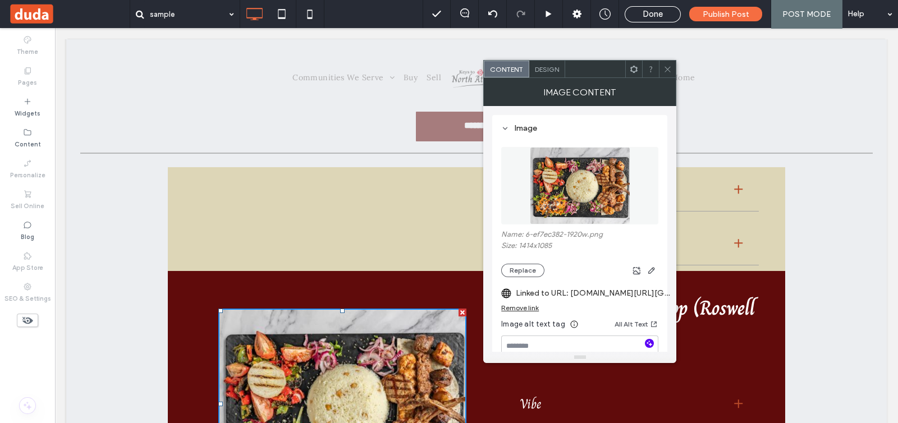
click at [648, 344] on icon "button" at bounding box center [649, 343] width 8 height 8
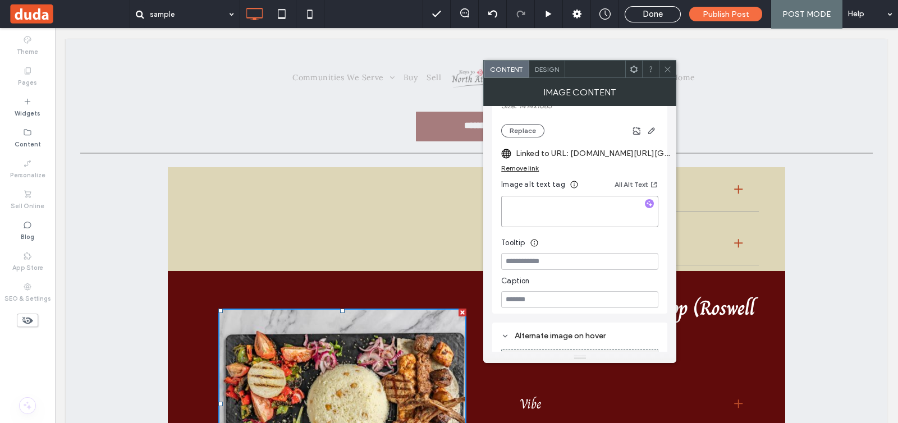
type textarea "**********"
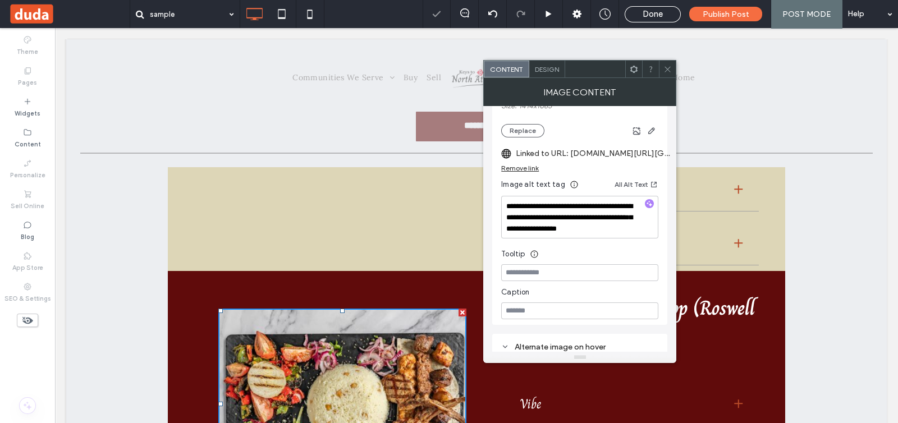
click at [669, 70] on icon at bounding box center [667, 69] width 8 height 8
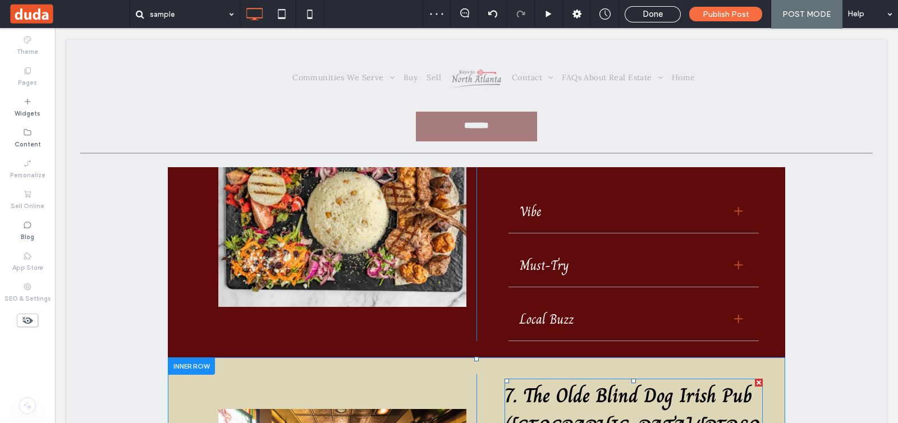
scroll to position [2174, 0]
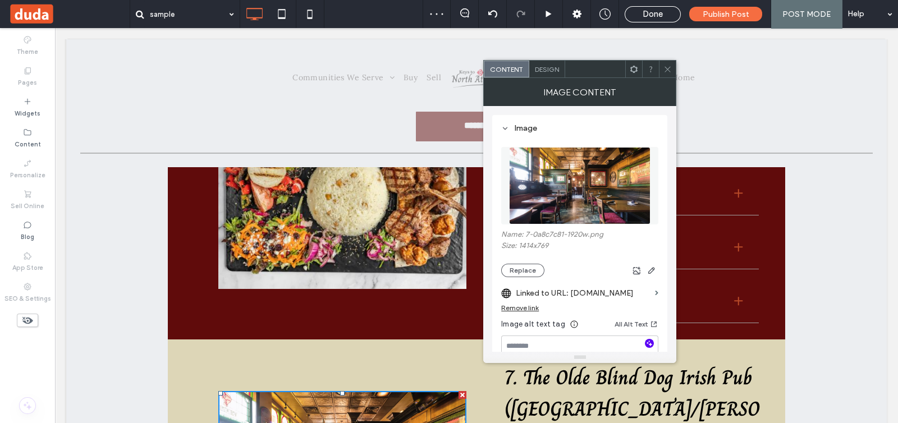
click at [650, 343] on use "button" at bounding box center [649, 344] width 6 height 6
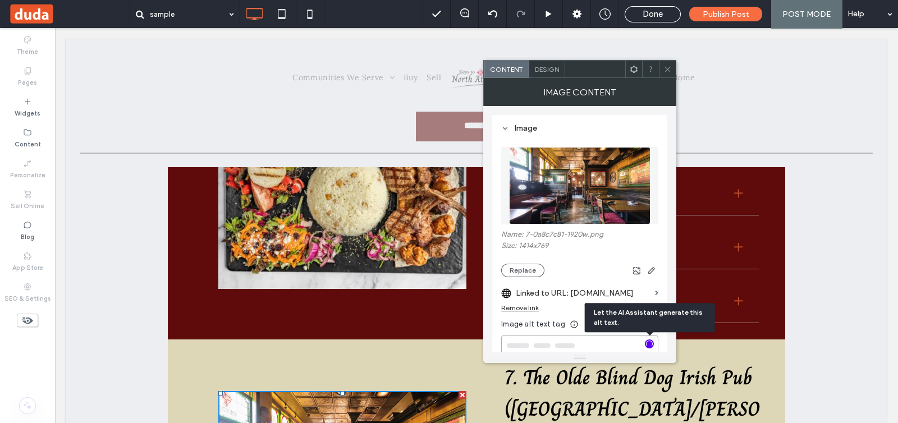
type textarea "**********"
click at [671, 71] on icon at bounding box center [667, 69] width 8 height 8
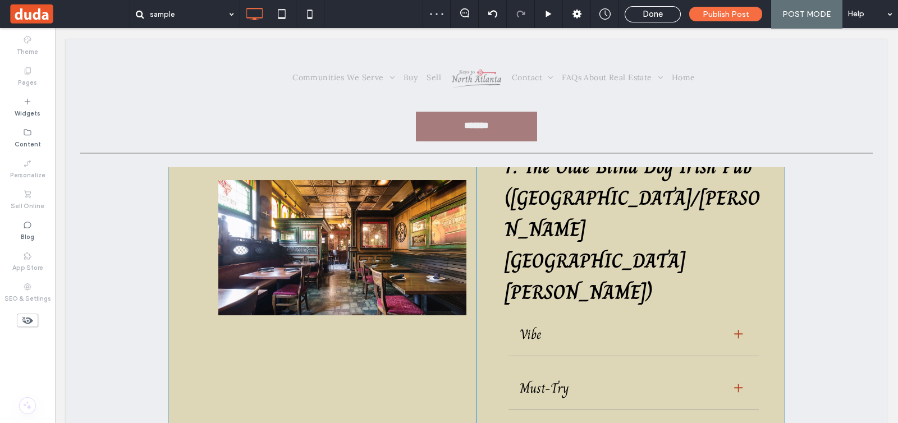
scroll to position [2455, 0]
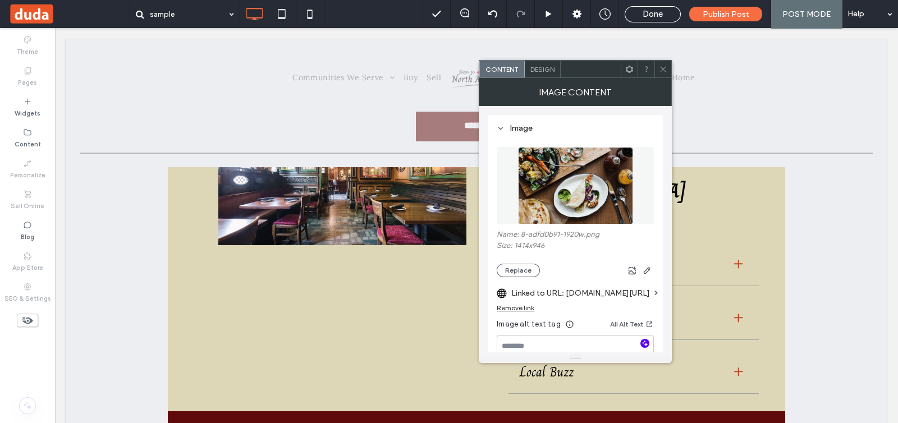
click at [641, 340] on icon "button" at bounding box center [645, 343] width 8 height 8
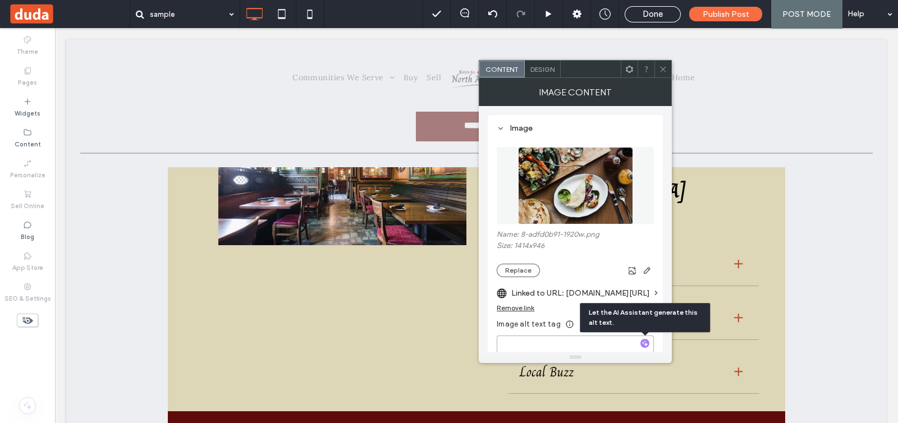
type textarea "**********"
click at [662, 63] on span at bounding box center [663, 69] width 8 height 17
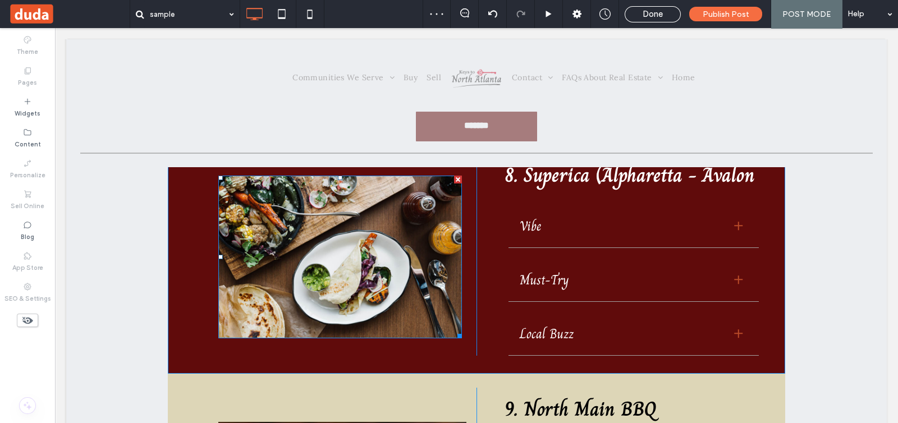
scroll to position [2735, 0]
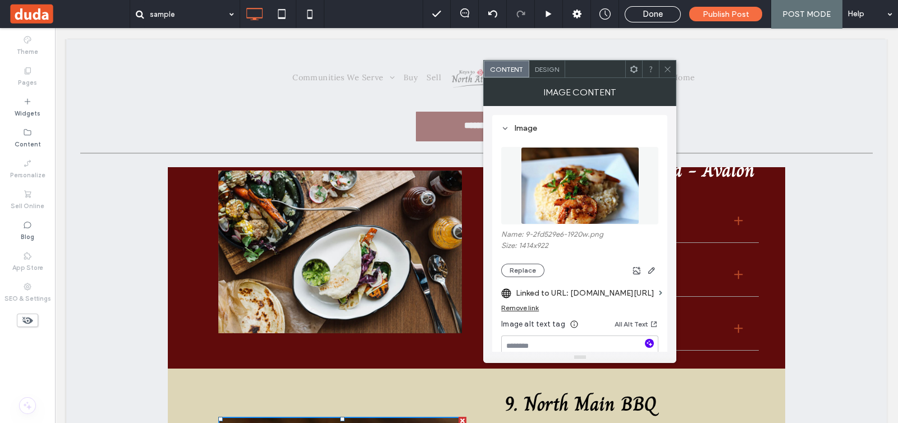
click at [651, 344] on use "button" at bounding box center [649, 344] width 6 height 6
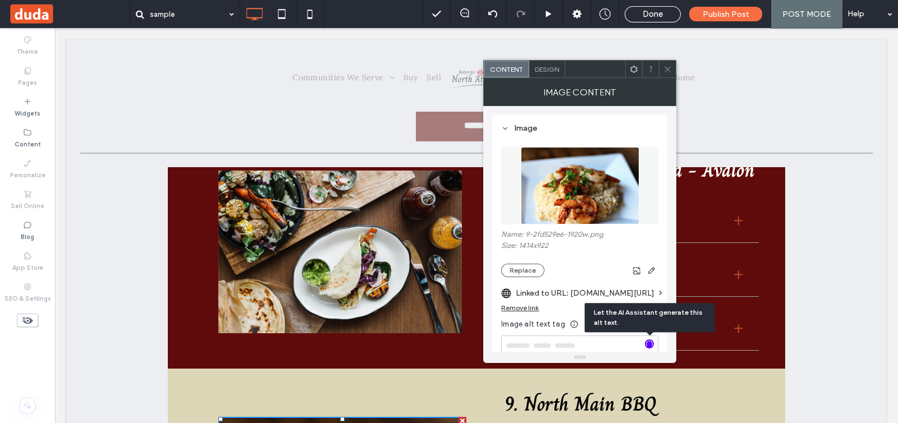
scroll to position [140, 0]
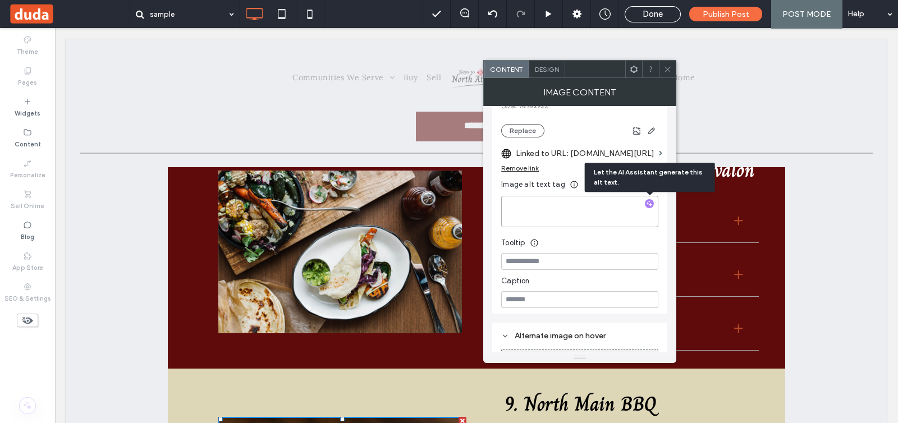
type textarea "**********"
click at [664, 65] on icon at bounding box center [667, 69] width 8 height 8
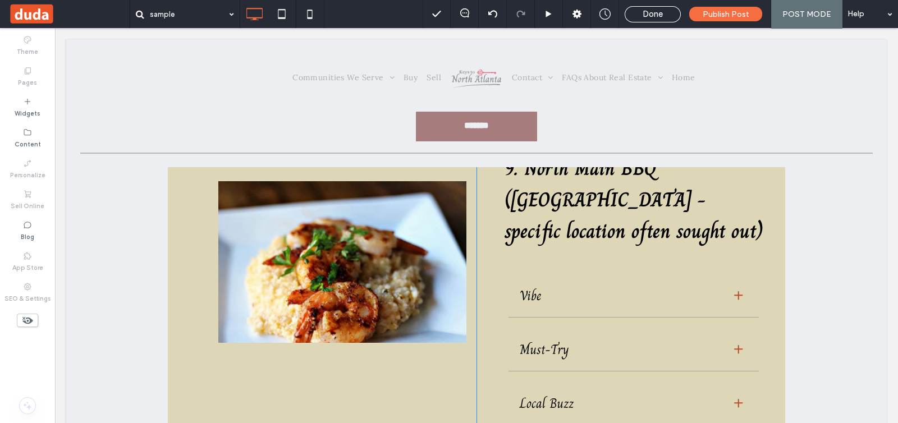
scroll to position [3016, 0]
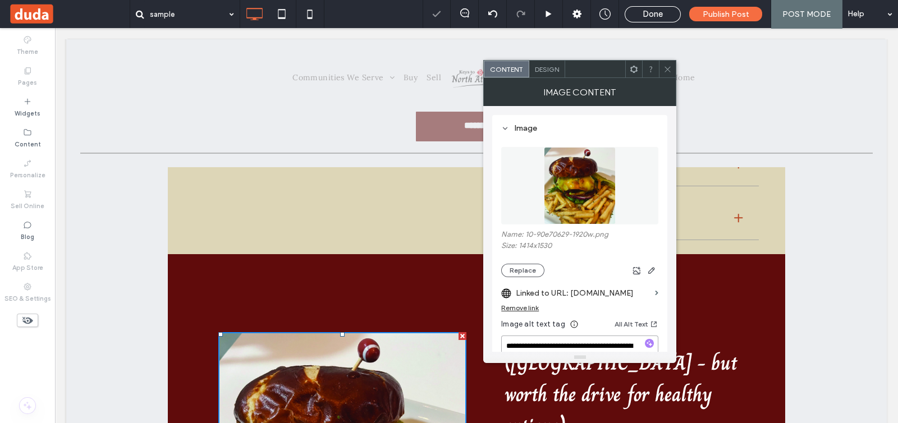
scroll to position [70, 0]
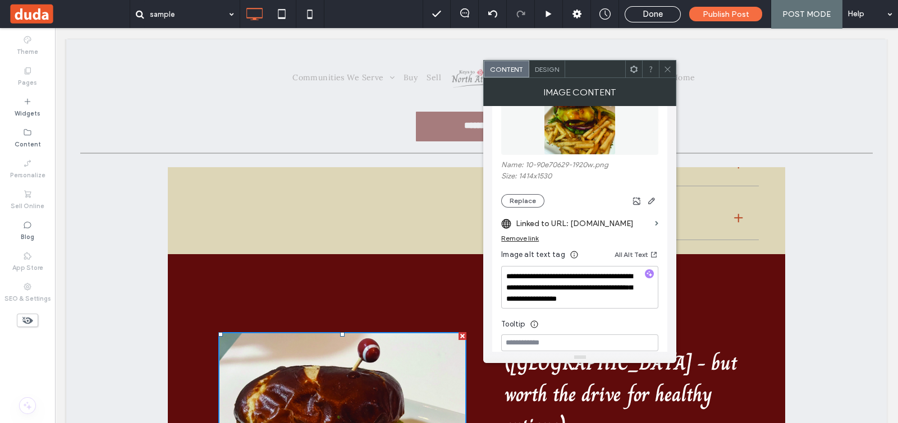
click at [670, 68] on icon at bounding box center [667, 69] width 8 height 8
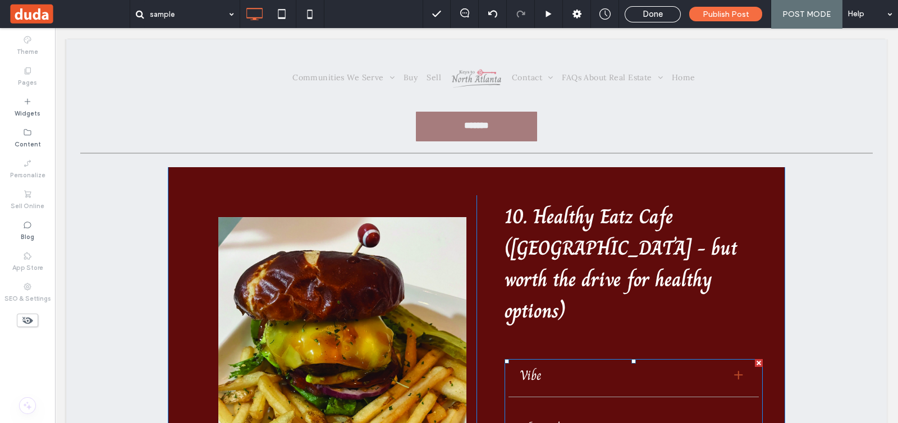
scroll to position [3367, 0]
